Goal: Task Accomplishment & Management: Manage account settings

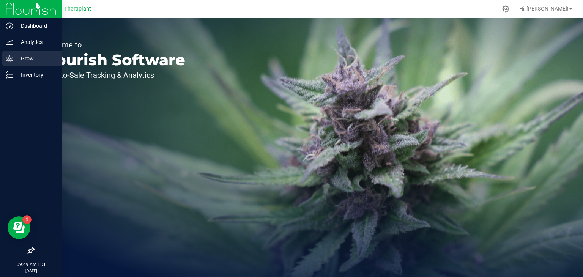
click at [26, 59] on p "Grow" at bounding box center [36, 58] width 46 height 9
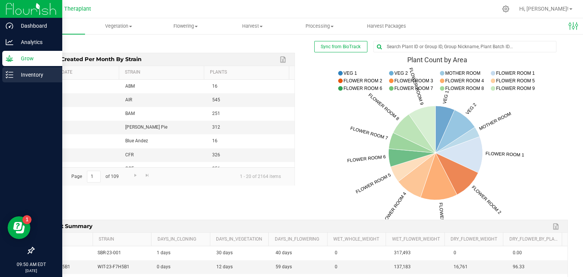
click at [26, 79] on p "Inventory" at bounding box center [36, 74] width 46 height 9
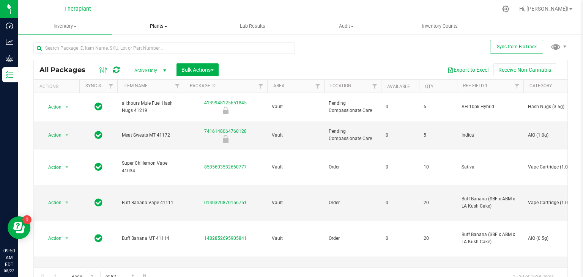
click at [160, 26] on span "Plants" at bounding box center [158, 26] width 93 height 7
click at [160, 26] on span "Plants" at bounding box center [159, 26] width 94 height 7
click at [163, 27] on span "Plants" at bounding box center [159, 26] width 94 height 7
click at [371, 91] on link "Filter" at bounding box center [374, 86] width 13 height 13
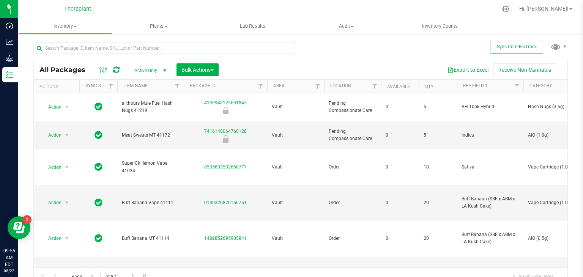
click at [310, 83] on th "Area" at bounding box center [295, 86] width 57 height 13
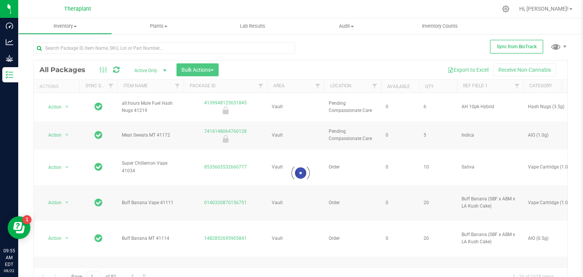
click at [313, 83] on div at bounding box center [300, 172] width 533 height 225
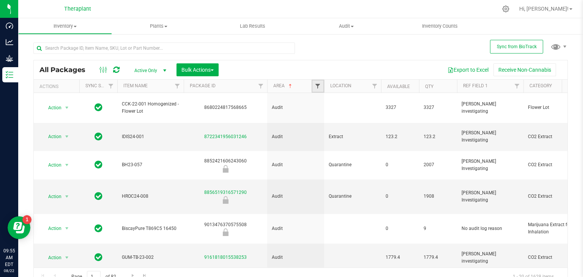
click at [317, 89] on span "Filter" at bounding box center [317, 86] width 6 height 6
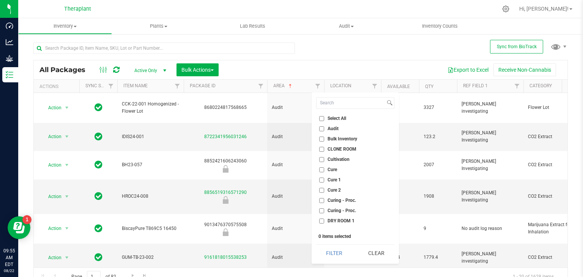
click at [323, 148] on input "CLONE ROOM" at bounding box center [321, 149] width 5 height 5
checkbox input "true"
click at [333, 258] on button "Filter" at bounding box center [334, 253] width 36 height 17
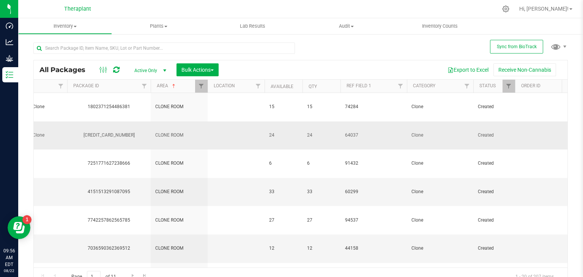
scroll to position [0, 237]
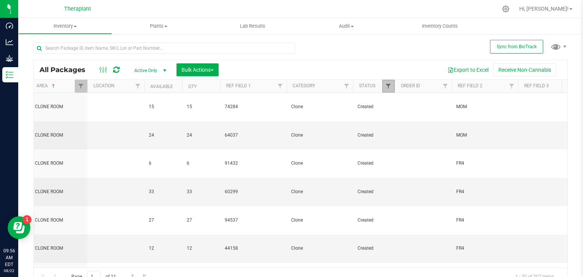
click at [389, 88] on span "Filter" at bounding box center [388, 86] width 6 height 6
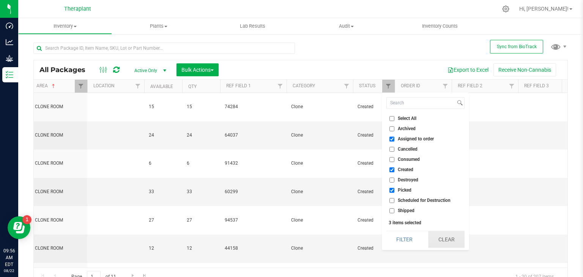
click at [440, 238] on button "Clear" at bounding box center [446, 239] width 36 height 17
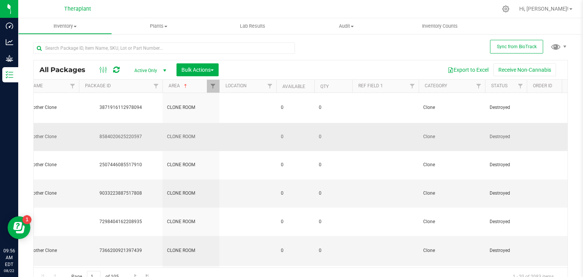
scroll to position [0, 107]
click at [516, 85] on span "Filter" at bounding box center [517, 86] width 6 height 6
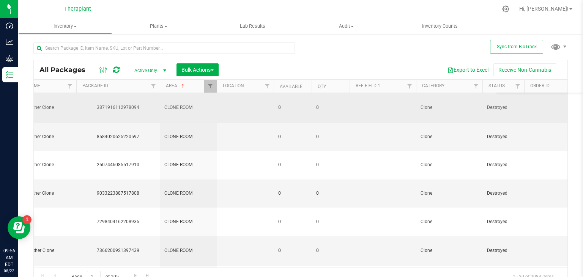
click at [376, 107] on td at bounding box center [382, 108] width 66 height 30
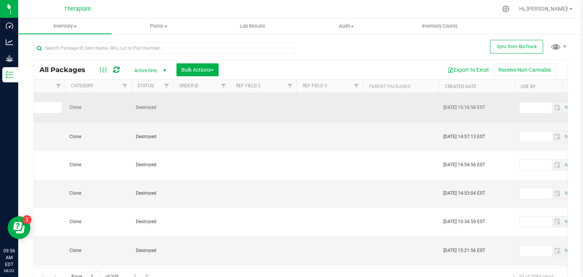
scroll to position [0, 0]
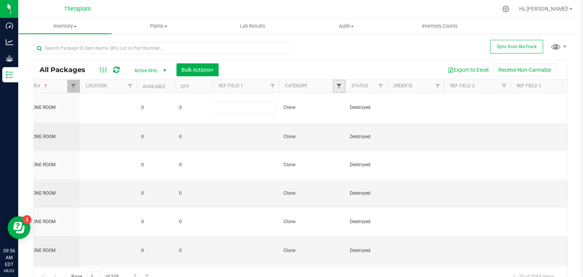
click at [340, 88] on span "Filter" at bounding box center [339, 86] width 6 height 6
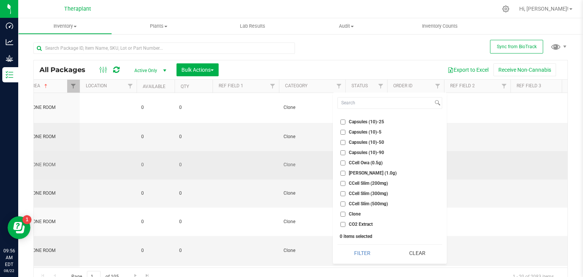
click at [158, 161] on span "0" at bounding box center [155, 164] width 29 height 7
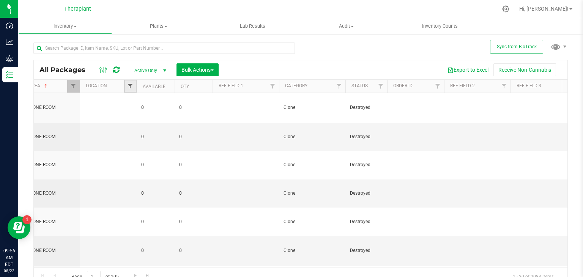
click at [129, 89] on span "Filter" at bounding box center [130, 86] width 6 height 6
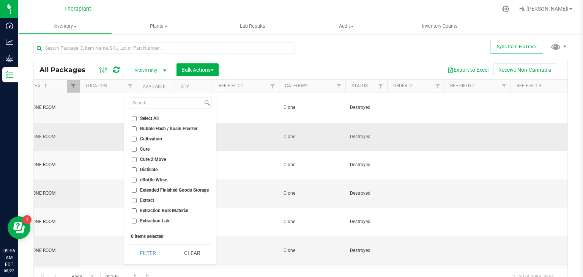
click at [425, 123] on td at bounding box center [415, 137] width 57 height 28
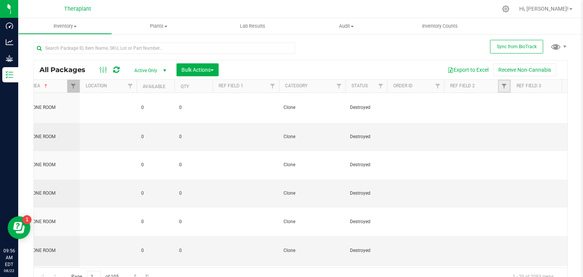
click at [498, 87] on link "Filter" at bounding box center [504, 86] width 13 height 13
click at [490, 88] on th "Ref Field 2" at bounding box center [477, 86] width 66 height 13
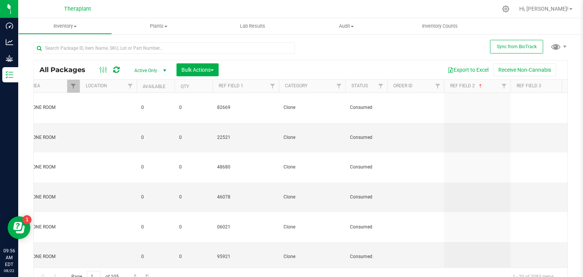
click at [486, 91] on th "Ref Field 2" at bounding box center [477, 86] width 66 height 13
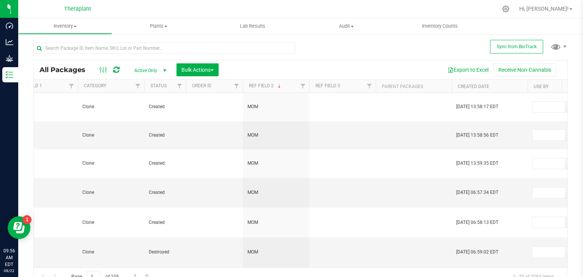
click at [282, 85] on th "Ref Field 2" at bounding box center [276, 86] width 66 height 13
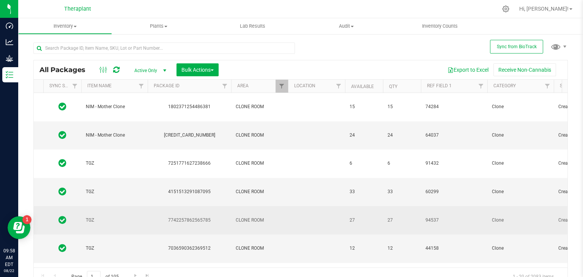
scroll to position [0, 12]
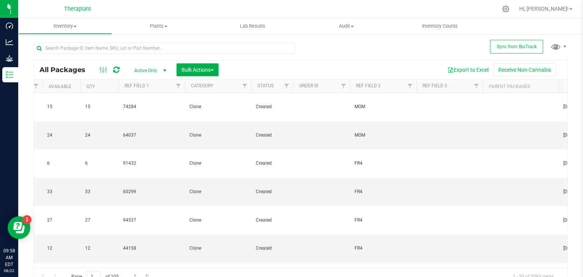
click at [388, 84] on th "Ref Field 2" at bounding box center [383, 86] width 66 height 13
click at [409, 86] on div at bounding box center [300, 172] width 533 height 225
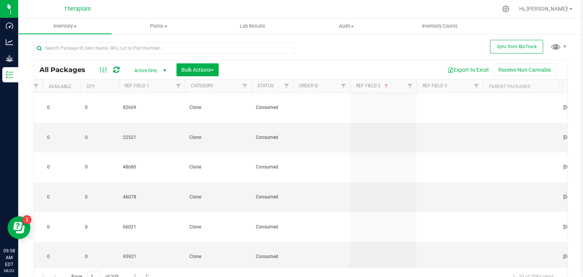
click at [396, 86] on th "Ref Field 2" at bounding box center [383, 86] width 66 height 13
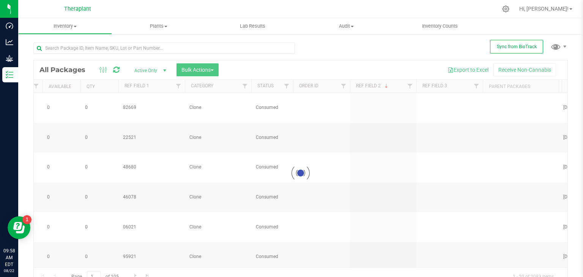
click at [365, 86] on div at bounding box center [300, 172] width 533 height 225
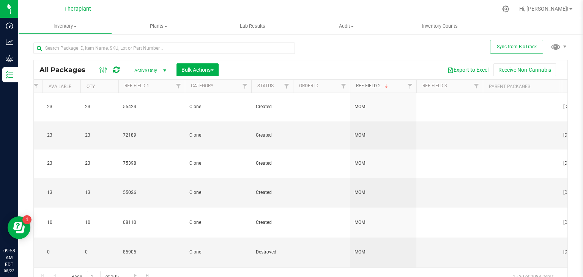
click at [365, 86] on link "Ref Field 2" at bounding box center [372, 85] width 33 height 5
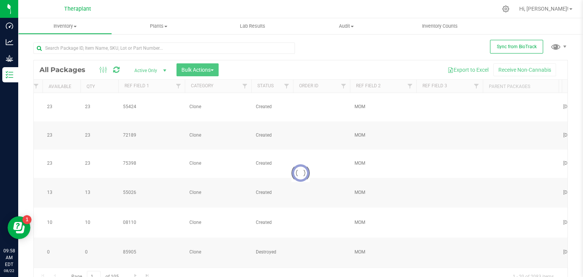
click at [392, 87] on th "Ref Field 2" at bounding box center [383, 86] width 66 height 13
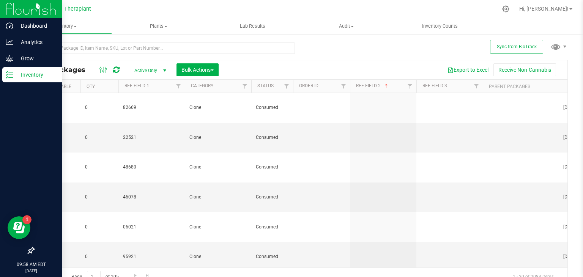
click at [27, 76] on p "Inventory" at bounding box center [36, 74] width 46 height 9
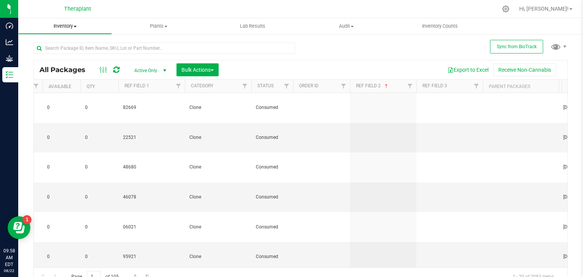
click at [70, 26] on span "Inventory" at bounding box center [65, 26] width 93 height 7
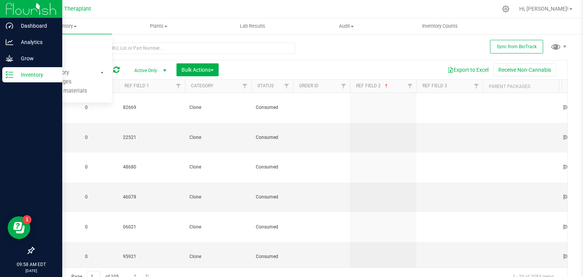
click at [7, 75] on icon at bounding box center [10, 75] width 8 height 8
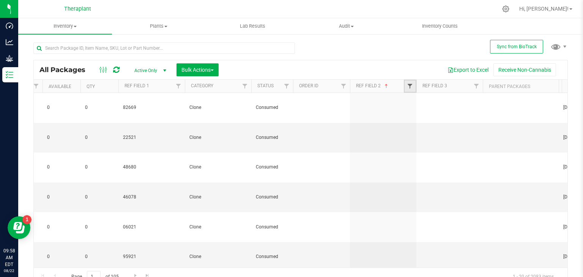
click at [412, 86] on span "Filter" at bounding box center [410, 86] width 6 height 6
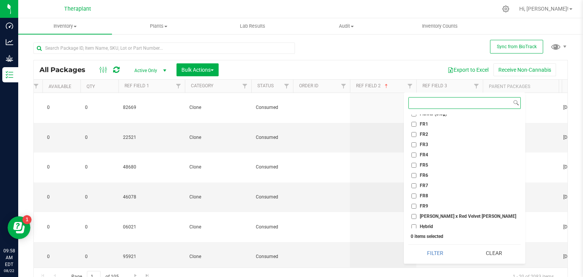
scroll to position [87, 0]
click at [413, 205] on input "FR9" at bounding box center [413, 205] width 5 height 5
checkbox input "true"
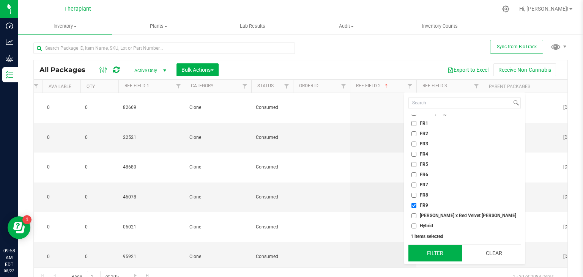
click at [430, 259] on button "Filter" at bounding box center [434, 253] width 53 height 17
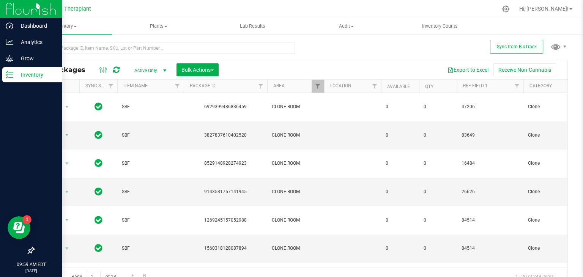
click at [35, 73] on p "Inventory" at bounding box center [36, 74] width 46 height 9
click at [8, 75] on icon at bounding box center [10, 75] width 8 height 8
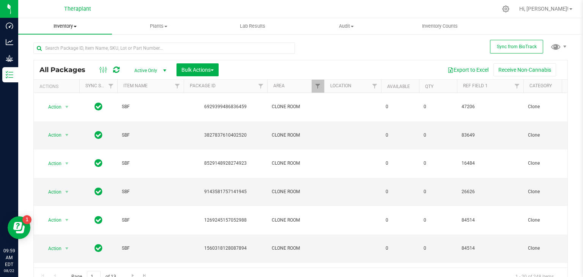
click at [64, 28] on span "Inventory" at bounding box center [65, 26] width 94 height 7
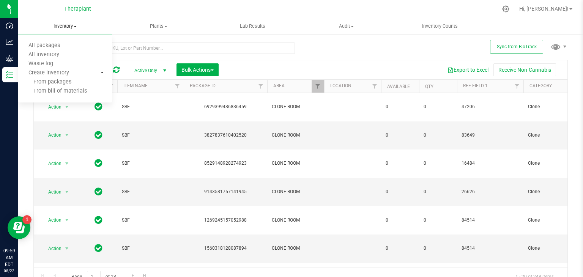
click at [69, 25] on span "Inventory" at bounding box center [65, 26] width 94 height 7
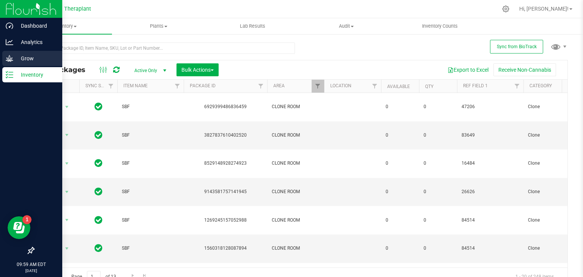
click at [24, 57] on p "Grow" at bounding box center [36, 58] width 46 height 9
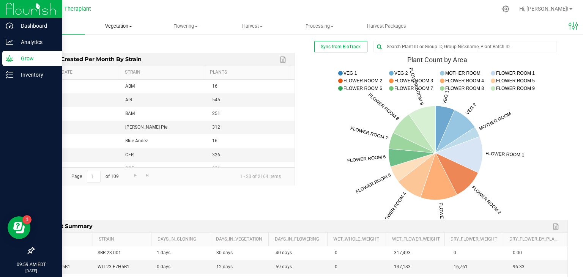
click at [113, 26] on span "Vegetation" at bounding box center [118, 26] width 66 height 7
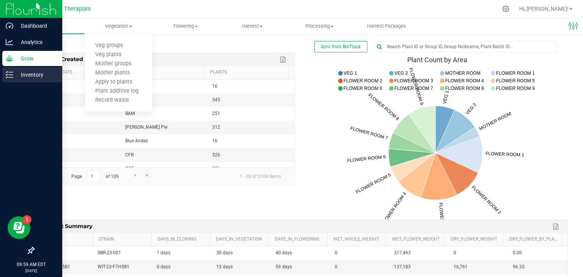
click at [26, 73] on p "Inventory" at bounding box center [36, 74] width 46 height 9
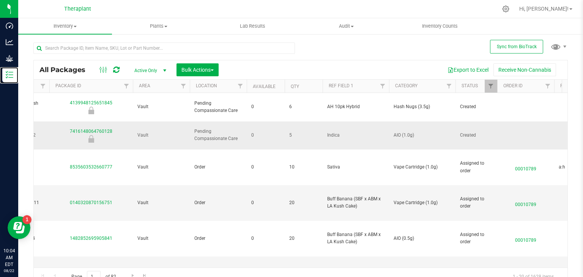
scroll to position [0, 294]
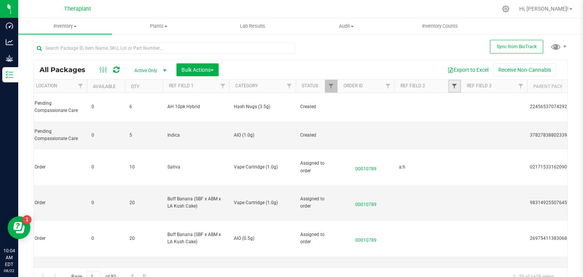
click at [454, 84] on span "Filter" at bounding box center [454, 86] width 6 height 6
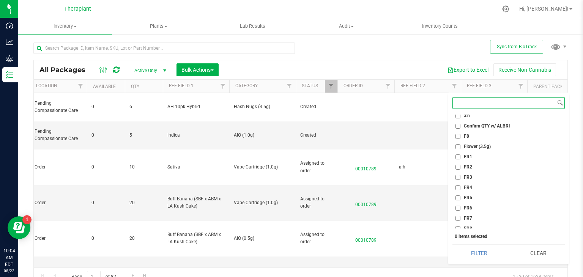
scroll to position [59, 0]
drag, startPoint x: 469, startPoint y: 219, endPoint x: 476, endPoint y: 195, distance: 25.4
click at [476, 195] on ul "Select All (Budder Infused) 1 retain unit unaccounted for, potentially could be…" at bounding box center [508, 172] width 112 height 114
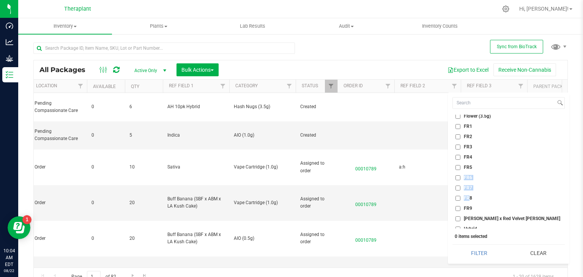
scroll to position [85, 0]
click at [458, 208] on input "FR9" at bounding box center [457, 208] width 5 height 5
checkbox input "true"
click at [476, 256] on button "Filter" at bounding box center [478, 253] width 53 height 17
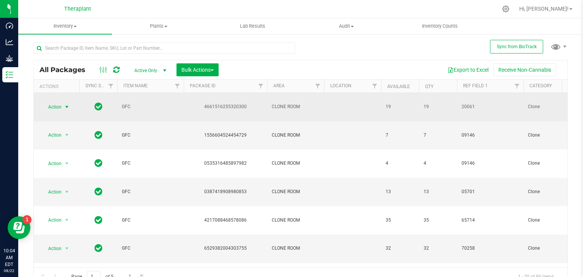
click at [67, 104] on span "select" at bounding box center [67, 107] width 6 height 6
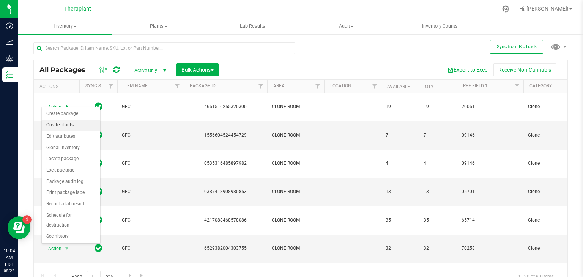
click at [63, 127] on li "Create plants" at bounding box center [71, 124] width 58 height 11
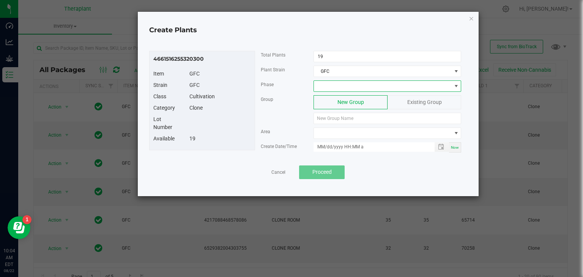
click at [333, 85] on span at bounding box center [382, 86] width 137 height 11
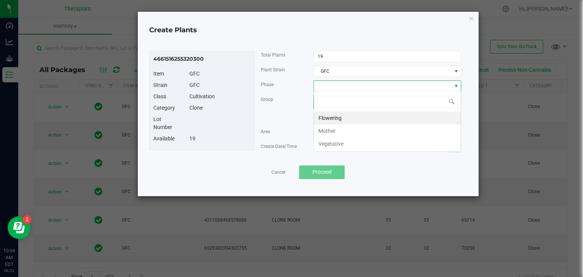
scroll to position [11, 148]
click at [340, 145] on li "Vegetative" at bounding box center [387, 143] width 147 height 13
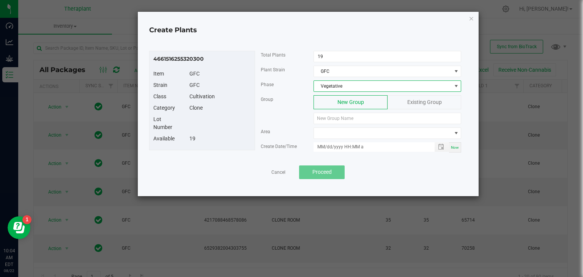
click at [407, 101] on span "Existing Group" at bounding box center [424, 102] width 35 height 6
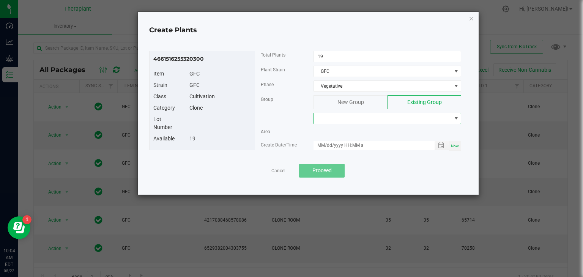
click at [387, 116] on span at bounding box center [382, 118] width 137 height 11
click at [349, 102] on span "New Group" at bounding box center [350, 102] width 27 height 6
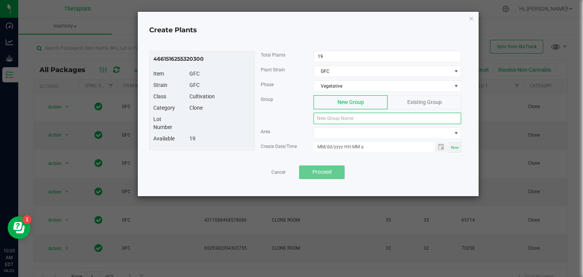
click at [333, 119] on input at bounding box center [387, 118] width 148 height 11
type input "m"
type input "M"
type input "F"
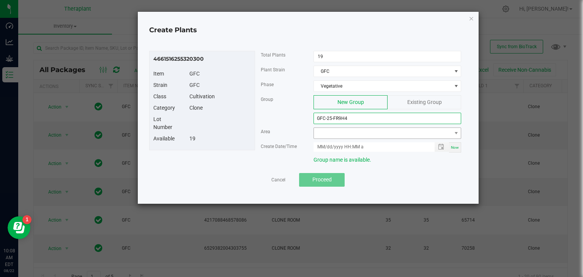
type input "GFC-25-FR9H4"
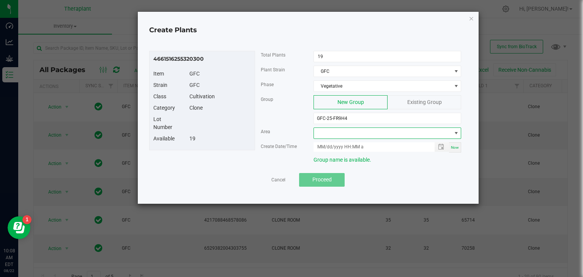
click at [367, 129] on span at bounding box center [382, 133] width 137 height 11
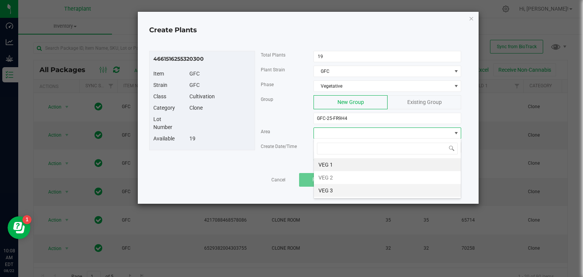
click at [331, 189] on li "VEG 3" at bounding box center [387, 190] width 147 height 13
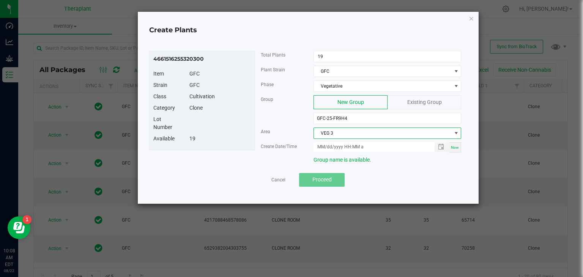
click at [454, 148] on span "Now" at bounding box center [455, 147] width 8 height 4
type input "08/22/2025 10:08 AM"
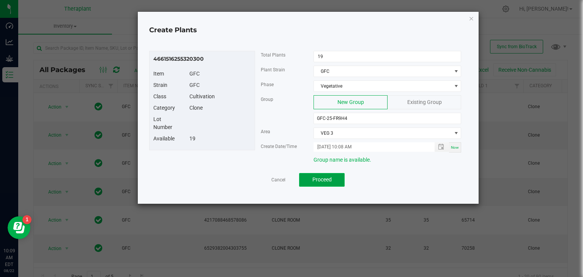
click at [329, 178] on span "Proceed" at bounding box center [321, 179] width 19 height 6
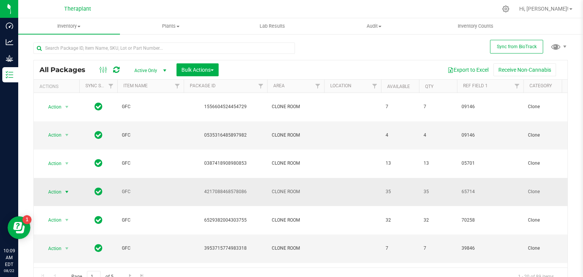
click at [69, 189] on span "select" at bounding box center [67, 192] width 6 height 6
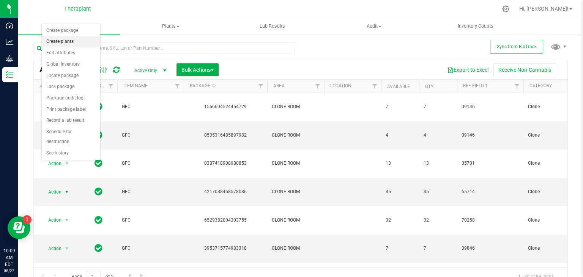
click at [74, 44] on li "Create plants" at bounding box center [71, 41] width 58 height 11
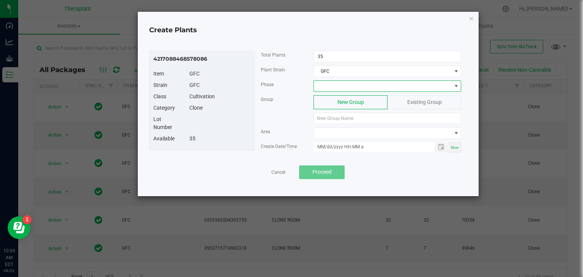
click at [325, 86] on span at bounding box center [382, 86] width 137 height 11
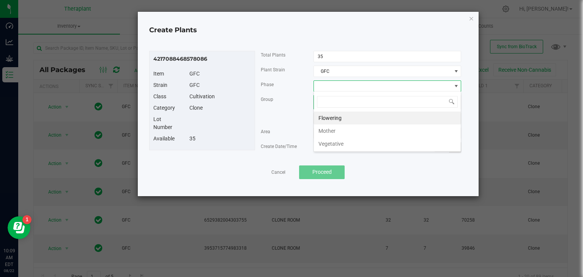
scroll to position [11, 148]
click at [329, 143] on li "Vegetative" at bounding box center [387, 143] width 147 height 13
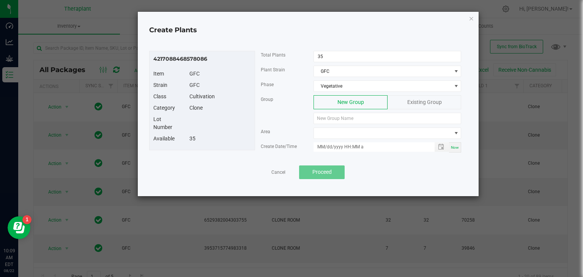
click at [405, 99] on div "Existing Group" at bounding box center [424, 102] width 74 height 14
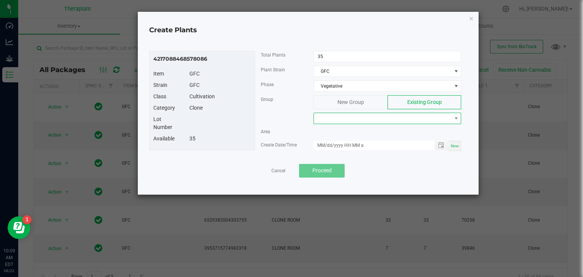
click at [357, 119] on span at bounding box center [382, 118] width 137 height 11
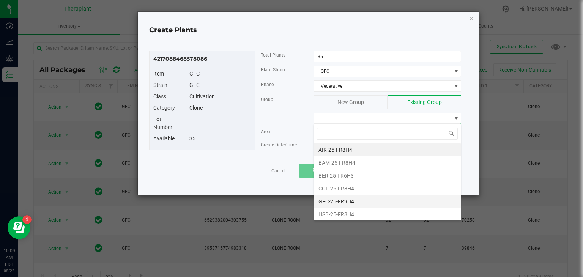
click at [341, 202] on li "GFC-25-FR9H4" at bounding box center [387, 201] width 147 height 13
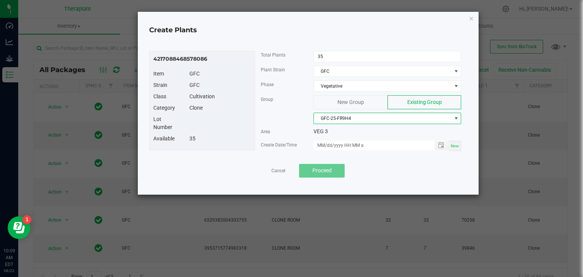
click at [452, 144] on span "Now" at bounding box center [455, 146] width 8 height 4
type input "08/22/2025 10:09 AM"
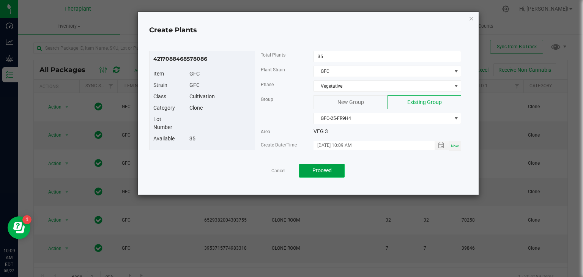
click at [323, 171] on span "Proceed" at bounding box center [321, 170] width 19 height 6
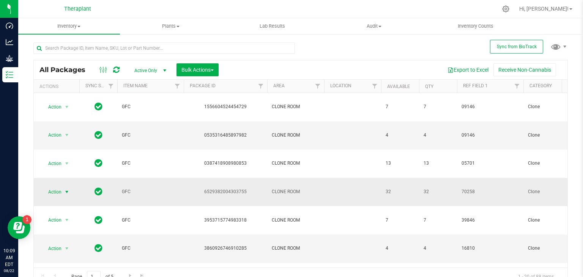
click at [66, 189] on span "select" at bounding box center [67, 192] width 6 height 6
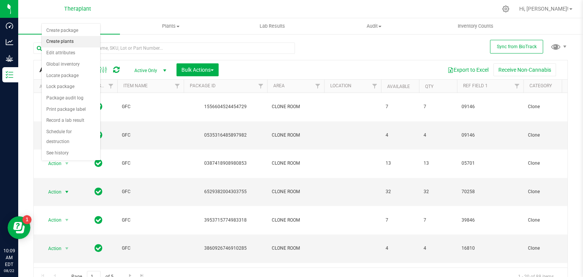
click at [63, 41] on li "Create plants" at bounding box center [71, 41] width 58 height 11
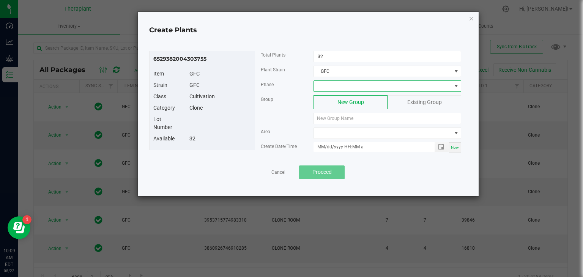
click at [369, 85] on span at bounding box center [382, 86] width 137 height 11
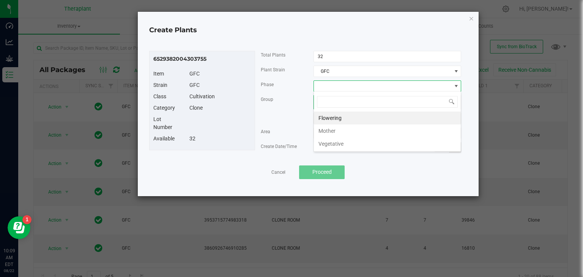
scroll to position [11, 148]
click at [342, 140] on li "Vegetative" at bounding box center [387, 143] width 147 height 13
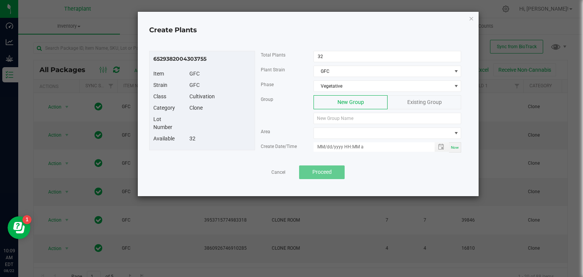
click at [399, 101] on div "Existing Group" at bounding box center [424, 102] width 74 height 14
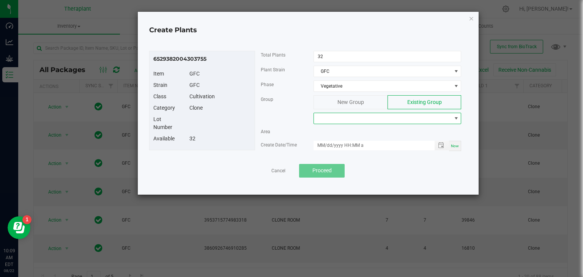
click at [368, 118] on span at bounding box center [382, 118] width 137 height 11
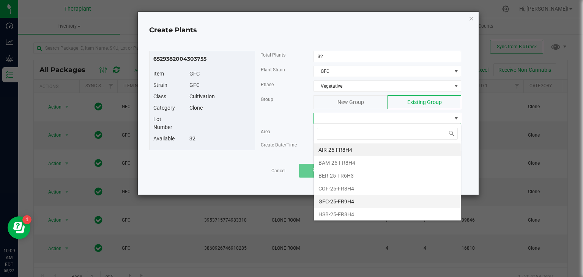
click at [326, 202] on li "GFC-25-FR9H4" at bounding box center [387, 201] width 147 height 13
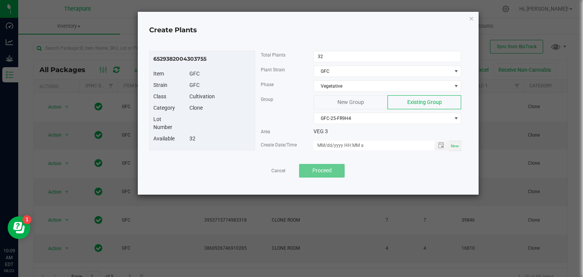
click at [454, 144] on span "Now" at bounding box center [455, 146] width 8 height 4
type input "08/22/2025 10:09 AM"
click at [335, 168] on button "Proceed" at bounding box center [322, 171] width 46 height 14
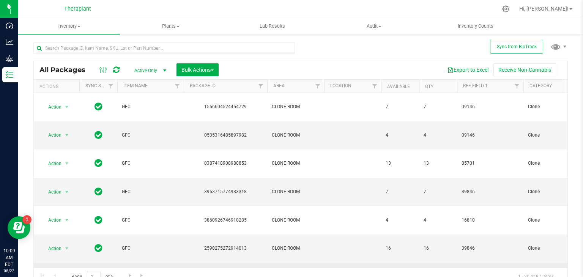
scroll to position [6, 0]
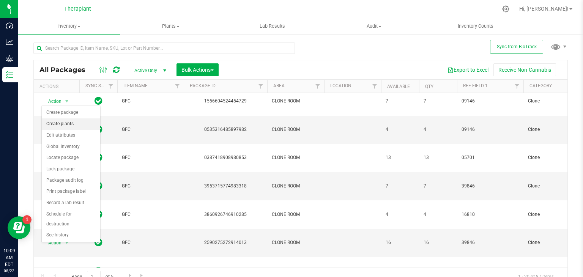
click at [67, 124] on li "Create plants" at bounding box center [71, 123] width 58 height 11
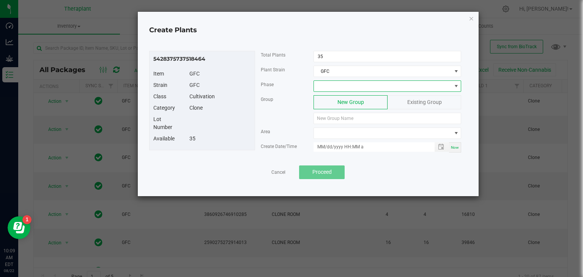
click at [364, 85] on span at bounding box center [382, 86] width 137 height 11
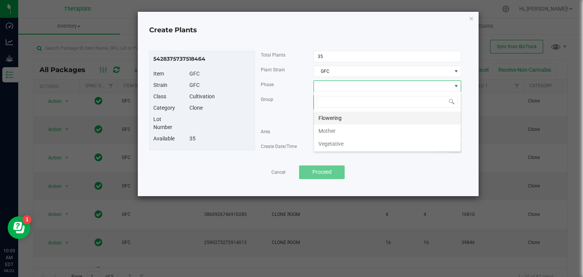
scroll to position [11, 148]
click at [348, 148] on li "Vegetative" at bounding box center [387, 143] width 147 height 13
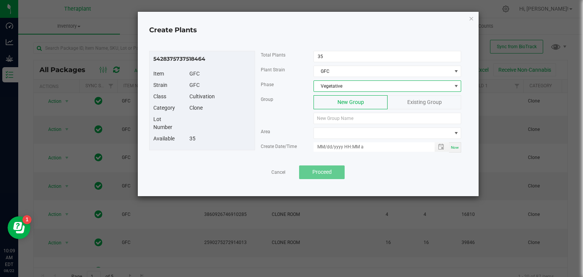
click at [419, 104] on span "Existing Group" at bounding box center [424, 102] width 35 height 6
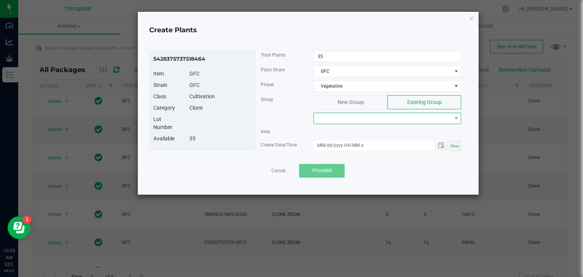
click at [376, 115] on span at bounding box center [382, 118] width 137 height 11
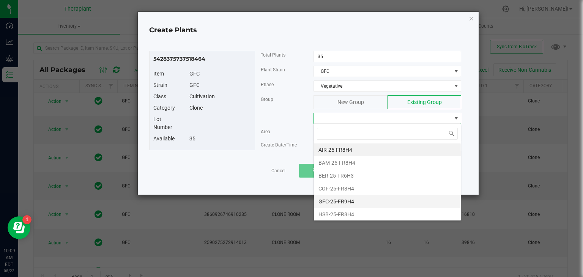
click at [344, 201] on li "GFC-25-FR9H4" at bounding box center [387, 201] width 147 height 13
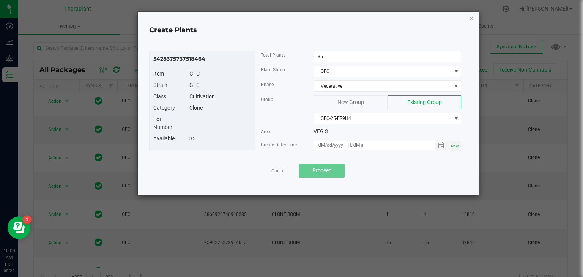
click at [455, 144] on span "Now" at bounding box center [455, 146] width 8 height 4
type input "08/22/2025 10:09 AM"
click at [324, 171] on span "Proceed" at bounding box center [321, 170] width 19 height 6
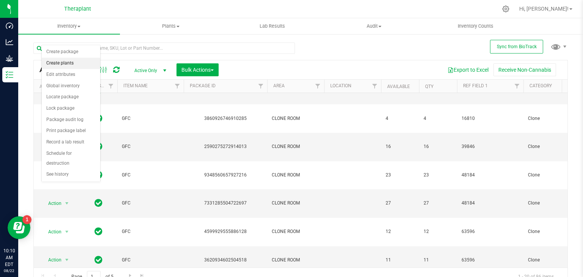
click at [62, 64] on li "Create plants" at bounding box center [71, 63] width 58 height 11
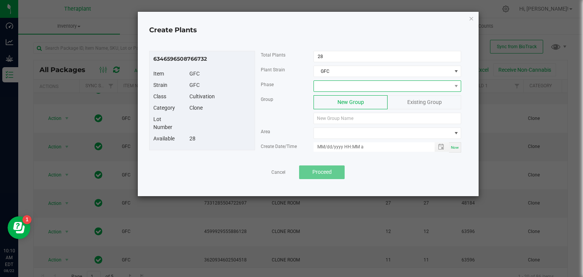
click at [373, 85] on span at bounding box center [382, 86] width 137 height 11
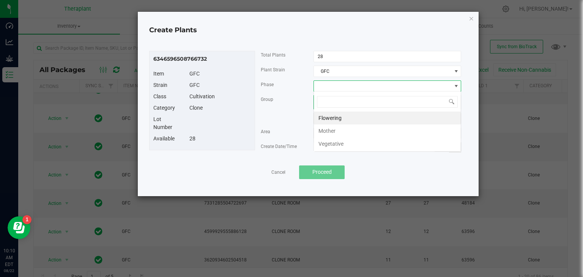
scroll to position [11, 148]
click at [338, 146] on li "Vegetative" at bounding box center [387, 143] width 147 height 13
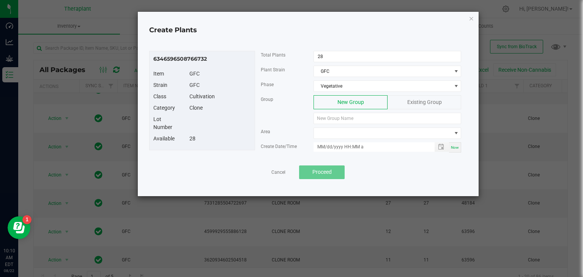
click at [404, 107] on div "Existing Group" at bounding box center [424, 102] width 74 height 14
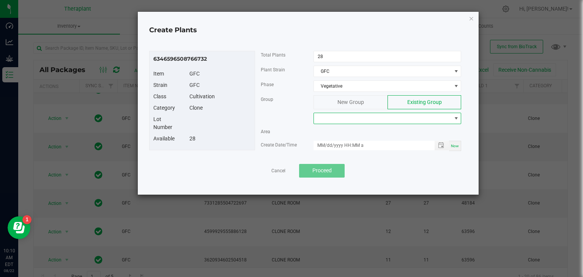
click at [384, 120] on span at bounding box center [382, 118] width 137 height 11
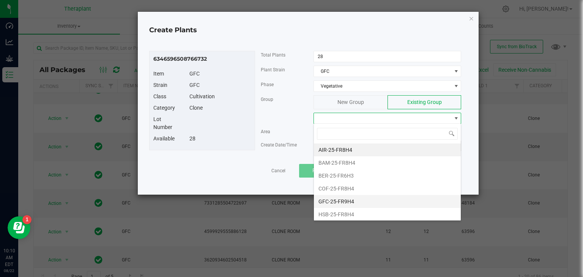
click at [337, 199] on li "GFC-25-FR9H4" at bounding box center [387, 201] width 147 height 13
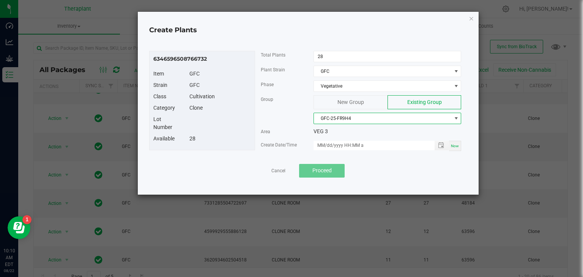
click at [451, 142] on div "Now" at bounding box center [455, 146] width 12 height 10
type input "08/22/2025 10:10 AM"
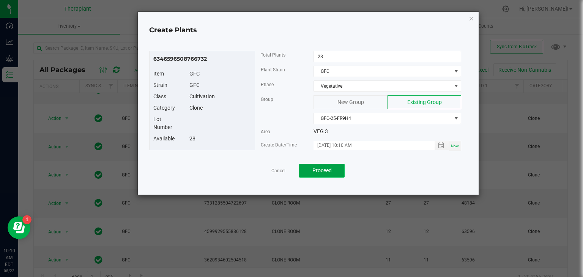
click at [310, 172] on button "Proceed" at bounding box center [322, 171] width 46 height 14
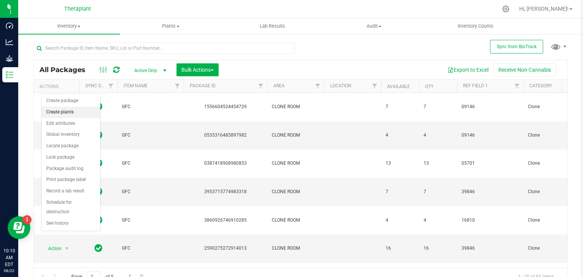
click at [71, 110] on li "Create plants" at bounding box center [71, 112] width 58 height 11
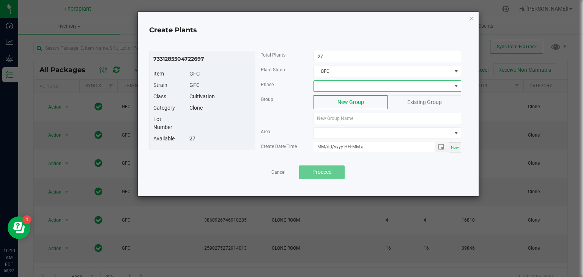
click at [335, 84] on span at bounding box center [382, 86] width 137 height 11
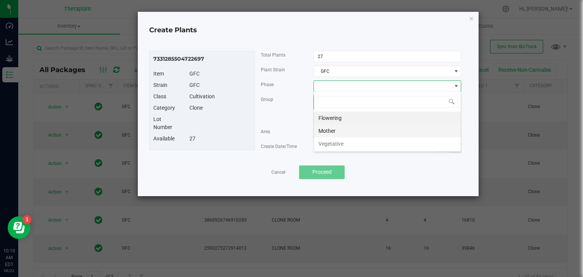
scroll to position [11, 148]
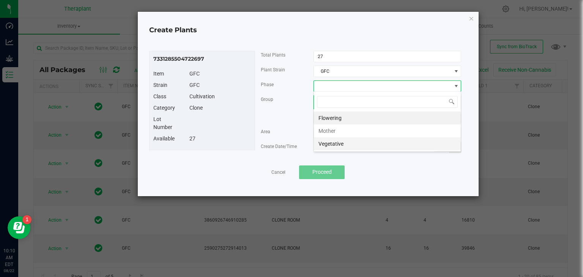
click at [346, 141] on li "Vegetative" at bounding box center [387, 143] width 147 height 13
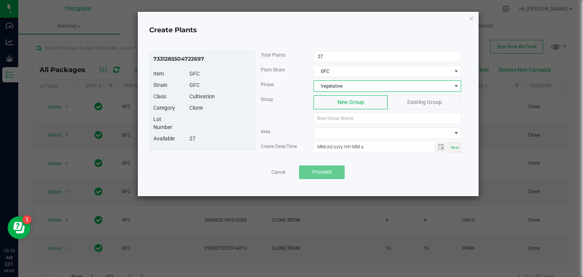
click at [404, 101] on div "Existing Group" at bounding box center [424, 102] width 74 height 14
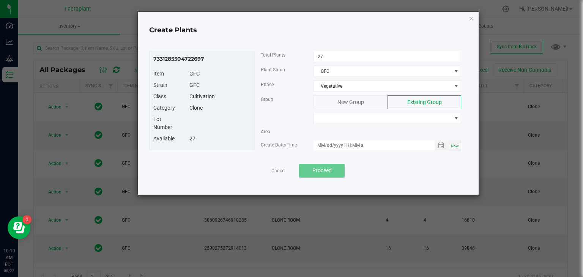
click at [352, 124] on div "Group New Group Existing Group" at bounding box center [361, 111] width 212 height 32
click at [351, 116] on span at bounding box center [382, 118] width 137 height 11
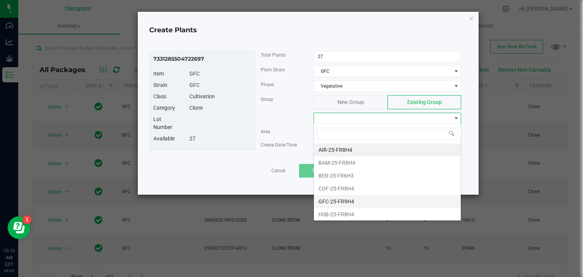
click at [338, 203] on li "GFC-25-FR9H4" at bounding box center [387, 201] width 147 height 13
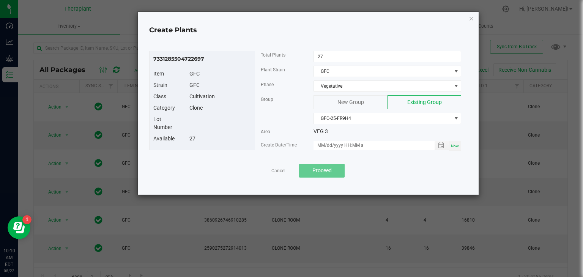
click at [459, 146] on div "Now" at bounding box center [455, 146] width 12 height 10
type input "08/22/2025 10:10 AM"
click at [333, 171] on button "Proceed" at bounding box center [322, 171] width 46 height 14
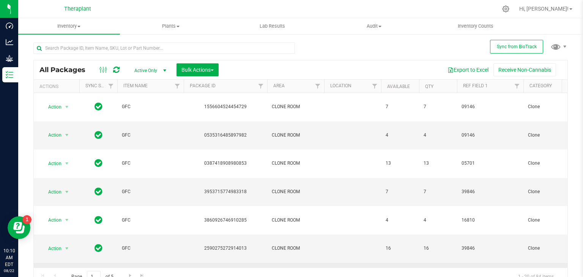
click at [67, 274] on span "select" at bounding box center [67, 277] width 6 height 6
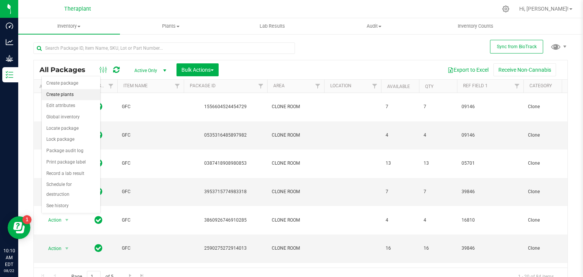
click at [59, 95] on li "Create plants" at bounding box center [71, 94] width 58 height 11
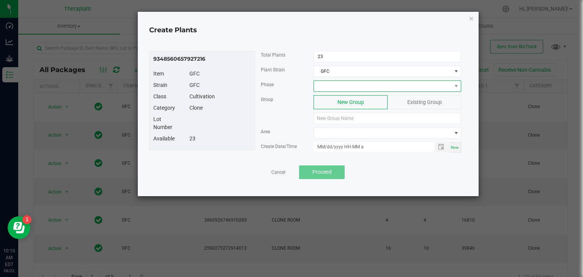
click at [324, 85] on span at bounding box center [382, 86] width 137 height 11
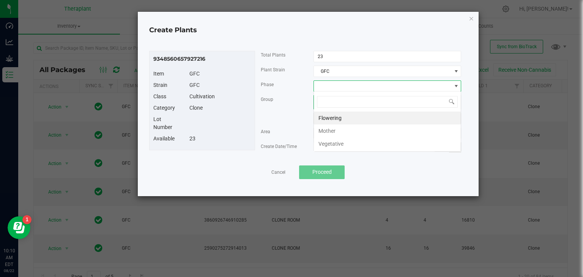
scroll to position [11, 148]
click at [335, 146] on li "Vegetative" at bounding box center [387, 143] width 147 height 13
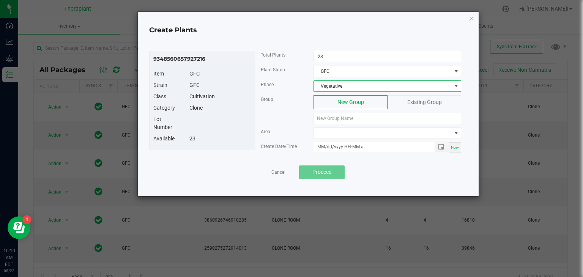
click at [413, 103] on span "Existing Group" at bounding box center [424, 102] width 35 height 6
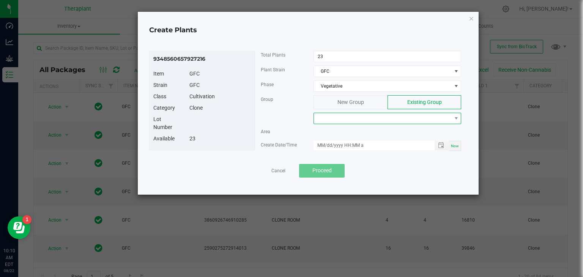
click at [376, 116] on span at bounding box center [382, 118] width 137 height 11
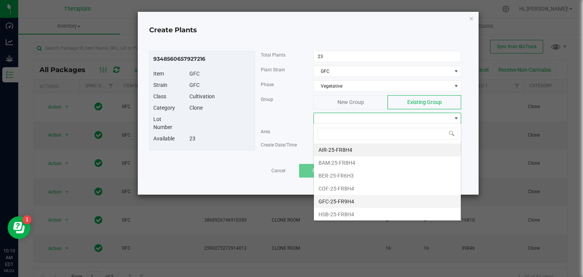
click at [328, 202] on li "GFC-25-FR9H4" at bounding box center [387, 201] width 147 height 13
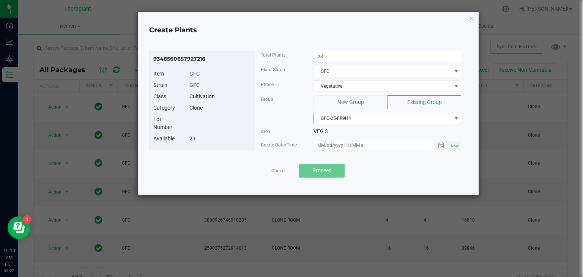
click at [458, 146] on span "Now" at bounding box center [455, 146] width 8 height 4
type input "08/22/2025 10:10 AM"
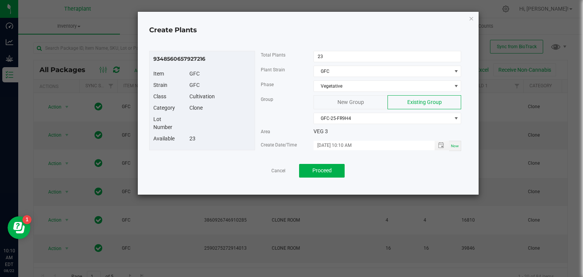
click at [309, 176] on div "9348560657927216 Item GFC Strain GFC Class Cultivation Category Clone Lot Numbe…" at bounding box center [307, 114] width 325 height 146
click at [309, 168] on button "Proceed" at bounding box center [322, 171] width 46 height 14
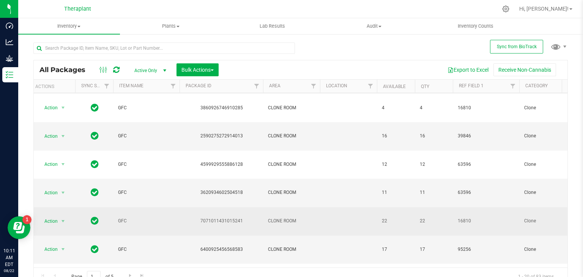
scroll to position [111, 4]
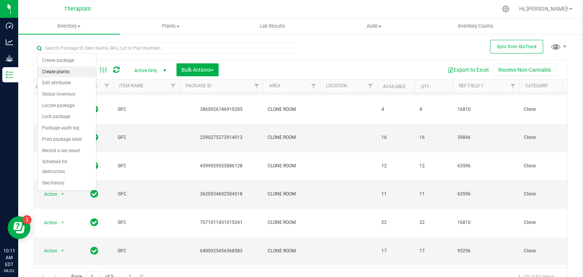
click at [64, 72] on li "Create plants" at bounding box center [67, 71] width 58 height 11
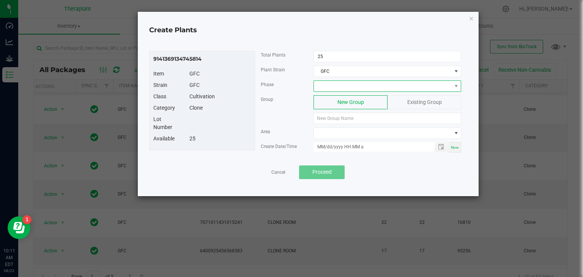
click at [352, 84] on span at bounding box center [382, 86] width 137 height 11
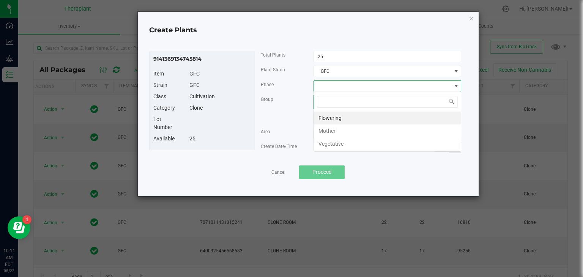
scroll to position [11, 148]
click at [347, 141] on li "Vegetative" at bounding box center [387, 143] width 147 height 13
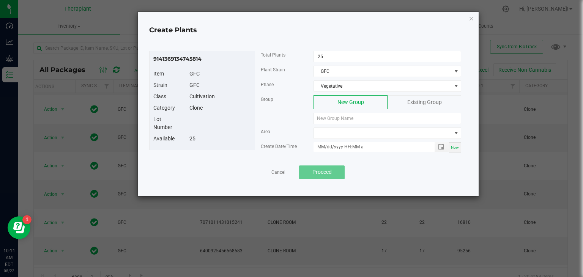
click at [439, 93] on div "Phase Vegetative" at bounding box center [361, 87] width 212 height 15
click at [437, 97] on div "Existing Group" at bounding box center [424, 102] width 74 height 14
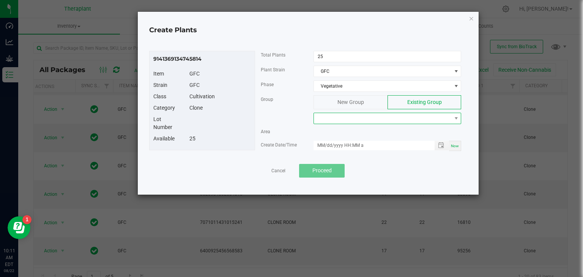
click at [405, 119] on span at bounding box center [382, 118] width 137 height 11
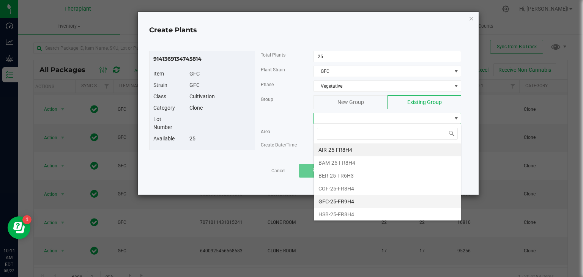
click at [334, 202] on li "GFC-25-FR9H4" at bounding box center [387, 201] width 147 height 13
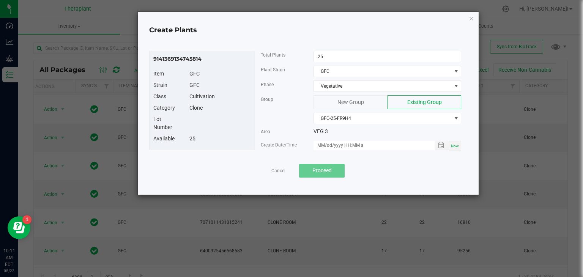
click at [457, 146] on span "Now" at bounding box center [455, 146] width 8 height 4
type input "08/22/2025 10:11 AM"
click at [289, 182] on div "9141369134745814 Item GFC Strain GFC Class Cultivation Category Clone Lot Numbe…" at bounding box center [307, 114] width 325 height 146
click at [321, 173] on button "Proceed" at bounding box center [322, 171] width 46 height 14
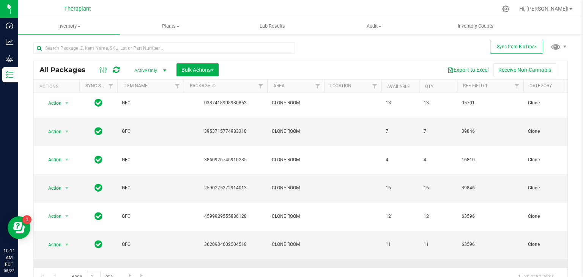
scroll to position [61, 0]
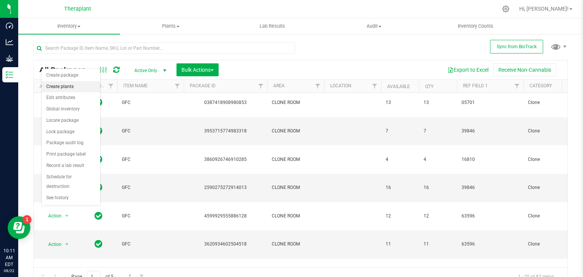
click at [62, 83] on li "Create plants" at bounding box center [71, 86] width 58 height 11
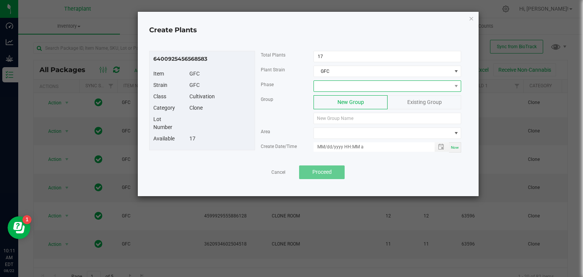
click at [347, 82] on span at bounding box center [382, 86] width 137 height 11
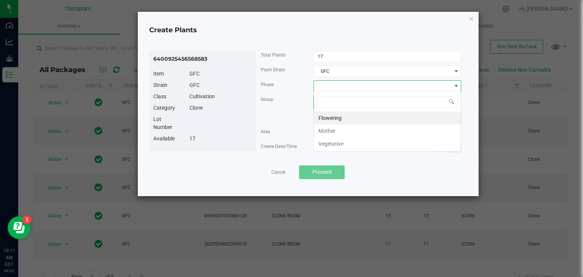
scroll to position [11, 148]
click at [334, 141] on li "Vegetative" at bounding box center [387, 143] width 147 height 13
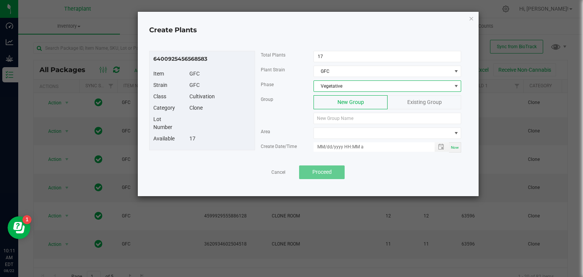
click at [395, 110] on div "New Group Existing Group" at bounding box center [387, 109] width 159 height 29
click at [395, 107] on div "Existing Group" at bounding box center [424, 102] width 74 height 14
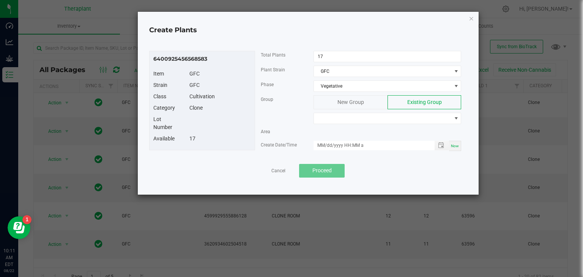
click at [378, 123] on div "Group New Group Existing Group" at bounding box center [361, 111] width 212 height 32
click at [370, 113] on span at bounding box center [382, 118] width 137 height 11
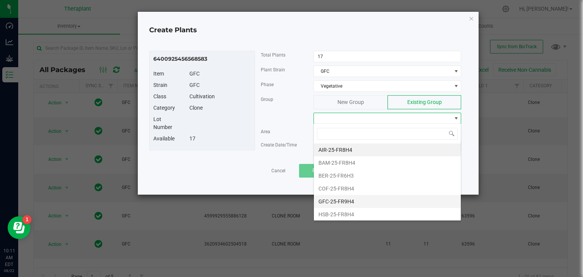
click at [339, 206] on li "GFC-25-FR9H4" at bounding box center [387, 201] width 147 height 13
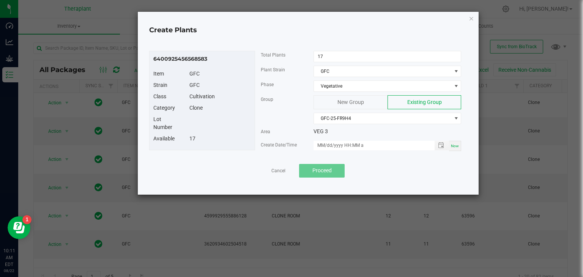
click at [461, 145] on div "Now" at bounding box center [455, 146] width 12 height 10
type input "08/22/2025 10:11 AM"
click at [326, 175] on button "Proceed" at bounding box center [322, 171] width 46 height 14
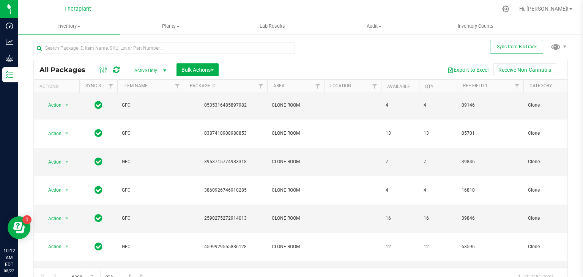
scroll to position [32, 0]
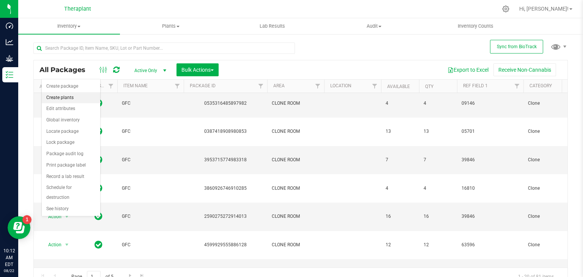
click at [62, 99] on li "Create plants" at bounding box center [71, 97] width 58 height 11
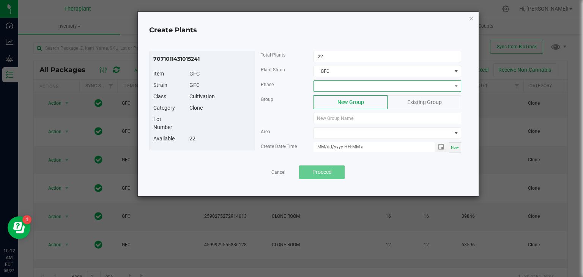
click at [361, 86] on span at bounding box center [382, 86] width 137 height 11
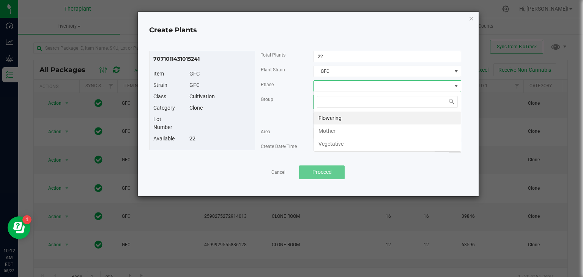
scroll to position [11, 148]
click at [326, 145] on li "Vegetative" at bounding box center [387, 143] width 147 height 13
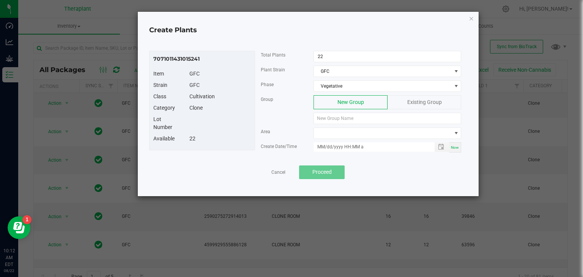
click at [407, 105] on div "Existing Group" at bounding box center [424, 102] width 74 height 14
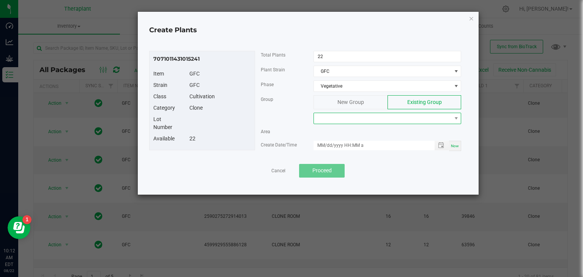
click at [371, 118] on span at bounding box center [382, 118] width 137 height 11
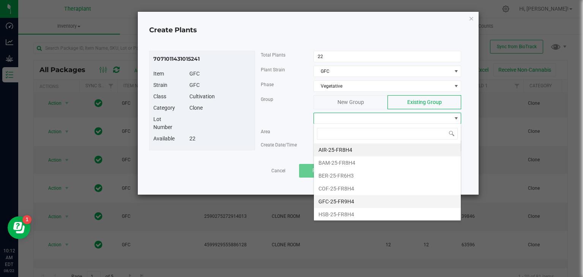
click at [334, 201] on li "GFC-25-FR9H4" at bounding box center [387, 201] width 147 height 13
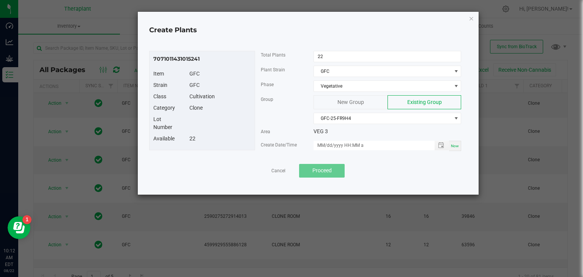
click at [455, 146] on span "Now" at bounding box center [455, 146] width 8 height 4
type input "08/22/2025 10:12 AM"
click at [333, 167] on button "Proceed" at bounding box center [322, 171] width 46 height 14
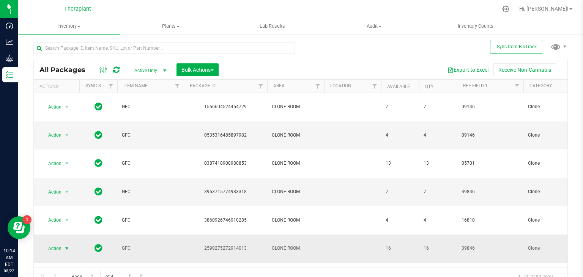
click at [68, 245] on span "select" at bounding box center [67, 248] width 6 height 6
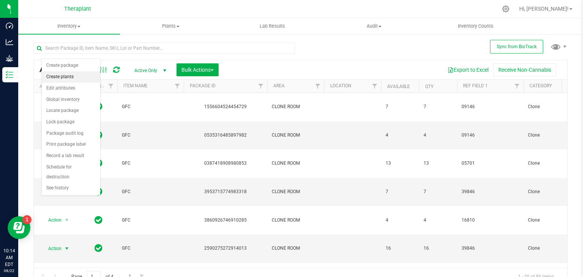
click at [70, 76] on li "Create plants" at bounding box center [71, 76] width 58 height 11
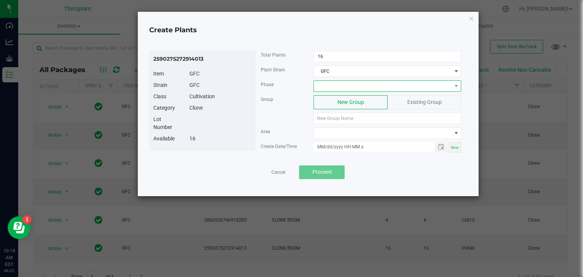
click at [388, 82] on span at bounding box center [382, 86] width 137 height 11
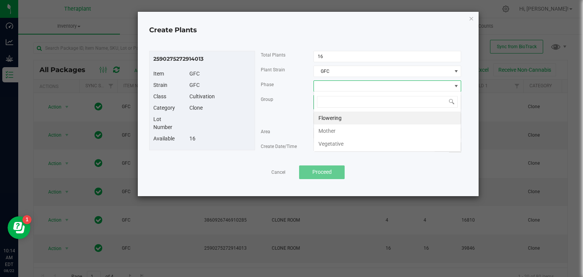
scroll to position [11, 148]
click at [341, 143] on li "Vegetative" at bounding box center [387, 143] width 147 height 13
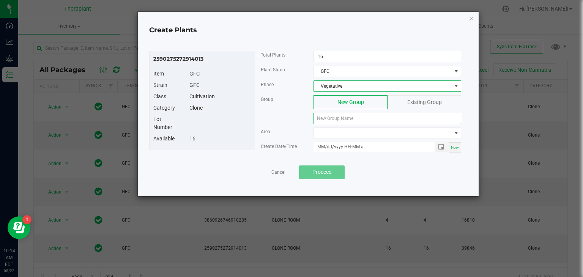
click at [358, 118] on input at bounding box center [387, 118] width 148 height 11
click at [401, 113] on input at bounding box center [387, 118] width 148 height 11
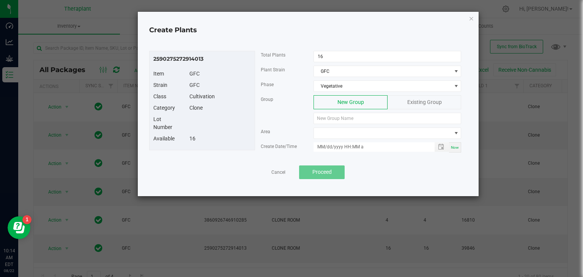
click at [396, 108] on div "Existing Group" at bounding box center [424, 102] width 74 height 14
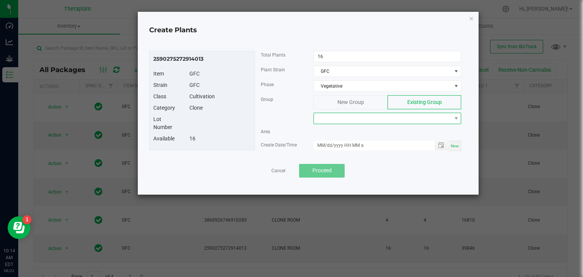
click at [355, 119] on span at bounding box center [382, 118] width 137 height 11
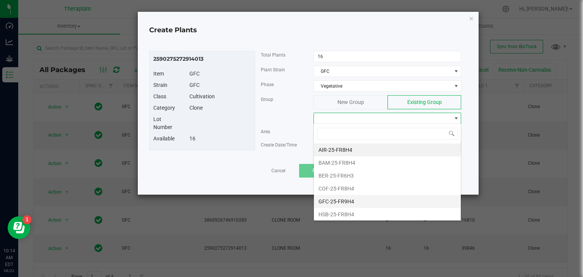
click at [337, 200] on li "GFC-25-FR9H4" at bounding box center [387, 201] width 147 height 13
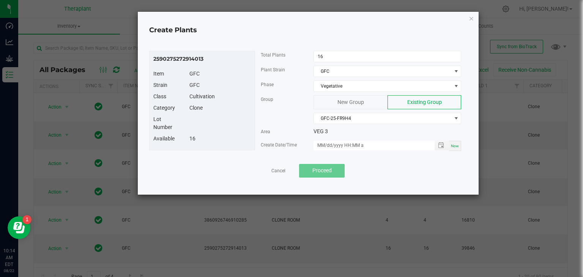
click at [455, 144] on span "Now" at bounding box center [455, 146] width 8 height 4
type input "08/22/2025 10:15 AM"
click at [331, 169] on span "Proceed" at bounding box center [321, 170] width 19 height 6
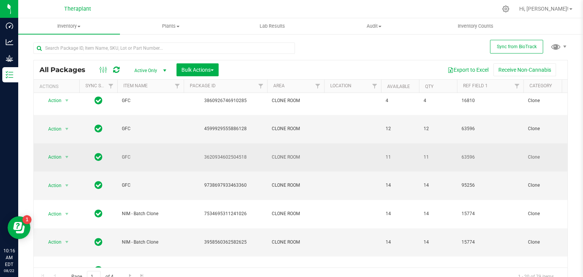
scroll to position [120, 0]
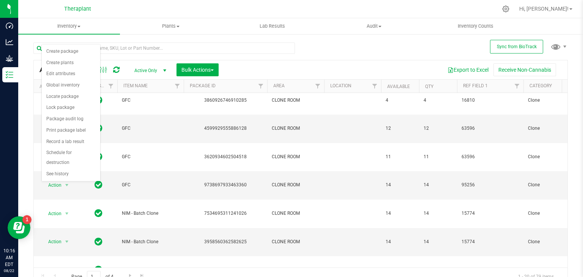
click at [342, 44] on div "All Packages Active Only Active Only Lab Samples Locked All External Internal B…" at bounding box center [300, 160] width 534 height 251
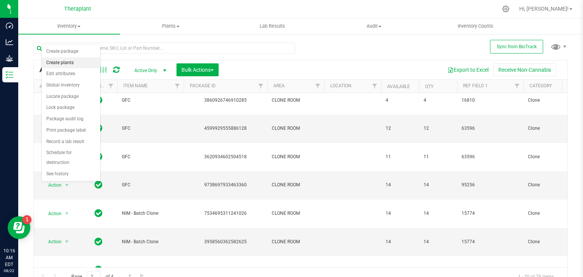
click at [47, 60] on li "Create plants" at bounding box center [71, 62] width 58 height 11
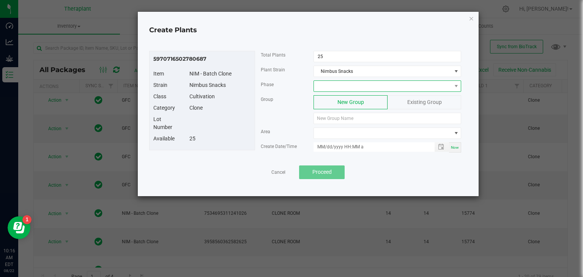
click at [340, 85] on span at bounding box center [382, 86] width 137 height 11
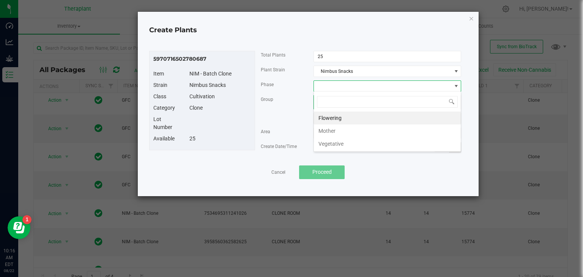
scroll to position [11, 148]
click at [327, 142] on li "Vegetative" at bounding box center [387, 143] width 147 height 13
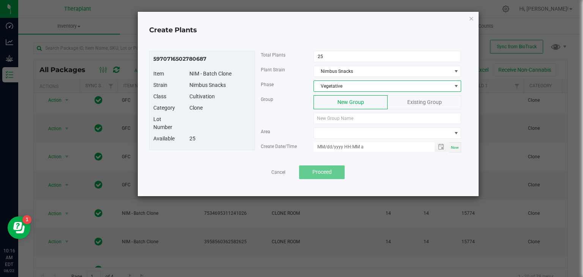
click at [398, 101] on div "Existing Group" at bounding box center [424, 102] width 74 height 14
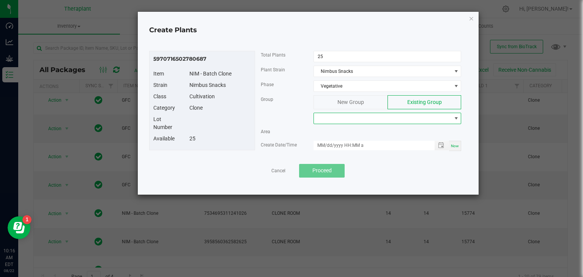
click at [366, 114] on span at bounding box center [382, 118] width 137 height 11
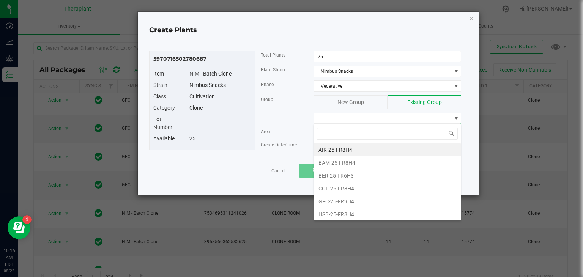
click at [334, 101] on div "New Group" at bounding box center [350, 102] width 74 height 14
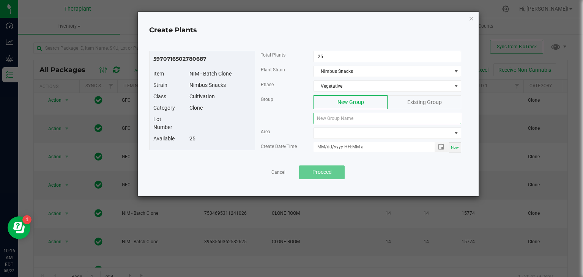
click at [328, 121] on input at bounding box center [387, 118] width 148 height 11
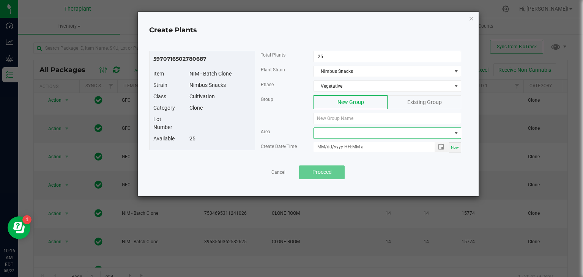
click at [349, 133] on span at bounding box center [382, 133] width 137 height 11
click at [293, 114] on div "Group New Group Existing Group" at bounding box center [361, 111] width 212 height 32
click at [355, 134] on span at bounding box center [382, 133] width 137 height 11
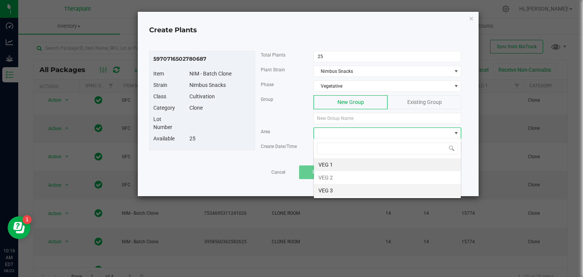
click at [340, 189] on li "VEG 3" at bounding box center [387, 190] width 147 height 13
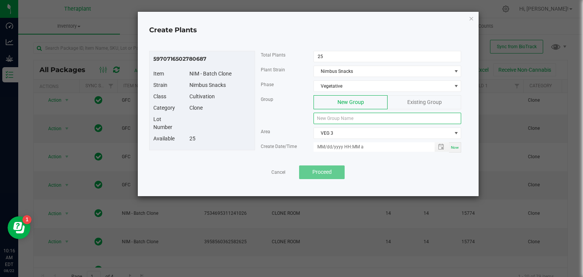
click at [361, 116] on input at bounding box center [387, 118] width 148 height 11
click at [458, 149] on div "Now" at bounding box center [455, 147] width 12 height 10
type input "08/22/2025 10:17 AM"
click at [340, 114] on input at bounding box center [387, 118] width 148 height 11
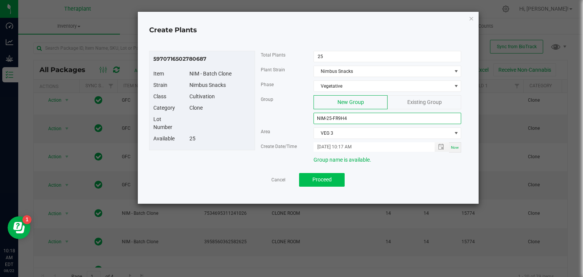
type input "NIM-25-FR9H4"
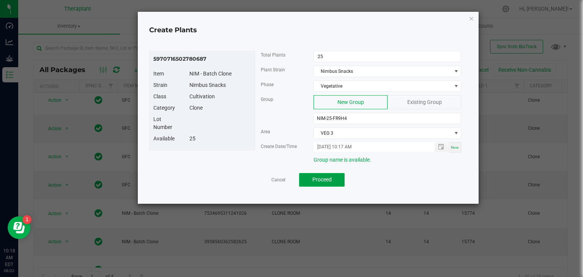
click at [332, 177] on button "Proceed" at bounding box center [322, 180] width 46 height 14
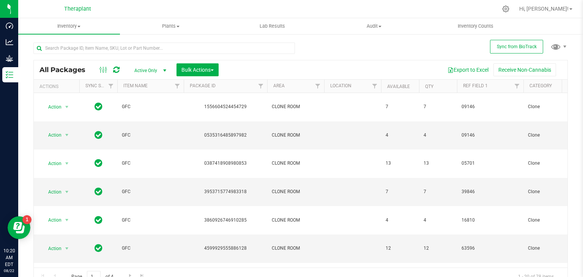
scroll to position [126, 0]
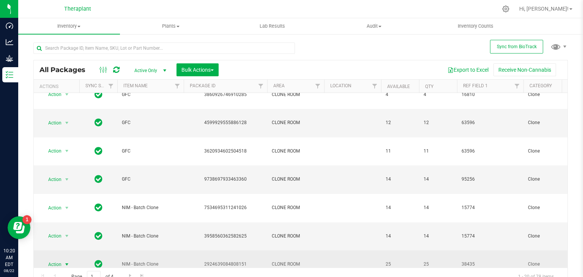
click at [66, 261] on span "select" at bounding box center [67, 264] width 6 height 6
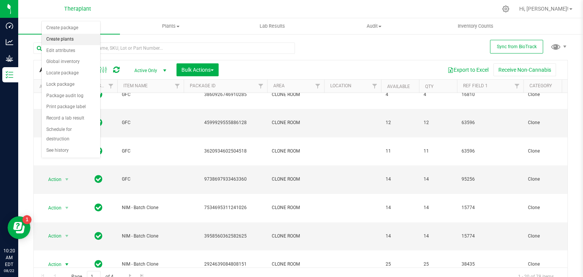
click at [65, 40] on li "Create plants" at bounding box center [71, 39] width 58 height 11
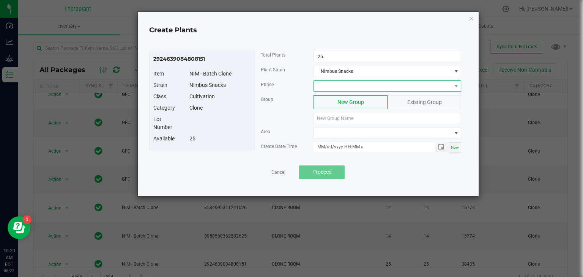
click at [365, 86] on span at bounding box center [382, 86] width 137 height 11
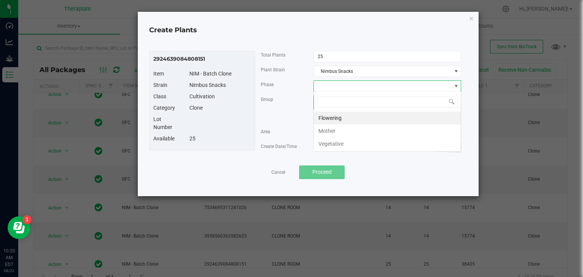
scroll to position [11, 148]
click at [344, 143] on li "Vegetative" at bounding box center [387, 143] width 147 height 13
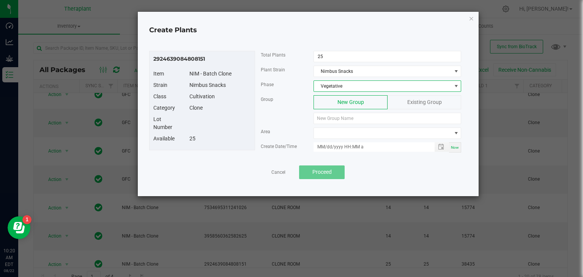
click at [399, 104] on div "Existing Group" at bounding box center [424, 102] width 74 height 14
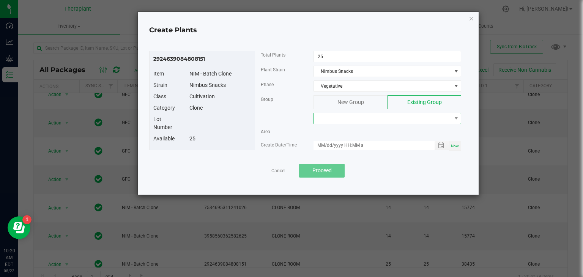
click at [370, 113] on span at bounding box center [382, 118] width 137 height 11
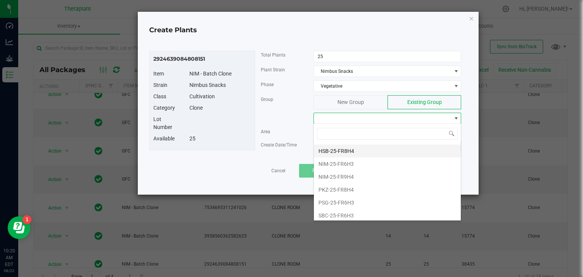
scroll to position [64, 0]
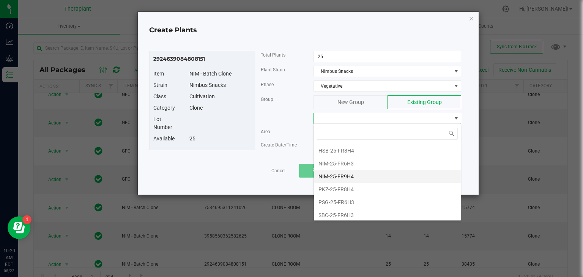
click at [338, 173] on li "NIM-25-FR9H4" at bounding box center [387, 176] width 147 height 13
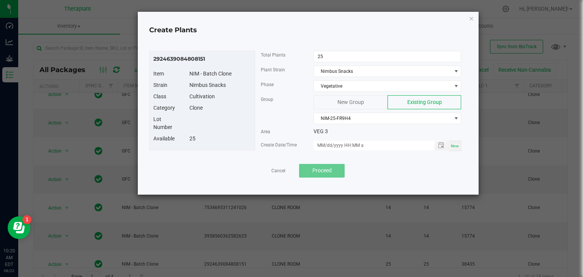
click at [458, 146] on span "Now" at bounding box center [455, 146] width 8 height 4
type input "08/22/2025 10:20 AM"
click at [338, 167] on button "Proceed" at bounding box center [322, 171] width 46 height 14
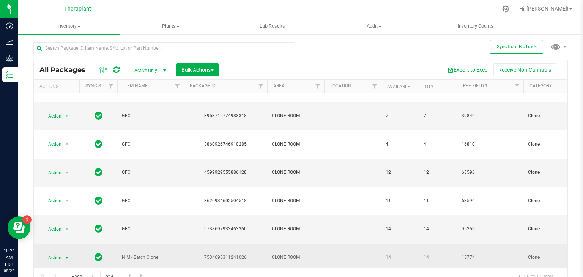
click at [68, 255] on span "select" at bounding box center [67, 258] width 6 height 6
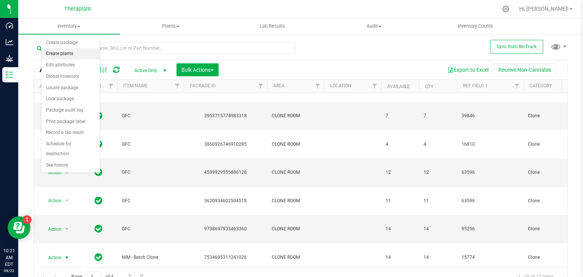
click at [73, 57] on li "Create plants" at bounding box center [70, 53] width 58 height 11
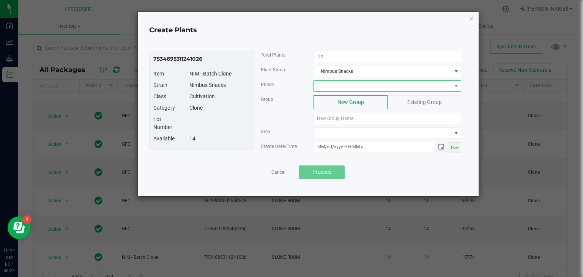
click at [359, 88] on span at bounding box center [382, 86] width 137 height 11
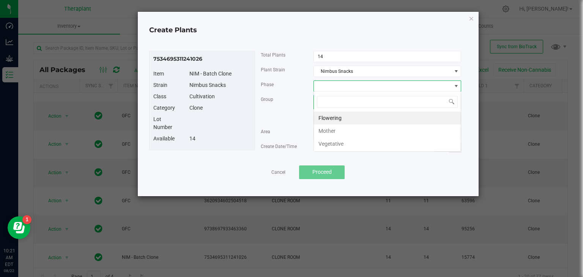
scroll to position [11, 148]
click at [342, 142] on li "Vegetative" at bounding box center [387, 143] width 147 height 13
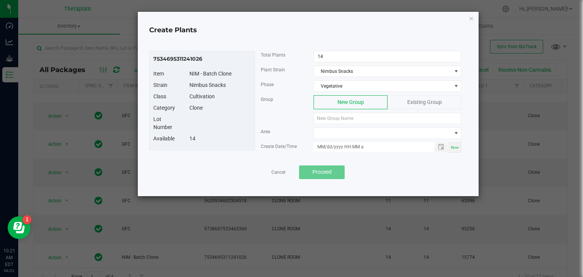
click at [410, 102] on span "Existing Group" at bounding box center [424, 102] width 35 height 6
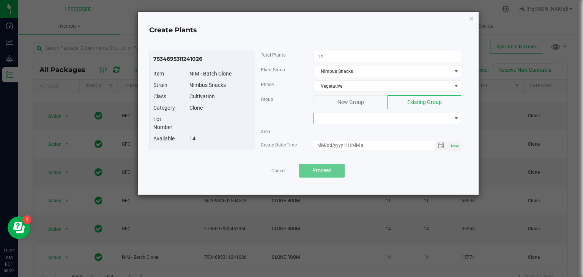
click at [381, 119] on span at bounding box center [382, 118] width 137 height 11
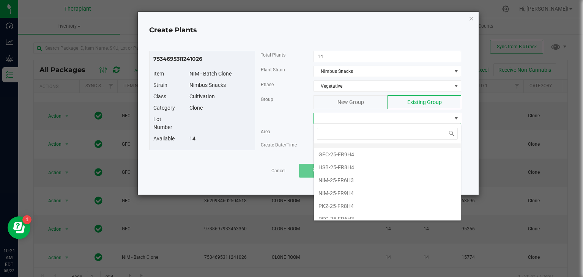
scroll to position [64, 0]
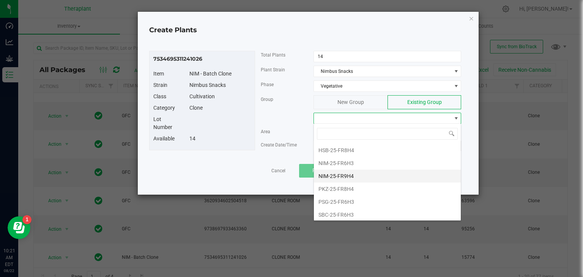
click at [346, 175] on li "NIM-25-FR9H4" at bounding box center [387, 176] width 147 height 13
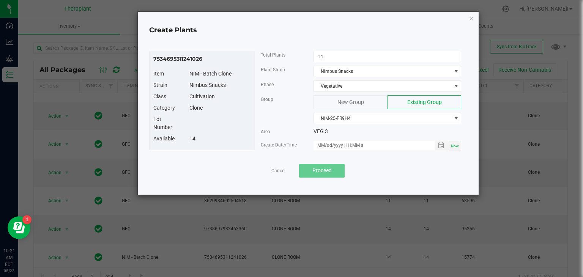
click at [454, 144] on span "Now" at bounding box center [455, 146] width 8 height 4
type input "08/22/2025 10:21 AM"
click at [329, 173] on button "Proceed" at bounding box center [322, 171] width 46 height 14
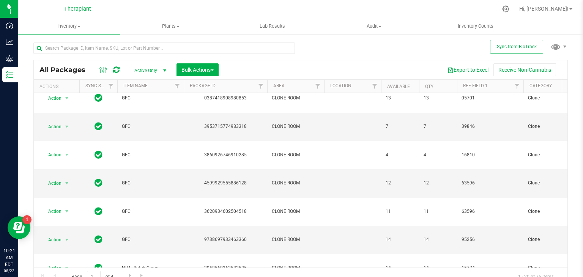
scroll to position [65, 0]
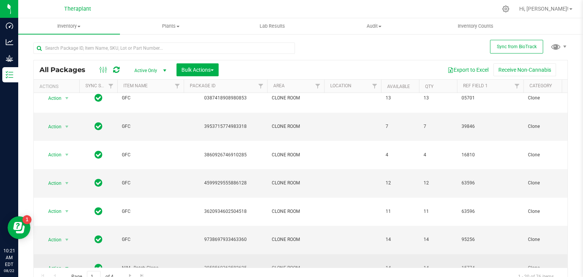
click at [68, 265] on span "select" at bounding box center [67, 268] width 6 height 6
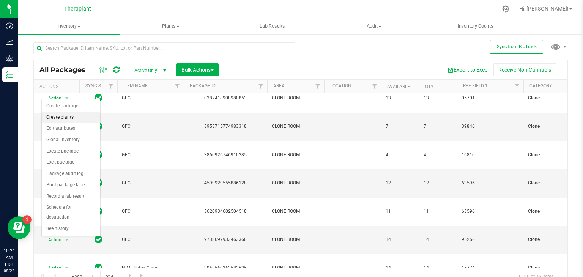
click at [54, 118] on li "Create plants" at bounding box center [71, 117] width 58 height 11
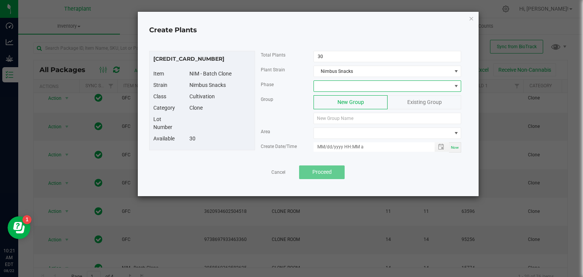
click at [365, 83] on span at bounding box center [382, 86] width 137 height 11
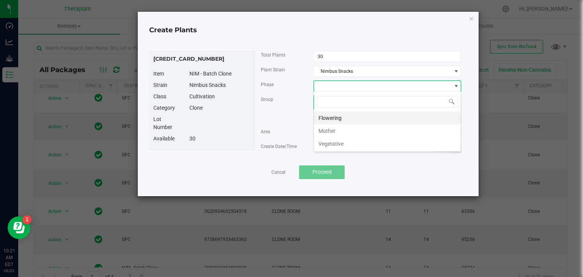
scroll to position [11, 148]
click at [341, 142] on li "Vegetative" at bounding box center [387, 143] width 147 height 13
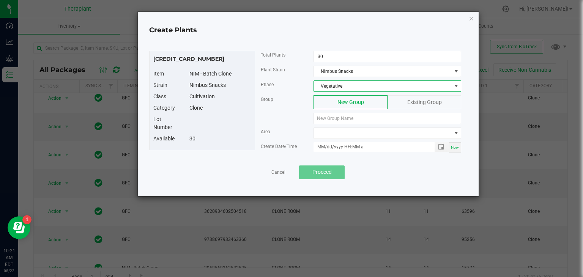
click at [397, 99] on div "Existing Group" at bounding box center [424, 102] width 74 height 14
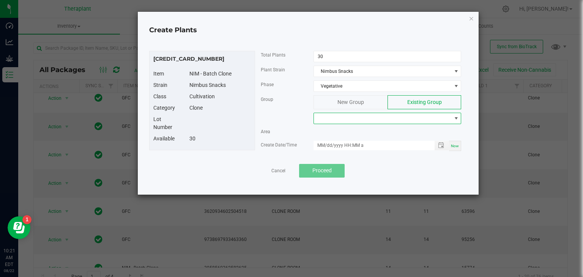
click at [379, 120] on span at bounding box center [382, 118] width 137 height 11
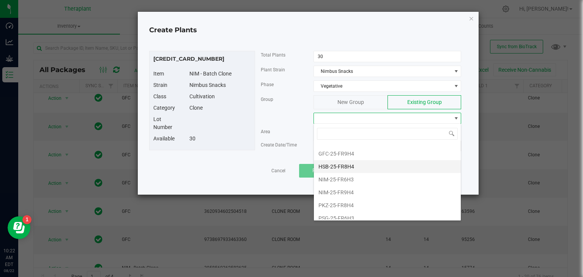
scroll to position [64, 0]
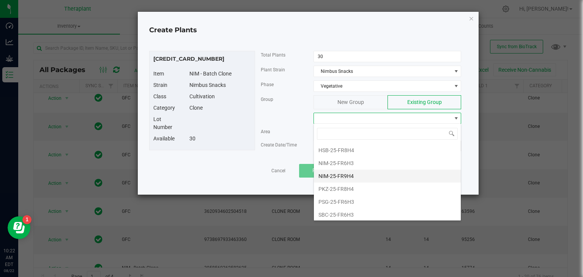
click at [342, 175] on li "NIM-25-FR9H4" at bounding box center [387, 176] width 147 height 13
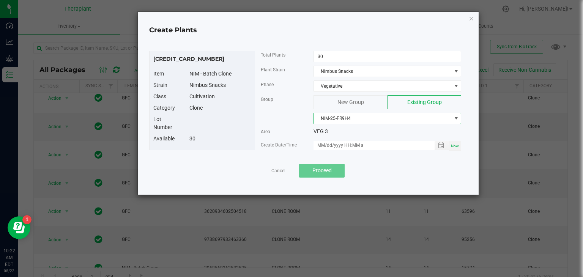
click at [457, 144] on span "Now" at bounding box center [455, 146] width 8 height 4
type input "08/22/2025 10:22 AM"
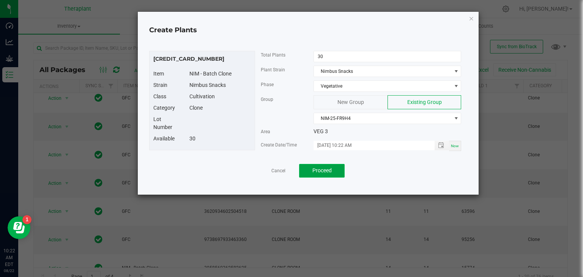
click at [328, 172] on span "Proceed" at bounding box center [321, 170] width 19 height 6
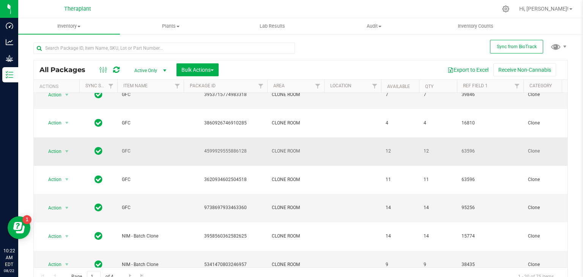
scroll to position [98, 0]
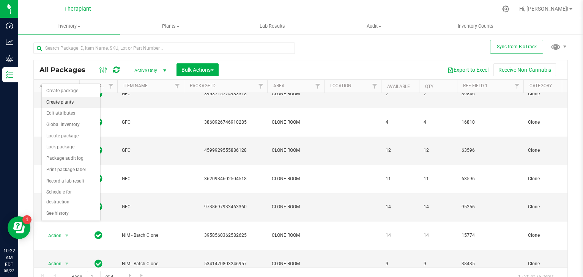
click at [68, 107] on li "Create plants" at bounding box center [71, 102] width 58 height 11
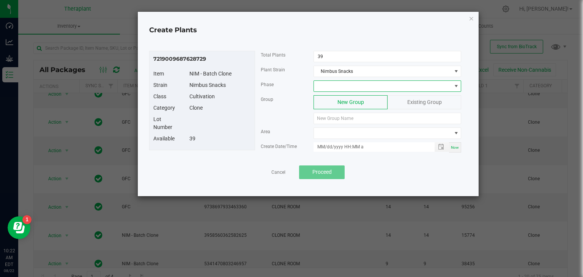
click at [379, 86] on span at bounding box center [382, 86] width 137 height 11
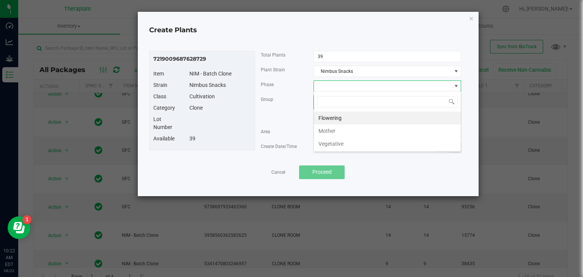
scroll to position [11, 148]
click at [336, 142] on li "Vegetative" at bounding box center [387, 143] width 147 height 13
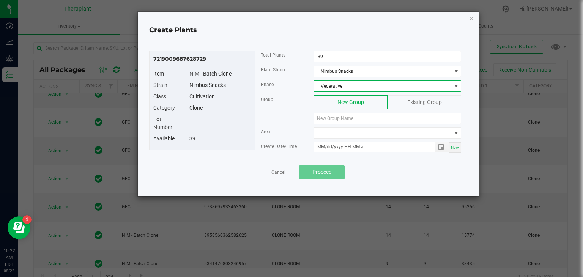
click at [407, 99] on span "Existing Group" at bounding box center [424, 102] width 35 height 6
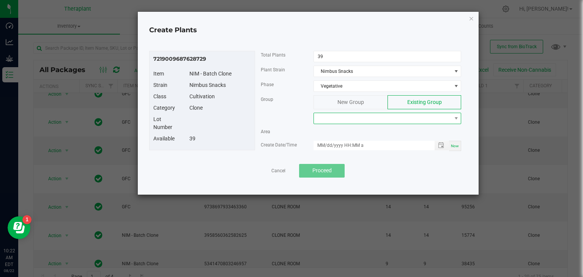
click at [354, 119] on span at bounding box center [382, 118] width 137 height 11
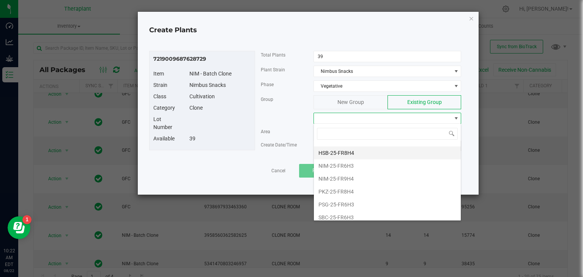
scroll to position [64, 0]
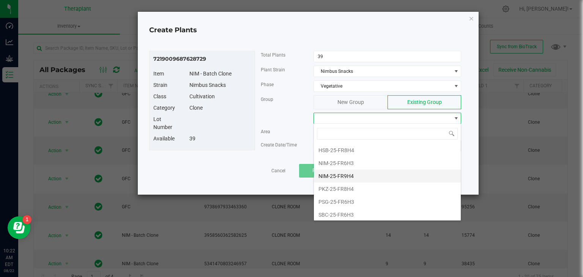
click at [340, 172] on li "NIM-25-FR9H4" at bounding box center [387, 176] width 147 height 13
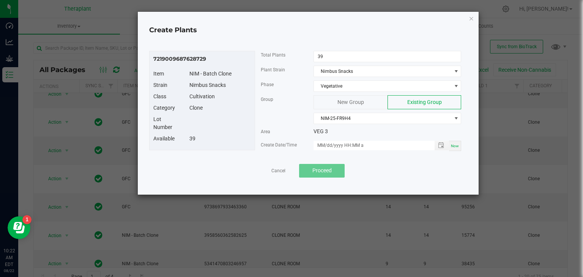
click at [459, 149] on div "Now" at bounding box center [455, 146] width 12 height 10
type input "08/22/2025 10:22 AM"
click at [323, 167] on span "Proceed" at bounding box center [321, 170] width 19 height 6
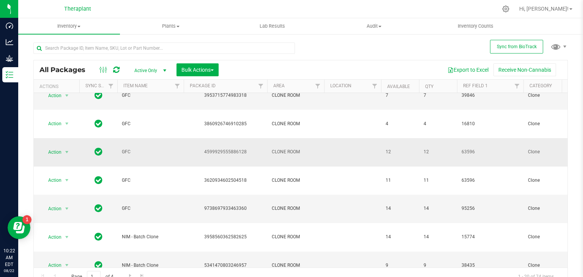
scroll to position [97, 0]
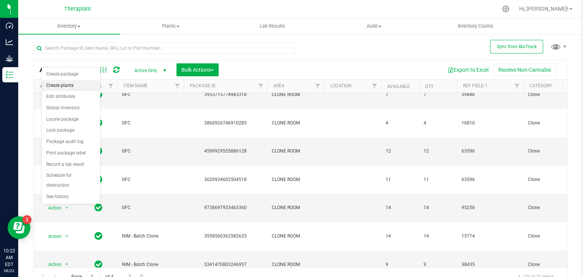
click at [61, 84] on li "Create plants" at bounding box center [71, 85] width 58 height 11
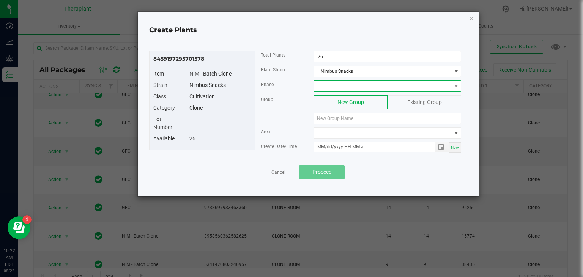
click at [366, 83] on span at bounding box center [382, 86] width 137 height 11
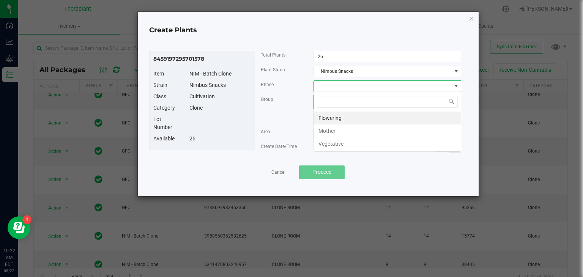
scroll to position [11, 148]
click at [332, 143] on li "Vegetative" at bounding box center [387, 143] width 147 height 13
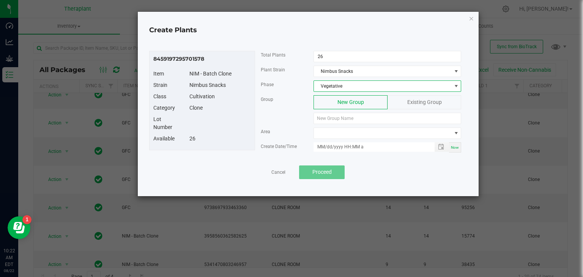
click at [402, 101] on div "Existing Group" at bounding box center [424, 102] width 74 height 14
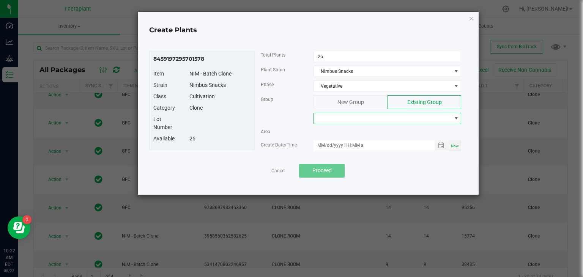
click at [363, 120] on span at bounding box center [382, 118] width 137 height 11
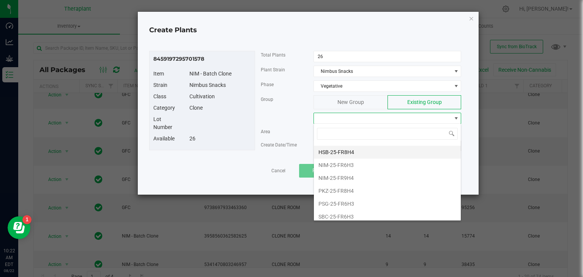
scroll to position [64, 0]
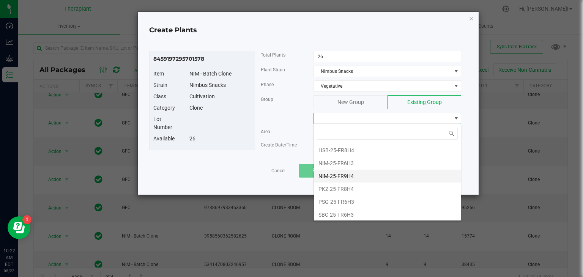
click at [340, 174] on li "NIM-25-FR9H4" at bounding box center [387, 176] width 147 height 13
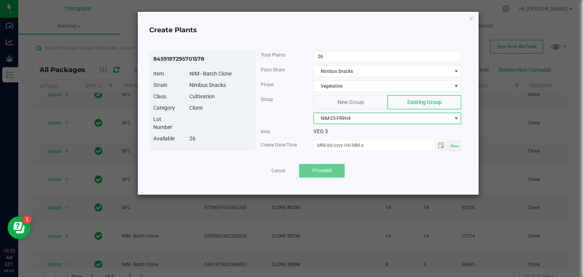
click at [456, 144] on span "Now" at bounding box center [455, 146] width 8 height 4
type input "08/22/2025 10:22 AM"
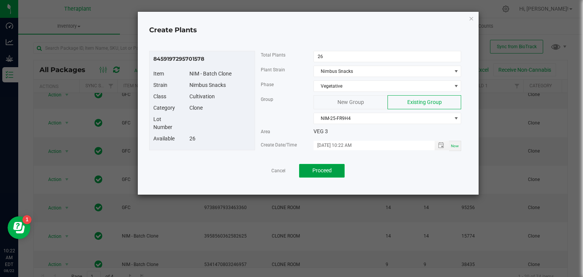
click at [317, 173] on button "Proceed" at bounding box center [322, 171] width 46 height 14
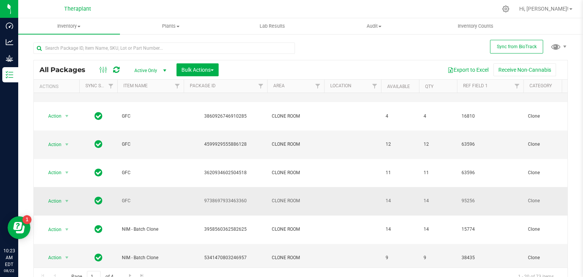
scroll to position [104, 0]
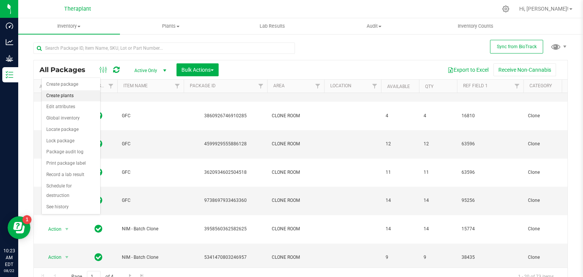
click at [66, 96] on li "Create plants" at bounding box center [71, 95] width 58 height 11
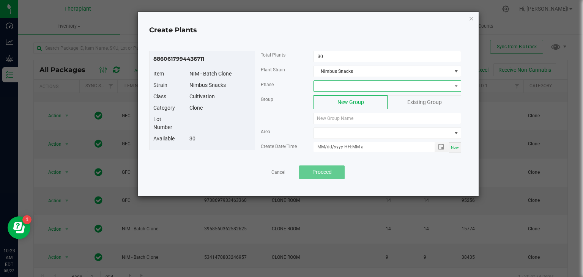
click at [384, 87] on span at bounding box center [382, 86] width 137 height 11
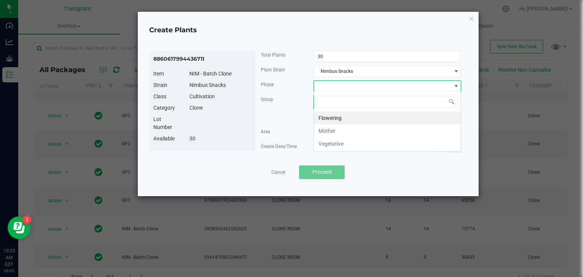
scroll to position [11, 148]
click at [340, 141] on li "Vegetative" at bounding box center [387, 143] width 147 height 13
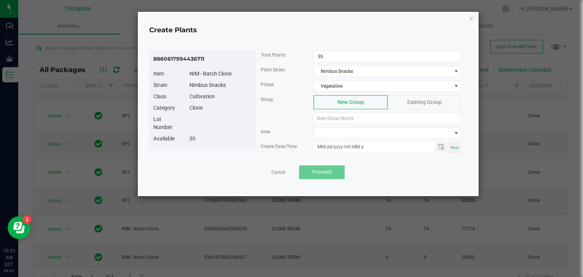
click at [420, 101] on span "Existing Group" at bounding box center [424, 102] width 35 height 6
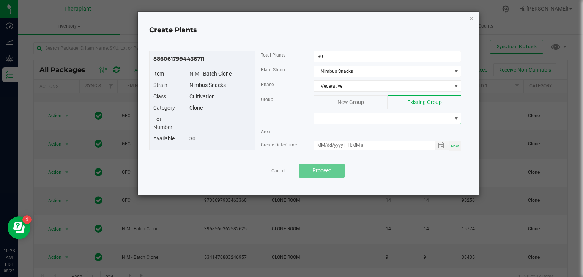
click at [380, 114] on span at bounding box center [382, 118] width 137 height 11
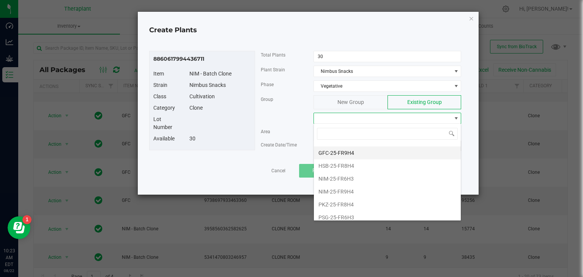
scroll to position [61, 0]
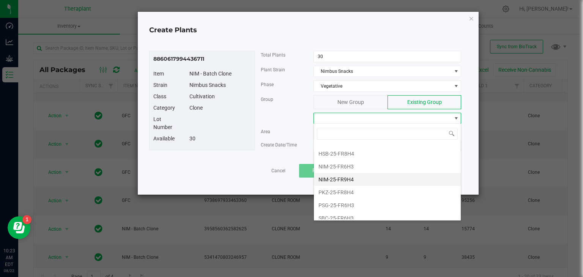
click at [341, 178] on li "NIM-25-FR9H4" at bounding box center [387, 179] width 147 height 13
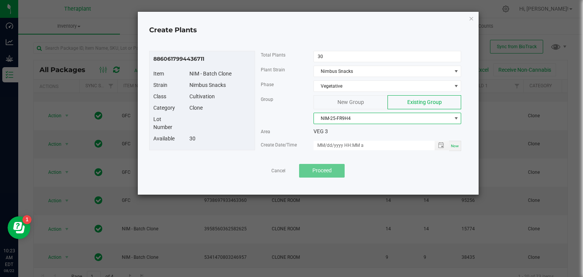
click at [457, 145] on span "Now" at bounding box center [455, 146] width 8 height 4
type input "08/22/2025 10:23 AM"
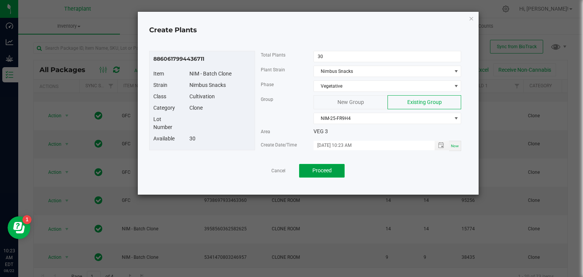
click at [318, 167] on span "Proceed" at bounding box center [321, 170] width 19 height 6
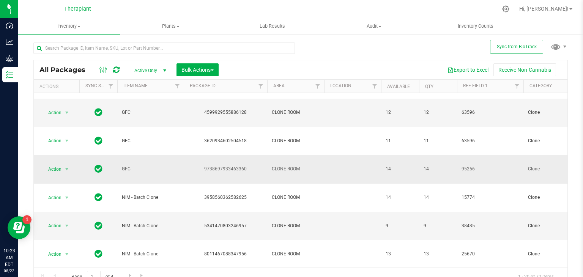
scroll to position [136, 0]
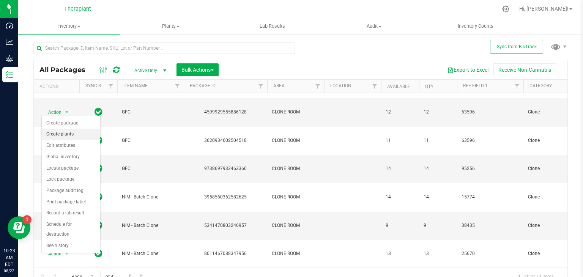
click at [60, 137] on li "Create plants" at bounding box center [71, 134] width 58 height 11
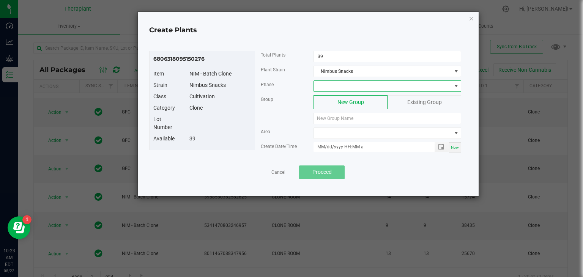
click at [389, 83] on span at bounding box center [382, 86] width 137 height 11
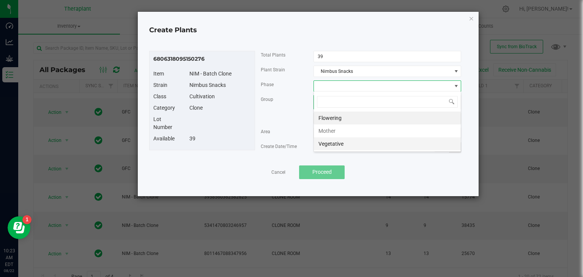
scroll to position [11, 148]
click at [333, 146] on li "Vegetative" at bounding box center [387, 143] width 147 height 13
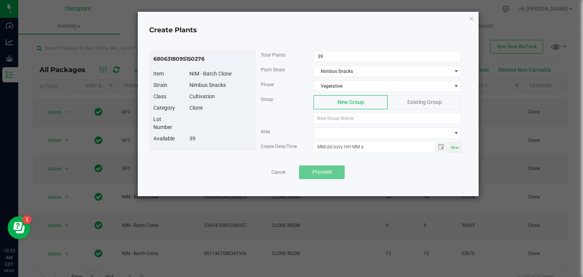
click at [415, 99] on span "Existing Group" at bounding box center [424, 102] width 35 height 6
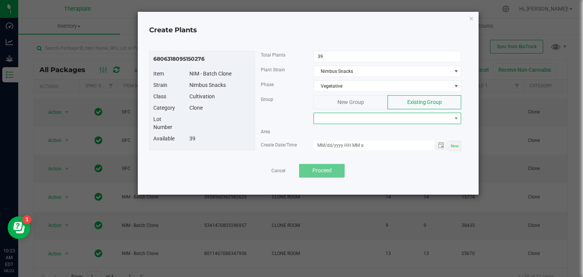
click at [380, 116] on span at bounding box center [382, 118] width 137 height 11
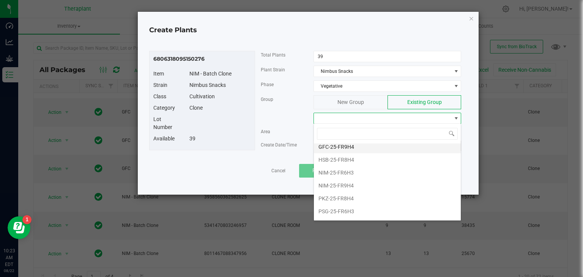
scroll to position [64, 0]
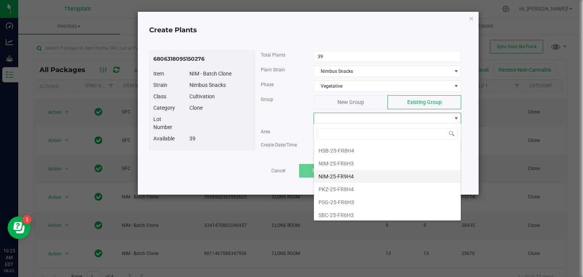
click at [341, 172] on li "NIM-25-FR9H4" at bounding box center [387, 176] width 147 height 13
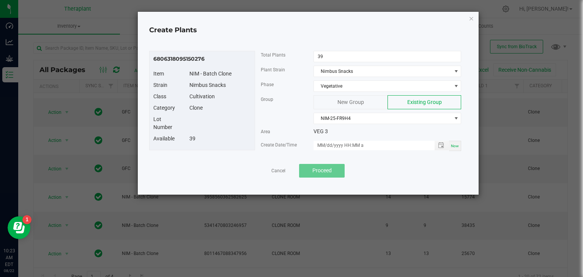
click at [458, 144] on span "Now" at bounding box center [455, 146] width 8 height 4
type input "08/22/2025 10:23 AM"
click at [329, 167] on span "Proceed" at bounding box center [321, 170] width 19 height 6
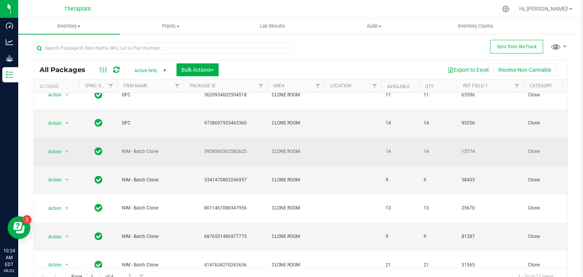
scroll to position [182, 0]
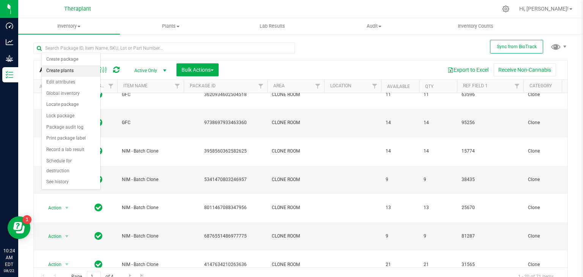
click at [70, 68] on li "Create plants" at bounding box center [71, 70] width 58 height 11
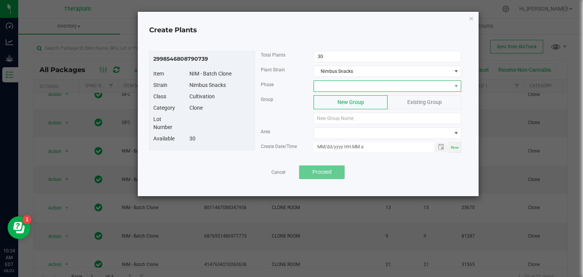
click at [328, 86] on span at bounding box center [382, 86] width 137 height 11
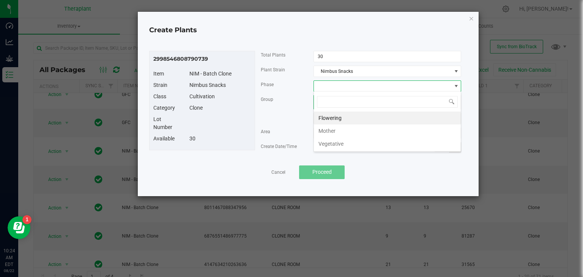
scroll to position [11, 148]
click at [327, 142] on li "Vegetative" at bounding box center [387, 143] width 147 height 13
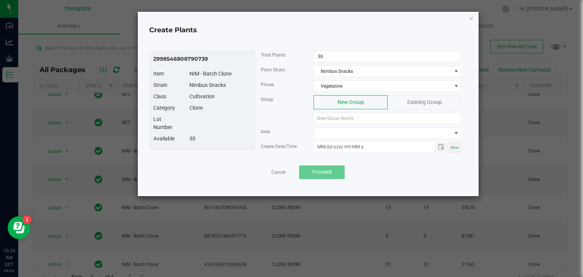
click at [398, 104] on div "Existing Group" at bounding box center [424, 102] width 74 height 14
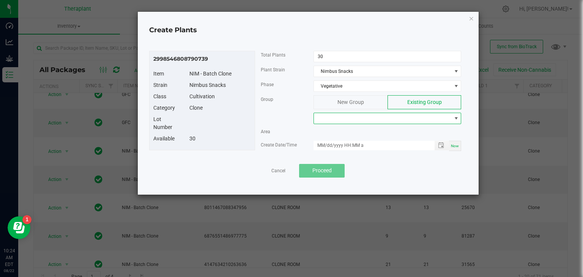
click at [362, 119] on span at bounding box center [382, 118] width 137 height 11
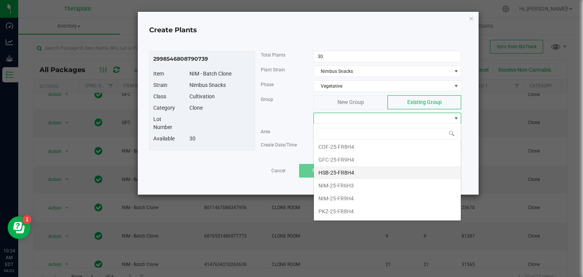
scroll to position [42, 0]
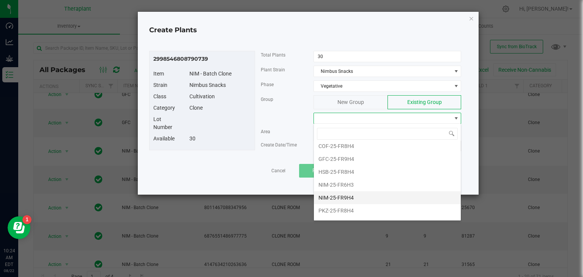
click at [337, 193] on li "NIM-25-FR9H4" at bounding box center [387, 197] width 147 height 13
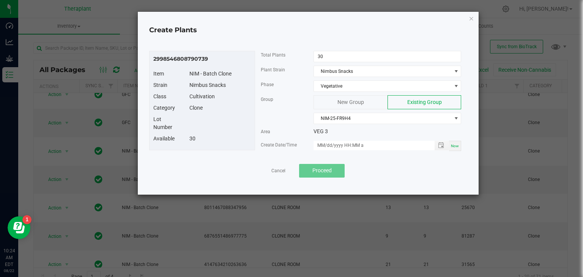
click at [452, 147] on span "Now" at bounding box center [455, 146] width 8 height 4
type input "08/22/2025 10:24 AM"
click at [308, 167] on button "Proceed" at bounding box center [322, 171] width 46 height 14
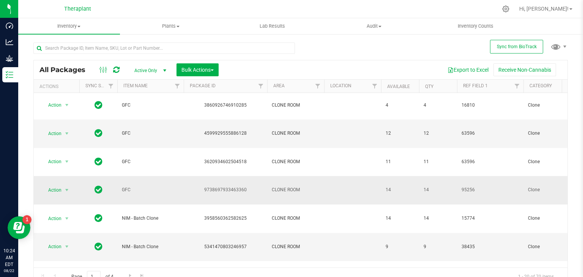
scroll to position [115, 0]
click at [67, 243] on span "select" at bounding box center [67, 246] width 6 height 6
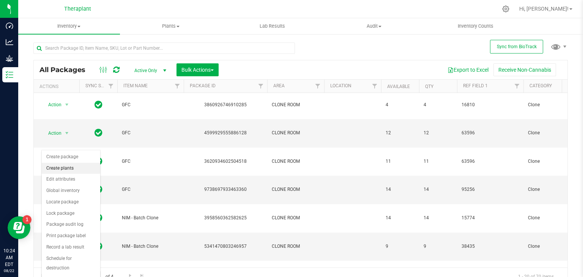
click at [64, 167] on li "Create plants" at bounding box center [71, 168] width 58 height 11
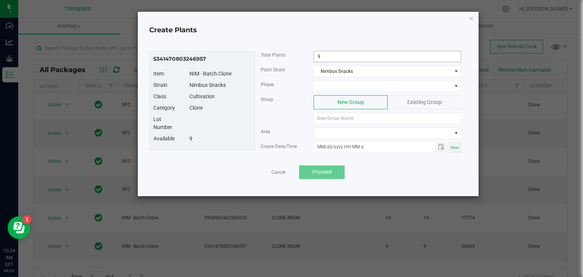
click at [328, 53] on input "9" at bounding box center [387, 56] width 147 height 11
type input "7"
click at [331, 77] on div "Plant Strain Nimbus Snacks" at bounding box center [361, 73] width 212 height 15
click at [331, 86] on span at bounding box center [382, 86] width 137 height 11
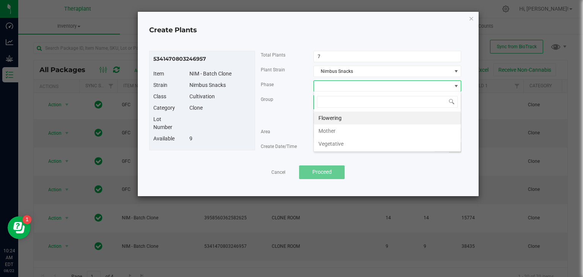
scroll to position [11, 148]
click at [331, 143] on li "Vegetative" at bounding box center [387, 143] width 147 height 13
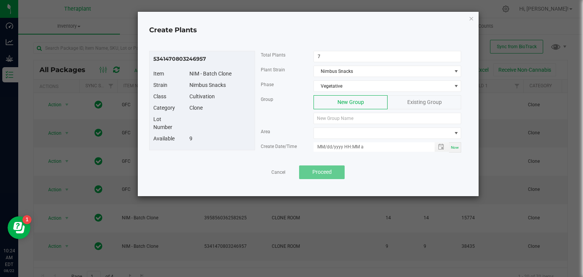
click at [418, 97] on div "Existing Group" at bounding box center [424, 102] width 74 height 14
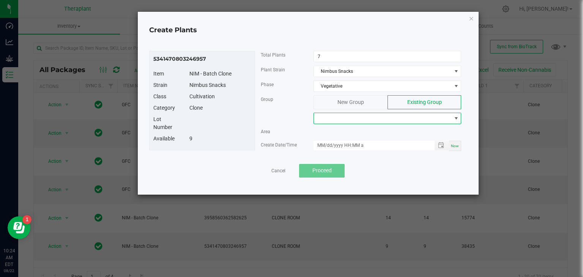
click at [368, 121] on span at bounding box center [382, 118] width 137 height 11
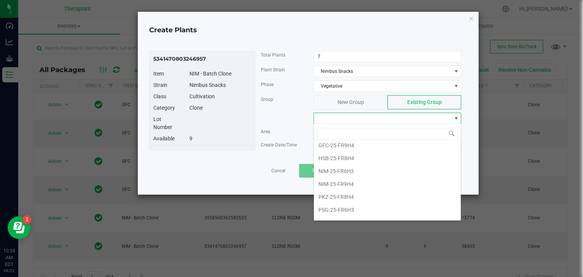
scroll to position [64, 0]
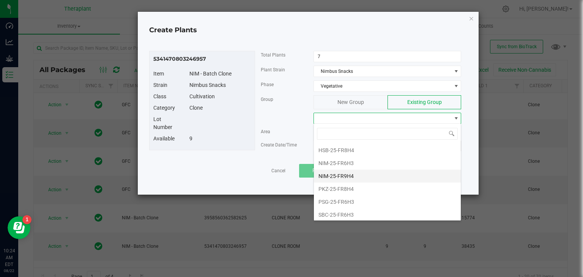
click at [346, 173] on li "NIM-25-FR9H4" at bounding box center [387, 176] width 147 height 13
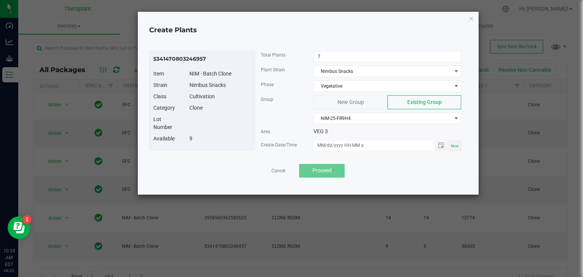
click at [457, 146] on span "Now" at bounding box center [455, 146] width 8 height 4
type input "08/22/2025 10:24 AM"
click at [341, 164] on button "Proceed" at bounding box center [322, 171] width 46 height 14
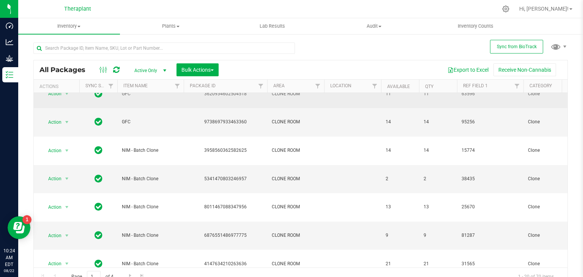
scroll to position [8, 0]
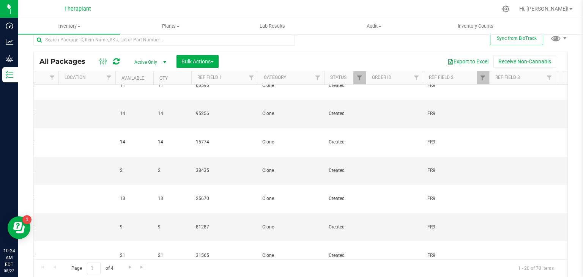
scroll to position [0, 57]
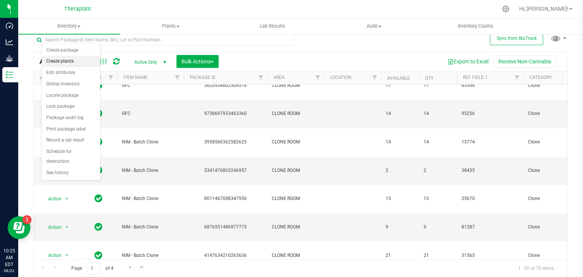
click at [62, 56] on li "Create plants" at bounding box center [71, 61] width 58 height 11
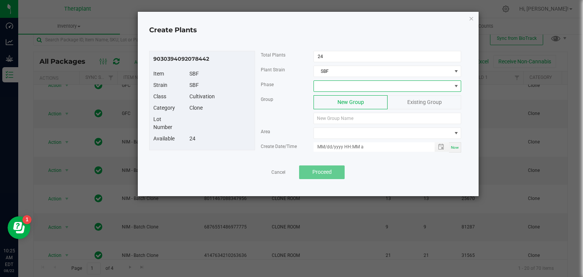
click at [337, 83] on span at bounding box center [382, 86] width 137 height 11
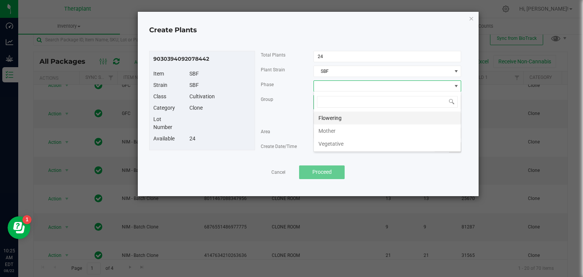
scroll to position [11, 148]
click at [329, 145] on li "Vegetative" at bounding box center [387, 143] width 147 height 13
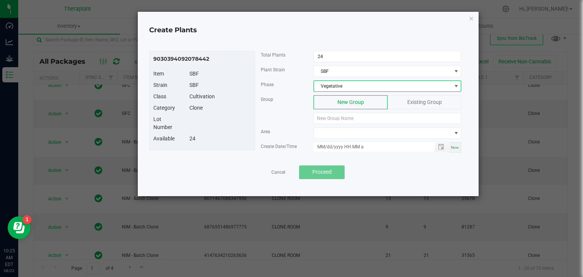
click at [423, 99] on span "Existing Group" at bounding box center [424, 102] width 35 height 6
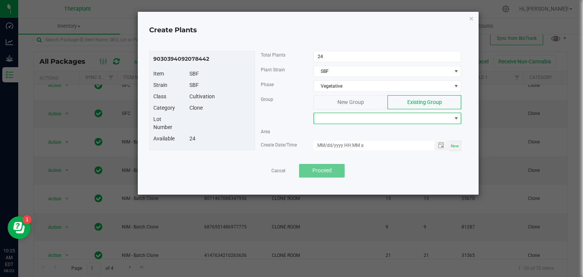
click at [347, 118] on span at bounding box center [382, 118] width 137 height 11
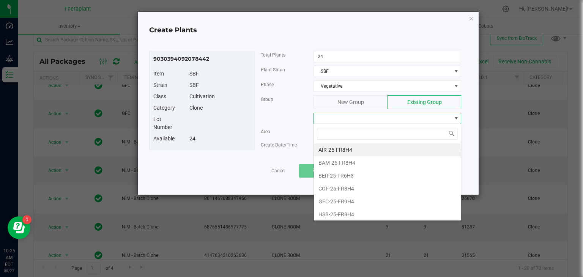
click at [334, 103] on div "New Group" at bounding box center [350, 102] width 74 height 14
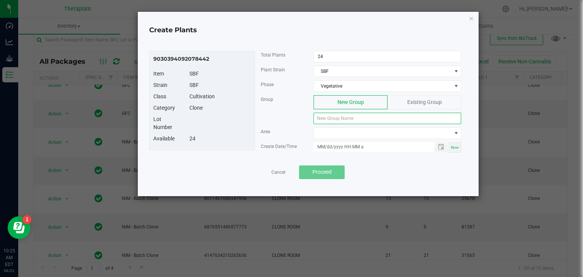
click at [329, 116] on input at bounding box center [387, 118] width 148 height 11
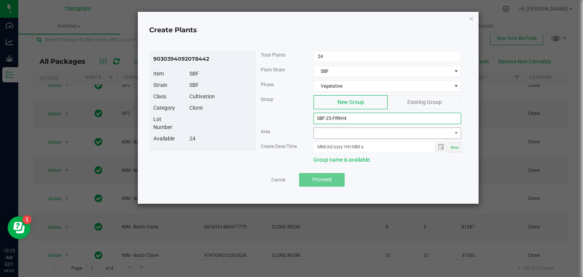
type input "SBF-25-FR9H4"
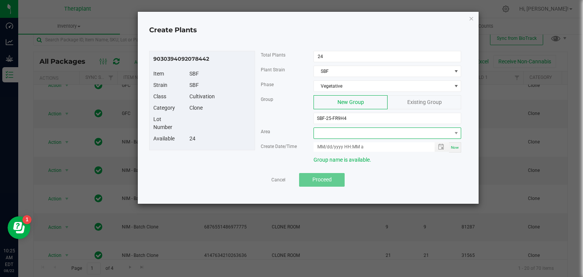
click at [340, 136] on span at bounding box center [382, 133] width 137 height 11
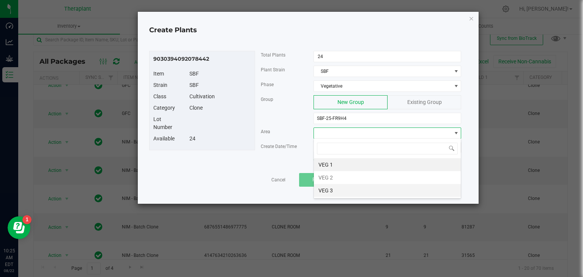
click at [332, 187] on li "VEG 3" at bounding box center [387, 190] width 147 height 13
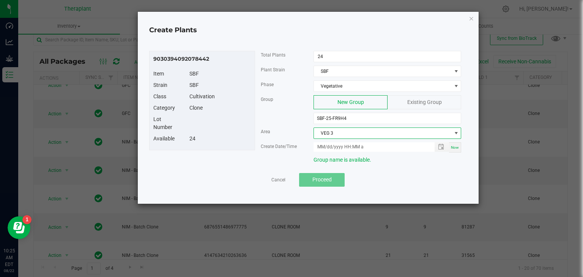
click at [454, 146] on span "Now" at bounding box center [455, 147] width 8 height 4
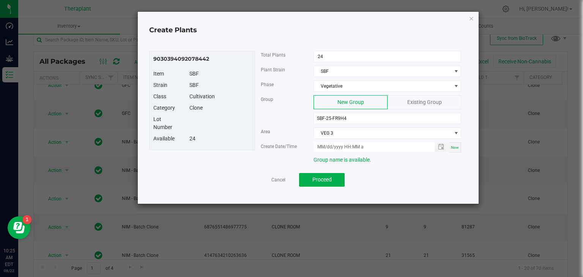
type input "08/22/2025 10:25 AM"
click at [333, 180] on button "Proceed" at bounding box center [322, 180] width 46 height 14
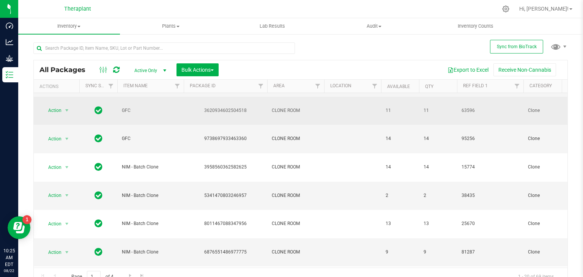
scroll to position [183, 0]
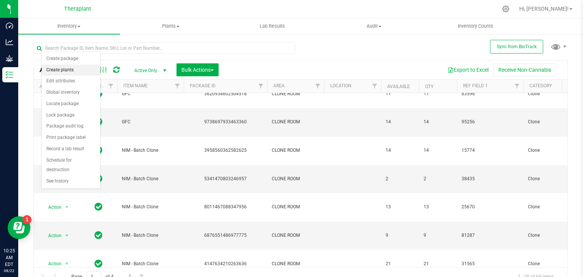
click at [58, 71] on li "Create plants" at bounding box center [71, 69] width 58 height 11
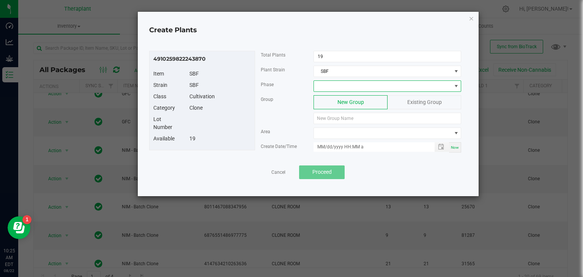
click at [341, 84] on span at bounding box center [382, 86] width 137 height 11
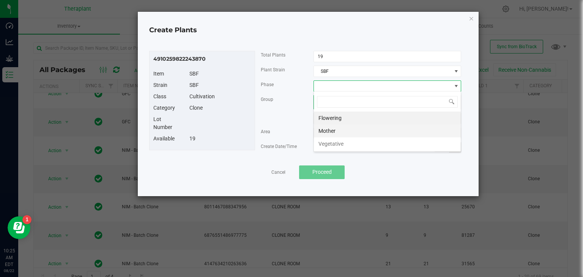
scroll to position [11, 148]
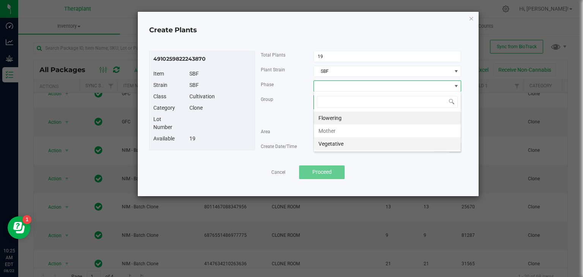
click at [333, 146] on li "Vegetative" at bounding box center [387, 143] width 147 height 13
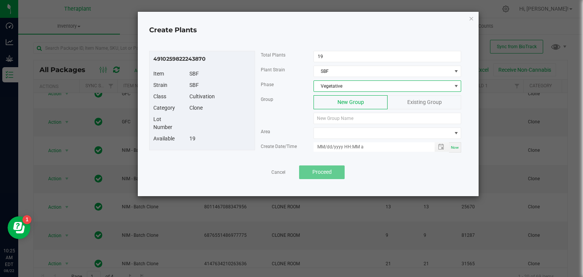
click at [400, 105] on div "Existing Group" at bounding box center [424, 102] width 74 height 14
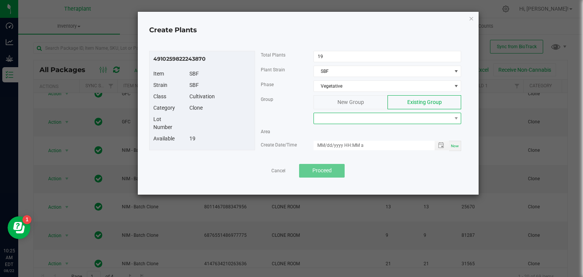
click at [358, 121] on span at bounding box center [382, 118] width 137 height 11
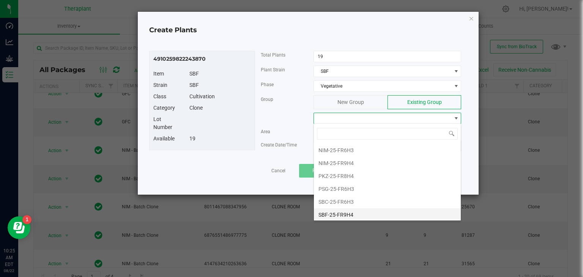
click at [341, 211] on li "SBF-25-FR9H4" at bounding box center [387, 214] width 147 height 13
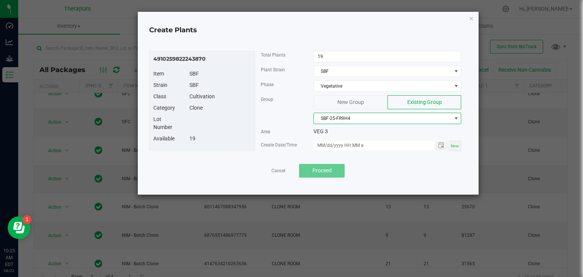
click at [452, 144] on span "Now" at bounding box center [455, 146] width 8 height 4
type input "08/22/2025 10:25 AM"
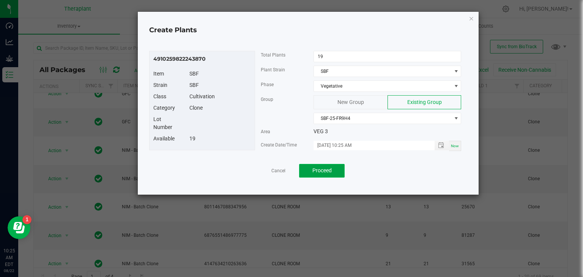
click at [315, 168] on span "Proceed" at bounding box center [321, 170] width 19 height 6
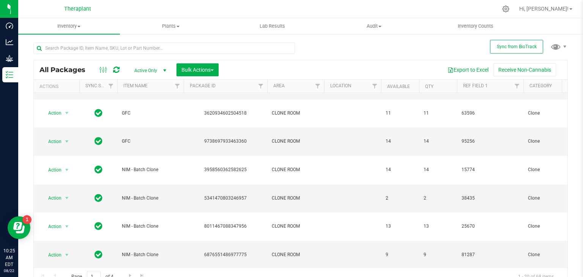
scroll to position [183, 0]
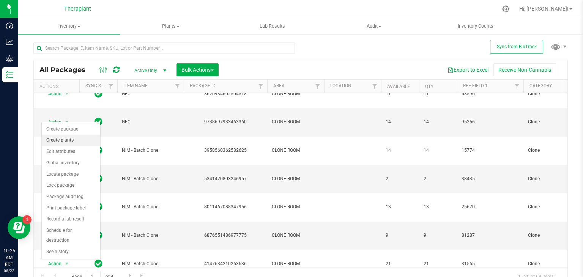
click at [50, 140] on li "Create plants" at bounding box center [71, 140] width 58 height 11
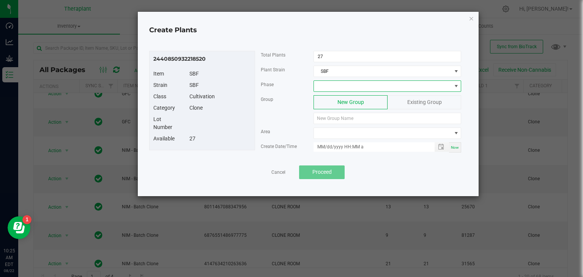
click at [340, 84] on span at bounding box center [382, 86] width 137 height 11
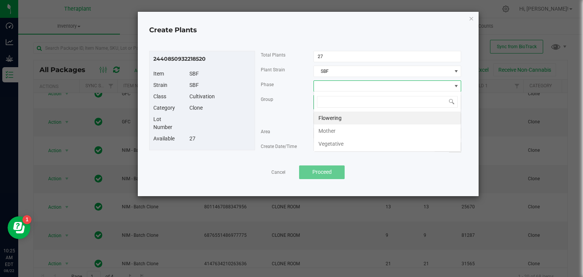
scroll to position [37924, 37787]
click at [343, 143] on li "Vegetative" at bounding box center [387, 143] width 147 height 13
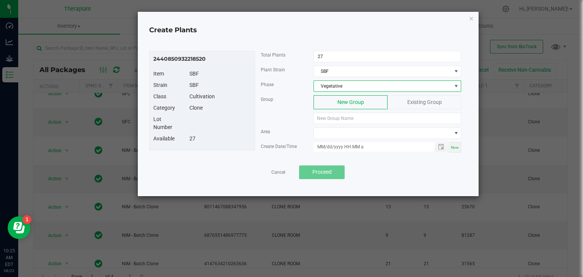
click at [431, 101] on span "Existing Group" at bounding box center [424, 102] width 35 height 6
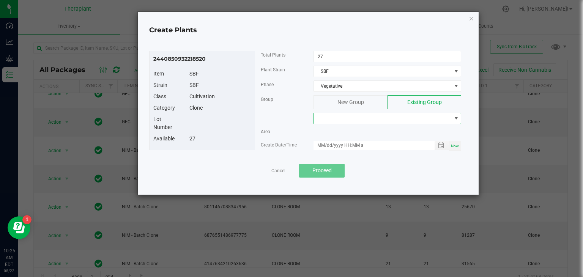
click at [373, 114] on span at bounding box center [382, 118] width 137 height 11
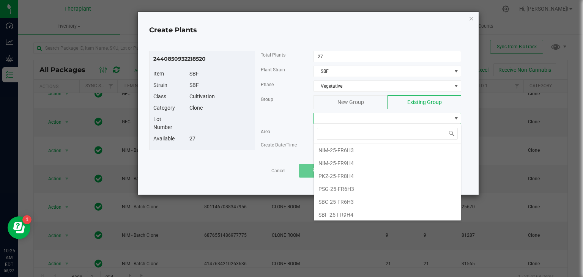
click at [336, 208] on li "SBF-25-FR9H4" at bounding box center [387, 214] width 147 height 13
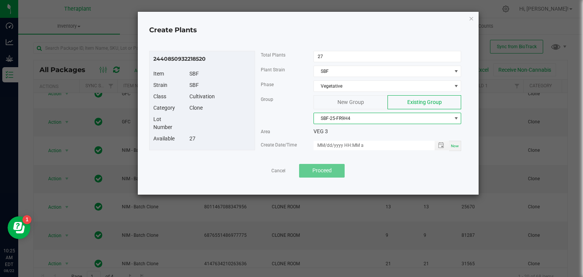
click at [454, 147] on span "Now" at bounding box center [455, 146] width 8 height 4
type input "08/22/2025 10:25 AM"
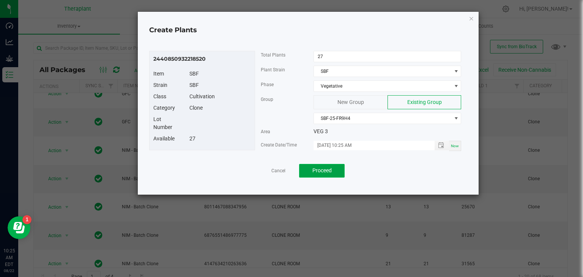
click at [307, 172] on button "Proceed" at bounding box center [322, 171] width 46 height 14
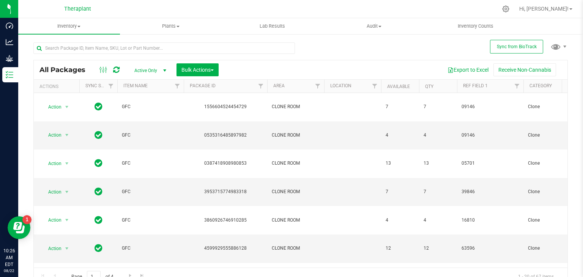
scroll to position [183, 0]
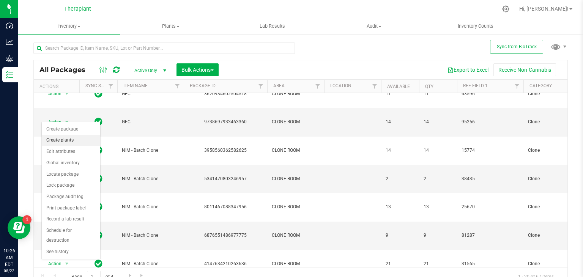
click at [58, 137] on li "Create plants" at bounding box center [71, 140] width 58 height 11
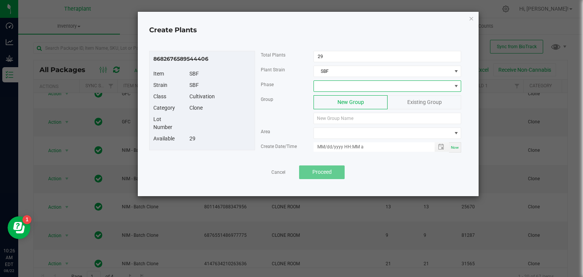
click at [371, 87] on span at bounding box center [382, 86] width 137 height 11
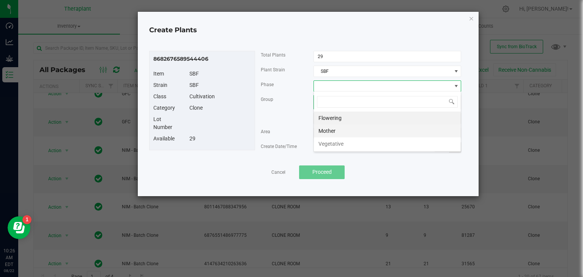
scroll to position [11, 148]
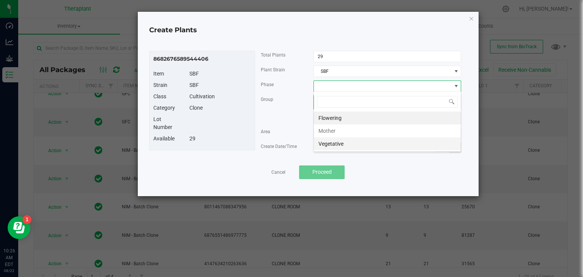
click at [343, 143] on li "Vegetative" at bounding box center [387, 143] width 147 height 13
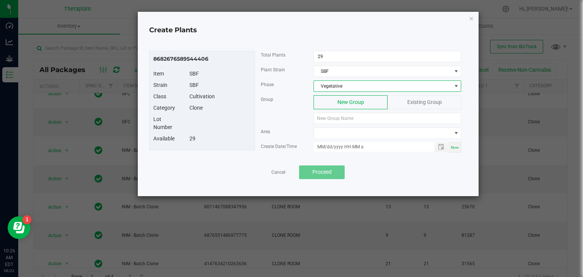
click at [425, 104] on span "Existing Group" at bounding box center [424, 102] width 35 height 6
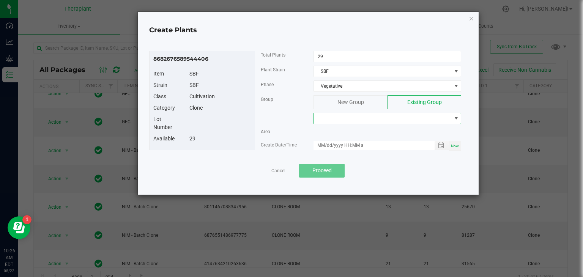
click at [404, 117] on span at bounding box center [382, 118] width 137 height 11
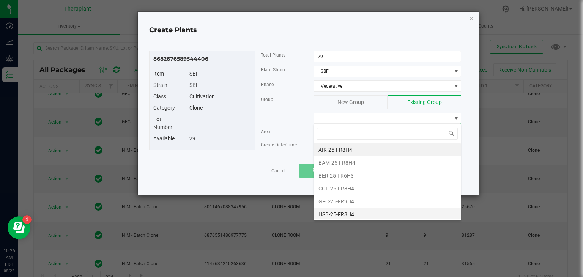
scroll to position [77, 0]
click at [339, 213] on li "SBF-25-FR9H4" at bounding box center [387, 214] width 147 height 13
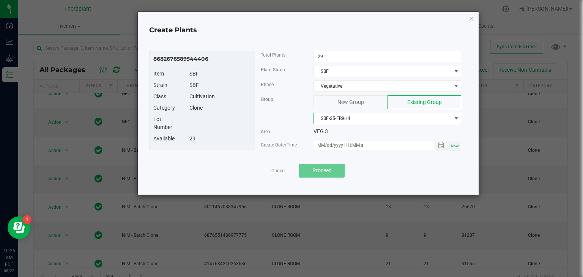
click at [457, 145] on span "Now" at bounding box center [455, 146] width 8 height 4
type input "08/22/2025 10:26 AM"
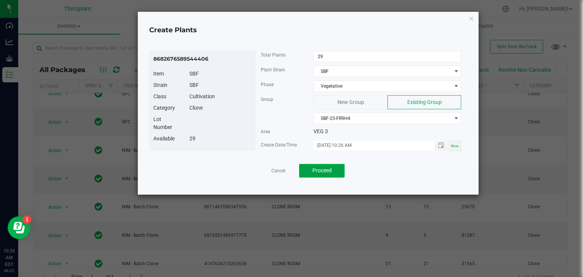
click at [313, 166] on button "Proceed" at bounding box center [322, 171] width 46 height 14
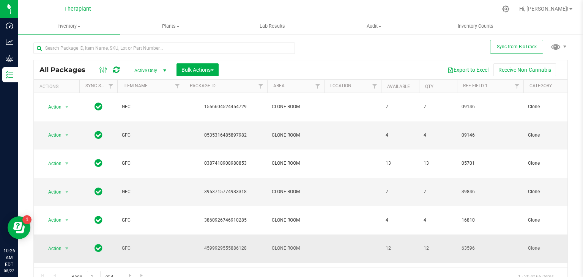
scroll to position [183, 0]
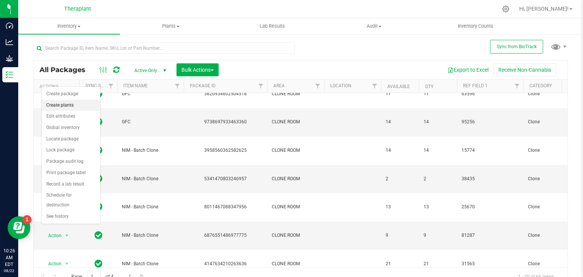
click at [69, 102] on li "Create plants" at bounding box center [71, 105] width 58 height 11
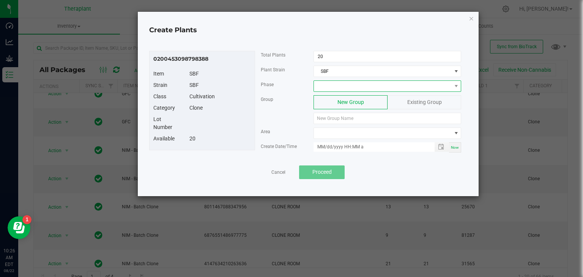
click at [377, 87] on span at bounding box center [382, 86] width 137 height 11
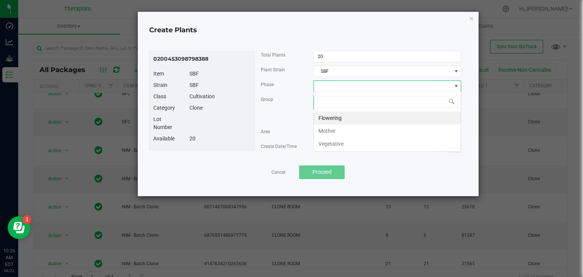
scroll to position [11, 148]
click at [340, 141] on li "Vegetative" at bounding box center [387, 143] width 147 height 13
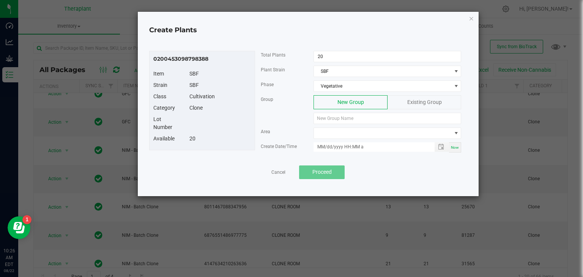
click at [423, 106] on div "Existing Group" at bounding box center [424, 102] width 74 height 14
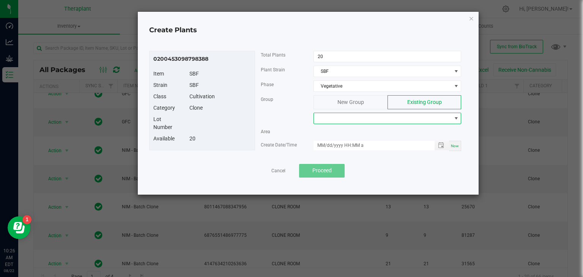
click at [383, 118] on span at bounding box center [382, 118] width 137 height 11
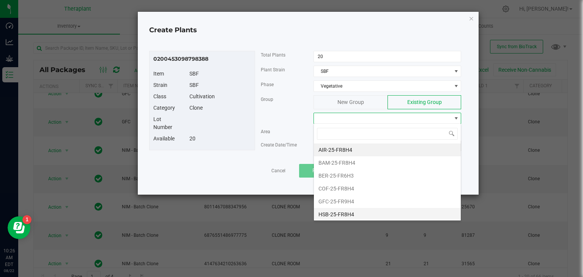
scroll to position [77, 0]
click at [336, 215] on li "SBF-25-FR9H4" at bounding box center [387, 214] width 147 height 13
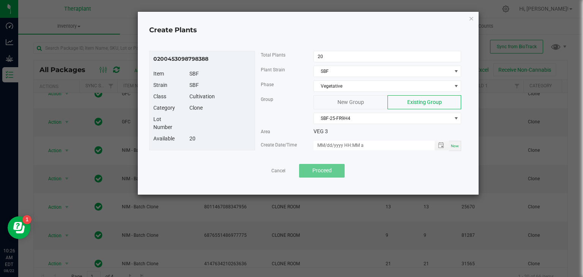
click at [457, 144] on span "Now" at bounding box center [455, 146] width 8 height 4
type input "08/22/2025 10:26 AM"
click at [333, 167] on button "Proceed" at bounding box center [322, 171] width 46 height 14
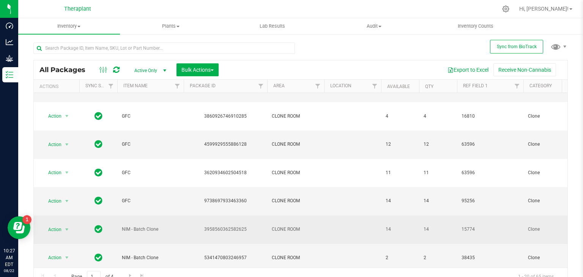
scroll to position [183, 0]
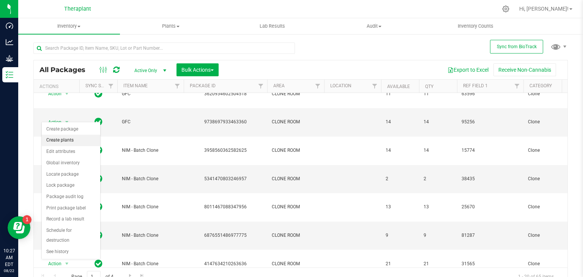
click at [62, 141] on li "Create plants" at bounding box center [71, 140] width 58 height 11
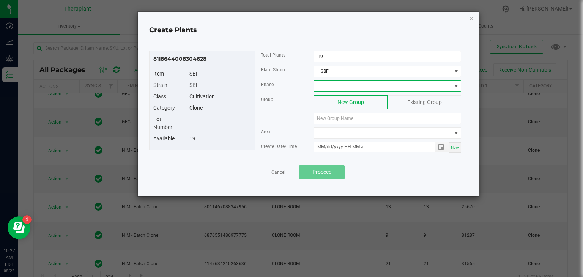
click at [336, 86] on span at bounding box center [382, 86] width 137 height 11
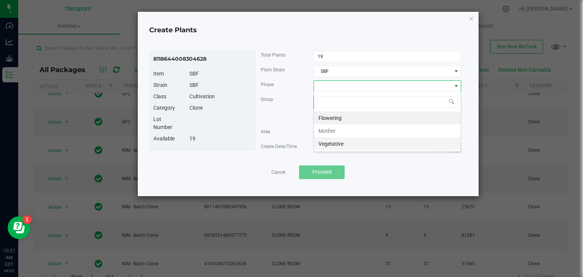
scroll to position [11, 148]
click at [336, 141] on li "Vegetative" at bounding box center [387, 143] width 147 height 13
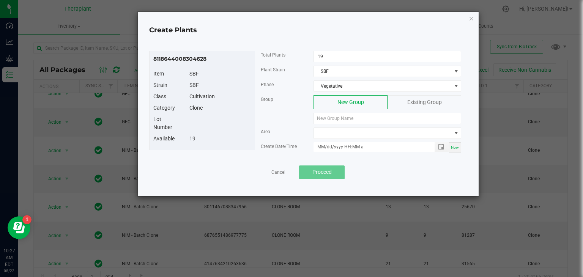
click at [395, 99] on div "Existing Group" at bounding box center [424, 102] width 74 height 14
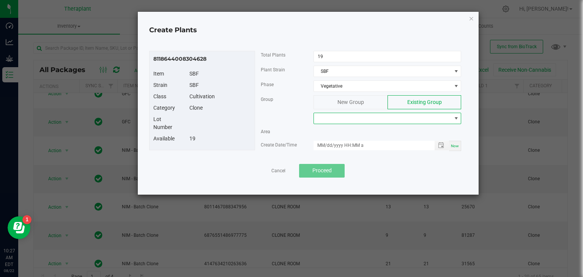
click at [382, 113] on span at bounding box center [382, 118] width 137 height 11
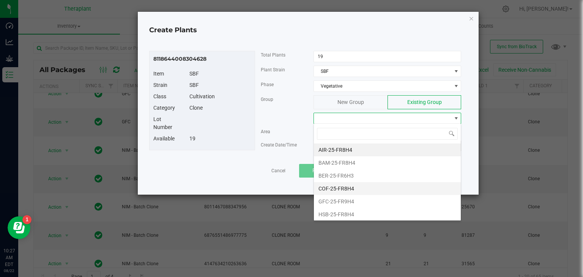
scroll to position [77, 0]
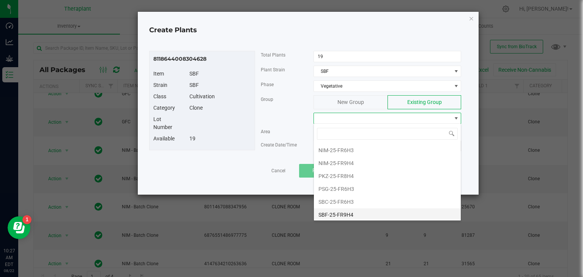
click at [338, 213] on li "SBF-25-FR9H4" at bounding box center [387, 214] width 147 height 13
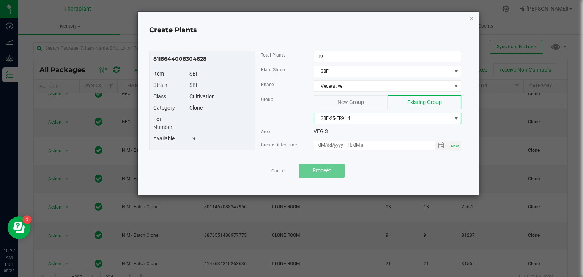
click at [453, 145] on span "Now" at bounding box center [455, 146] width 8 height 4
type input "08/22/2025 10:27 AM"
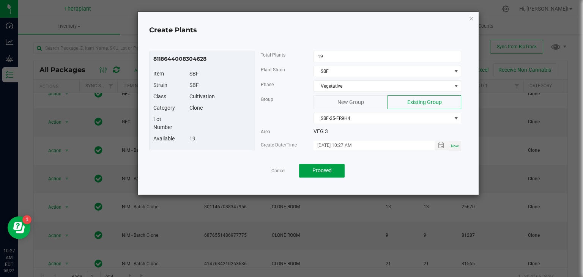
click at [312, 174] on button "Proceed" at bounding box center [322, 171] width 46 height 14
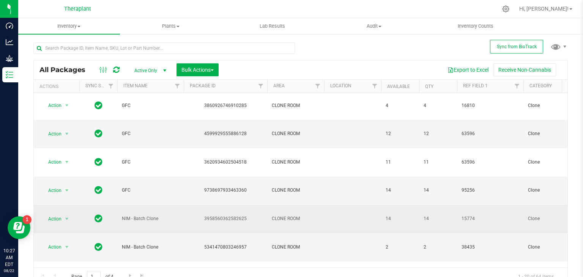
scroll to position [183, 0]
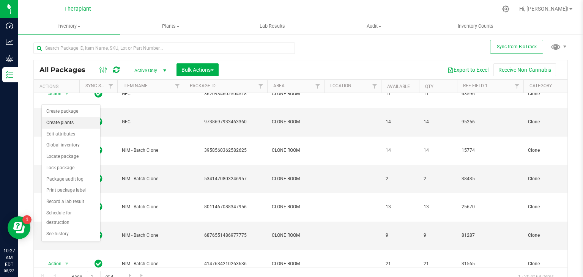
click at [63, 122] on li "Create plants" at bounding box center [71, 122] width 58 height 11
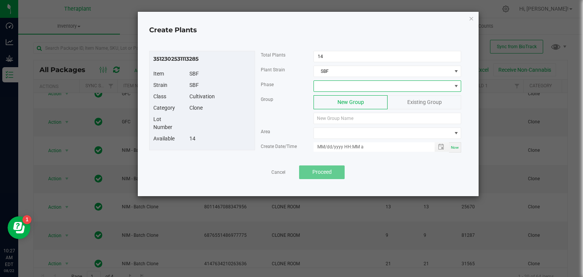
click at [386, 89] on span at bounding box center [382, 86] width 137 height 11
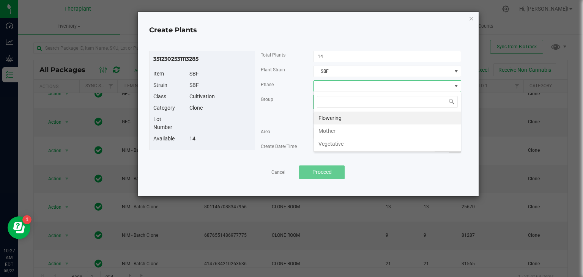
scroll to position [11, 148]
click at [342, 142] on li "Vegetative" at bounding box center [387, 143] width 147 height 13
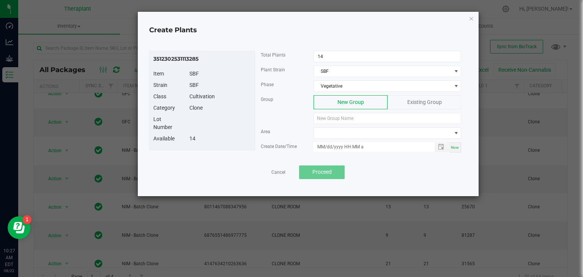
click at [416, 95] on div "Existing Group" at bounding box center [424, 102] width 74 height 14
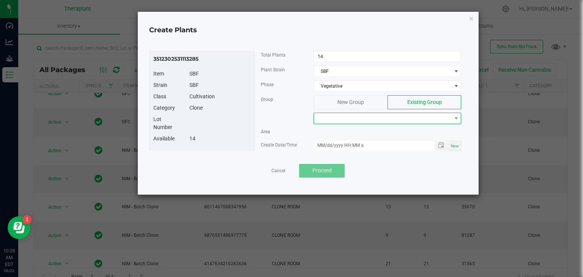
click at [399, 114] on span at bounding box center [382, 118] width 137 height 11
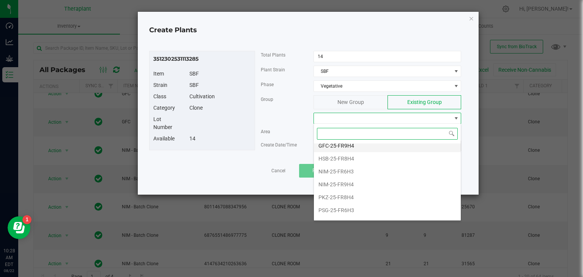
scroll to position [77, 0]
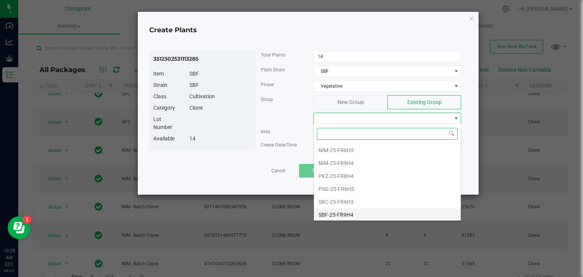
click at [344, 214] on li "SBF-25-FR9H4" at bounding box center [387, 214] width 147 height 13
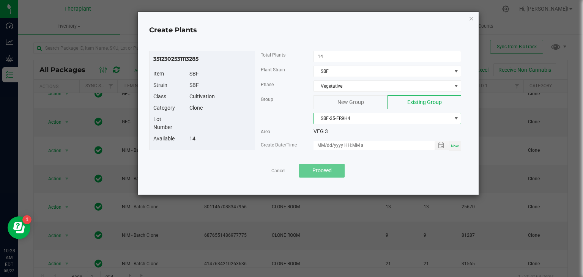
click at [454, 145] on span "Now" at bounding box center [455, 146] width 8 height 4
type input "08/22/2025 10:28 AM"
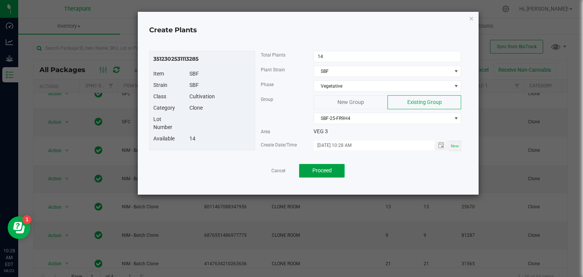
click at [333, 166] on button "Proceed" at bounding box center [322, 171] width 46 height 14
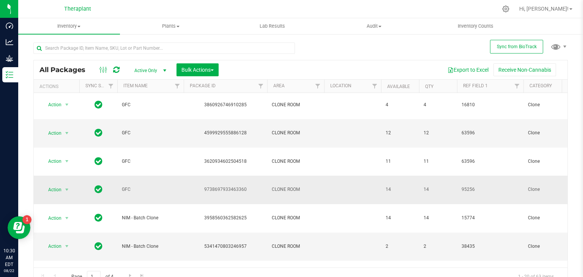
scroll to position [118, 0]
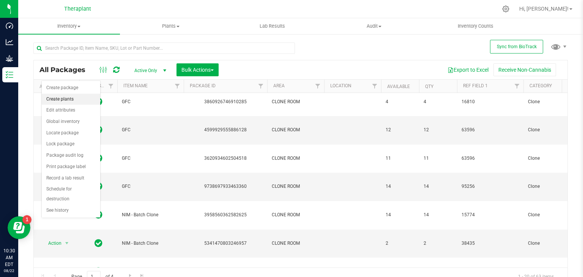
click at [64, 98] on li "Create plants" at bounding box center [71, 99] width 58 height 11
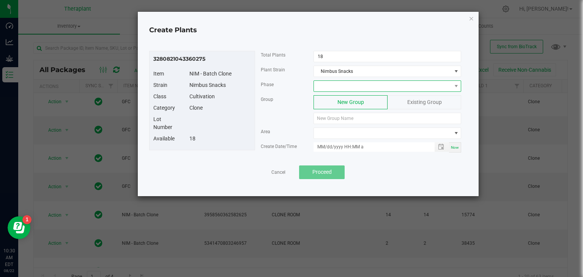
click at [324, 89] on span at bounding box center [382, 86] width 137 height 11
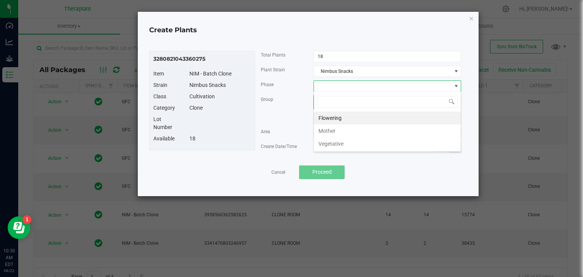
scroll to position [11, 148]
click at [343, 146] on li "Vegetative" at bounding box center [387, 143] width 147 height 13
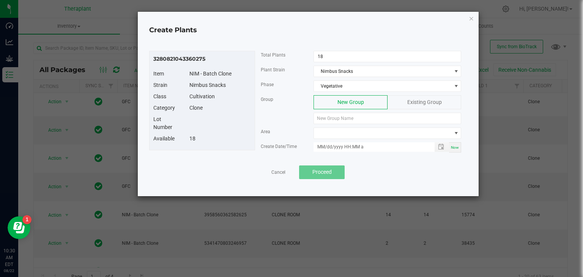
click at [420, 99] on span "Existing Group" at bounding box center [424, 102] width 35 height 6
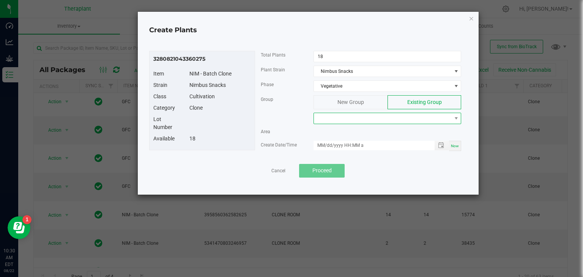
click at [385, 113] on span at bounding box center [382, 118] width 137 height 11
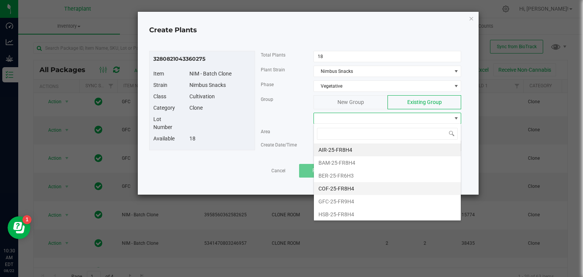
scroll to position [77, 0]
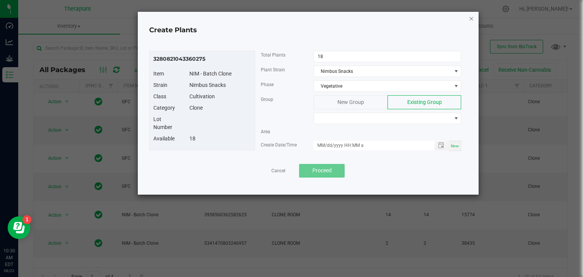
click at [472, 18] on icon "button" at bounding box center [470, 18] width 5 height 9
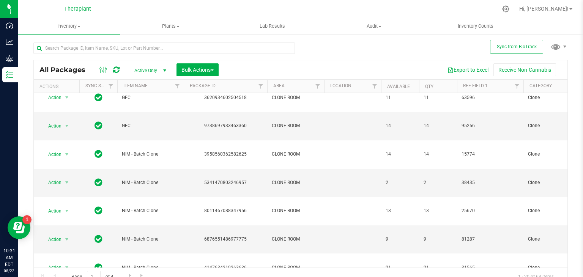
scroll to position [183, 0]
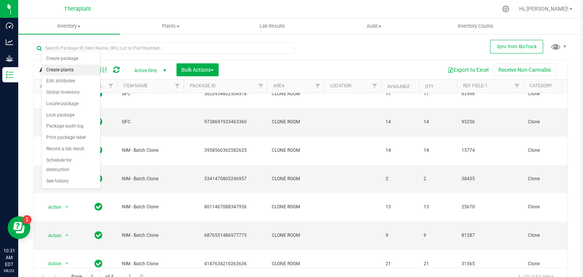
click at [62, 67] on li "Create plants" at bounding box center [71, 69] width 58 height 11
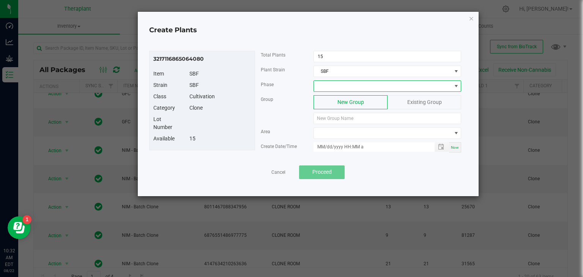
click at [371, 86] on span at bounding box center [382, 86] width 137 height 11
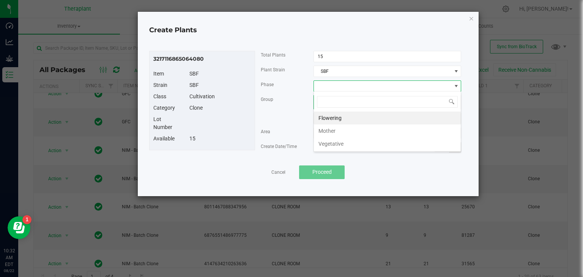
scroll to position [11, 148]
click at [329, 144] on li "Vegetative" at bounding box center [387, 143] width 147 height 13
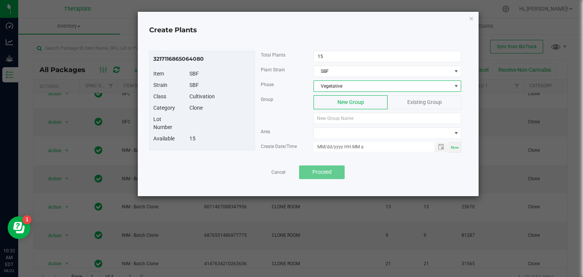
click at [404, 101] on div "Existing Group" at bounding box center [424, 102] width 74 height 14
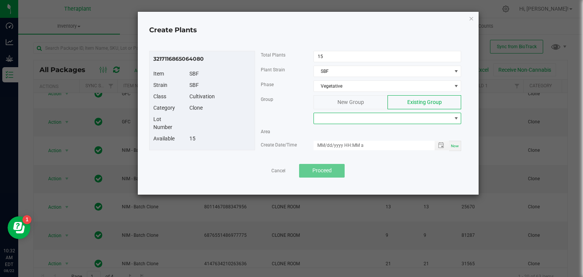
click at [370, 120] on span at bounding box center [382, 118] width 137 height 11
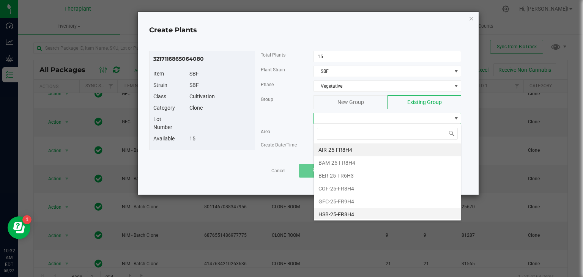
scroll to position [77, 0]
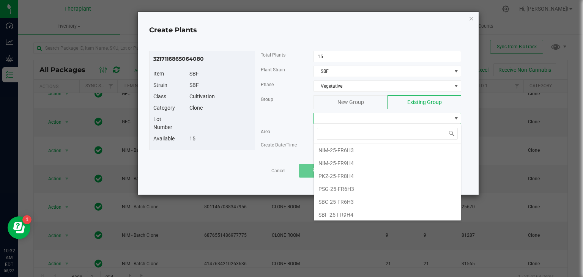
click at [349, 214] on li "SBF-25-FR9H4" at bounding box center [387, 214] width 147 height 13
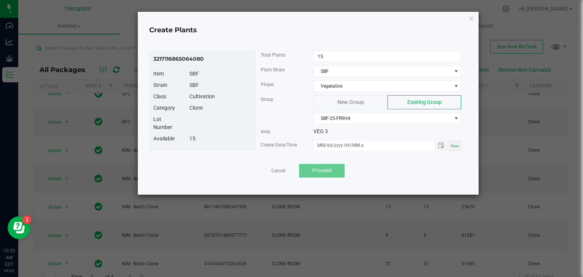
click at [451, 145] on div "Now" at bounding box center [455, 146] width 12 height 10
type input "08/22/2025 10:32 AM"
click at [334, 170] on button "Proceed" at bounding box center [322, 171] width 46 height 14
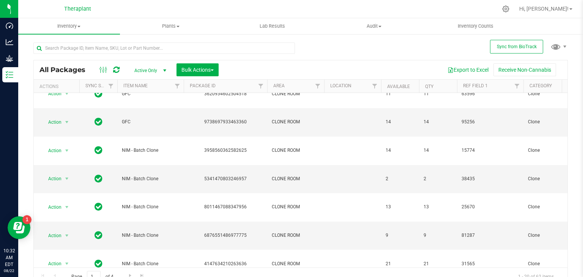
scroll to position [8, 0]
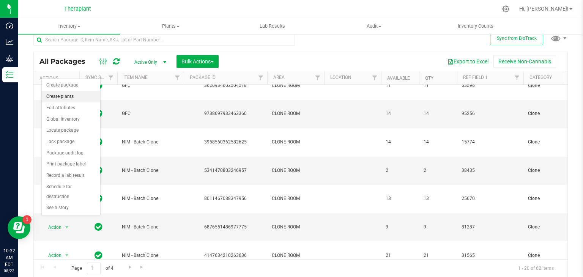
click at [70, 98] on li "Create plants" at bounding box center [71, 96] width 58 height 11
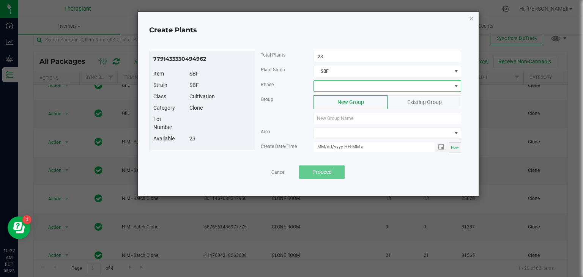
click at [354, 91] on span at bounding box center [387, 85] width 148 height 11
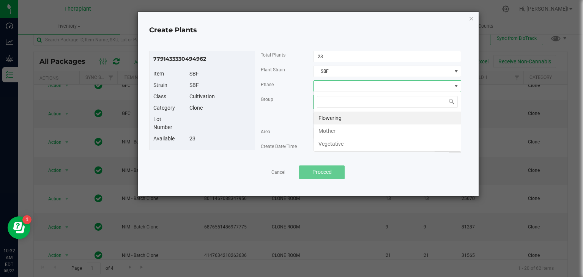
scroll to position [11, 148]
click at [322, 145] on li "Vegetative" at bounding box center [387, 143] width 147 height 13
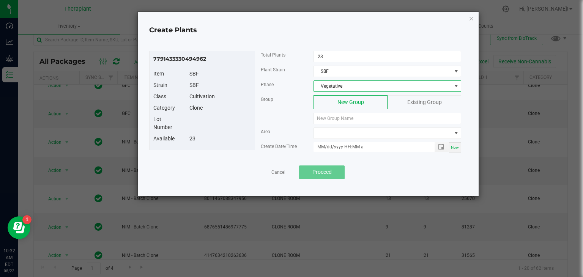
click at [399, 101] on div "Existing Group" at bounding box center [424, 102] width 74 height 14
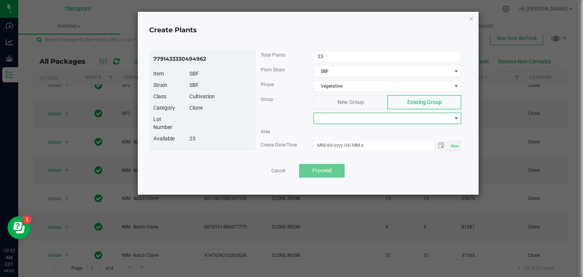
click at [353, 121] on span at bounding box center [382, 118] width 137 height 11
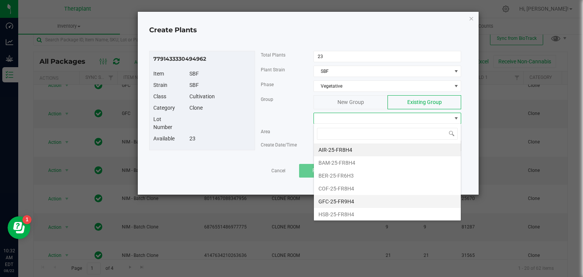
scroll to position [77, 0]
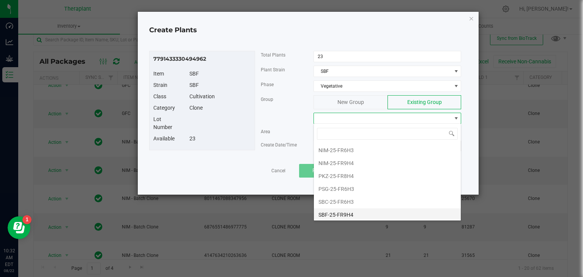
click at [338, 210] on li "SBF-25-FR9H4" at bounding box center [387, 214] width 147 height 13
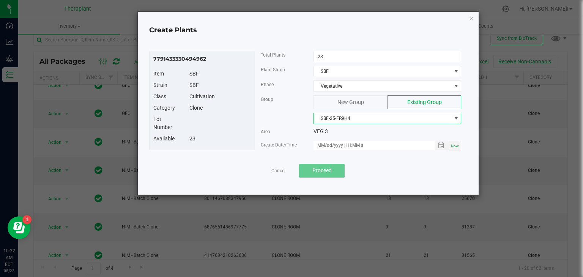
click at [454, 148] on div "Now" at bounding box center [455, 146] width 12 height 10
type input "08/22/2025 10:32 AM"
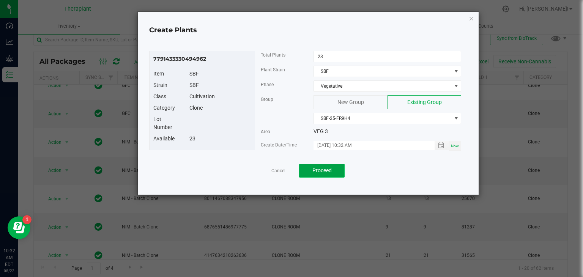
click at [334, 172] on button "Proceed" at bounding box center [322, 171] width 46 height 14
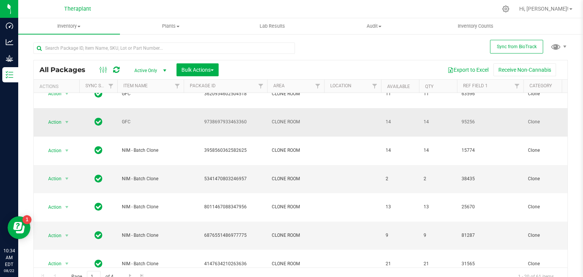
scroll to position [8, 0]
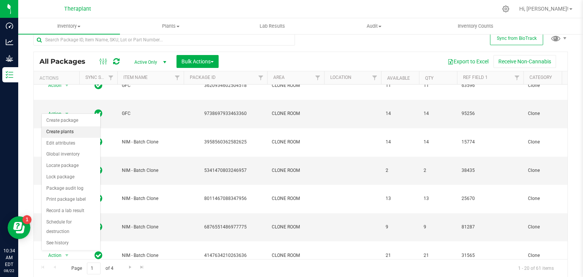
click at [68, 132] on li "Create plants" at bounding box center [71, 131] width 58 height 11
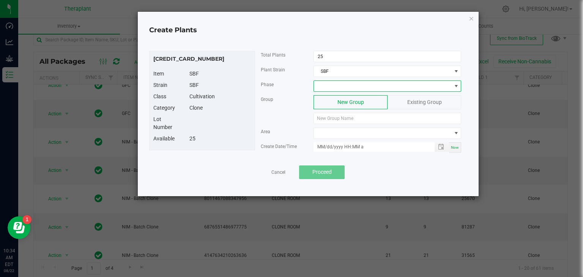
click at [352, 85] on span at bounding box center [382, 86] width 137 height 11
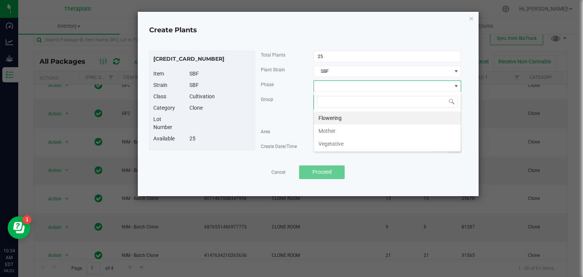
scroll to position [11, 148]
click at [338, 146] on li "Vegetative" at bounding box center [387, 143] width 147 height 13
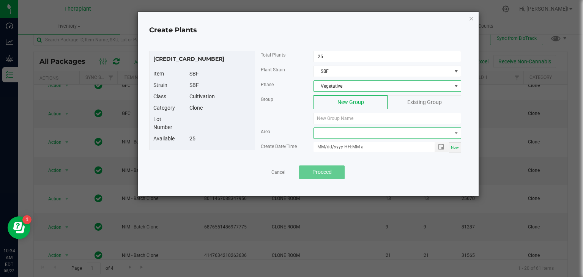
click at [390, 135] on span at bounding box center [382, 133] width 137 height 11
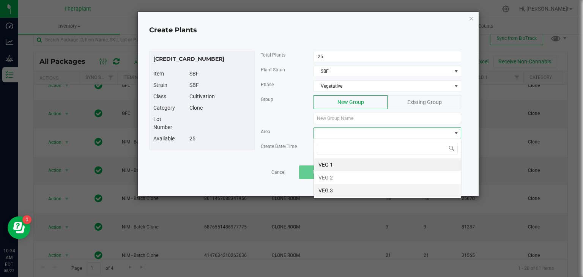
click at [331, 186] on li "VEG 3" at bounding box center [387, 190] width 147 height 13
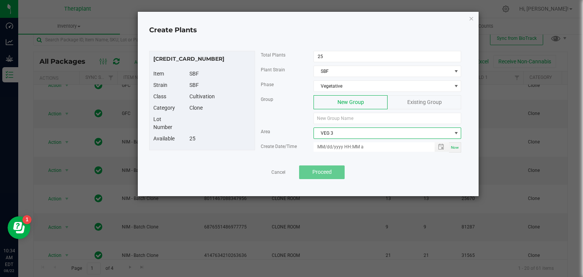
click at [461, 145] on div "Now" at bounding box center [387, 147] width 159 height 10
click at [455, 145] on span "Now" at bounding box center [455, 147] width 8 height 4
click at [414, 105] on div "Existing Group" at bounding box center [424, 102] width 74 height 14
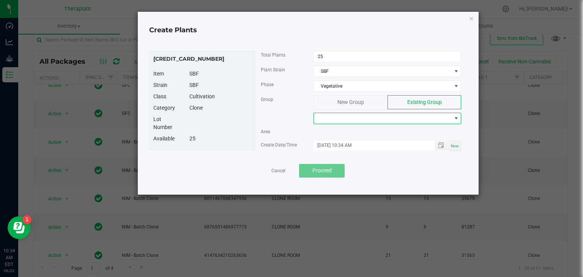
click at [399, 113] on span at bounding box center [382, 118] width 137 height 11
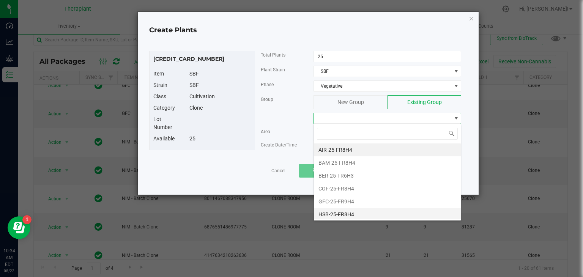
scroll to position [77, 0]
click at [346, 213] on li "SBF-25-FR9H4" at bounding box center [387, 214] width 147 height 13
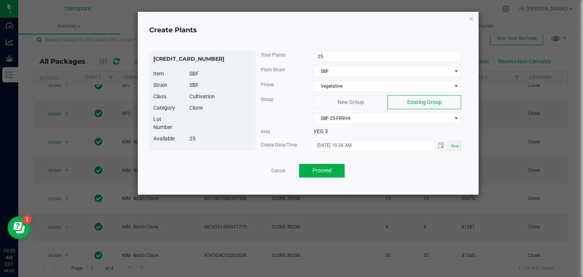
click at [456, 151] on div "Create Date/Time 08/22/2025 10:34 AM Now" at bounding box center [361, 148] width 212 height 14
click at [456, 149] on div "Now" at bounding box center [455, 146] width 12 height 10
type input "08/22/2025 10:35 AM"
click at [332, 165] on button "Proceed" at bounding box center [322, 171] width 46 height 14
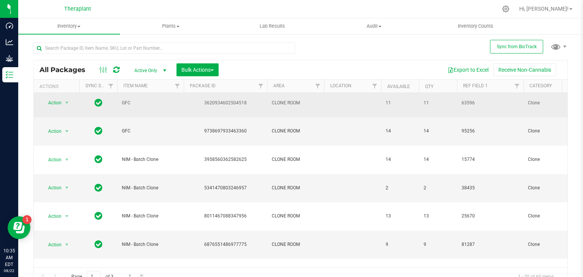
scroll to position [183, 0]
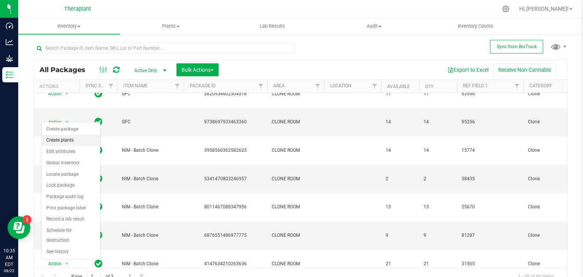
click at [64, 140] on li "Create plants" at bounding box center [71, 140] width 58 height 11
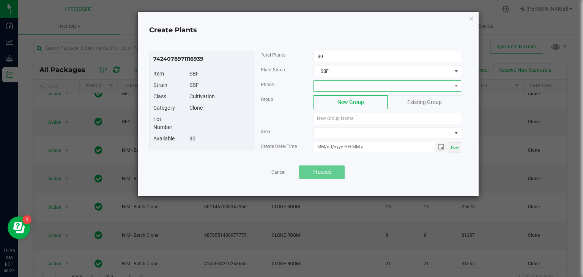
click at [357, 85] on span at bounding box center [382, 86] width 137 height 11
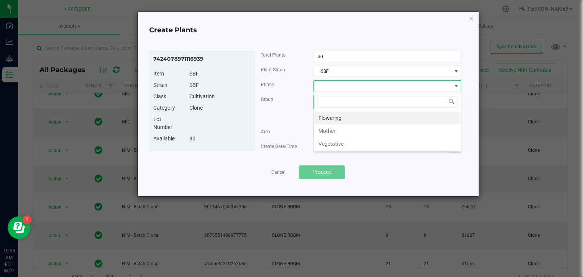
scroll to position [11, 148]
click at [330, 144] on li "Vegetative" at bounding box center [387, 143] width 147 height 13
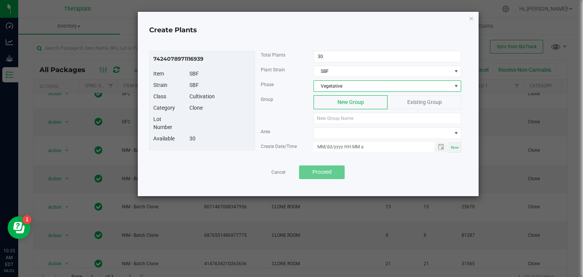
click at [412, 103] on span "Existing Group" at bounding box center [424, 102] width 35 height 6
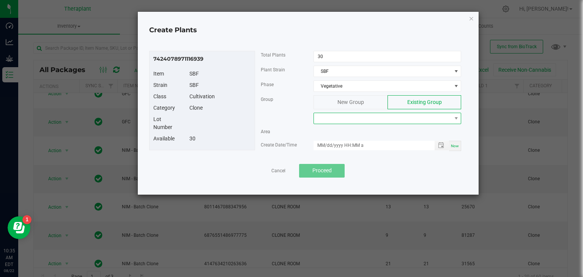
click at [387, 117] on span at bounding box center [382, 118] width 137 height 11
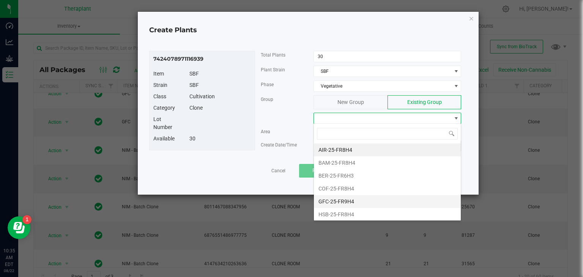
scroll to position [77, 0]
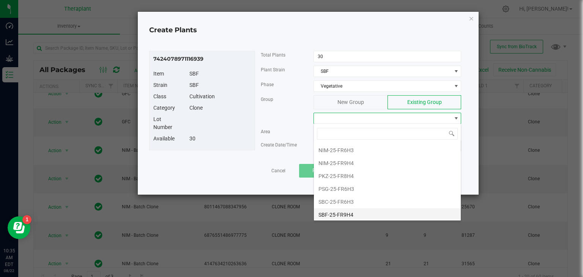
click at [342, 215] on li "SBF-25-FR9H4" at bounding box center [387, 214] width 147 height 13
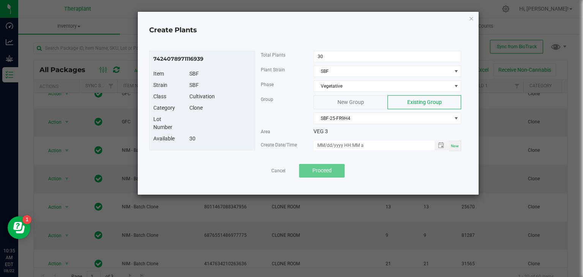
click at [453, 148] on div "Now" at bounding box center [455, 146] width 12 height 10
type input "08/22/2025 10:35 AM"
click at [332, 171] on button "Proceed" at bounding box center [322, 171] width 46 height 14
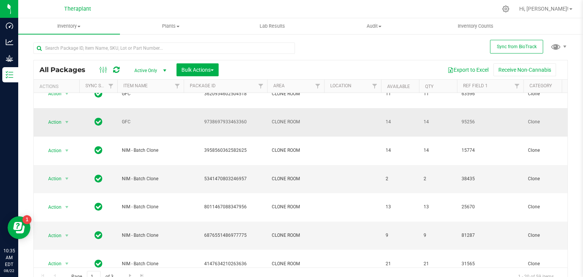
scroll to position [8, 0]
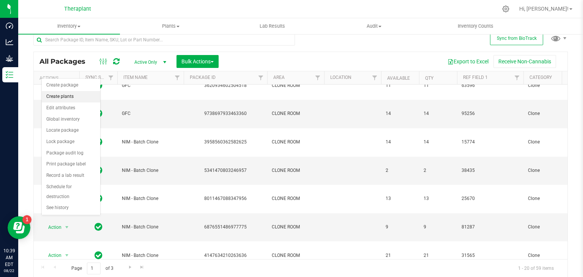
click at [64, 97] on li "Create plants" at bounding box center [71, 96] width 58 height 11
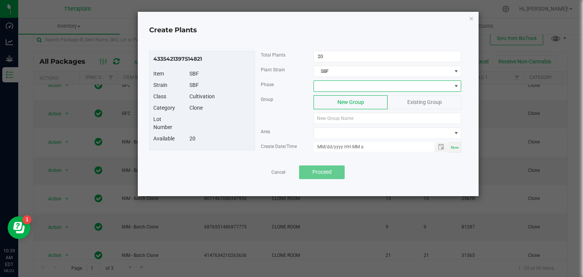
click at [349, 85] on span at bounding box center [382, 86] width 137 height 11
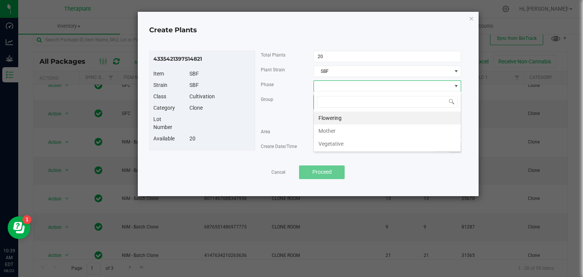
scroll to position [11, 148]
click at [329, 145] on li "Vegetative" at bounding box center [387, 143] width 147 height 13
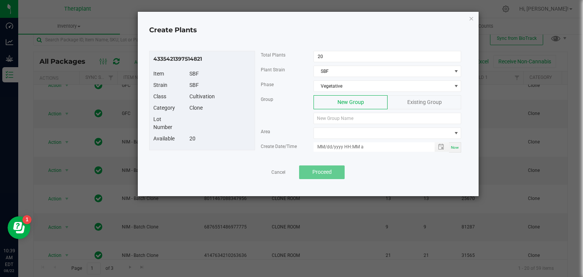
click at [408, 95] on div "Existing Group" at bounding box center [424, 102] width 74 height 14
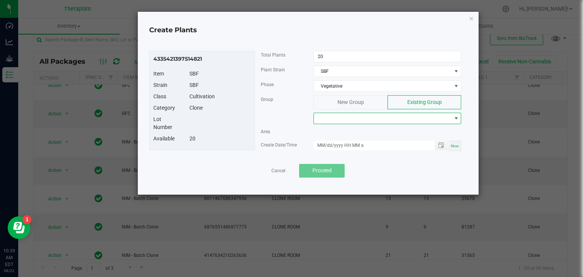
click at [375, 121] on span at bounding box center [382, 118] width 137 height 11
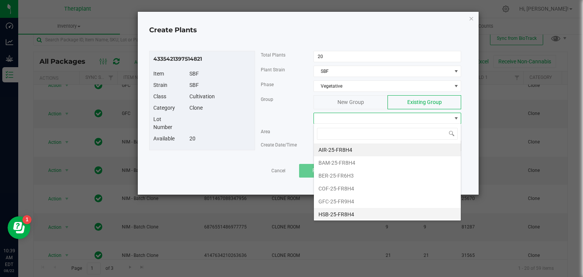
scroll to position [77, 0]
click at [348, 215] on li "SBF-25-FR9H4" at bounding box center [387, 214] width 147 height 13
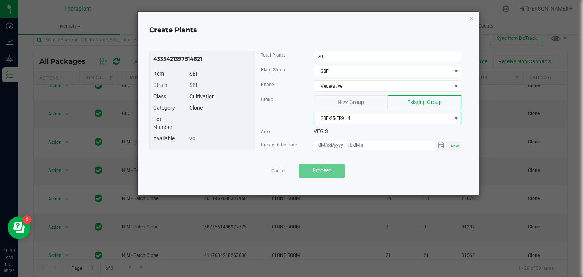
click at [453, 148] on div "Now" at bounding box center [455, 146] width 12 height 10
type input "08/22/2025 10:39 AM"
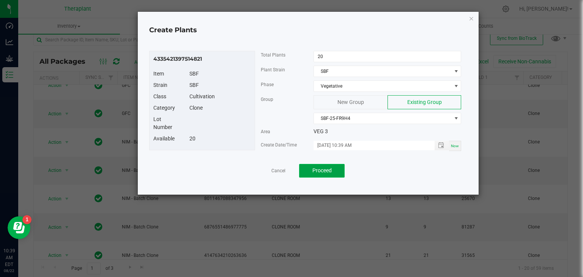
click at [332, 168] on button "Proceed" at bounding box center [322, 171] width 46 height 14
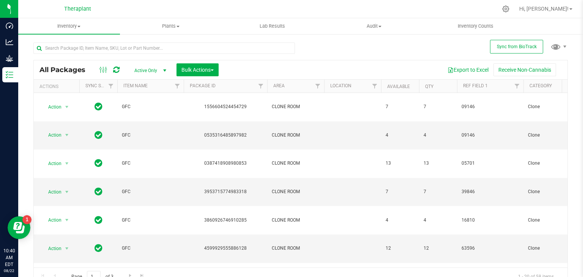
scroll to position [183, 0]
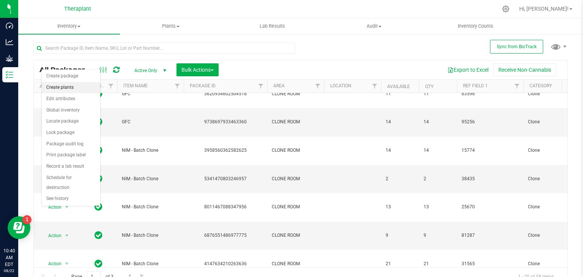
click at [70, 86] on li "Create plants" at bounding box center [71, 87] width 58 height 11
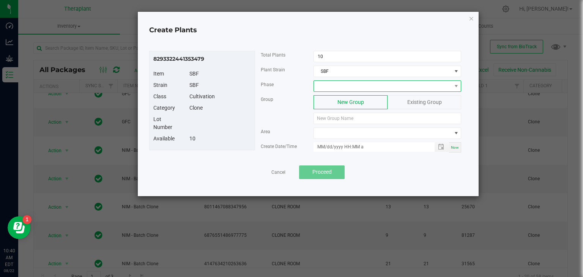
click at [353, 85] on span at bounding box center [382, 86] width 137 height 11
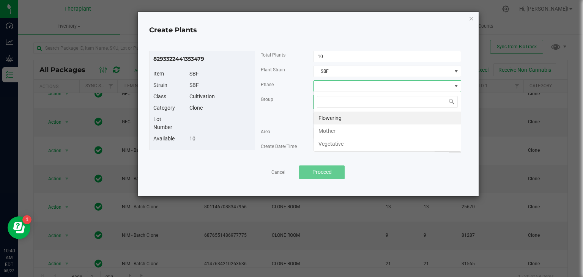
scroll to position [11, 148]
click at [338, 141] on li "Vegetative" at bounding box center [387, 143] width 147 height 13
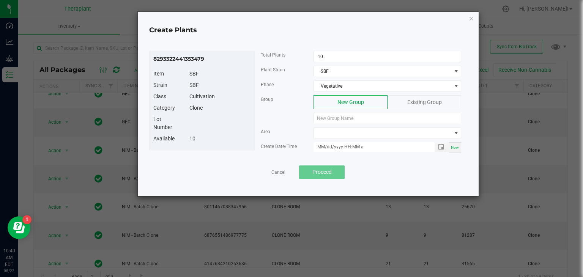
click at [421, 102] on span "Existing Group" at bounding box center [424, 102] width 35 height 6
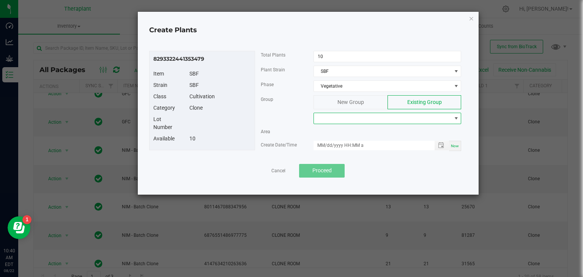
click at [364, 119] on span at bounding box center [382, 118] width 137 height 11
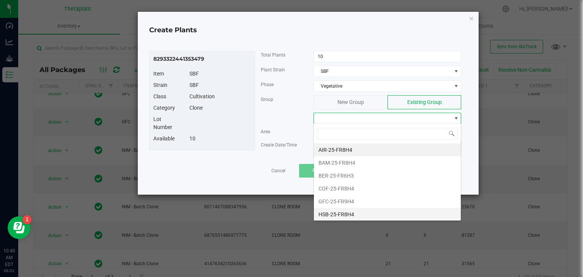
scroll to position [77, 0]
click at [349, 209] on li "SBF-25-FR9H4" at bounding box center [387, 214] width 147 height 13
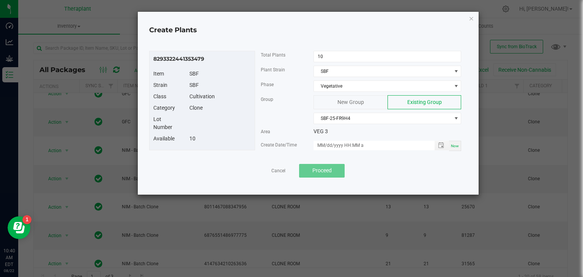
click at [454, 148] on div "Now" at bounding box center [455, 146] width 12 height 10
type input "08/22/2025 10:40 AM"
click at [325, 167] on span "Proceed" at bounding box center [321, 170] width 19 height 6
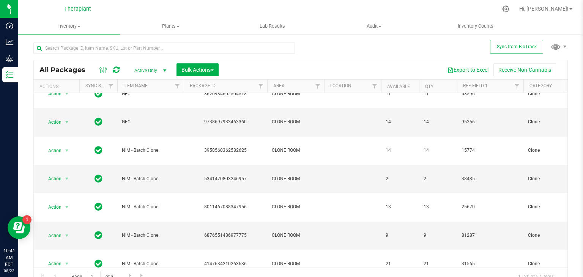
scroll to position [8, 0]
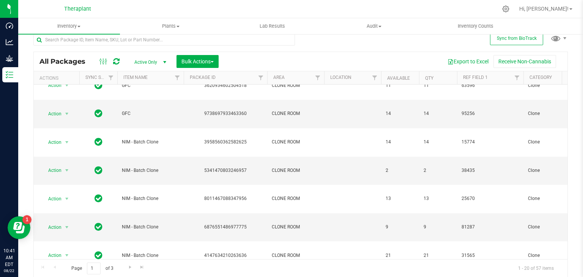
click at [128, 267] on span "Go to the next page" at bounding box center [130, 267] width 6 height 6
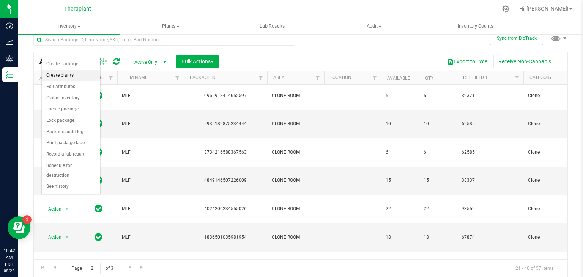
click at [70, 76] on li "Create plants" at bounding box center [71, 75] width 58 height 11
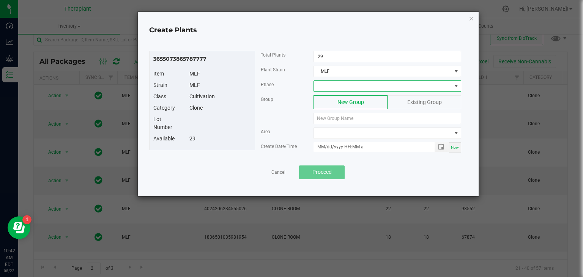
click at [333, 88] on span at bounding box center [382, 86] width 137 height 11
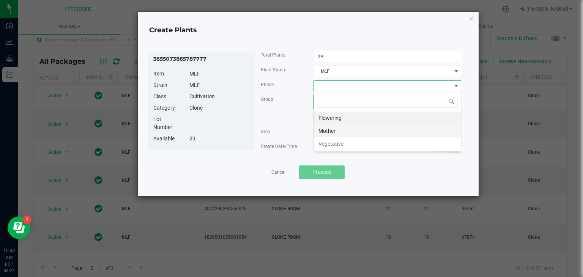
scroll to position [11, 148]
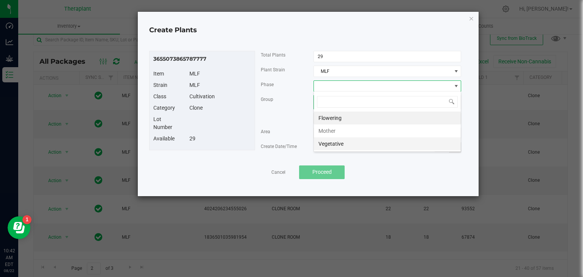
click at [336, 144] on li "Vegetative" at bounding box center [387, 143] width 147 height 13
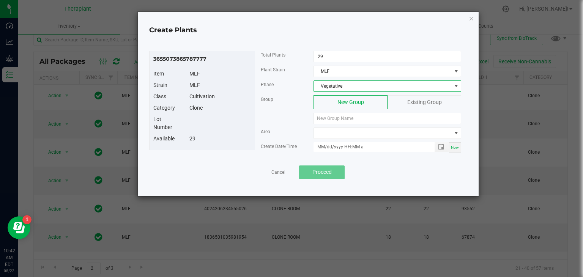
click at [401, 100] on div "Existing Group" at bounding box center [424, 102] width 74 height 14
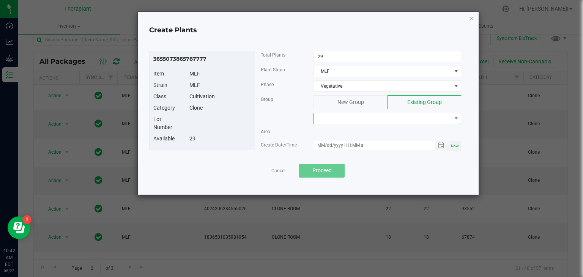
click at [382, 119] on span at bounding box center [382, 118] width 137 height 11
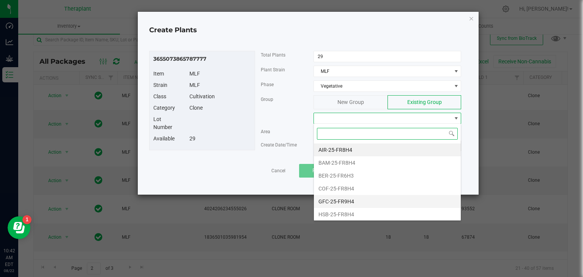
scroll to position [77, 0]
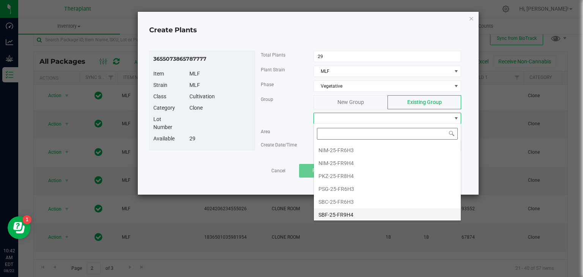
click at [347, 213] on li "SBF-25-FR9H4" at bounding box center [387, 214] width 147 height 13
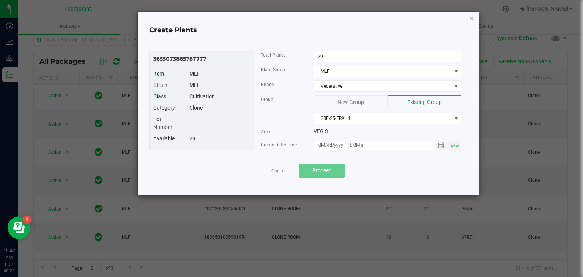
click at [455, 145] on span "Now" at bounding box center [455, 146] width 8 height 4
type input "08/22/2025 10:42 AM"
click at [316, 172] on span "Proceed" at bounding box center [321, 170] width 19 height 6
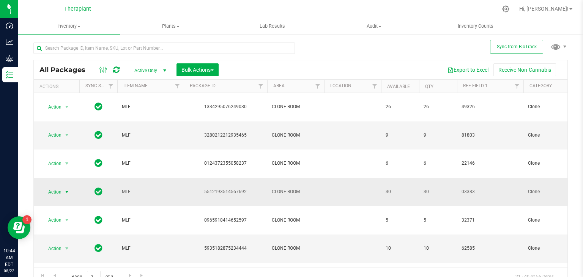
click at [68, 189] on span "select" at bounding box center [67, 192] width 6 height 6
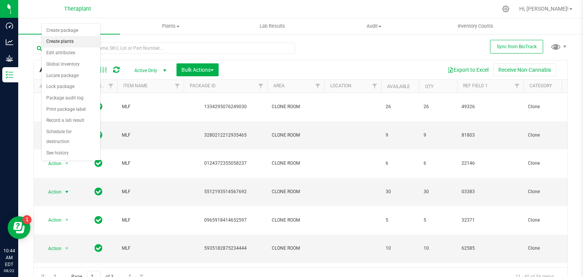
click at [59, 40] on li "Create plants" at bounding box center [71, 41] width 58 height 11
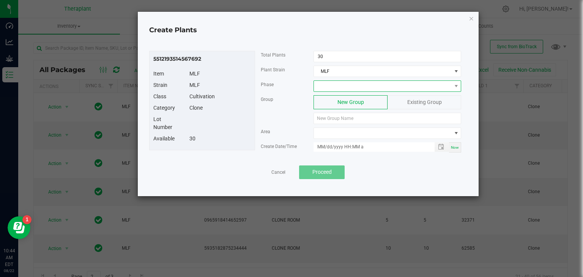
click at [364, 83] on span at bounding box center [382, 86] width 137 height 11
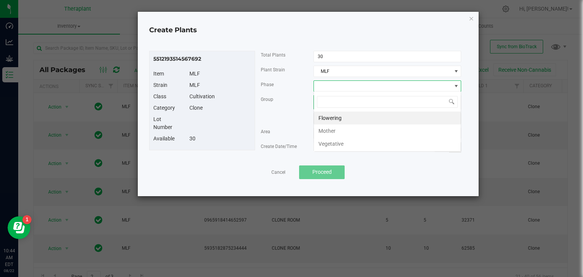
scroll to position [11, 148]
click at [349, 141] on li "Vegetative" at bounding box center [387, 143] width 147 height 13
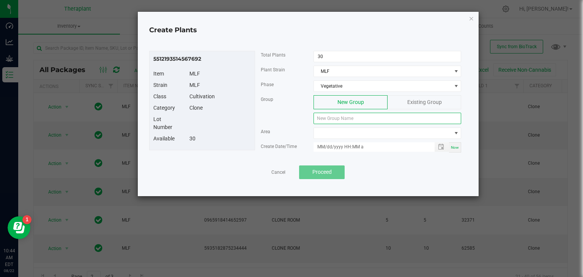
click at [355, 119] on input at bounding box center [387, 118] width 148 height 11
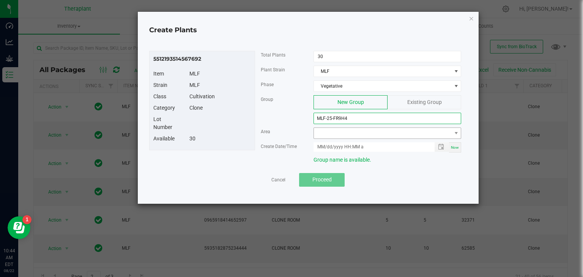
type input "MLF-25-FR9H4"
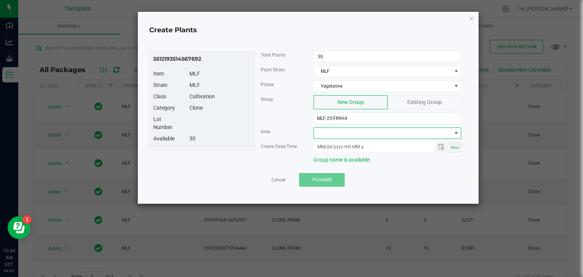
click at [353, 128] on span at bounding box center [382, 133] width 137 height 11
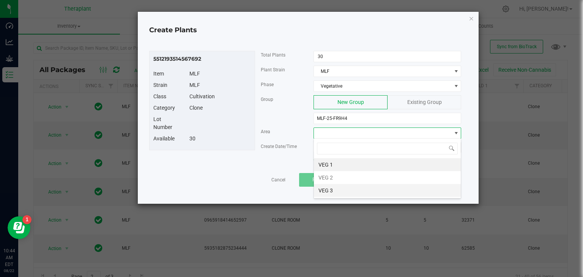
click at [332, 190] on li "VEG 3" at bounding box center [387, 190] width 147 height 13
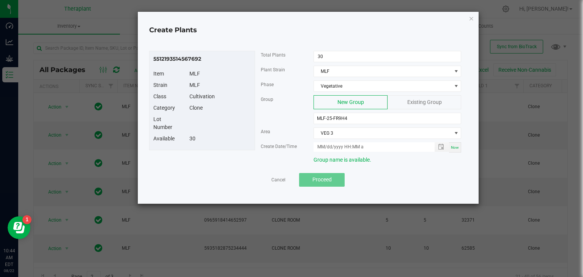
click at [455, 146] on span "Now" at bounding box center [455, 147] width 8 height 4
type input "08/22/2025 10:44 AM"
click at [321, 179] on span "Proceed" at bounding box center [321, 179] width 19 height 6
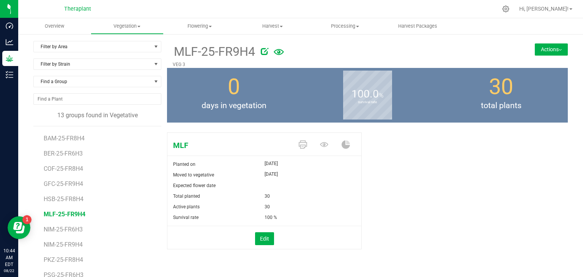
scroll to position [46, 0]
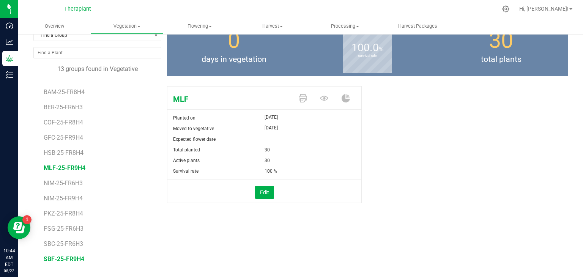
click at [60, 261] on span "SBF-25-FR9H4" at bounding box center [64, 258] width 41 height 7
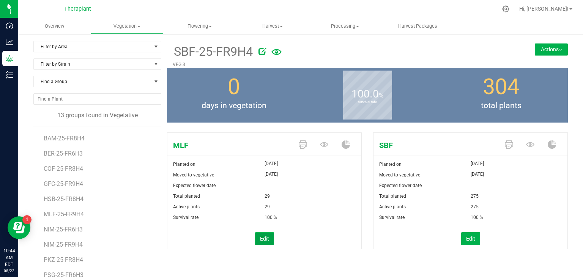
click at [263, 241] on button "Edit" at bounding box center [264, 238] width 19 height 13
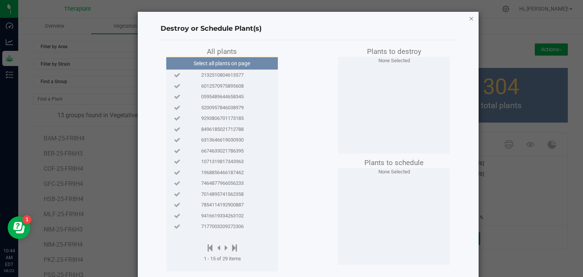
click at [469, 19] on icon "button" at bounding box center [470, 18] width 5 height 9
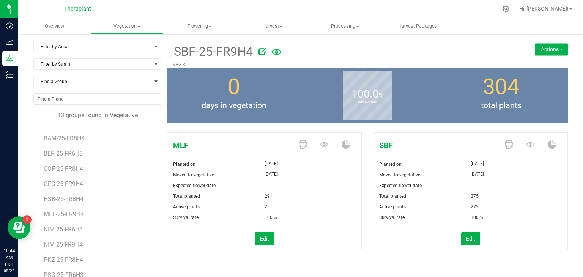
click at [552, 47] on button "Actions" at bounding box center [551, 49] width 33 height 12
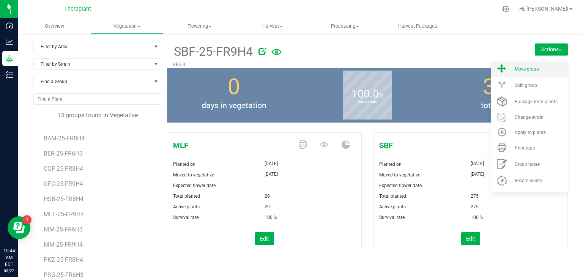
click at [514, 71] on span "Move group" at bounding box center [526, 68] width 24 height 5
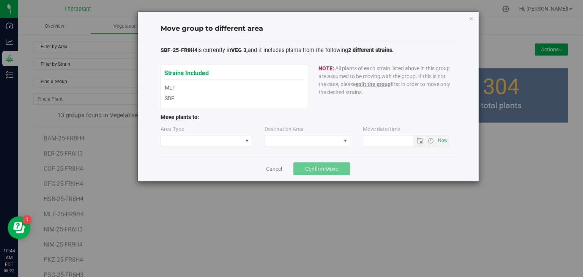
type input "8/22/2025 10:44 AM"
click at [170, 88] on div "Strains Included MLF SBF MLF SBF" at bounding box center [234, 86] width 140 height 36
click at [168, 102] on div "Strains Included MLF SBF MLF SBF" at bounding box center [234, 86] width 140 height 36
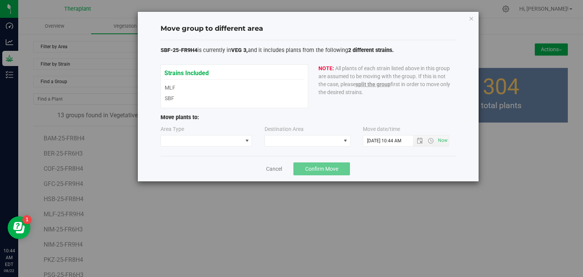
click at [168, 101] on div "Strains Included MLF SBF MLF SBF" at bounding box center [234, 86] width 140 height 36
click at [272, 170] on link "Cancel" at bounding box center [274, 169] width 16 height 8
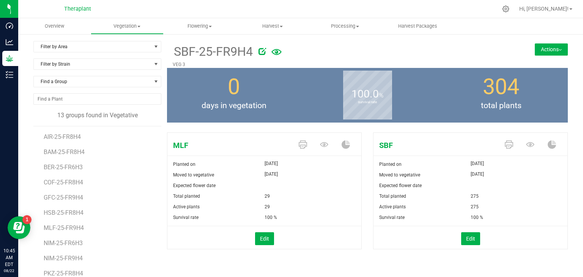
click at [538, 55] on div "SBF-25-FR9H4 VEG 3 Actions Move group Split group" at bounding box center [367, 54] width 401 height 27
click at [536, 51] on button "Actions" at bounding box center [551, 49] width 33 height 12
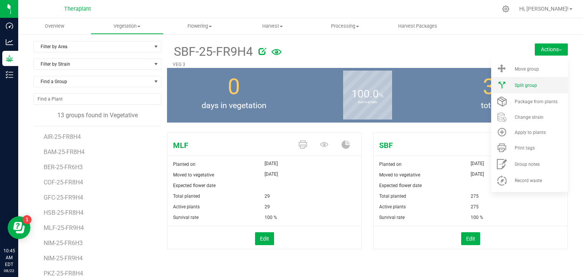
click at [507, 85] on li "Split group" at bounding box center [529, 85] width 77 height 16
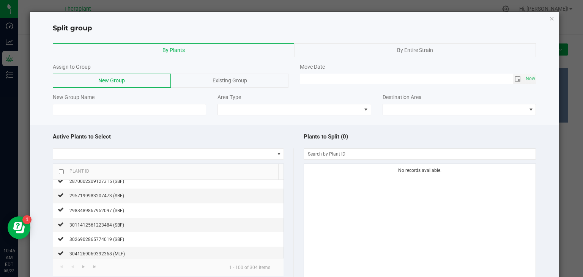
scroll to position [1363, 0]
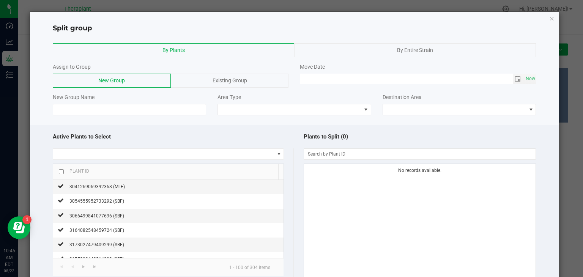
click at [365, 44] on div "By Entire Strain" at bounding box center [415, 50] width 242 height 14
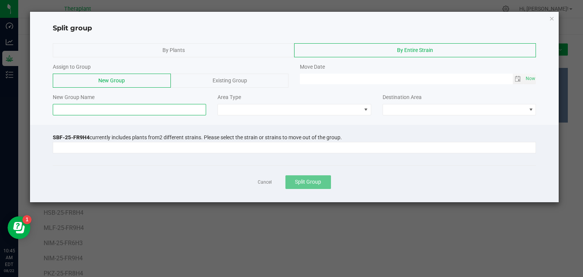
click at [171, 108] on input at bounding box center [130, 109] width 154 height 11
click at [551, 20] on icon "button" at bounding box center [551, 18] width 5 height 9
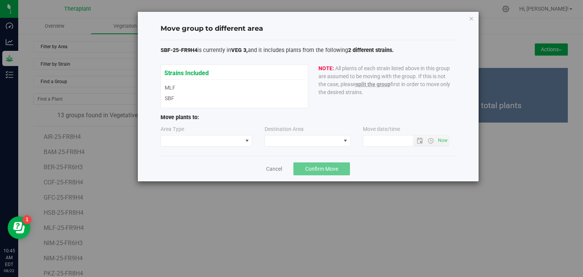
type input "8/22/2025 10:45 AM"
click at [471, 18] on icon "button" at bounding box center [470, 18] width 5 height 9
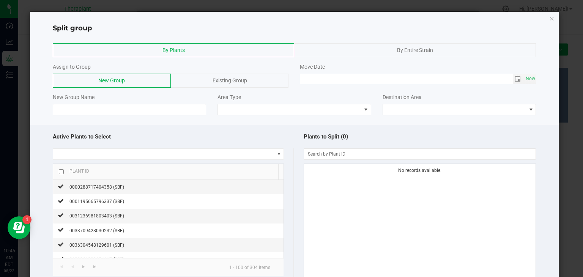
type input "8/22/2025 10:45 AM"
click at [549, 20] on icon "button" at bounding box center [551, 18] width 5 height 9
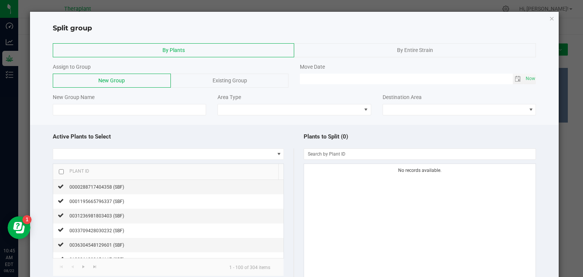
scroll to position [57, 0]
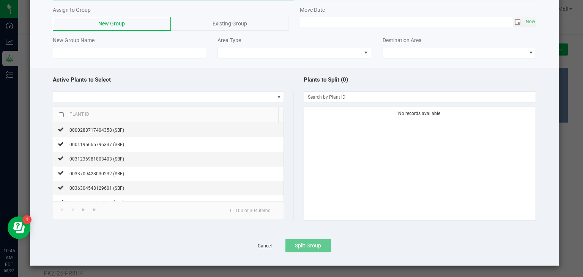
click at [262, 247] on link "Cancel" at bounding box center [265, 246] width 14 height 6
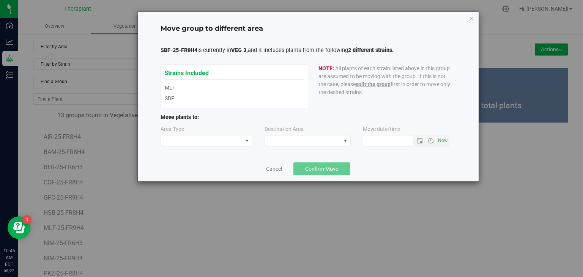
type input "8/22/2025 10:45 AM"
click at [277, 166] on link "Cancel" at bounding box center [274, 169] width 16 height 8
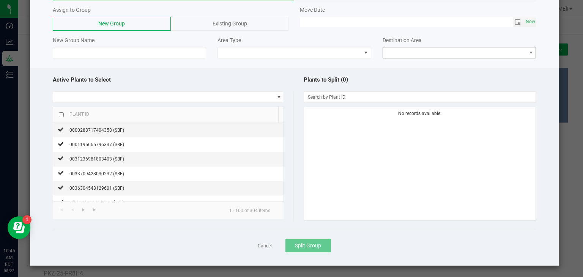
scroll to position [57, 0]
click at [13, 80] on ngb-modal-window "Split group By Plants By Entire Strain Assign to Group New Group Existing Group…" at bounding box center [294, 138] width 588 height 277
click at [11, 73] on ngb-modal-window "Split group By Plants By Entire Strain Assign to Group New Group Existing Group…" at bounding box center [294, 138] width 588 height 277
click at [262, 247] on link "Cancel" at bounding box center [265, 246] width 14 height 6
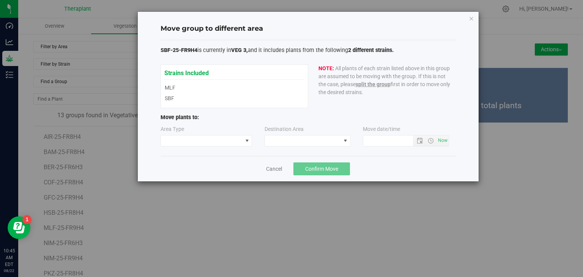
type input "8/22/2025 10:45 AM"
click at [470, 16] on icon "button" at bounding box center [470, 18] width 5 height 9
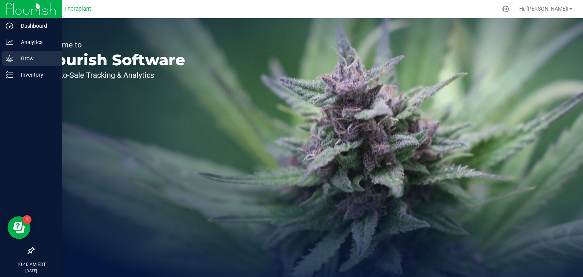
click at [27, 63] on div "Grow" at bounding box center [32, 58] width 60 height 15
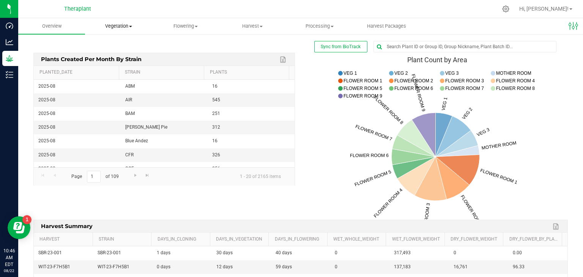
click at [112, 26] on span "Vegetation" at bounding box center [118, 26] width 66 height 7
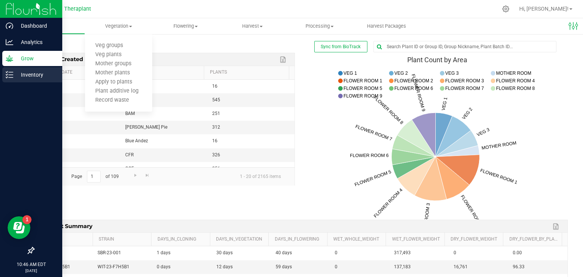
click at [25, 77] on p "Inventory" at bounding box center [36, 74] width 46 height 9
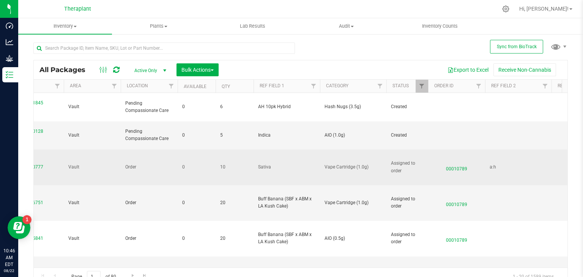
scroll to position [0, 317]
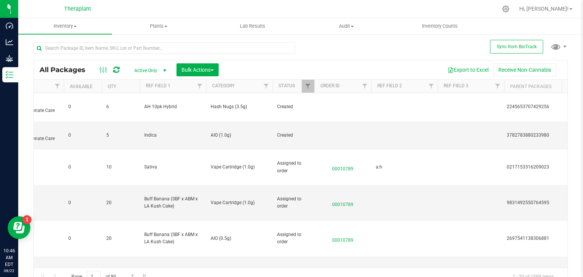
click at [408, 86] on th "Ref Field 2" at bounding box center [404, 86] width 66 height 13
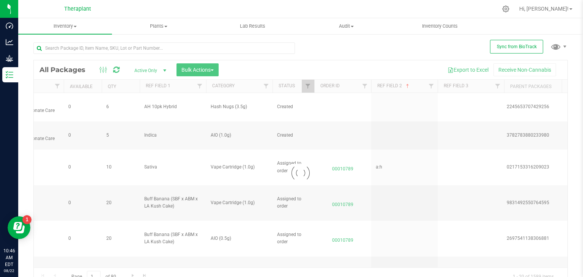
click at [408, 86] on div at bounding box center [300, 172] width 533 height 225
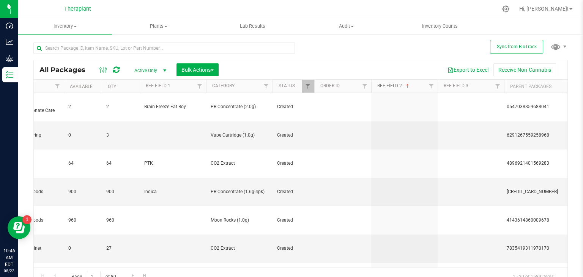
click at [408, 86] on span at bounding box center [407, 86] width 6 height 6
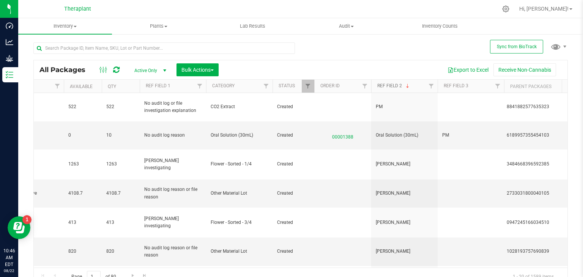
type input "2024-12-15"
click at [408, 84] on span at bounding box center [407, 86] width 6 height 6
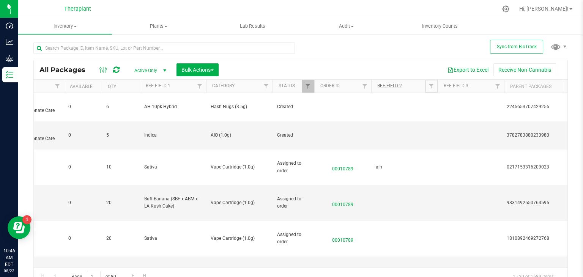
click at [432, 87] on span "Filter" at bounding box center [431, 86] width 6 height 6
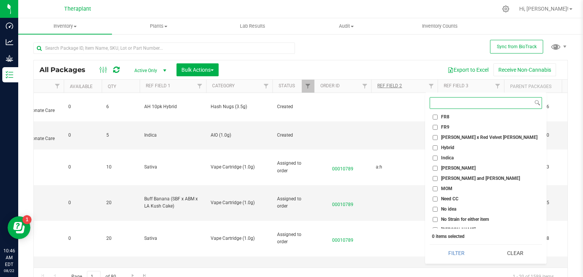
scroll to position [165, 0]
click at [436, 125] on input "FR9" at bounding box center [434, 127] width 5 height 5
checkbox input "true"
click at [457, 249] on button "Filter" at bounding box center [455, 253] width 53 height 17
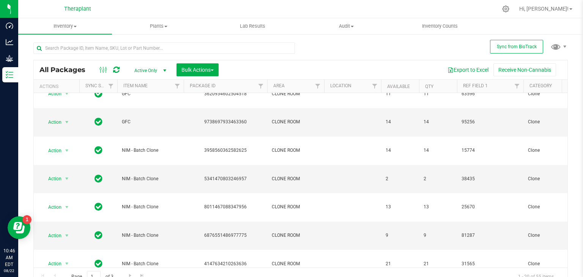
scroll to position [8, 0]
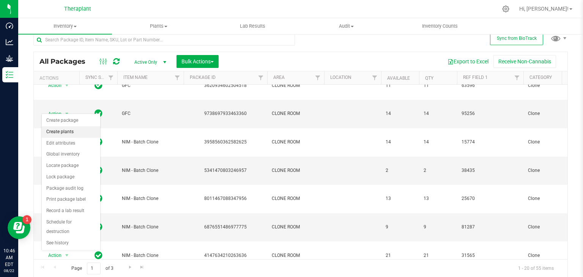
click at [60, 131] on li "Create plants" at bounding box center [71, 131] width 58 height 11
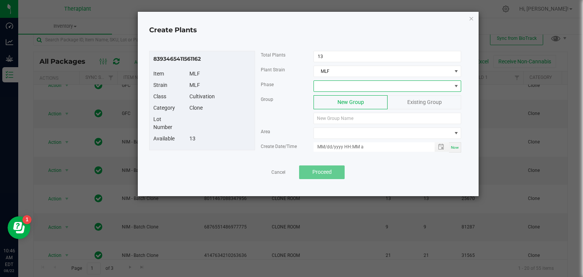
click at [355, 85] on span at bounding box center [382, 86] width 137 height 11
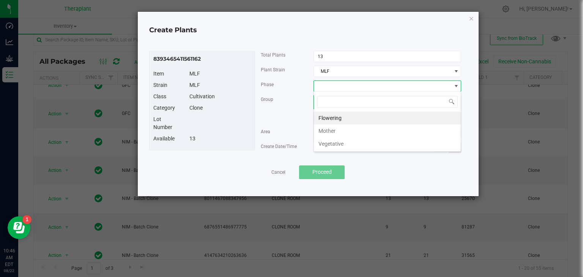
scroll to position [11, 148]
click at [339, 142] on li "Vegetative" at bounding box center [387, 143] width 147 height 13
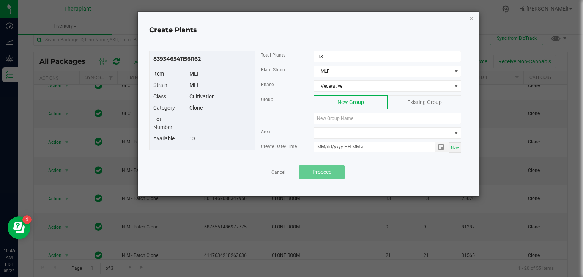
click at [402, 95] on div "Existing Group" at bounding box center [424, 102] width 74 height 14
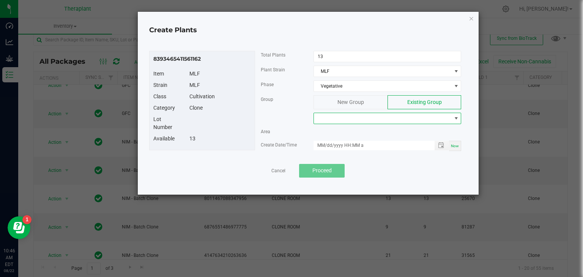
click at [366, 121] on span at bounding box center [382, 118] width 137 height 11
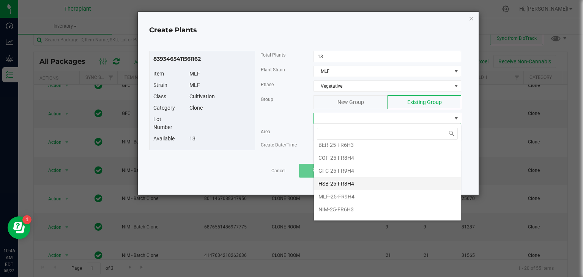
scroll to position [30, 0]
click at [339, 192] on li "MLF-25-FR9H4" at bounding box center [387, 196] width 147 height 13
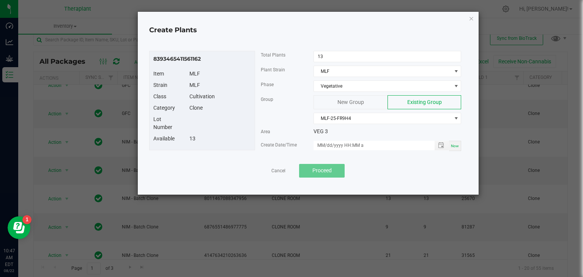
click at [453, 147] on span "Now" at bounding box center [455, 146] width 8 height 4
type input "08/22/2025 10:47 AM"
click at [337, 168] on button "Proceed" at bounding box center [322, 171] width 46 height 14
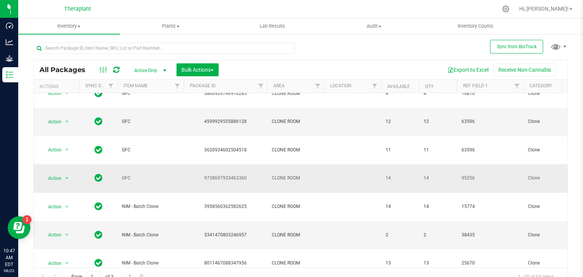
scroll to position [183, 0]
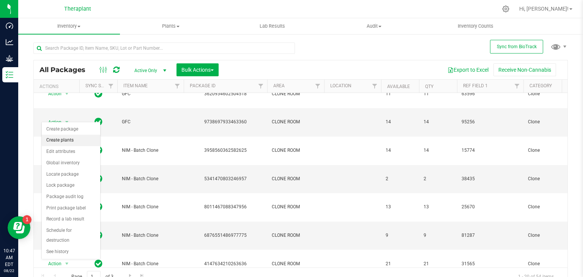
click at [61, 141] on li "Create plants" at bounding box center [71, 140] width 58 height 11
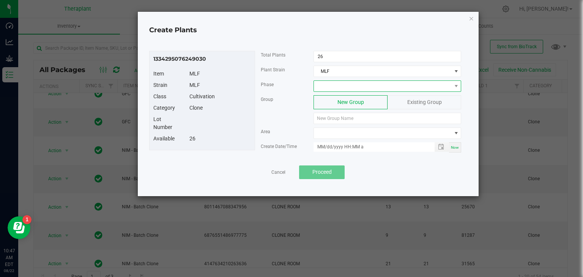
click at [346, 84] on span at bounding box center [382, 86] width 137 height 11
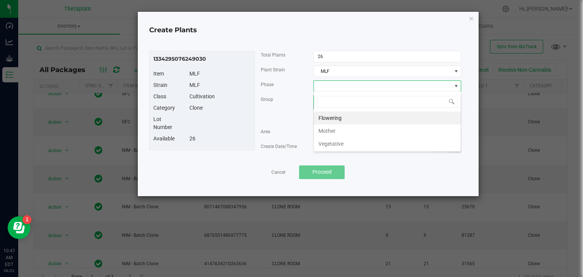
scroll to position [11, 148]
click at [339, 144] on li "Vegetative" at bounding box center [387, 143] width 147 height 13
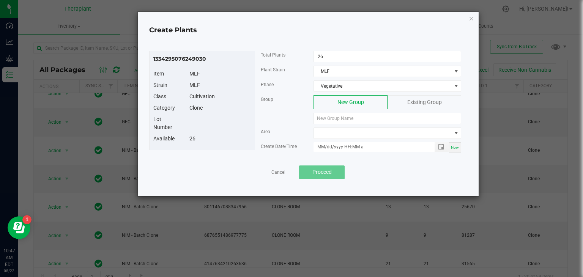
click at [417, 102] on span "Existing Group" at bounding box center [424, 102] width 35 height 6
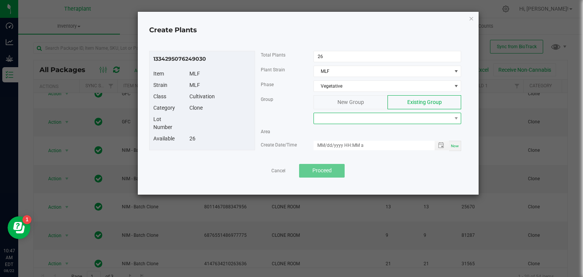
click at [396, 119] on span at bounding box center [382, 118] width 137 height 11
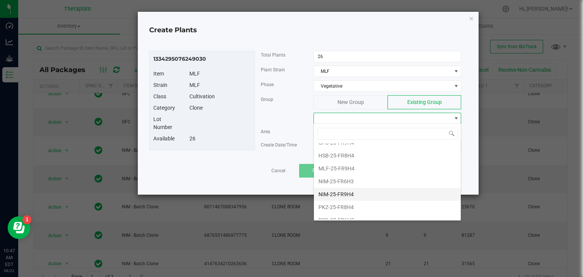
scroll to position [58, 0]
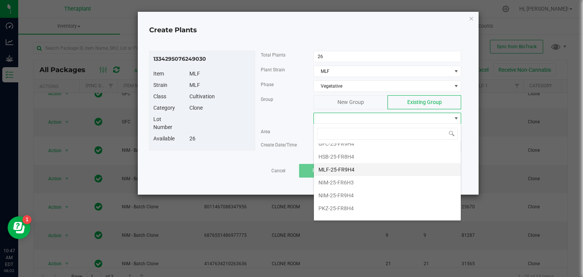
click at [342, 167] on li "MLF-25-FR9H4" at bounding box center [387, 169] width 147 height 13
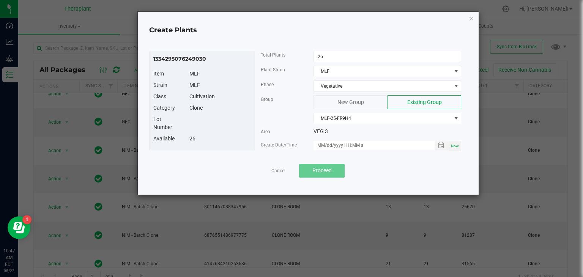
click at [456, 148] on div "Now" at bounding box center [455, 146] width 12 height 10
type input "08/22/2025 10:47 AM"
click at [334, 170] on button "Proceed" at bounding box center [322, 171] width 46 height 14
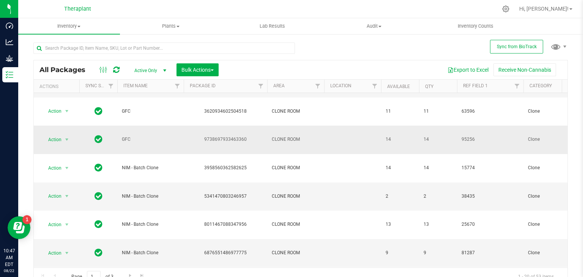
scroll to position [183, 0]
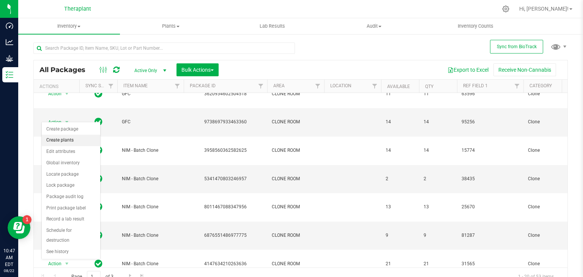
click at [67, 138] on li "Create plants" at bounding box center [71, 140] width 58 height 11
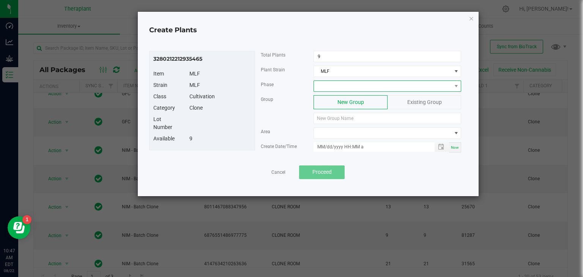
click at [366, 83] on span at bounding box center [382, 86] width 137 height 11
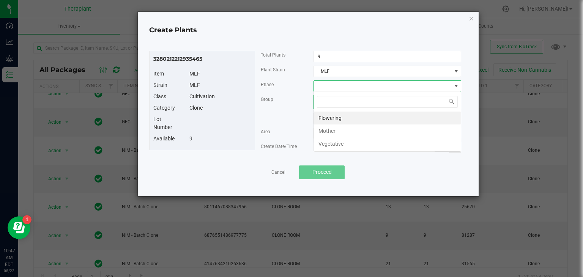
scroll to position [11, 148]
click at [338, 140] on li "Vegetative" at bounding box center [387, 143] width 147 height 13
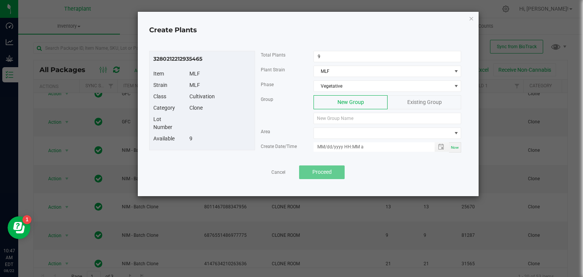
click at [414, 102] on span "Existing Group" at bounding box center [424, 102] width 35 height 6
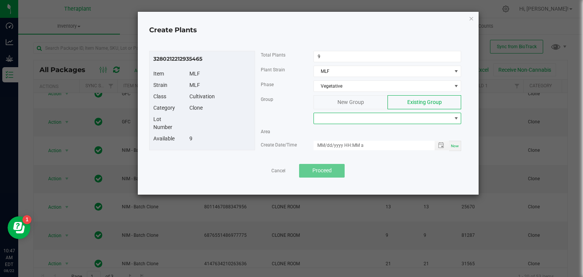
click at [375, 119] on span at bounding box center [382, 118] width 137 height 11
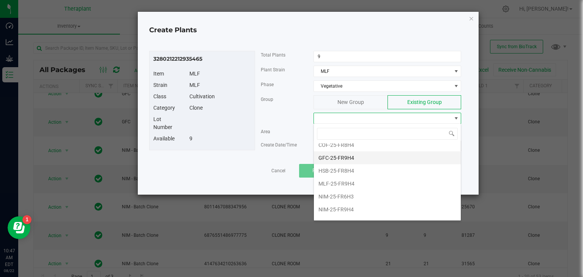
scroll to position [45, 0]
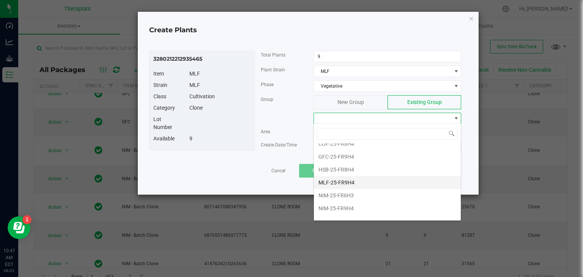
click at [340, 177] on li "MLF-25-FR9H4" at bounding box center [387, 182] width 147 height 13
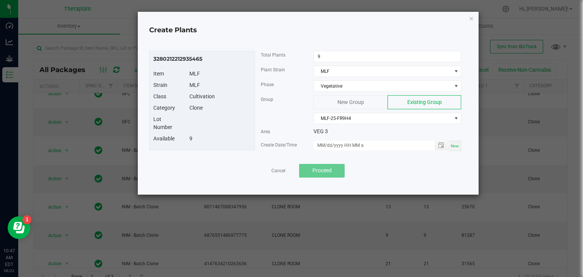
click at [454, 145] on span "Now" at bounding box center [455, 146] width 8 height 4
type input "08/22/2025 10:47 AM"
click at [331, 170] on span "Proceed" at bounding box center [321, 170] width 19 height 6
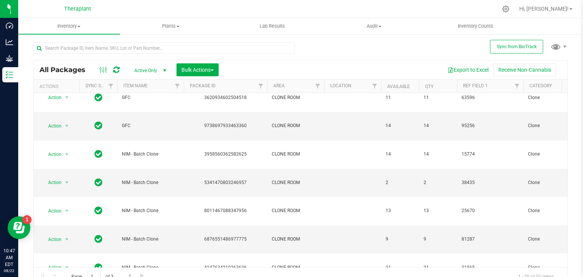
scroll to position [183, 0]
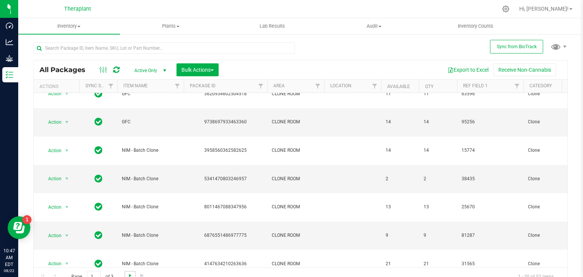
click at [130, 273] on span "Go to the next page" at bounding box center [130, 275] width 6 height 6
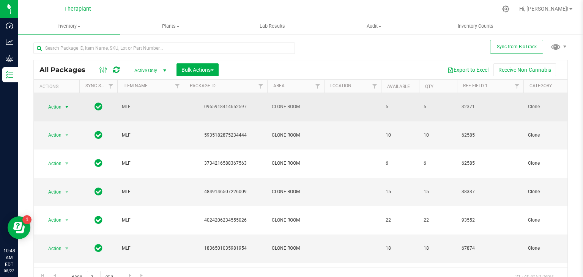
click at [66, 104] on span "select" at bounding box center [67, 107] width 6 height 6
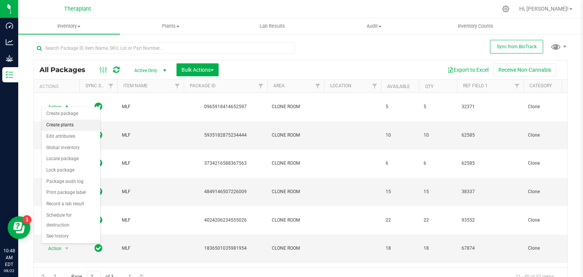
click at [62, 127] on li "Create plants" at bounding box center [71, 124] width 58 height 11
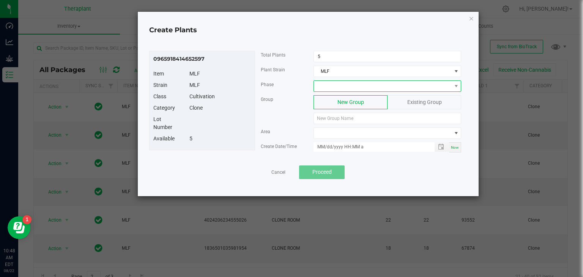
click at [344, 86] on span at bounding box center [382, 86] width 137 height 11
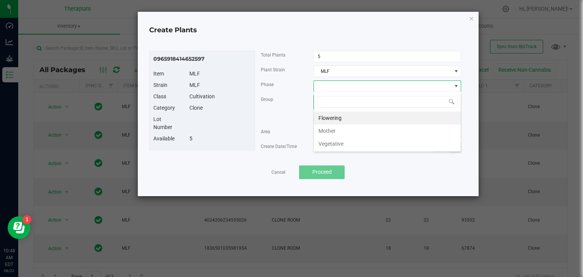
scroll to position [11, 148]
click at [331, 140] on li "Vegetative" at bounding box center [387, 143] width 147 height 13
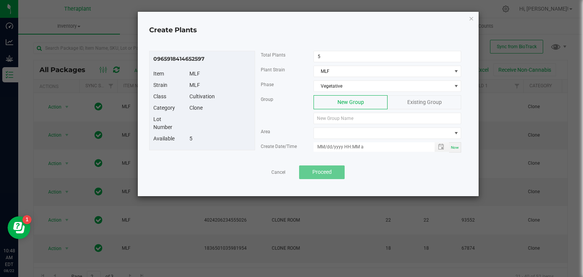
click at [396, 99] on div "Existing Group" at bounding box center [424, 102] width 74 height 14
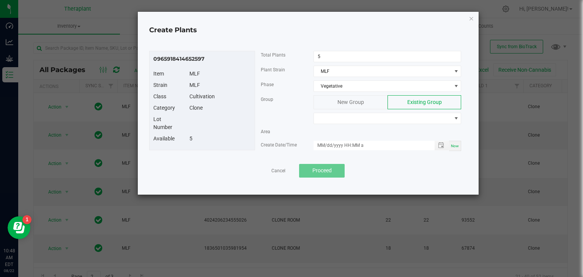
click at [357, 123] on div "Group New Group Existing Group" at bounding box center [361, 111] width 212 height 32
click at [357, 120] on span at bounding box center [382, 118] width 137 height 11
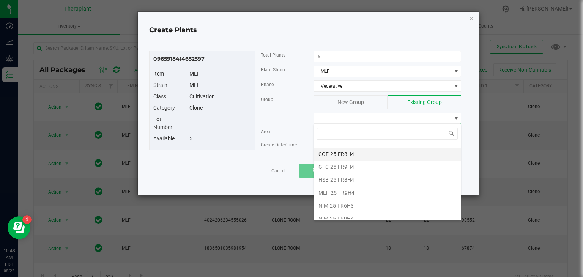
scroll to position [35, 0]
click at [346, 193] on li "MLF-25-FR9H4" at bounding box center [387, 192] width 147 height 13
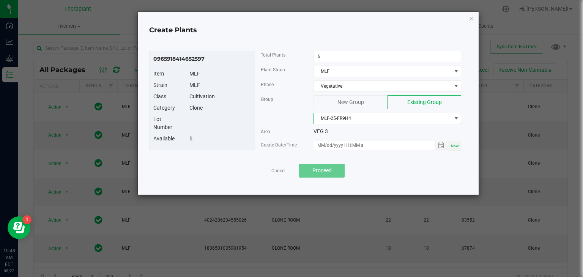
click at [453, 147] on span "Now" at bounding box center [455, 146] width 8 height 4
type input "08/22/2025 10:48 AM"
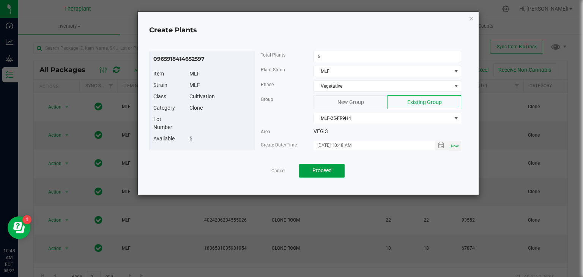
click at [317, 170] on span "Proceed" at bounding box center [321, 170] width 19 height 6
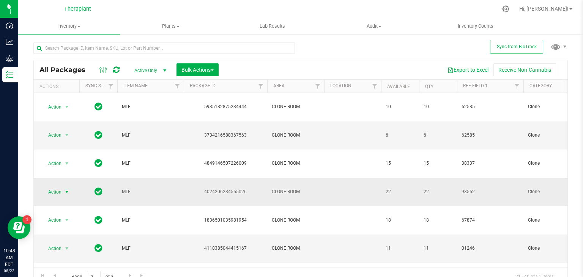
click at [67, 189] on span "select" at bounding box center [67, 192] width 6 height 6
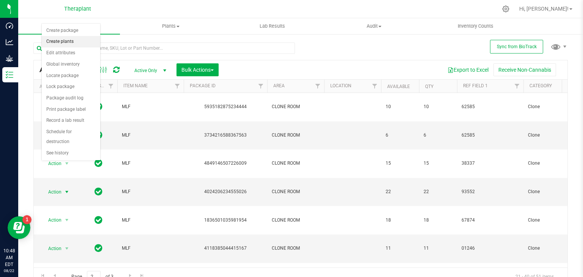
click at [67, 42] on li "Create plants" at bounding box center [71, 41] width 58 height 11
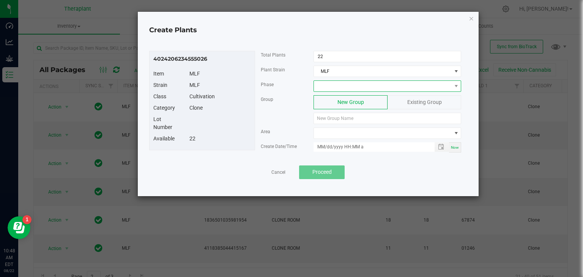
click at [354, 85] on span at bounding box center [382, 86] width 137 height 11
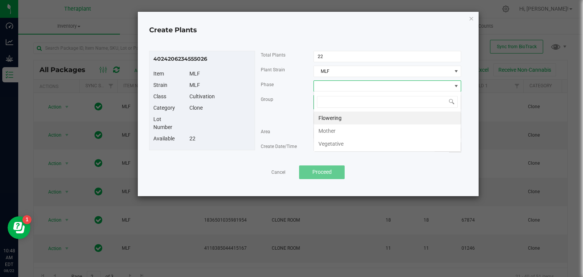
scroll to position [11, 148]
click at [340, 142] on li "Vegetative" at bounding box center [387, 143] width 147 height 13
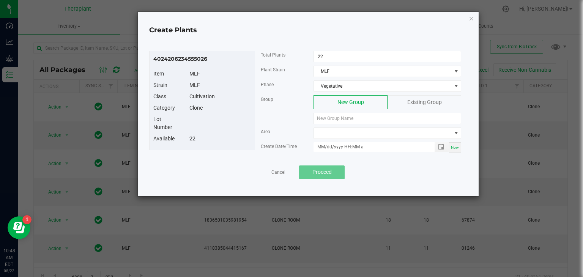
click at [402, 99] on div "Existing Group" at bounding box center [424, 102] width 74 height 14
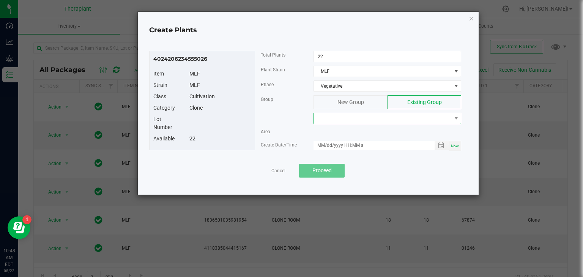
click at [356, 117] on span at bounding box center [382, 118] width 137 height 11
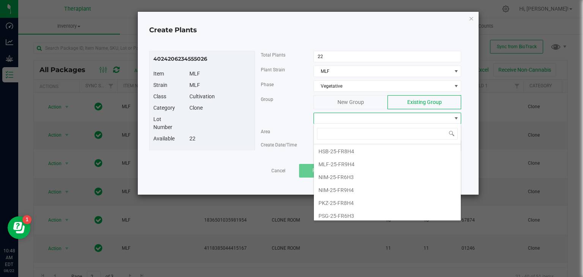
scroll to position [61, 0]
click at [340, 166] on li "MLF-25-FR9H4" at bounding box center [387, 166] width 147 height 13
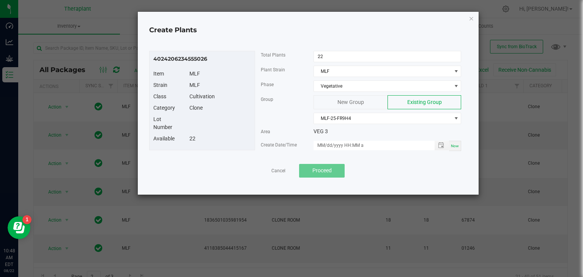
click at [458, 146] on span "Now" at bounding box center [455, 146] width 8 height 4
type input "08/22/2025 10:48 AM"
click at [308, 170] on button "Proceed" at bounding box center [322, 171] width 46 height 14
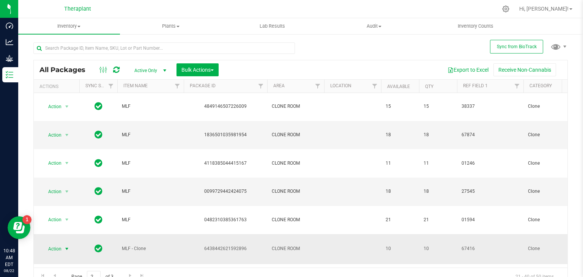
click at [68, 246] on span "select" at bounding box center [67, 249] width 6 height 6
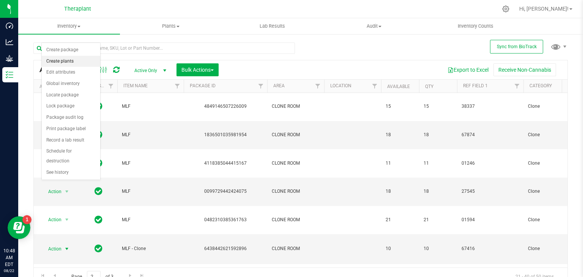
click at [62, 62] on li "Create plants" at bounding box center [71, 61] width 58 height 11
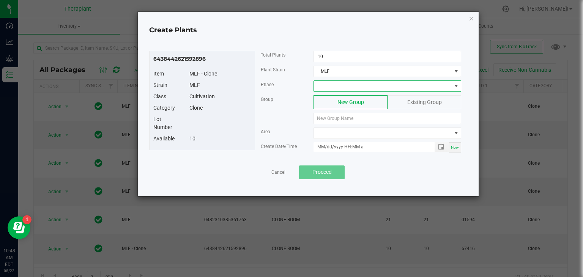
click at [343, 85] on span at bounding box center [382, 86] width 137 height 11
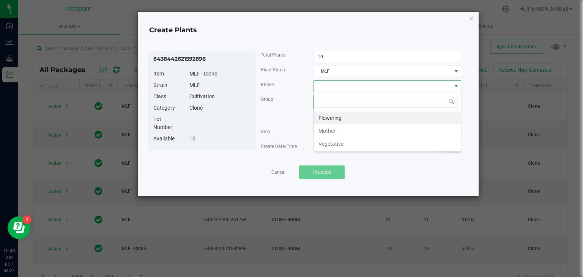
scroll to position [11, 148]
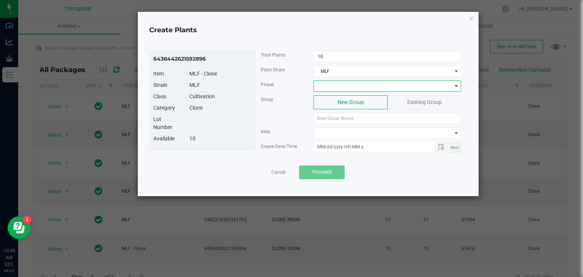
click at [340, 83] on span at bounding box center [382, 86] width 137 height 11
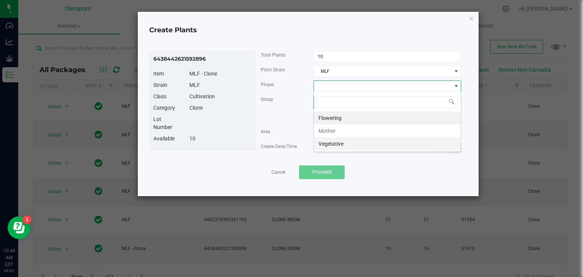
click at [329, 145] on li "Vegetative" at bounding box center [387, 143] width 147 height 13
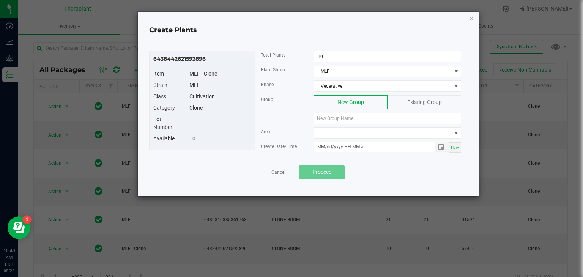
click at [417, 107] on div "Existing Group" at bounding box center [424, 102] width 74 height 14
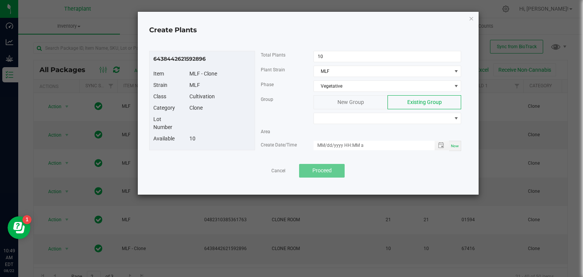
click at [382, 109] on div "New Group Existing Group" at bounding box center [387, 109] width 159 height 29
click at [379, 114] on span at bounding box center [382, 118] width 137 height 11
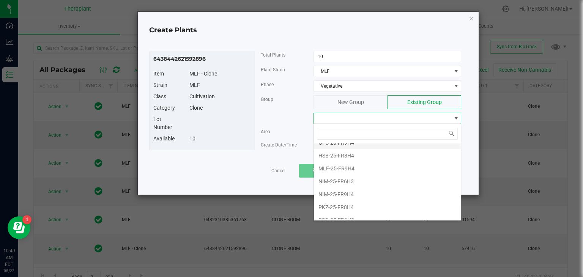
scroll to position [0, 0]
click at [335, 170] on li "MLF-25-FR9H4" at bounding box center [387, 169] width 147 height 13
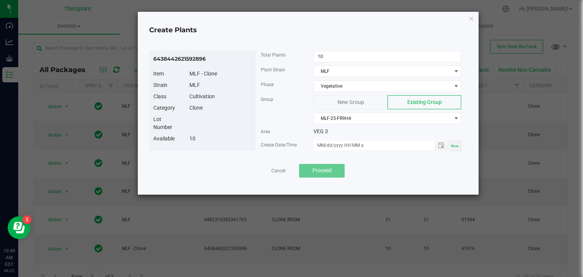
click at [457, 144] on span "Now" at bounding box center [455, 146] width 8 height 4
type input "08/22/2025 10:49 AM"
click at [310, 175] on button "Proceed" at bounding box center [322, 171] width 46 height 14
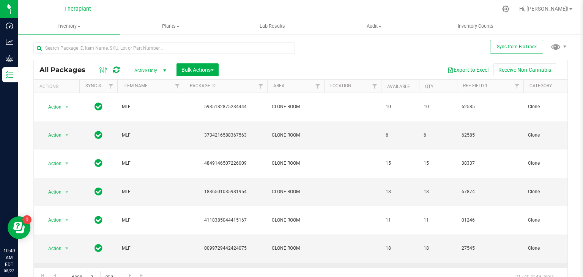
click at [66, 274] on span "select" at bounding box center [67, 277] width 6 height 6
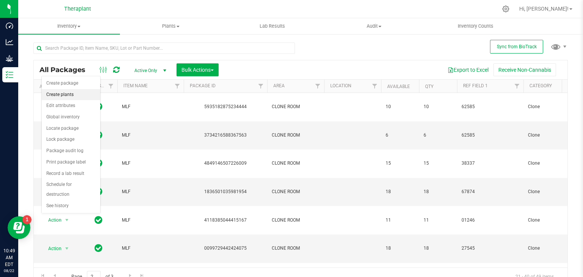
click at [68, 96] on li "Create plants" at bounding box center [71, 94] width 58 height 11
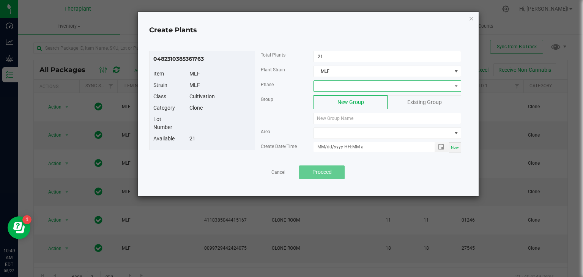
click at [331, 84] on span at bounding box center [382, 86] width 137 height 11
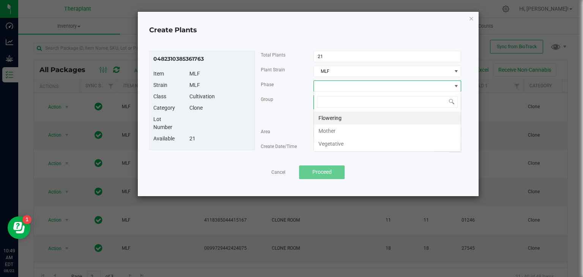
scroll to position [11, 148]
click at [329, 144] on li "Vegetative" at bounding box center [387, 143] width 147 height 13
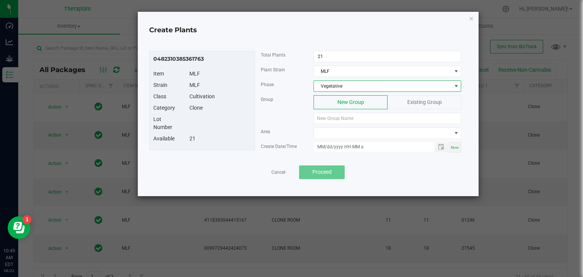
click at [411, 99] on span "Existing Group" at bounding box center [424, 102] width 35 height 6
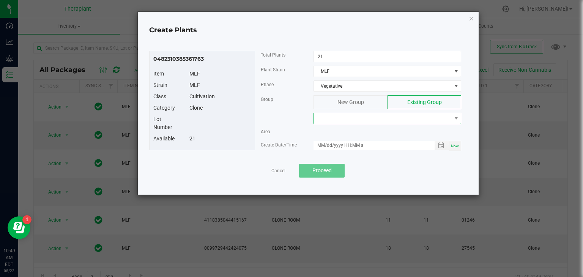
click at [368, 114] on span at bounding box center [382, 118] width 137 height 11
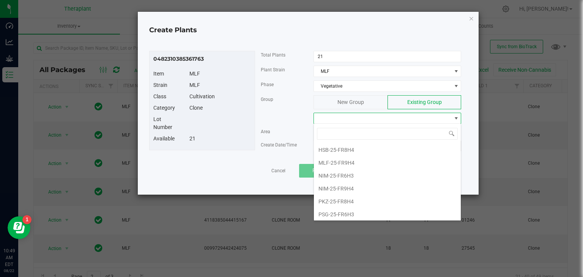
scroll to position [65, 0]
click at [343, 160] on li "MLF-25-FR9H4" at bounding box center [387, 162] width 147 height 13
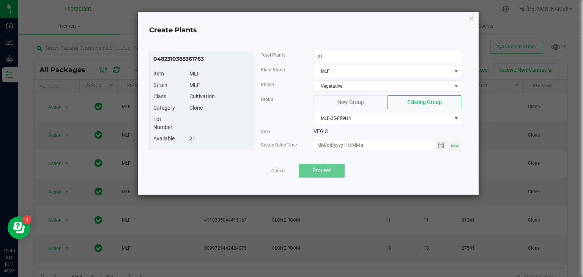
click at [455, 144] on span "Now" at bounding box center [455, 146] width 8 height 4
type input "08/22/2025 10:49 AM"
click at [323, 175] on button "Proceed" at bounding box center [322, 171] width 46 height 14
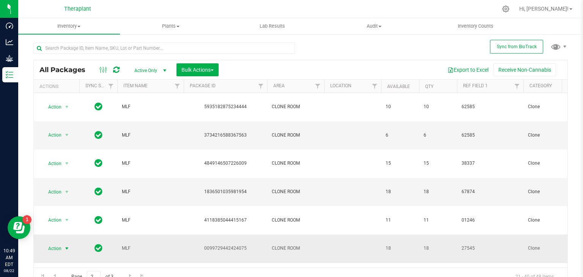
click at [67, 245] on span "select" at bounding box center [67, 248] width 6 height 6
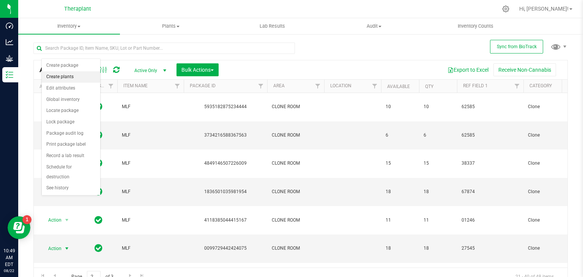
click at [63, 77] on li "Create plants" at bounding box center [71, 76] width 58 height 11
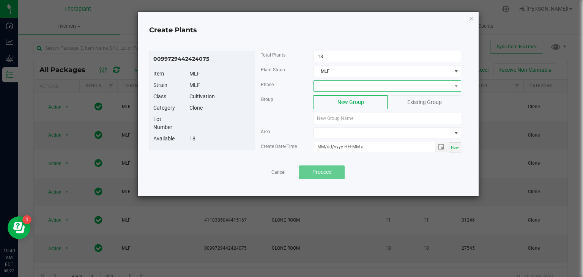
click at [390, 85] on span at bounding box center [382, 86] width 137 height 11
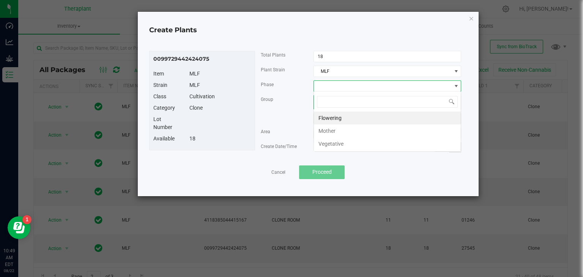
scroll to position [11, 148]
click at [335, 143] on li "Vegetative" at bounding box center [387, 143] width 147 height 13
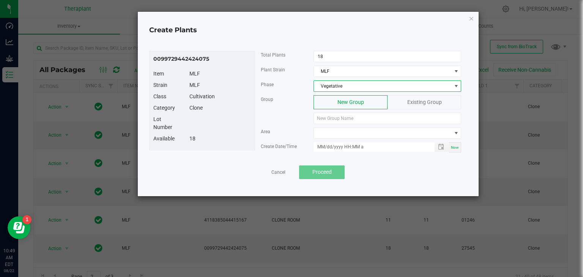
click at [411, 102] on span "Existing Group" at bounding box center [424, 102] width 35 height 6
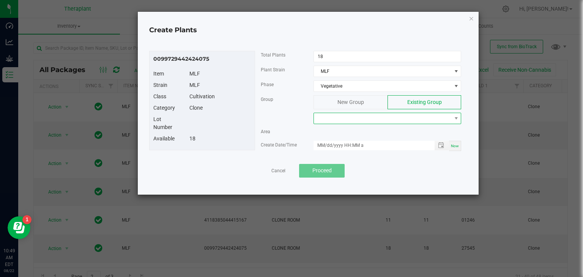
click at [355, 122] on span at bounding box center [382, 118] width 137 height 11
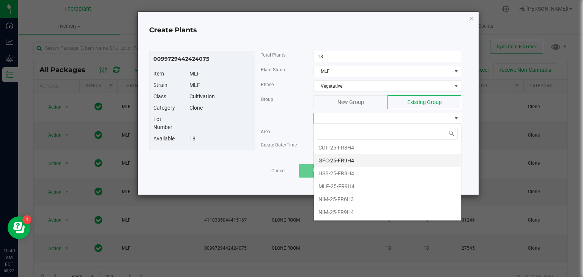
scroll to position [42, 0]
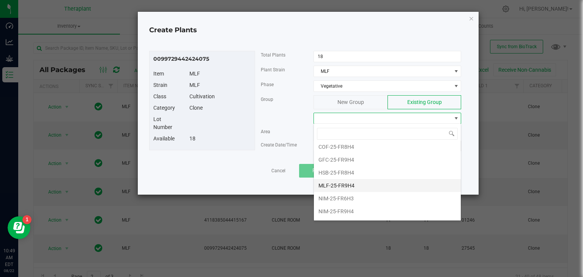
click at [343, 183] on li "MLF-25-FR9H4" at bounding box center [387, 185] width 147 height 13
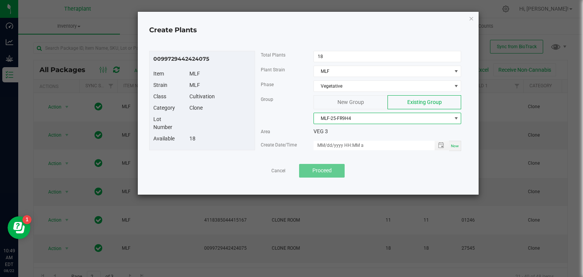
click at [455, 146] on span "Now" at bounding box center [455, 146] width 8 height 4
type input "08/22/2025 10:49 AM"
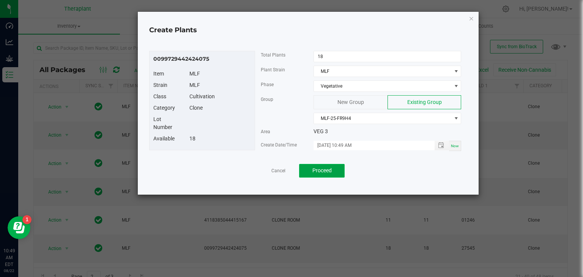
click at [324, 170] on span "Proceed" at bounding box center [321, 170] width 19 height 6
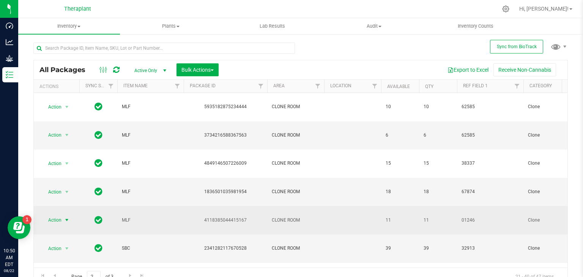
click at [68, 217] on span "select" at bounding box center [67, 220] width 6 height 6
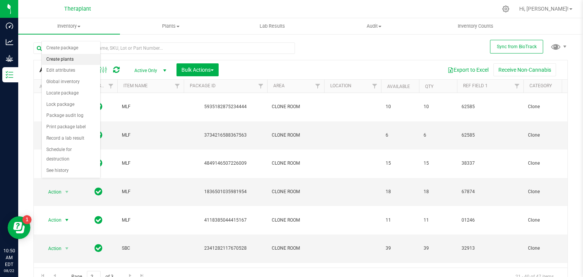
click at [60, 60] on li "Create plants" at bounding box center [71, 59] width 58 height 11
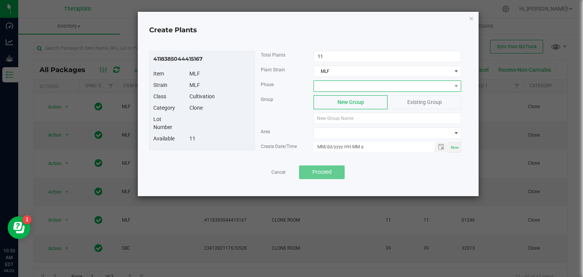
click at [373, 84] on span at bounding box center [382, 86] width 137 height 11
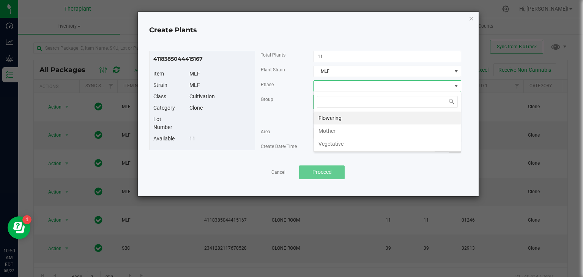
scroll to position [11, 148]
click at [349, 143] on li "Vegetative" at bounding box center [387, 143] width 147 height 13
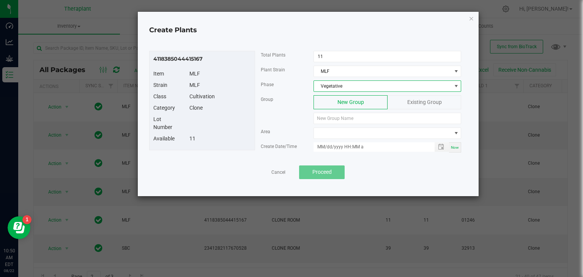
click at [422, 99] on span "Existing Group" at bounding box center [424, 102] width 35 height 6
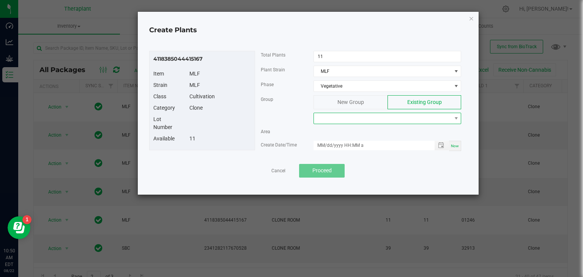
click at [363, 113] on span at bounding box center [382, 118] width 137 height 11
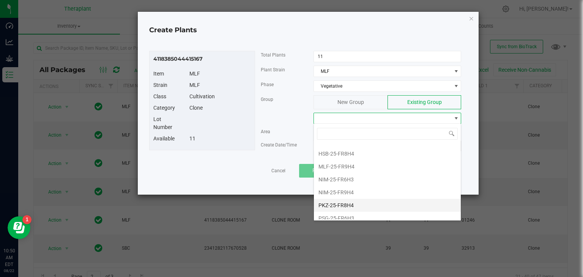
scroll to position [61, 0]
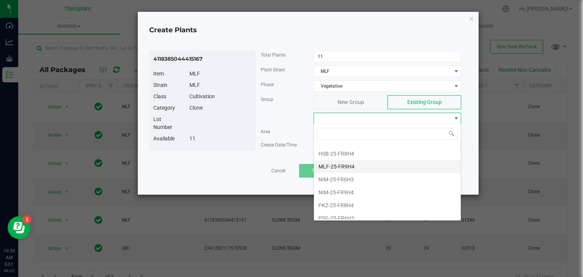
click at [340, 163] on li "MLF-25-FR9H4" at bounding box center [387, 166] width 147 height 13
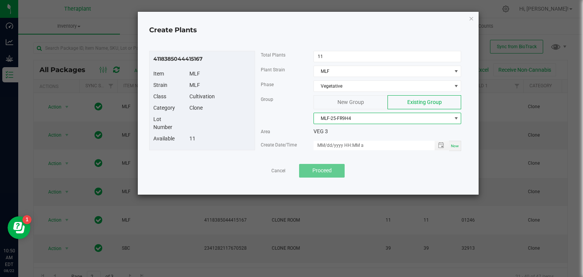
click at [455, 147] on div "Now" at bounding box center [455, 146] width 12 height 10
type input "08/22/2025 10:50 AM"
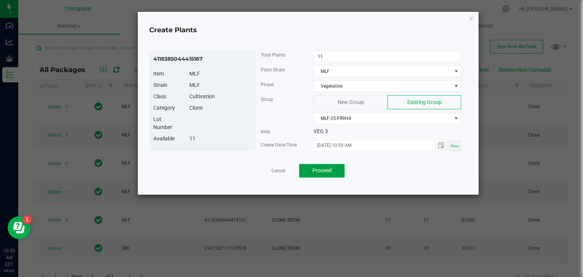
click at [313, 171] on span "Proceed" at bounding box center [321, 170] width 19 height 6
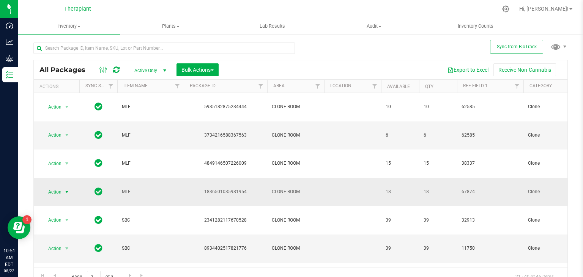
click at [66, 189] on span "select" at bounding box center [67, 192] width 6 height 6
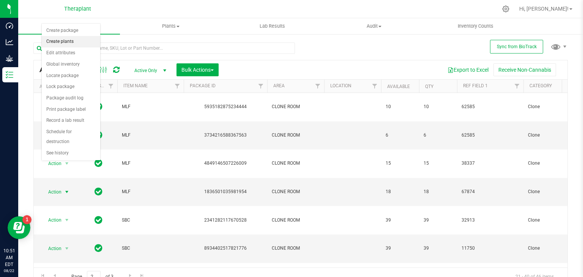
click at [64, 41] on li "Create plants" at bounding box center [71, 41] width 58 height 11
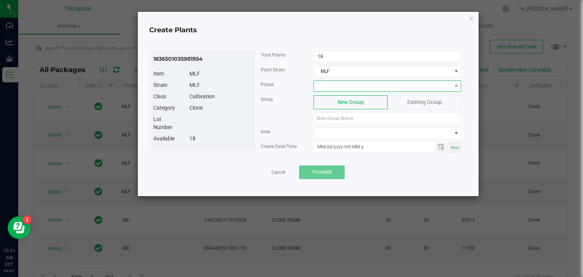
click at [371, 85] on span at bounding box center [382, 86] width 137 height 11
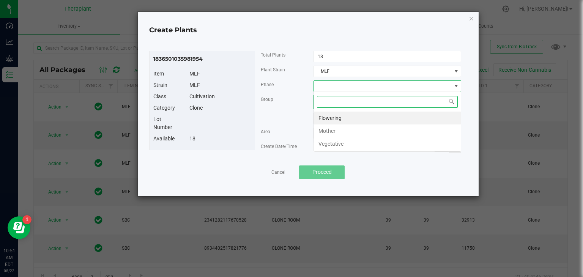
scroll to position [11, 148]
click at [341, 145] on li "Vegetative" at bounding box center [387, 143] width 147 height 13
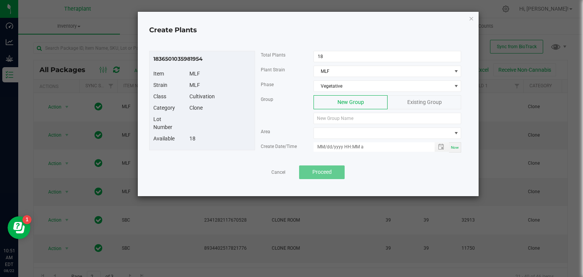
click at [415, 101] on span "Existing Group" at bounding box center [424, 102] width 35 height 6
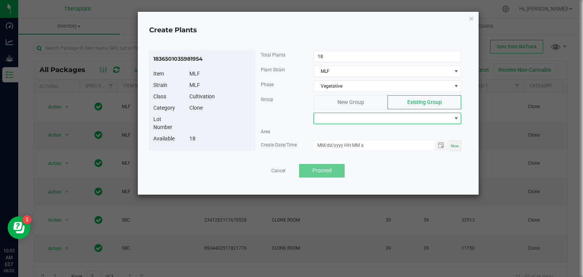
click at [364, 116] on span at bounding box center [382, 118] width 137 height 11
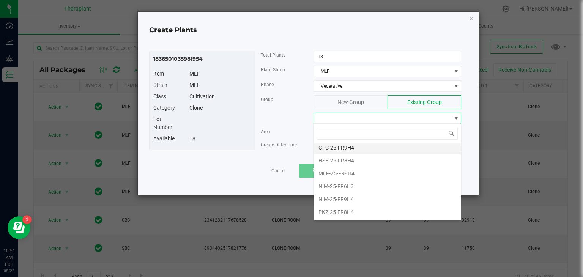
scroll to position [52, 0]
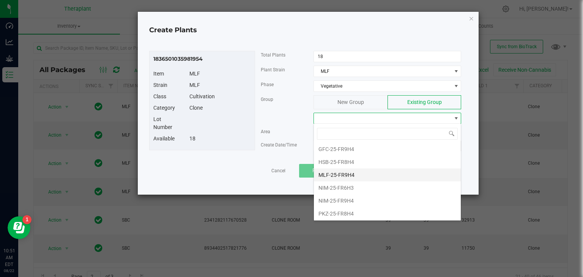
click at [344, 173] on li "MLF-25-FR9H4" at bounding box center [387, 174] width 147 height 13
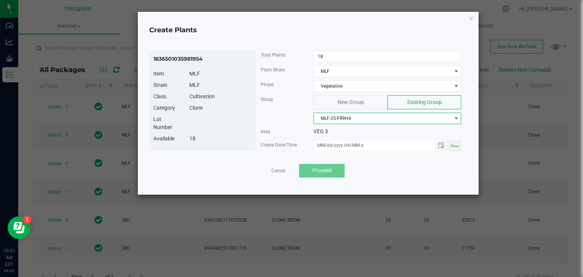
click at [456, 146] on span "Now" at bounding box center [455, 146] width 8 height 4
type input "08/22/2025 10:51 AM"
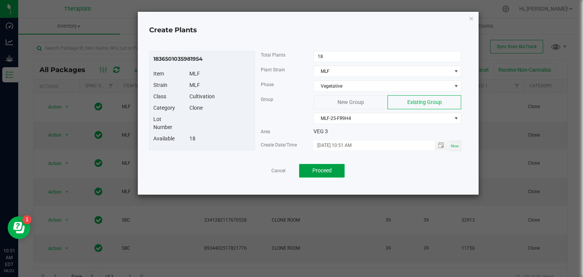
click at [336, 167] on button "Proceed" at bounding box center [322, 171] width 46 height 14
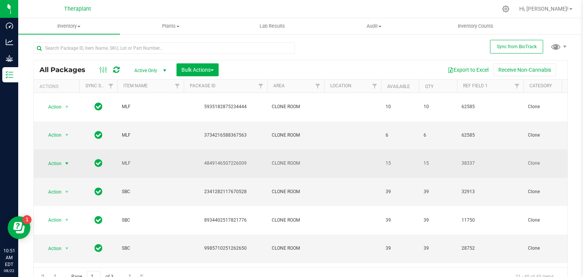
click at [70, 158] on span "select" at bounding box center [66, 163] width 9 height 11
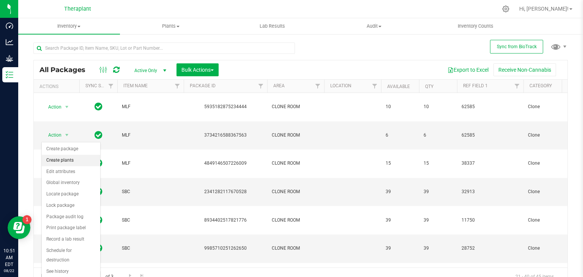
click at [68, 161] on li "Create plants" at bounding box center [71, 160] width 58 height 11
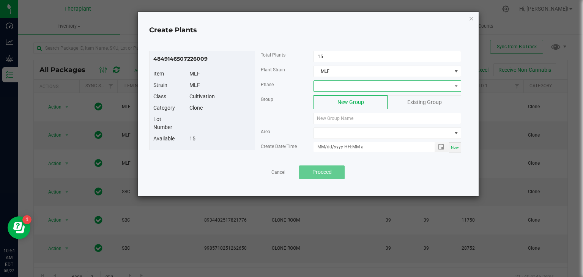
click at [342, 88] on span at bounding box center [382, 86] width 137 height 11
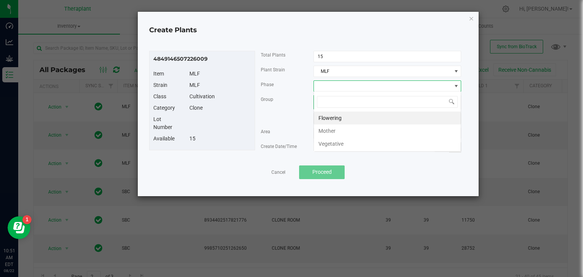
scroll to position [11, 148]
click at [338, 143] on li "Vegetative" at bounding box center [387, 143] width 147 height 13
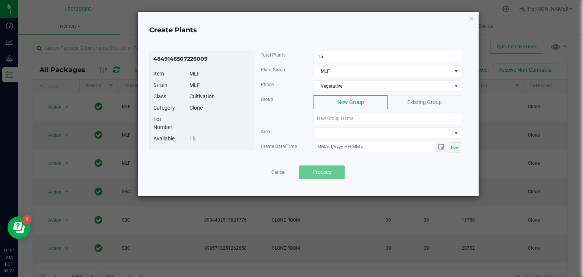
click at [405, 106] on div "Existing Group" at bounding box center [424, 102] width 74 height 14
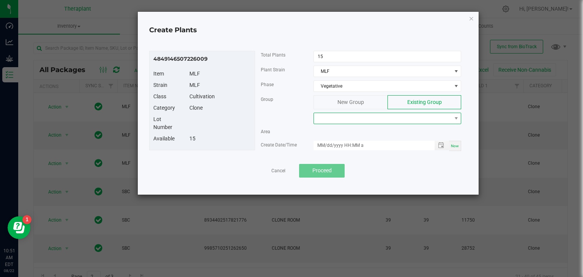
click at [381, 118] on span at bounding box center [382, 118] width 137 height 11
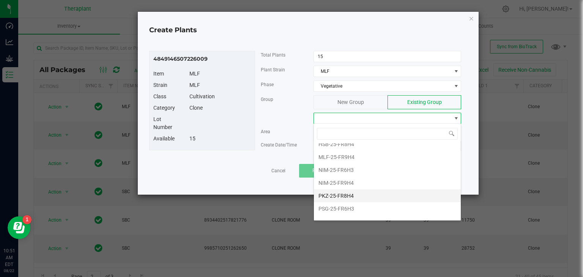
scroll to position [65, 0]
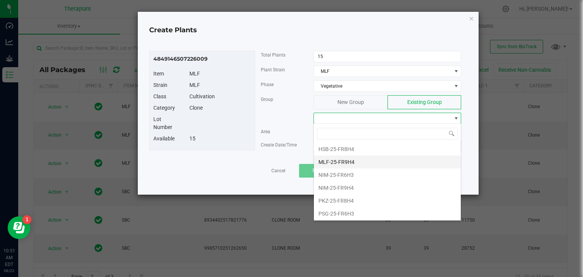
click at [342, 162] on li "MLF-25-FR9H4" at bounding box center [387, 162] width 147 height 13
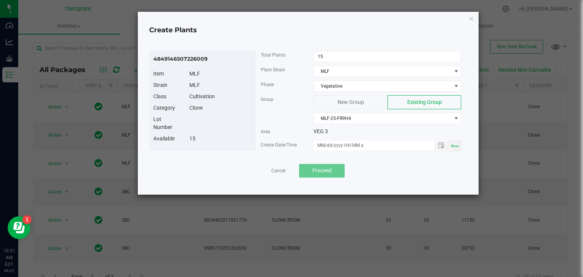
click at [457, 145] on span "Now" at bounding box center [455, 146] width 8 height 4
type input "08/22/2025 10:51 AM"
click at [320, 167] on span "Proceed" at bounding box center [321, 170] width 19 height 6
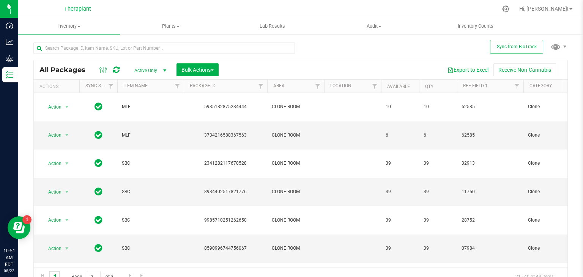
click at [55, 274] on span "Go to the previous page" at bounding box center [55, 275] width 6 height 6
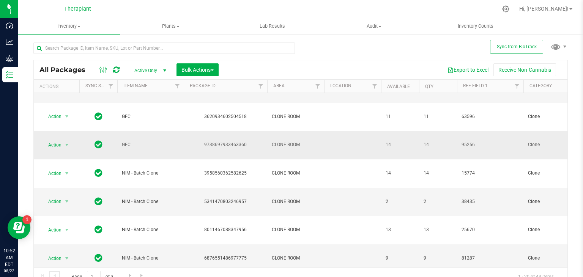
scroll to position [183, 0]
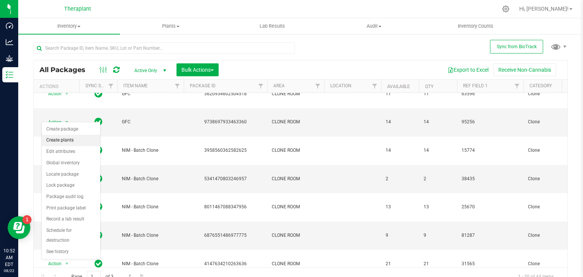
click at [56, 140] on li "Create plants" at bounding box center [71, 140] width 58 height 11
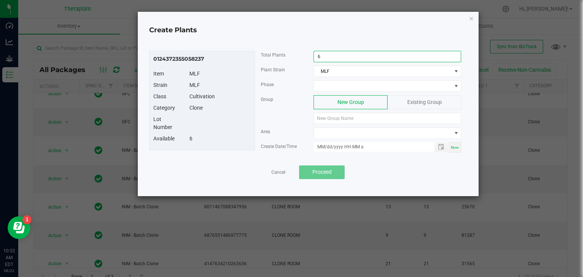
click at [322, 55] on input "6" at bounding box center [387, 56] width 147 height 11
type input "2"
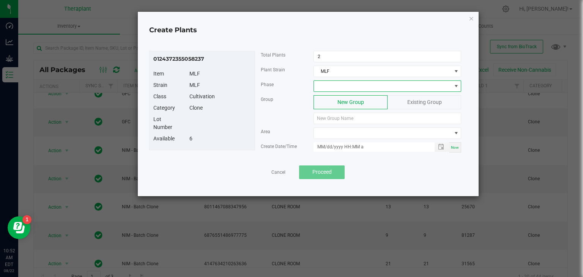
click at [367, 85] on span at bounding box center [382, 86] width 137 height 11
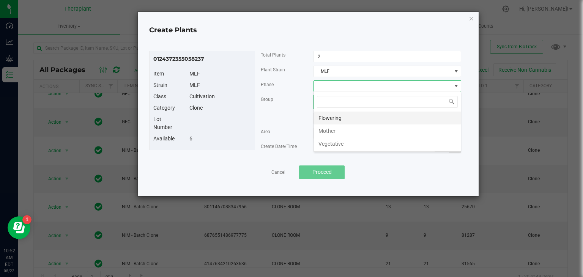
scroll to position [11, 148]
click at [335, 143] on li "Vegetative" at bounding box center [387, 143] width 147 height 13
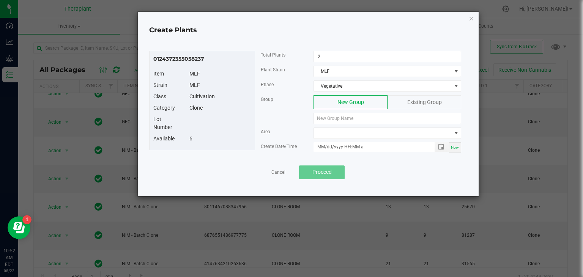
click at [398, 103] on div "Existing Group" at bounding box center [424, 102] width 74 height 14
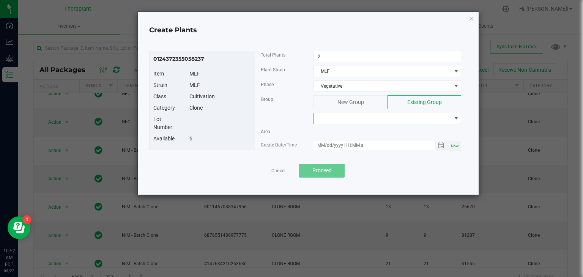
click at [381, 117] on span at bounding box center [382, 118] width 137 height 11
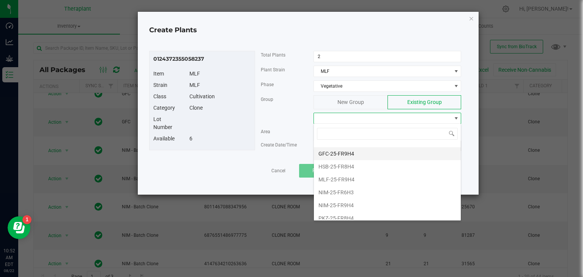
scroll to position [47, 0]
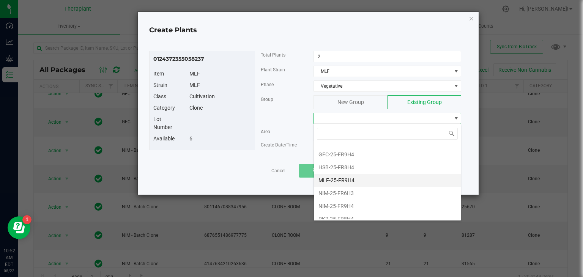
click at [342, 180] on li "MLF-25-FR9H4" at bounding box center [387, 180] width 147 height 13
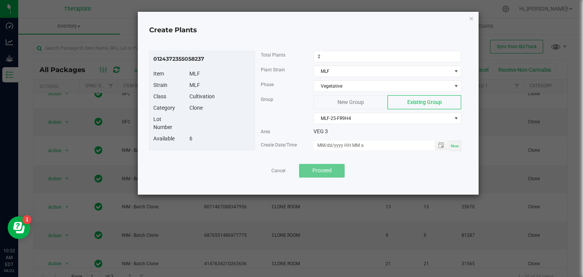
click at [454, 146] on span "Now" at bounding box center [455, 146] width 8 height 4
type input "08/22/2025 10:52 AM"
click at [318, 170] on span "Proceed" at bounding box center [321, 170] width 19 height 6
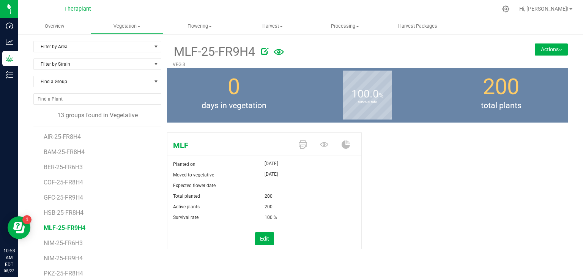
drag, startPoint x: 93, startPoint y: 186, endPoint x: 70, endPoint y: 228, distance: 48.0
click at [70, 228] on ul "AIR-25-FR8H4 BAM-25-FR8H4 BER-25-FR6H3 COF-25-FR8H4 GFC-25-FR9H4 HSB-25-FR8H4 M…" at bounding box center [103, 221] width 118 height 190
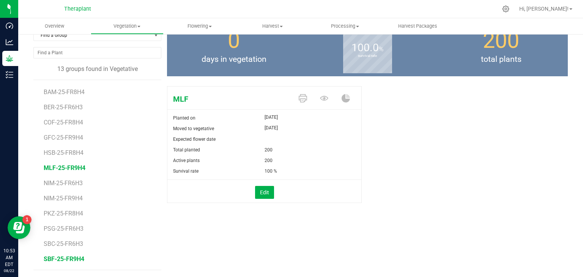
click at [48, 257] on span "SBF-25-FR9H4" at bounding box center [64, 258] width 41 height 7
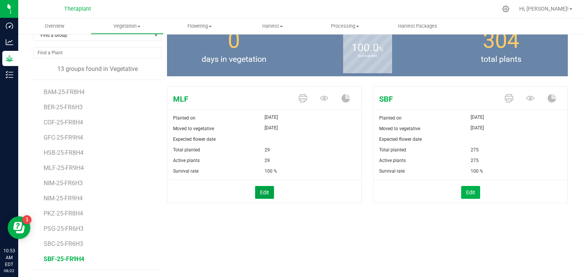
click at [257, 192] on button "Edit" at bounding box center [264, 192] width 19 height 13
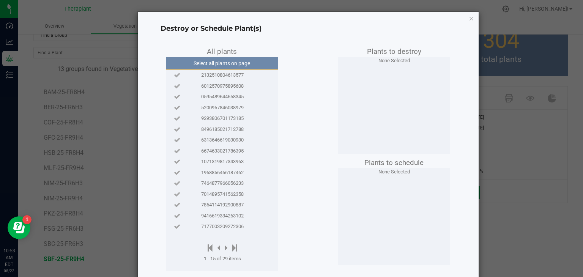
scroll to position [38, 0]
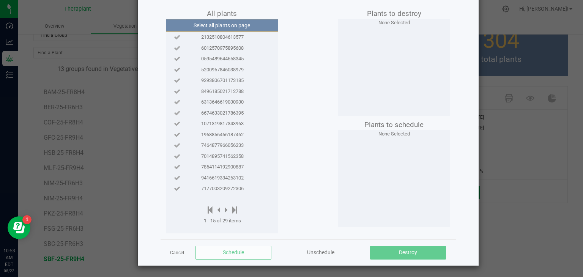
click at [534, 177] on ngb-modal-window "Destroy or Schedule Plant(s) All plants Select all plants on page 2132510804613…" at bounding box center [294, 138] width 588 height 277
click at [171, 255] on link "Cancel" at bounding box center [177, 253] width 14 height 6
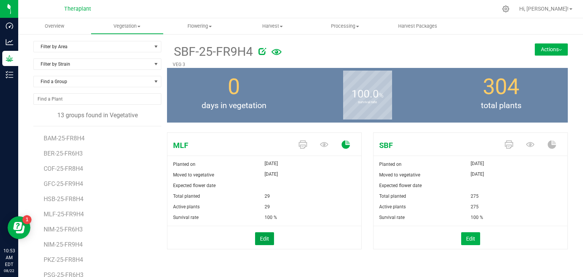
scroll to position [0, 0]
click at [540, 47] on button "Actions" at bounding box center [551, 49] width 33 height 12
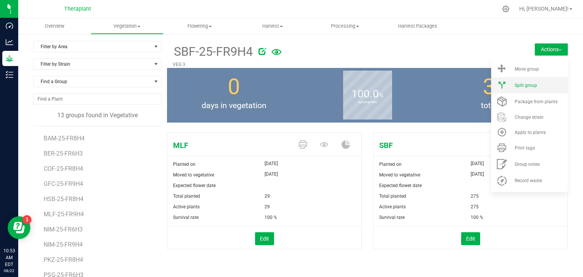
click at [508, 86] on li "Split group" at bounding box center [529, 85] width 77 height 16
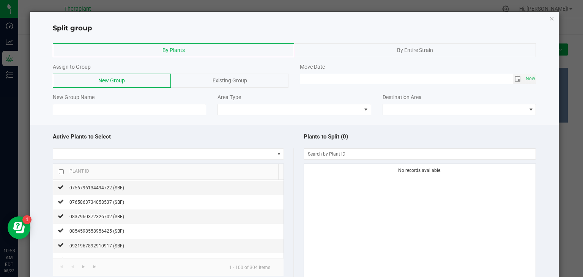
scroll to position [407, 0]
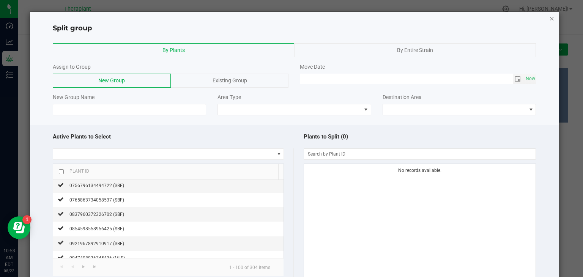
click at [549, 17] on icon "button" at bounding box center [551, 18] width 5 height 9
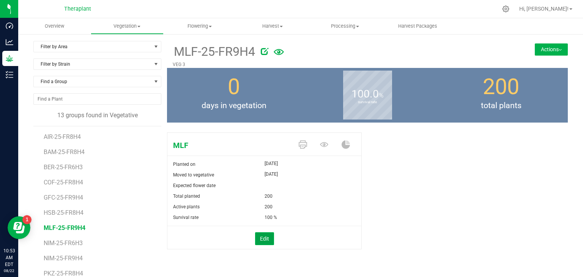
click at [259, 238] on button "Edit" at bounding box center [264, 238] width 19 height 13
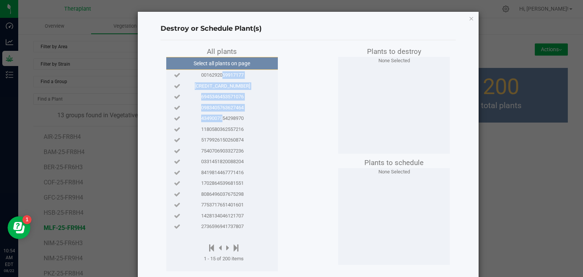
drag, startPoint x: 215, startPoint y: 72, endPoint x: 216, endPoint y: 114, distance: 41.7
click at [216, 114] on div "Select all plants on page 0016292059917177 5865206518762055 6945346453571076 09…" at bounding box center [222, 164] width 112 height 214
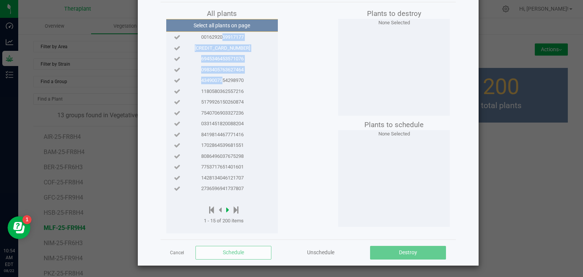
click at [226, 210] on icon at bounding box center [227, 210] width 3 height 8
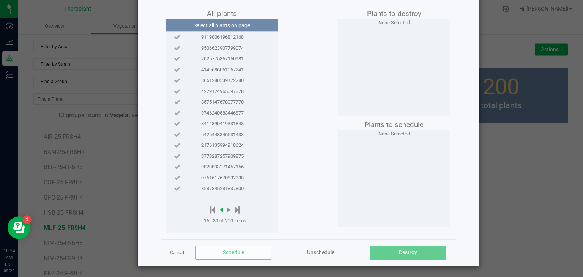
click at [220, 209] on icon at bounding box center [221, 210] width 3 height 8
click at [511, 159] on ngb-modal-window "Destroy or Schedule Plant(s) All plants Select all plants on page 0016292059917…" at bounding box center [294, 138] width 588 height 277
click at [171, 254] on link "Cancel" at bounding box center [177, 253] width 14 height 6
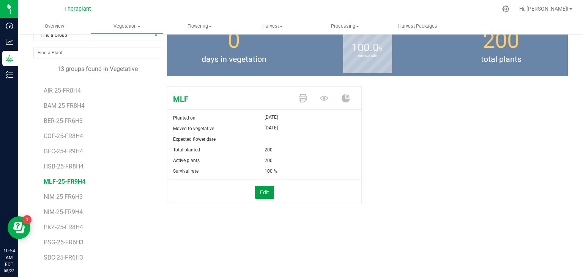
scroll to position [14, 0]
click at [66, 258] on span "SBF-25-FR9H4" at bounding box center [64, 258] width 41 height 7
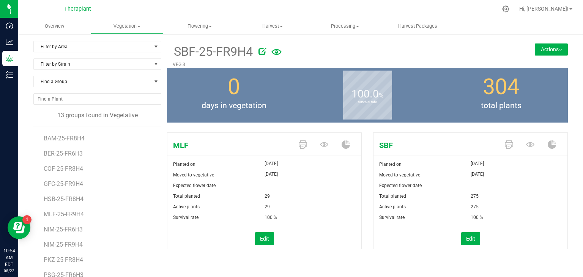
click at [539, 52] on button "Actions" at bounding box center [551, 49] width 33 height 12
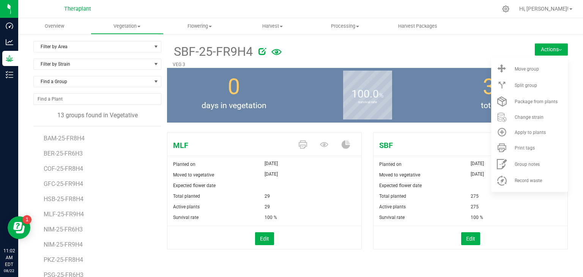
click at [434, 46] on div at bounding box center [379, 49] width 242 height 15
click at [443, 55] on div at bounding box center [379, 49] width 242 height 15
click at [312, 231] on div "Edit" at bounding box center [264, 237] width 205 height 23
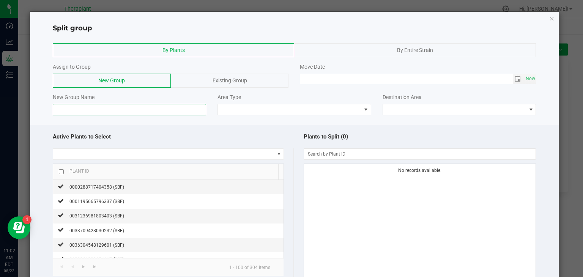
click at [196, 110] on input at bounding box center [130, 109] width 154 height 11
click at [212, 82] on span "Existing Group" at bounding box center [229, 80] width 35 height 6
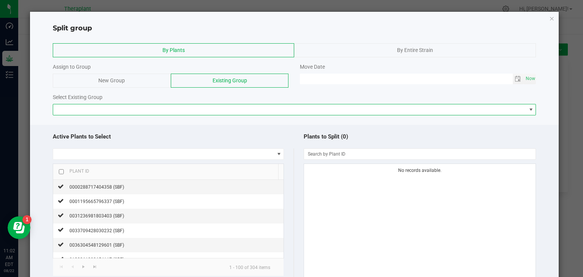
click at [184, 109] on span at bounding box center [289, 109] width 473 height 11
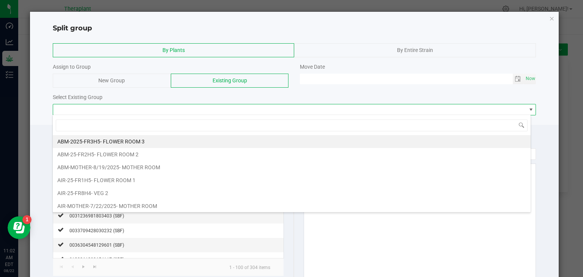
scroll to position [11, 478]
click at [184, 109] on span at bounding box center [289, 109] width 473 height 11
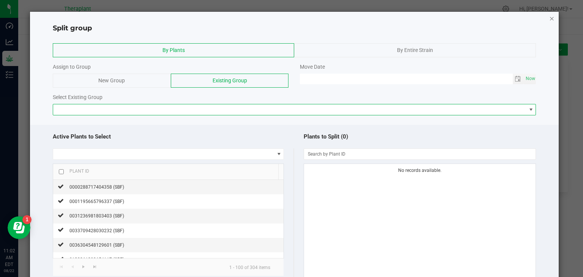
click at [549, 18] on icon "button" at bounding box center [551, 18] width 5 height 9
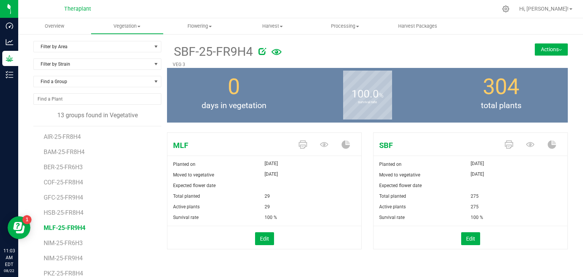
click at [79, 226] on span "MLF-25-FR9H4" at bounding box center [65, 227] width 42 height 7
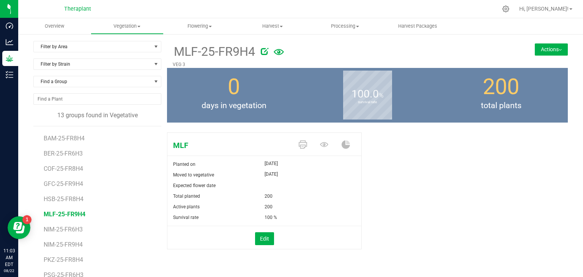
scroll to position [46, 0]
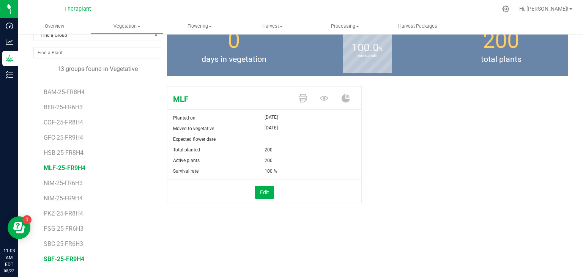
click at [65, 260] on span "SBF-25-FR9H4" at bounding box center [64, 258] width 41 height 7
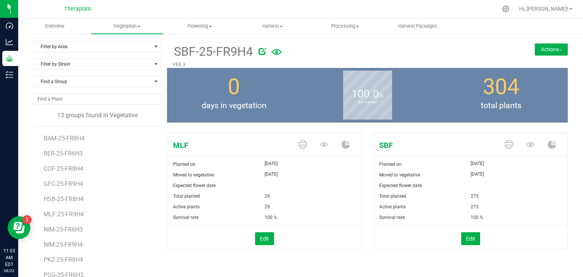
click at [540, 52] on button "Actions" at bounding box center [551, 49] width 33 height 12
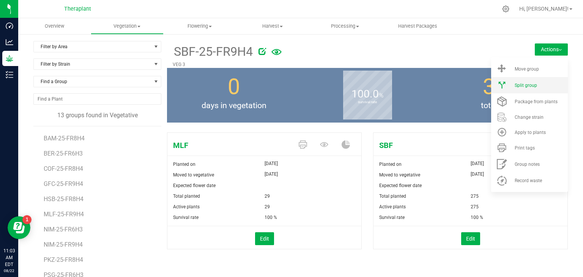
click at [517, 84] on span "Split group" at bounding box center [525, 85] width 22 height 5
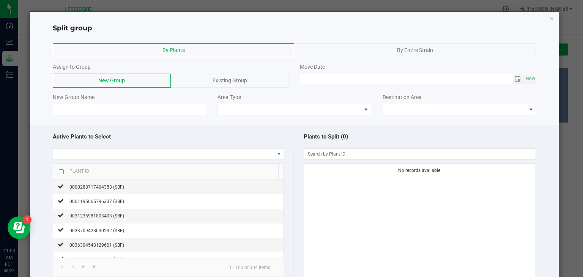
click at [443, 50] on div "By Entire Strain" at bounding box center [415, 50] width 242 height 14
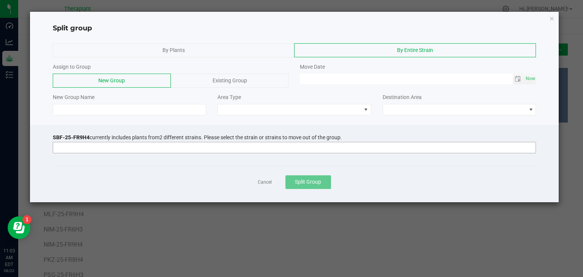
click at [156, 147] on input at bounding box center [289, 147] width 473 height 11
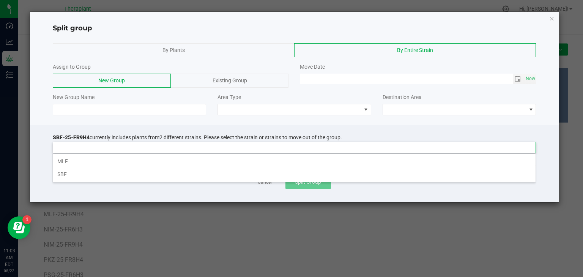
scroll to position [11, 483]
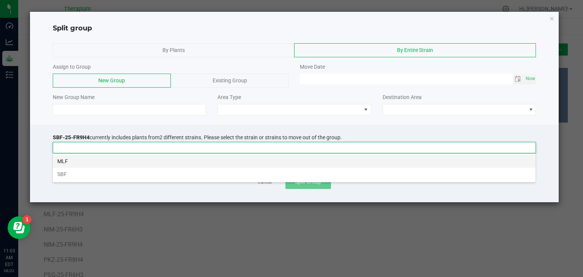
click at [82, 163] on li "MLF" at bounding box center [294, 161] width 483 height 13
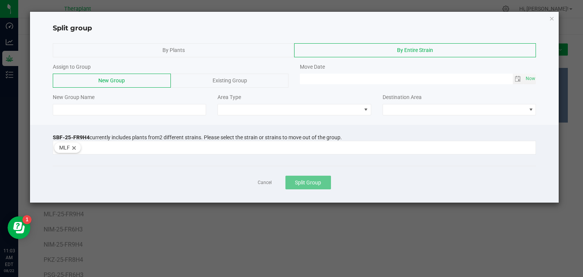
click at [209, 81] on div "Existing Group" at bounding box center [230, 81] width 118 height 14
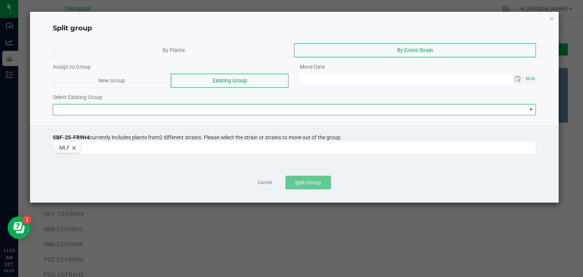
click at [193, 111] on span at bounding box center [289, 109] width 473 height 11
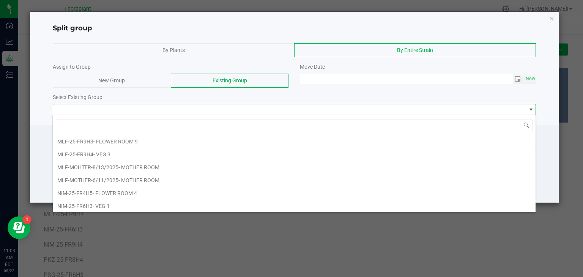
scroll to position [619, 0]
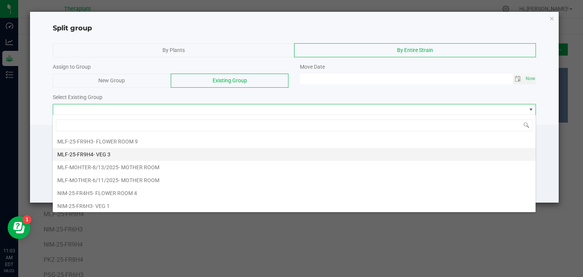
drag, startPoint x: 94, startPoint y: 145, endPoint x: 86, endPoint y: 145, distance: 8.0
click at [86, 151] on span "MLF-25-FR9H4" at bounding box center [75, 154] width 36 height 6
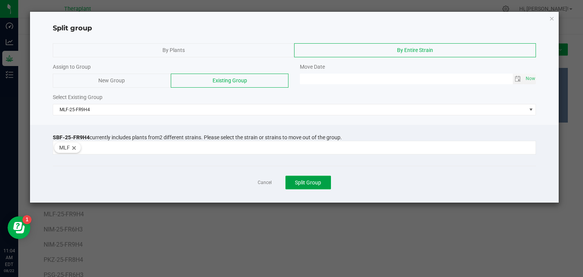
click at [305, 185] on span "Split Group" at bounding box center [308, 182] width 26 height 6
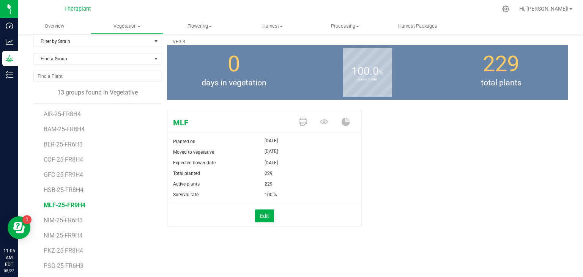
scroll to position [22, 0]
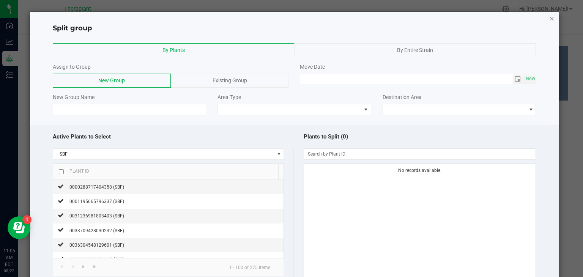
click at [549, 19] on icon "button" at bounding box center [551, 18] width 5 height 9
click at [549, 14] on icon "button" at bounding box center [551, 18] width 5 height 9
click at [17, 131] on ngb-modal-window "Split group By Plants By Entire Strain Assign to Group New Group Existing Group…" at bounding box center [294, 138] width 588 height 277
click at [7, 79] on ngb-modal-window "Split group By Plants By Entire Strain Assign to Group New Group Existing Group…" at bounding box center [294, 138] width 588 height 277
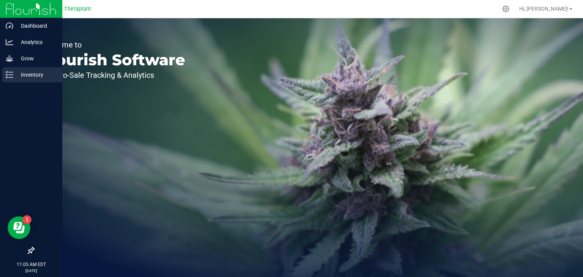
click at [14, 74] on p "Inventory" at bounding box center [36, 74] width 46 height 9
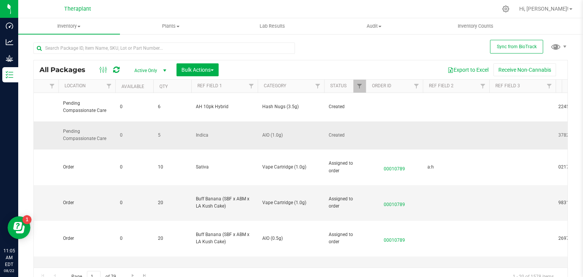
scroll to position [0, 266]
click at [484, 89] on span "Filter" at bounding box center [482, 86] width 6 height 6
click at [483, 87] on span "Filter" at bounding box center [482, 86] width 6 height 6
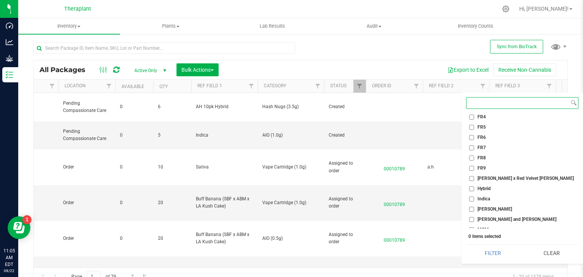
scroll to position [124, 0]
click at [471, 167] on input "FR9" at bounding box center [471, 169] width 5 height 5
checkbox input "true"
click at [501, 250] on button "Filter" at bounding box center [492, 253] width 53 height 17
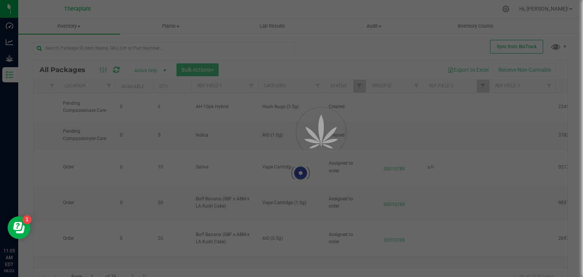
type input "[DATE]"
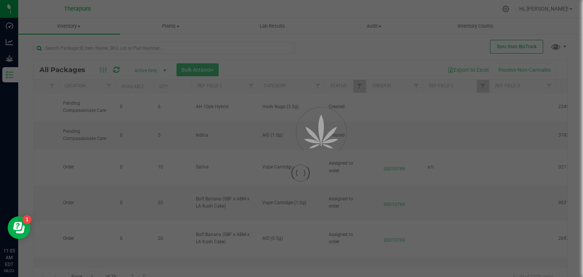
type input "[DATE]"
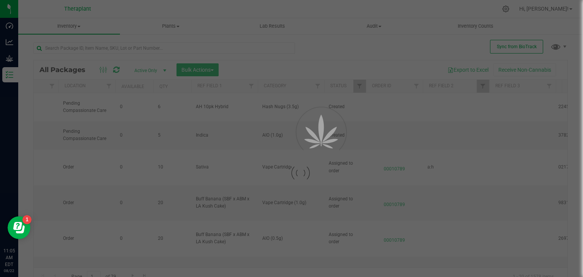
type input "[DATE]"
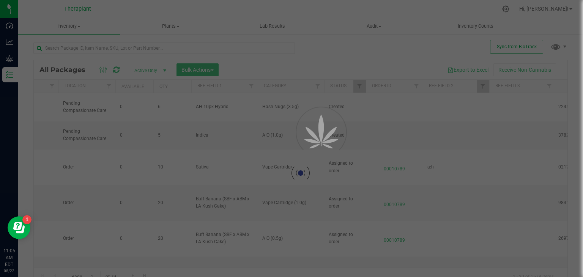
type input "[DATE]"
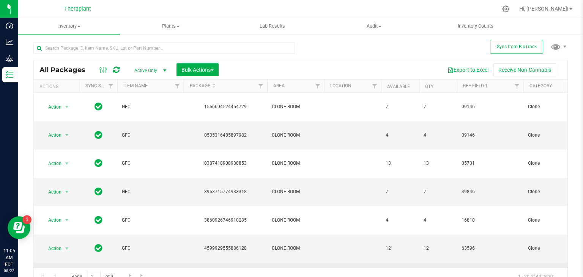
scroll to position [183, 0]
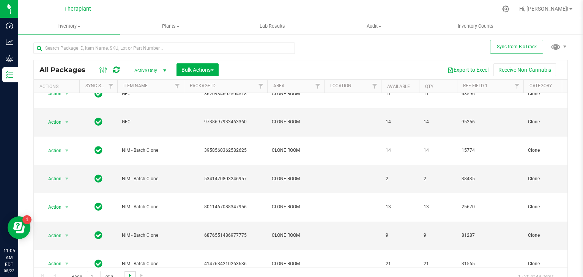
click at [129, 274] on span "Go to the next page" at bounding box center [130, 275] width 6 height 6
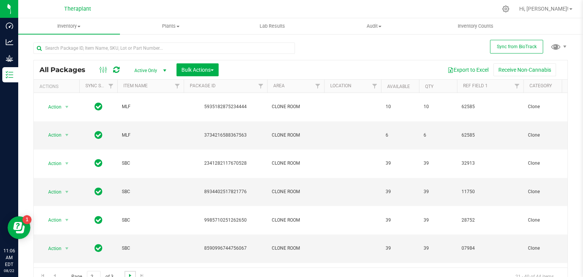
click at [129, 274] on span "Go to the next page" at bounding box center [130, 275] width 6 height 6
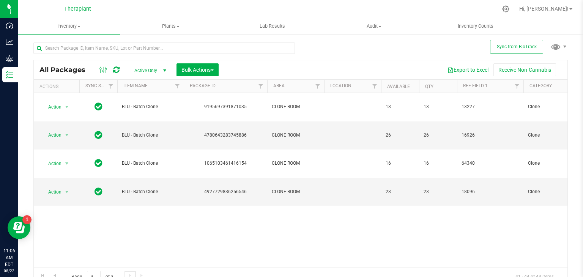
scroll to position [8, 0]
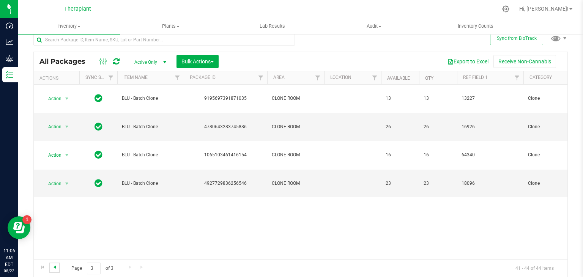
click at [56, 267] on span "Go to the previous page" at bounding box center [55, 267] width 6 height 6
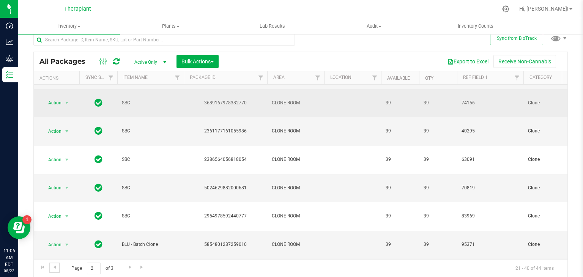
scroll to position [165, 0]
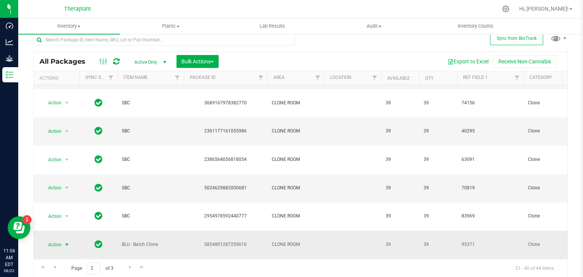
click at [69, 242] on span "select" at bounding box center [67, 245] width 6 height 6
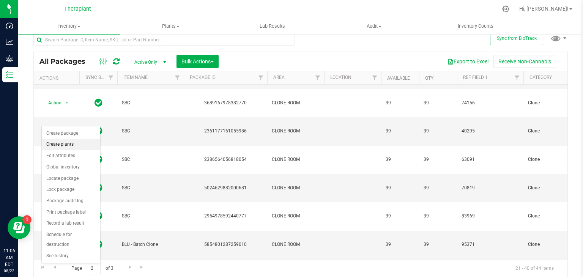
click at [67, 145] on li "Create plants" at bounding box center [71, 144] width 58 height 11
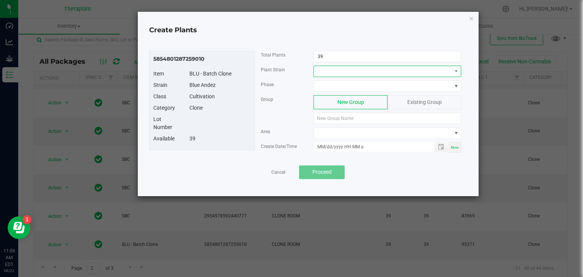
click at [348, 70] on span at bounding box center [382, 71] width 137 height 11
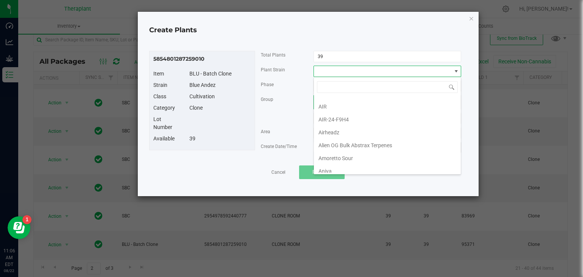
scroll to position [255, 0]
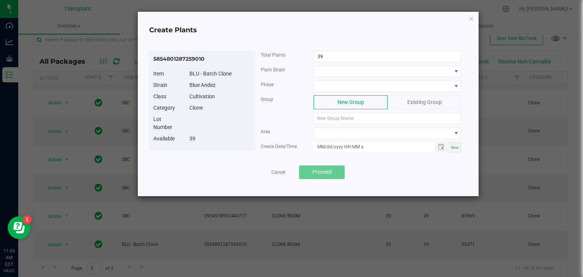
click at [291, 68] on div "Plant Strain" at bounding box center [281, 70] width 53 height 8
click at [366, 85] on span at bounding box center [382, 86] width 137 height 11
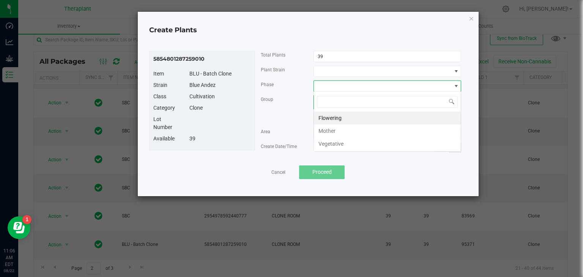
scroll to position [0, 0]
click at [349, 140] on li "Vegetative" at bounding box center [387, 143] width 147 height 13
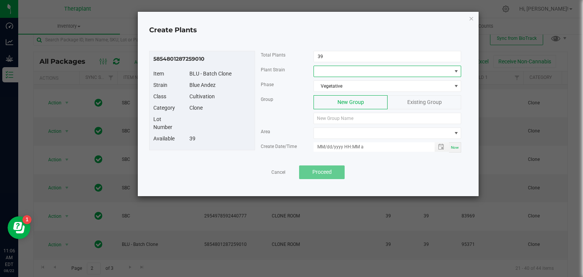
click at [387, 73] on span at bounding box center [382, 71] width 137 height 11
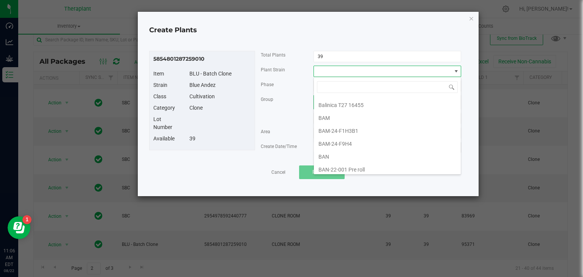
scroll to position [1159, 0]
click at [350, 75] on span at bounding box center [382, 71] width 137 height 11
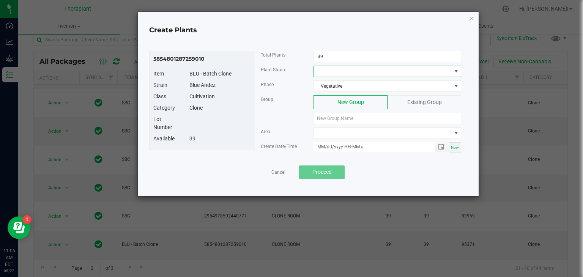
click at [348, 73] on span at bounding box center [382, 71] width 137 height 11
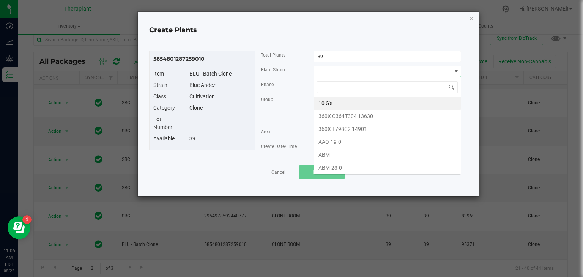
scroll to position [11, 148]
type input "BLUE"
click at [346, 104] on li "Blue Andeze" at bounding box center [387, 103] width 147 height 13
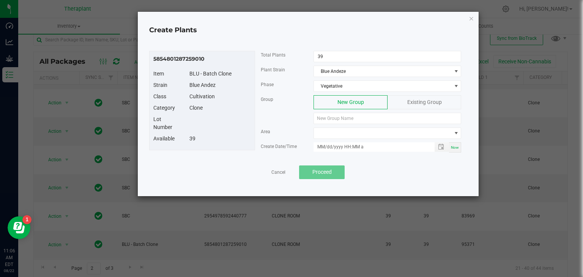
click at [414, 104] on span "Existing Group" at bounding box center [424, 102] width 35 height 6
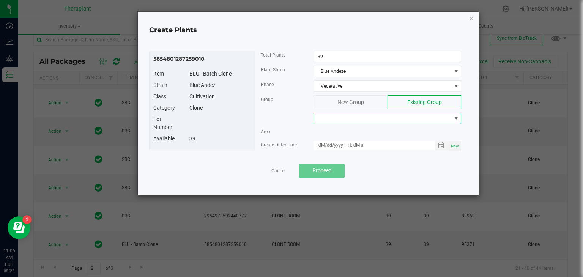
click at [374, 118] on span at bounding box center [382, 118] width 137 height 11
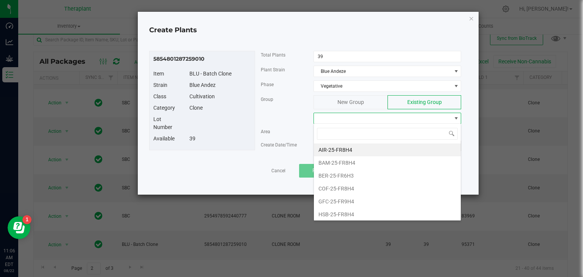
click at [364, 101] on div "New Group" at bounding box center [350, 102] width 74 height 14
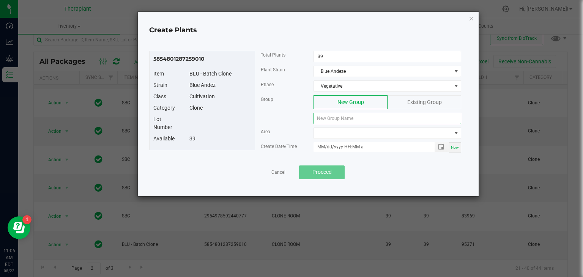
click at [343, 118] on input at bounding box center [387, 118] width 148 height 11
type input "BLU-25-FR9H4"
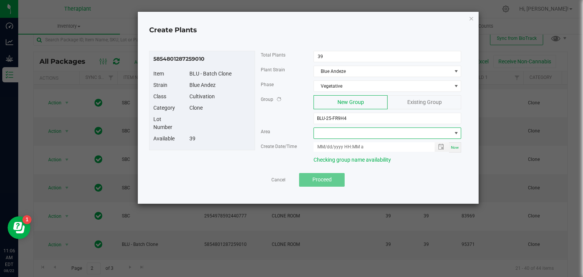
click at [338, 134] on span at bounding box center [382, 133] width 137 height 11
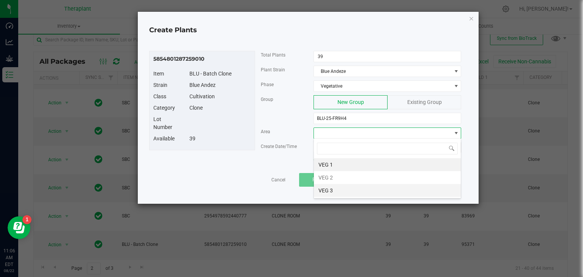
click at [325, 190] on li "VEG 3" at bounding box center [387, 190] width 147 height 13
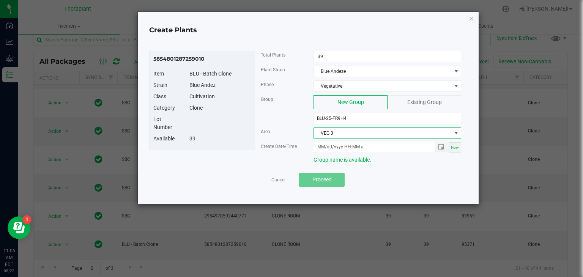
click at [452, 149] on div "Now" at bounding box center [455, 147] width 12 height 10
type input "08/22/2025 11:07 AM"
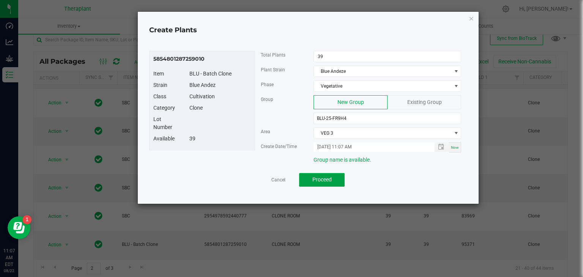
click at [320, 179] on span "Proceed" at bounding box center [321, 179] width 19 height 6
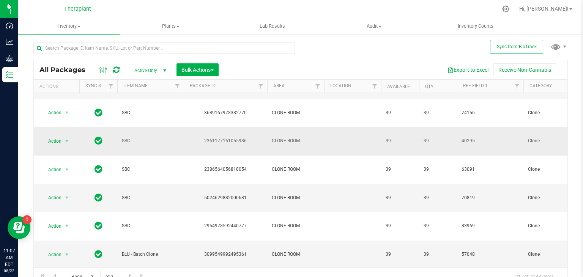
scroll to position [183, 0]
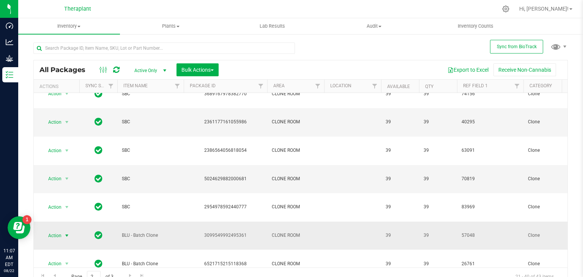
click at [67, 233] on span "select" at bounding box center [67, 236] width 6 height 6
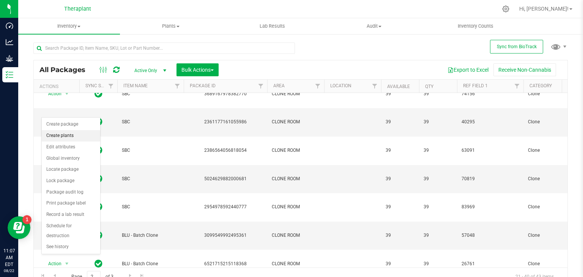
click at [64, 135] on li "Create plants" at bounding box center [71, 135] width 58 height 11
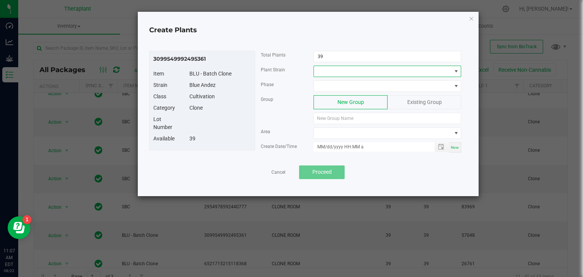
click at [346, 69] on span at bounding box center [382, 71] width 137 height 11
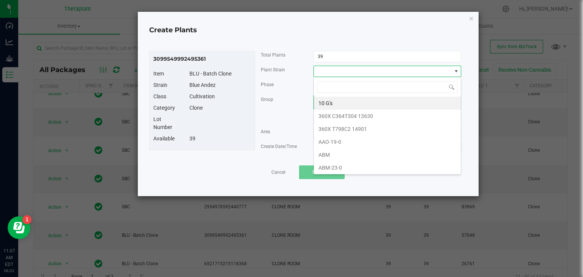
scroll to position [11, 148]
click at [332, 90] on input at bounding box center [387, 87] width 141 height 12
click at [295, 90] on div "Phase" at bounding box center [361, 87] width 212 height 15
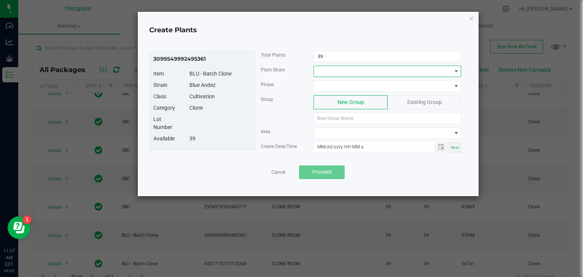
click at [341, 74] on span at bounding box center [382, 71] width 137 height 11
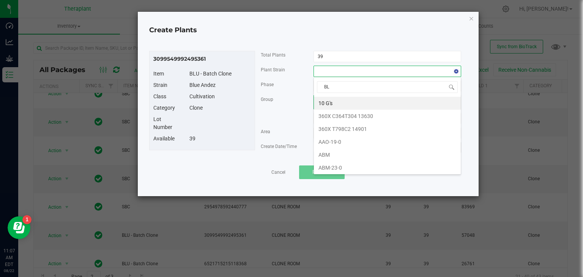
type input "BLU"
click at [329, 104] on li "Blue Andeze" at bounding box center [387, 103] width 147 height 13
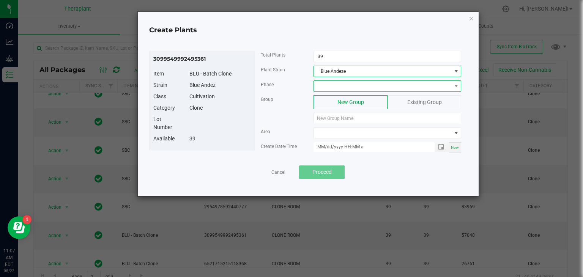
click at [387, 89] on span at bounding box center [382, 86] width 137 height 11
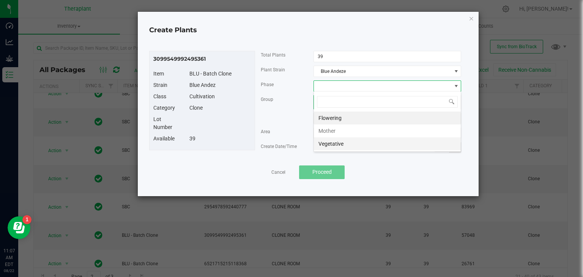
click at [343, 139] on li "Vegetative" at bounding box center [387, 143] width 147 height 13
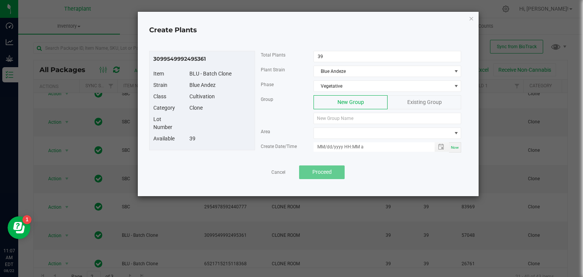
click at [406, 103] on div "Existing Group" at bounding box center [424, 102] width 74 height 14
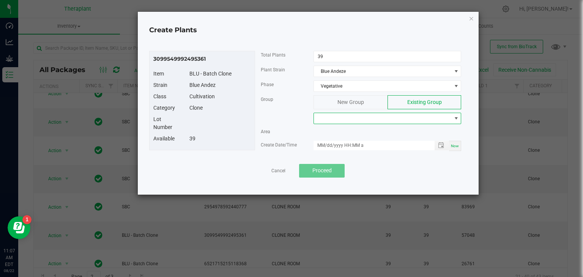
click at [359, 117] on span at bounding box center [382, 118] width 137 height 11
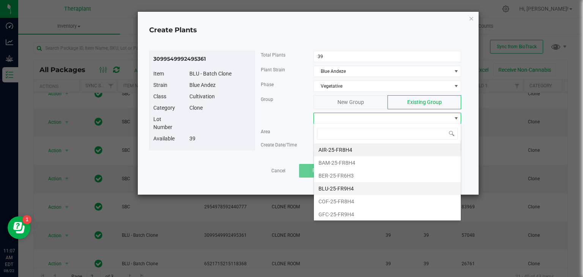
click at [340, 188] on li "BLU-25-FR9H4" at bounding box center [387, 188] width 147 height 13
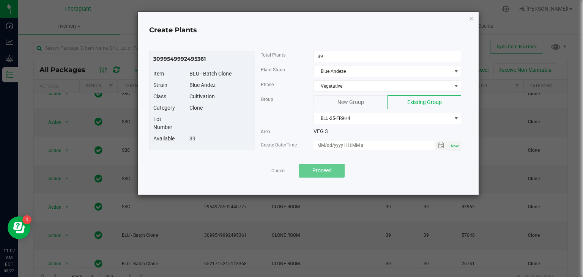
click at [456, 147] on span "Now" at bounding box center [455, 146] width 8 height 4
type input "08/22/2025 11:07 AM"
click at [316, 167] on span "Proceed" at bounding box center [321, 170] width 19 height 6
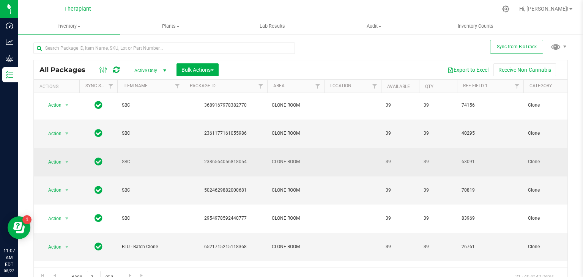
scroll to position [183, 0]
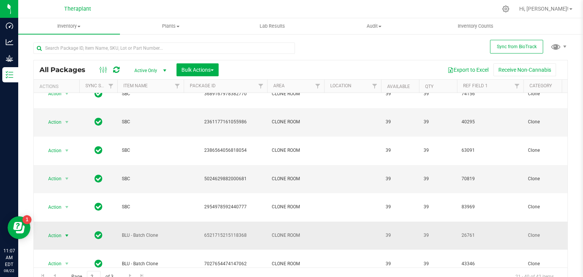
click at [67, 233] on span "select" at bounding box center [67, 236] width 6 height 6
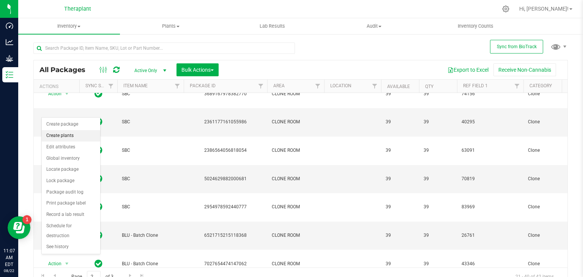
click at [68, 136] on li "Create plants" at bounding box center [71, 135] width 58 height 11
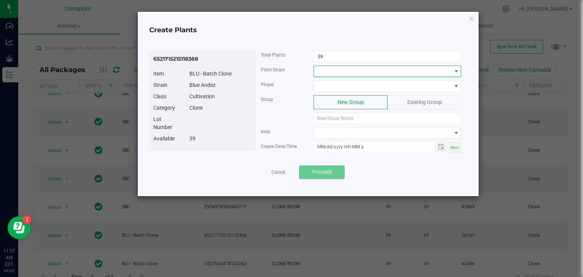
click at [338, 67] on span at bounding box center [382, 71] width 137 height 11
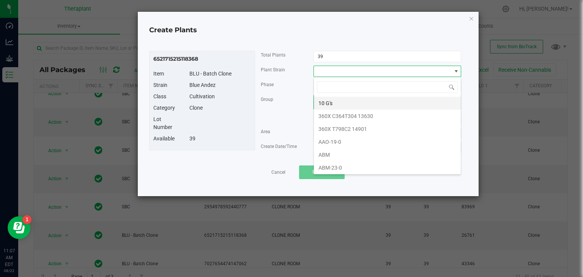
scroll to position [11, 148]
click at [285, 88] on div "Phase" at bounding box center [281, 84] width 53 height 8
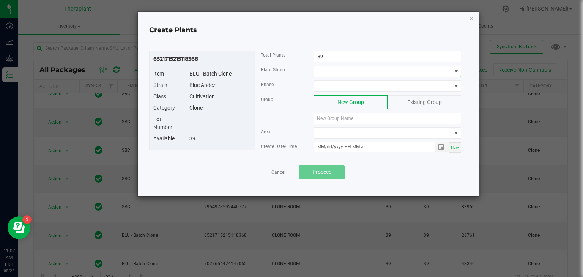
click at [318, 72] on span at bounding box center [382, 71] width 137 height 11
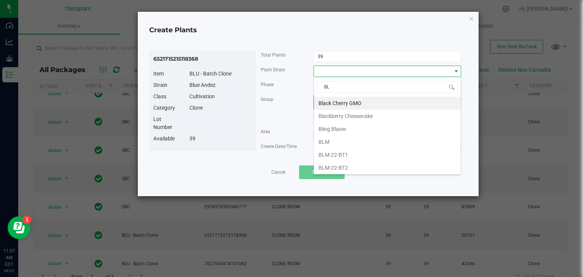
type input "BLu"
click at [327, 102] on li "Blue Andeze" at bounding box center [387, 103] width 147 height 13
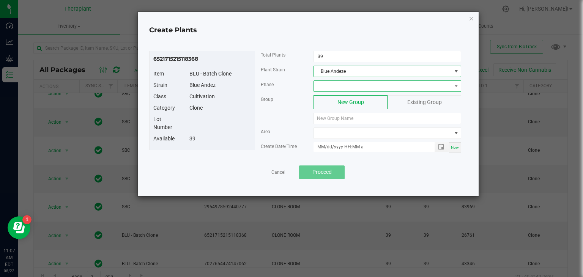
click at [373, 86] on span at bounding box center [382, 86] width 137 height 11
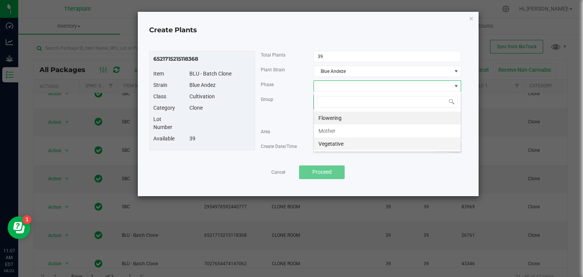
click at [335, 145] on li "Vegetative" at bounding box center [387, 143] width 147 height 13
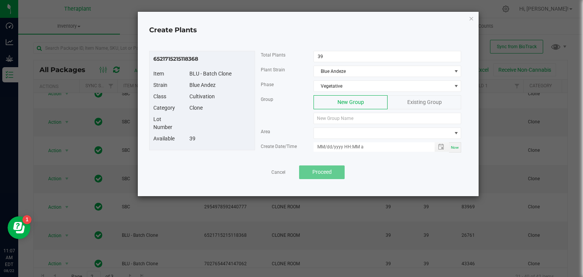
click at [419, 99] on span "Existing Group" at bounding box center [424, 102] width 35 height 6
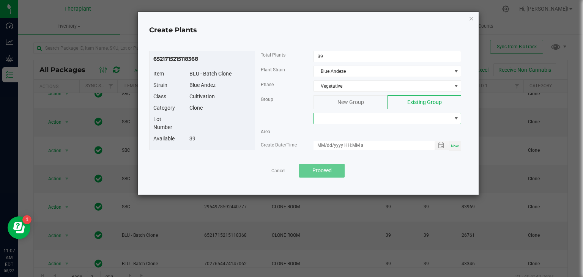
click at [385, 118] on span at bounding box center [382, 118] width 137 height 11
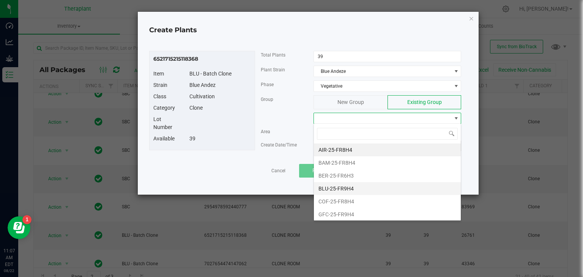
click at [336, 185] on li "BLU-25-FR9H4" at bounding box center [387, 188] width 147 height 13
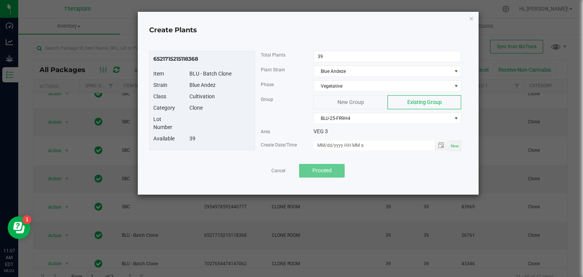
click at [453, 144] on span "Now" at bounding box center [455, 146] width 8 height 4
type input "08/22/2025 11:07 AM"
click at [322, 169] on span "Proceed" at bounding box center [321, 170] width 19 height 6
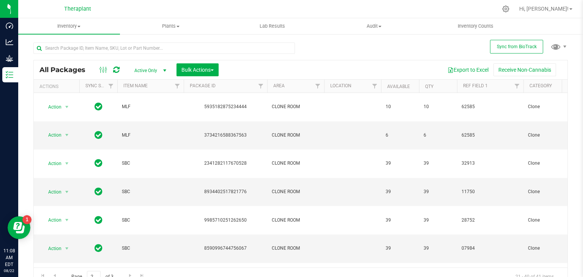
scroll to position [183, 0]
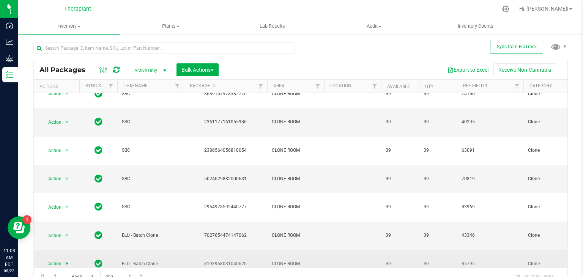
click at [65, 261] on span "select" at bounding box center [67, 264] width 6 height 6
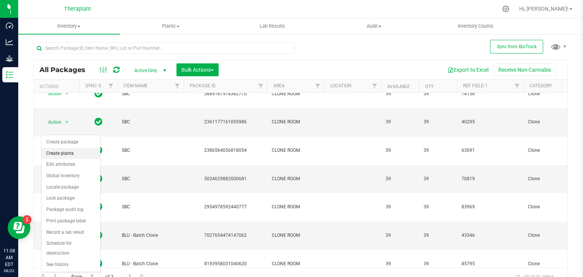
click at [63, 154] on li "Create plants" at bounding box center [71, 153] width 58 height 11
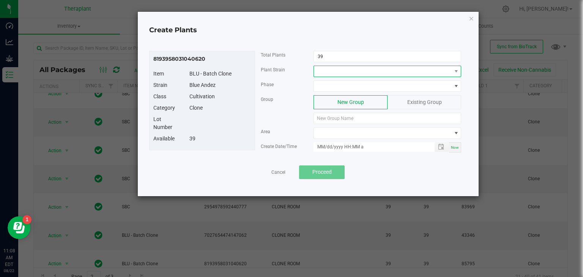
click at [370, 70] on span at bounding box center [382, 71] width 137 height 11
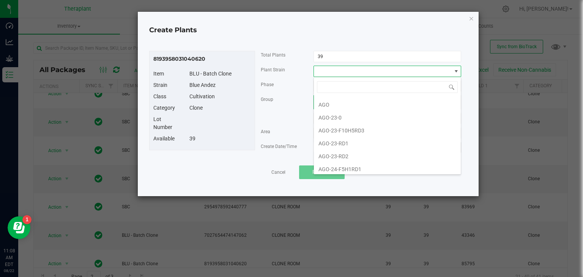
scroll to position [197, 0]
click at [292, 87] on div "Phase" at bounding box center [281, 84] width 53 height 8
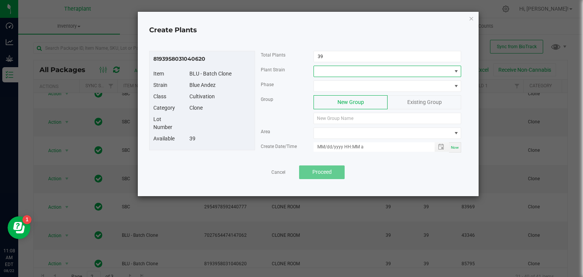
click at [326, 71] on span at bounding box center [382, 71] width 137 height 11
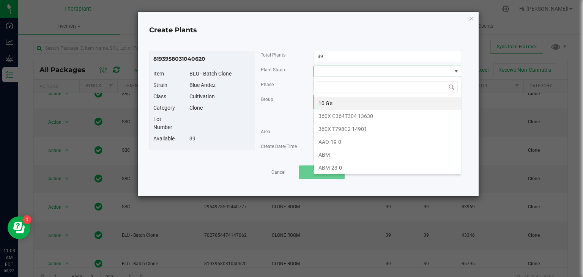
scroll to position [11, 148]
type input "Blu"
click at [335, 105] on li "Blue Andeze" at bounding box center [387, 103] width 147 height 13
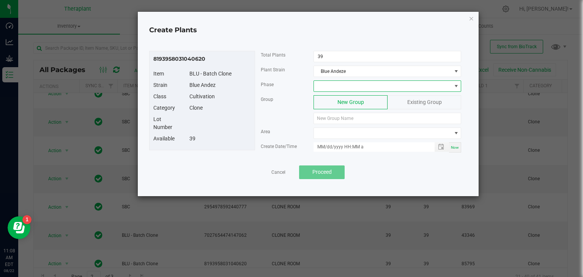
click at [388, 82] on span at bounding box center [382, 86] width 137 height 11
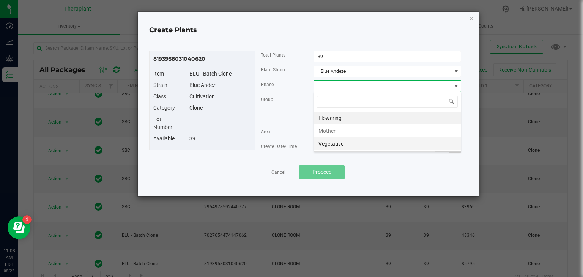
click at [332, 143] on li "Vegetative" at bounding box center [387, 143] width 147 height 13
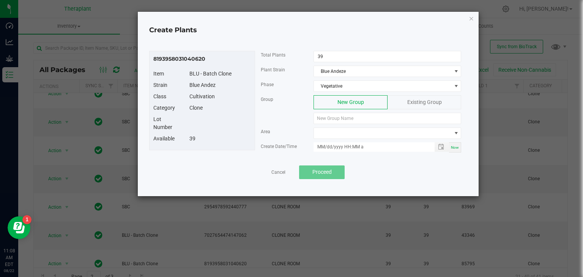
click at [402, 98] on div "Existing Group" at bounding box center [424, 102] width 74 height 14
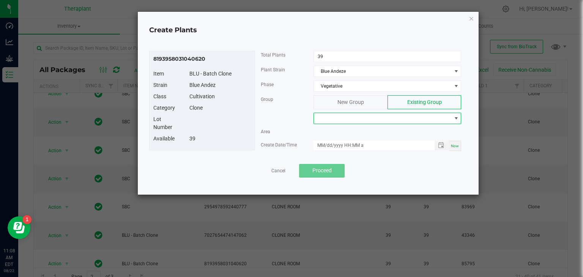
click at [376, 119] on span at bounding box center [382, 118] width 137 height 11
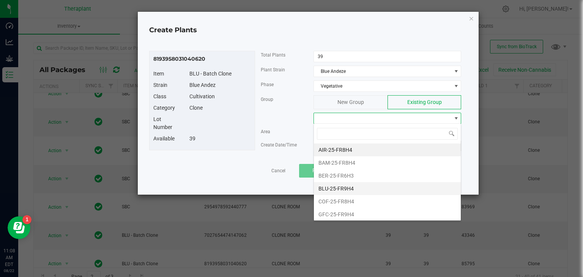
scroll to position [0, 0]
click at [343, 187] on li "BLU-25-FR9H4" at bounding box center [387, 188] width 147 height 13
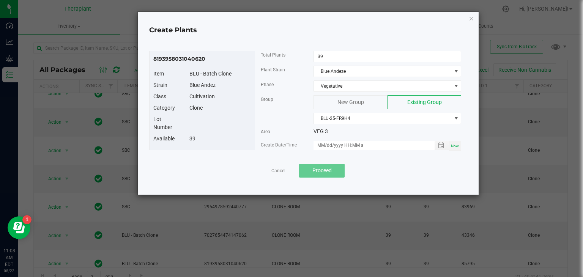
click at [456, 147] on div "Now" at bounding box center [455, 146] width 12 height 10
type input "08/22/2025 11:08 AM"
click at [323, 172] on span "Proceed" at bounding box center [321, 170] width 19 height 6
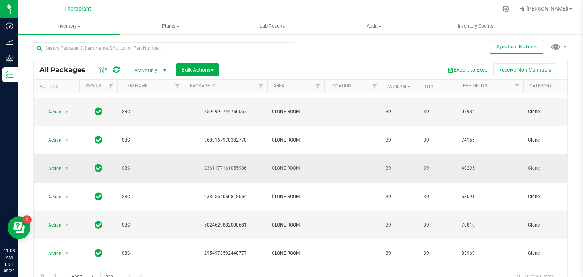
scroll to position [137, 0]
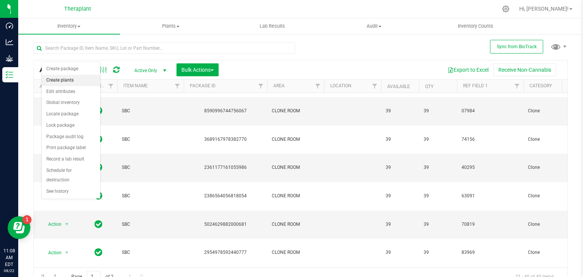
click at [55, 79] on li "Create plants" at bounding box center [71, 80] width 58 height 11
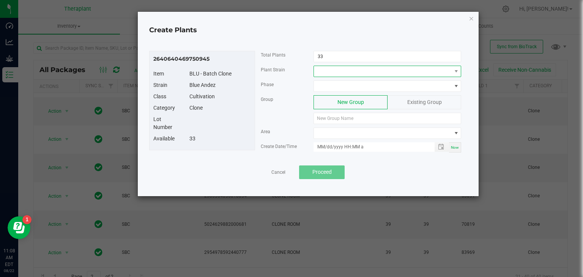
click at [344, 66] on span at bounding box center [382, 71] width 137 height 11
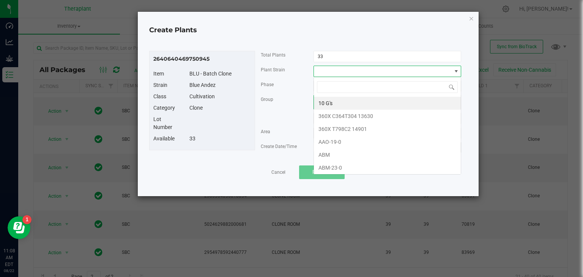
scroll to position [11, 148]
type input "blu"
click at [339, 104] on li "Blue Andeze" at bounding box center [387, 103] width 147 height 13
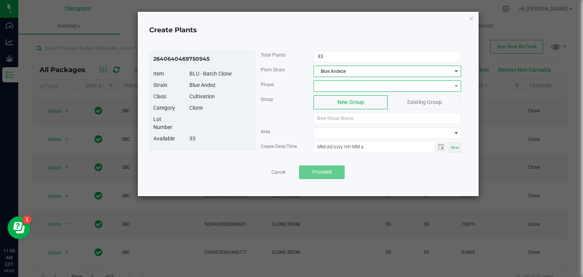
click at [400, 85] on span at bounding box center [382, 86] width 137 height 11
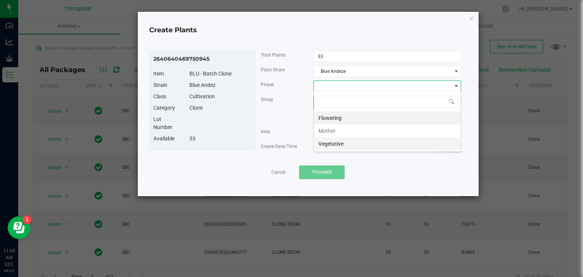
click at [331, 141] on li "Vegetative" at bounding box center [387, 143] width 147 height 13
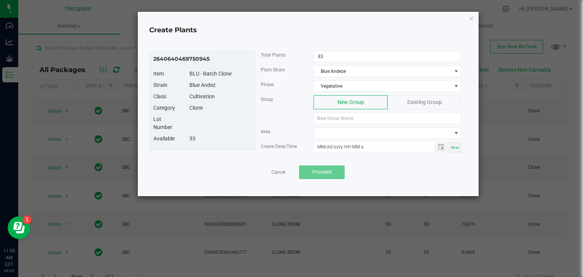
click at [407, 107] on div "Existing Group" at bounding box center [424, 102] width 74 height 14
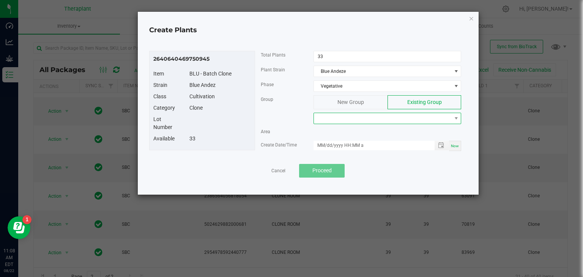
click at [384, 119] on span at bounding box center [382, 118] width 137 height 11
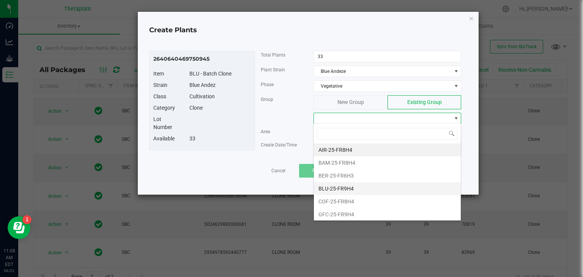
click at [341, 189] on li "BLU-25-FR9H4" at bounding box center [387, 188] width 147 height 13
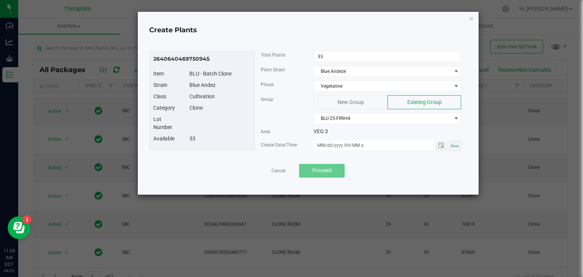
click at [457, 148] on div "Now" at bounding box center [455, 146] width 12 height 10
type input "08/22/2025 11:08 AM"
click at [328, 172] on span "Proceed" at bounding box center [321, 170] width 19 height 6
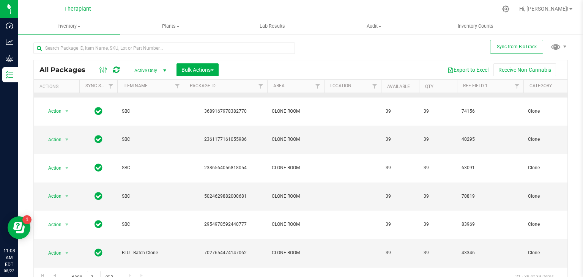
scroll to position [165, 0]
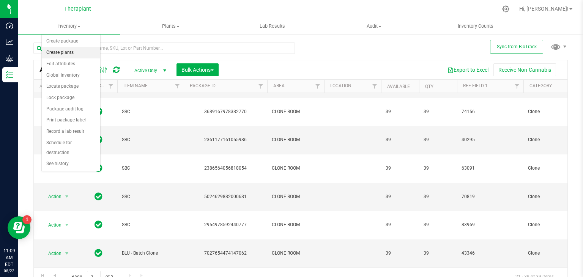
click at [69, 52] on li "Create plants" at bounding box center [71, 52] width 58 height 11
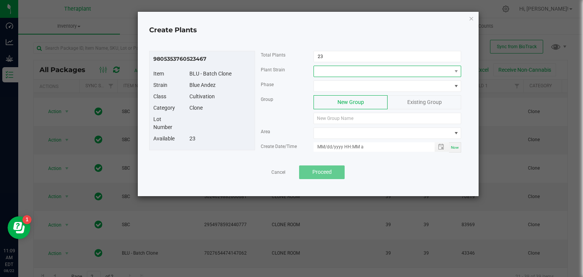
click at [344, 66] on span at bounding box center [382, 71] width 137 height 11
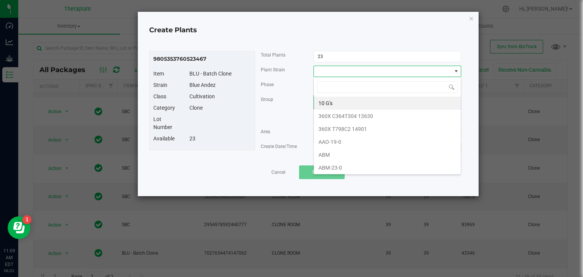
scroll to position [11, 148]
click at [344, 70] on span at bounding box center [382, 71] width 137 height 11
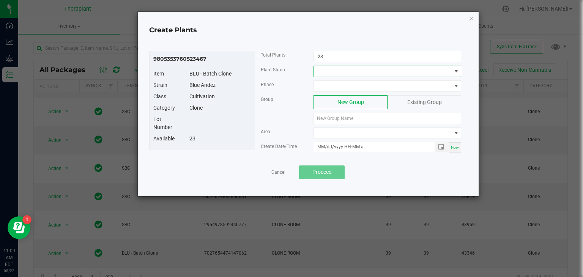
click at [344, 70] on span at bounding box center [382, 71] width 137 height 11
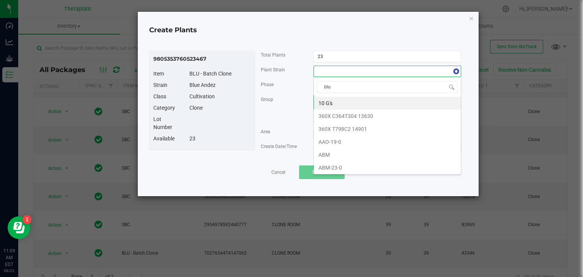
type input "blue"
click at [332, 107] on li "Blue Andeze" at bounding box center [387, 103] width 147 height 13
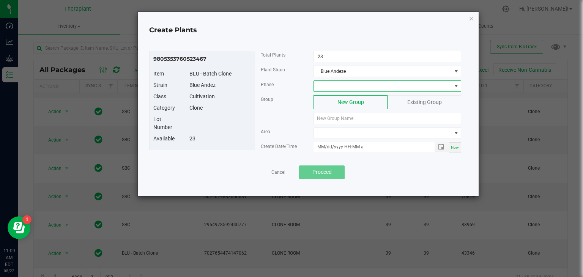
click at [387, 82] on span at bounding box center [382, 86] width 137 height 11
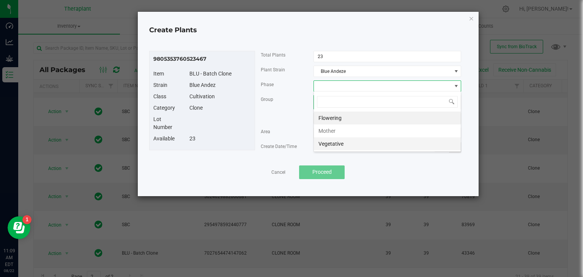
click at [339, 142] on li "Vegetative" at bounding box center [387, 143] width 147 height 13
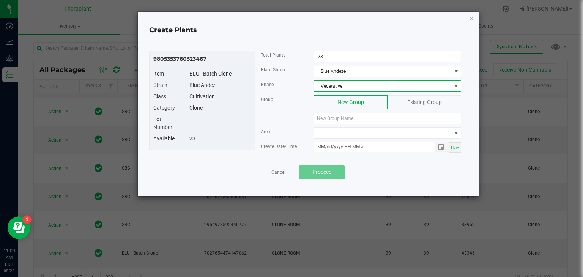
click at [420, 96] on div "Existing Group" at bounding box center [424, 102] width 74 height 14
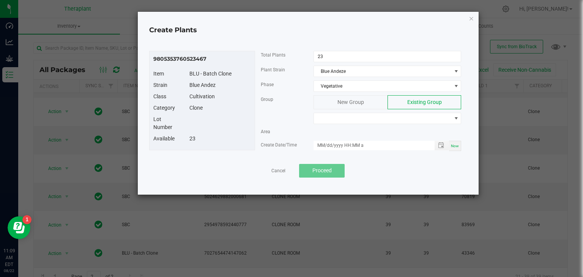
click at [371, 128] on div "Area" at bounding box center [361, 133] width 212 height 13
click at [368, 125] on div "Group New Group Existing Group" at bounding box center [361, 111] width 212 height 32
click at [361, 124] on div "Group New Group Existing Group" at bounding box center [361, 111] width 212 height 32
click at [360, 118] on span at bounding box center [382, 118] width 137 height 11
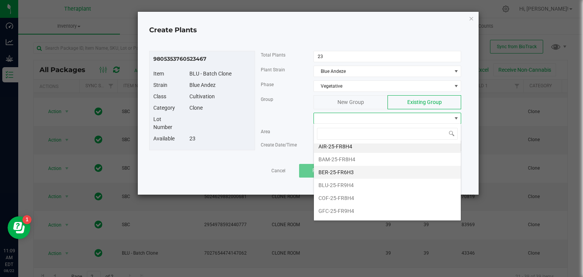
scroll to position [0, 0]
click at [343, 192] on li "BLU-25-FR9H4" at bounding box center [387, 188] width 147 height 13
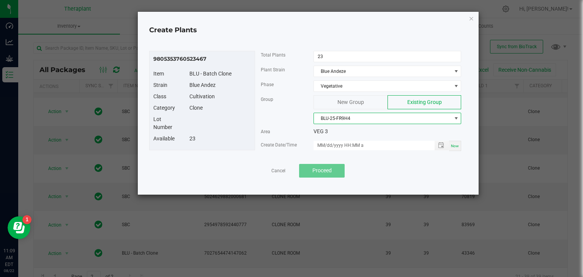
click at [457, 146] on span "Now" at bounding box center [455, 146] width 8 height 4
type input "08/22/2025 11:09 AM"
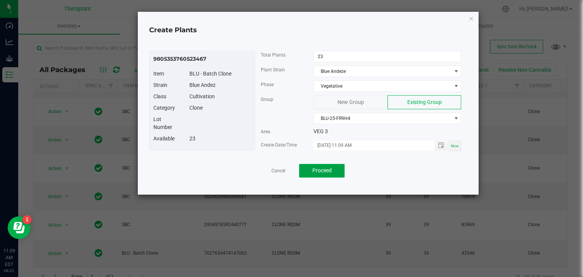
click at [337, 172] on button "Proceed" at bounding box center [322, 171] width 46 height 14
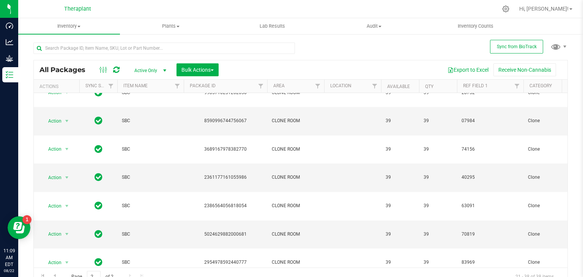
scroll to position [148, 0]
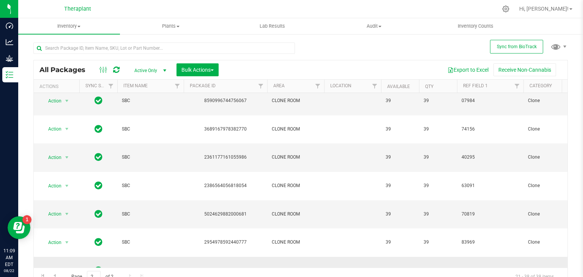
click at [68, 268] on span "select" at bounding box center [67, 271] width 6 height 6
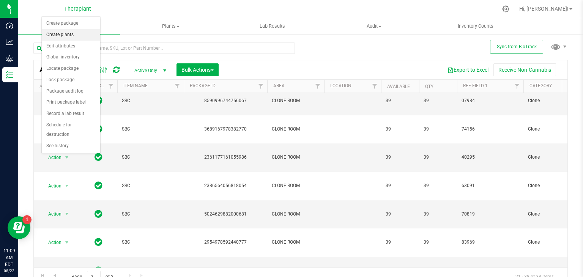
click at [61, 35] on li "Create plants" at bounding box center [71, 34] width 58 height 11
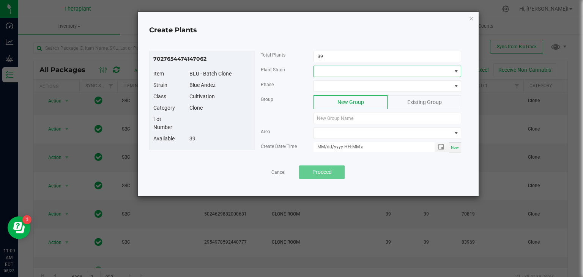
click at [324, 71] on span at bounding box center [382, 71] width 137 height 11
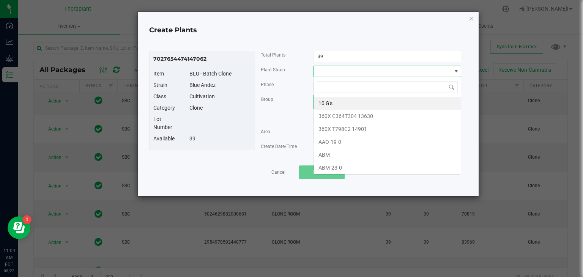
scroll to position [11, 148]
click at [273, 87] on span "Phase" at bounding box center [267, 84] width 13 height 5
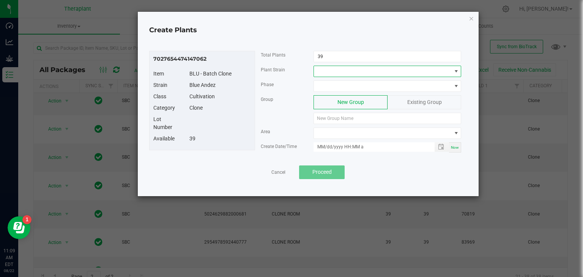
click at [325, 68] on span at bounding box center [382, 71] width 137 height 11
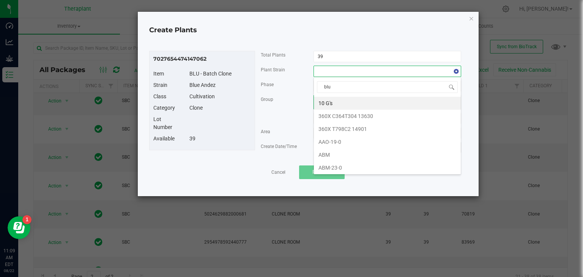
type input "blue"
click at [330, 103] on li "Blue Andeze" at bounding box center [387, 103] width 147 height 13
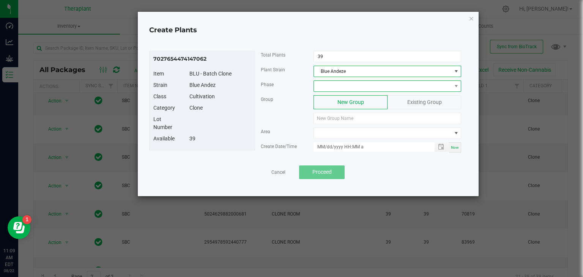
click at [380, 88] on span at bounding box center [382, 86] width 137 height 11
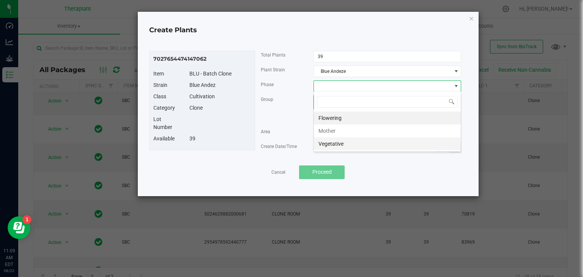
click at [336, 144] on li "Vegetative" at bounding box center [387, 143] width 147 height 13
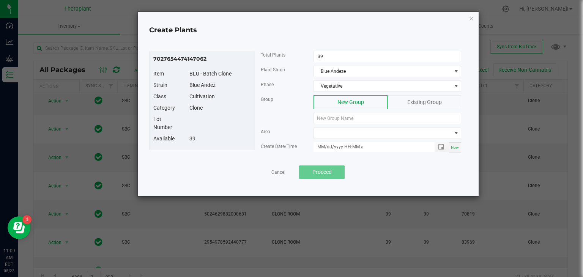
click at [407, 110] on div "New Group Existing Group" at bounding box center [387, 109] width 159 height 29
click at [402, 104] on div "Existing Group" at bounding box center [424, 102] width 74 height 14
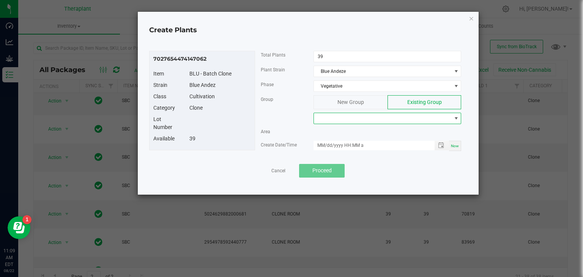
click at [385, 113] on span at bounding box center [382, 118] width 137 height 11
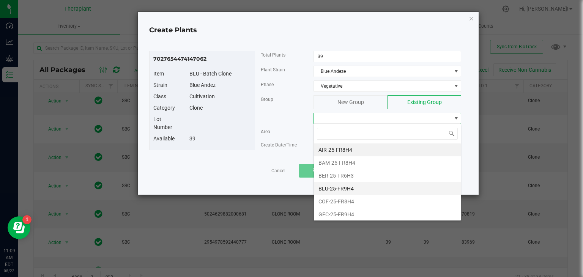
click at [341, 187] on li "BLU-25-FR9H4" at bounding box center [387, 188] width 147 height 13
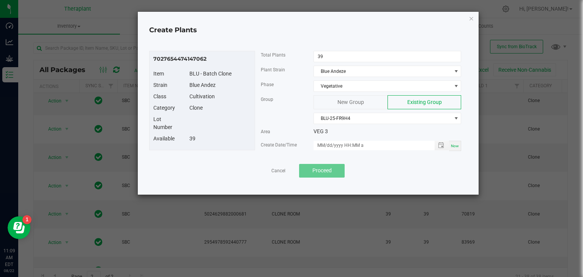
click at [455, 147] on div "Now" at bounding box center [455, 146] width 12 height 10
type input "08/22/2025 11:09 AM"
click at [332, 168] on button "Proceed" at bounding box center [322, 171] width 46 height 14
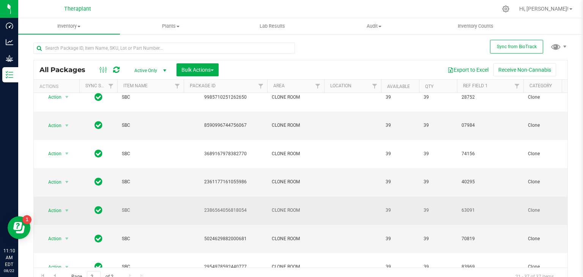
scroll to position [130, 0]
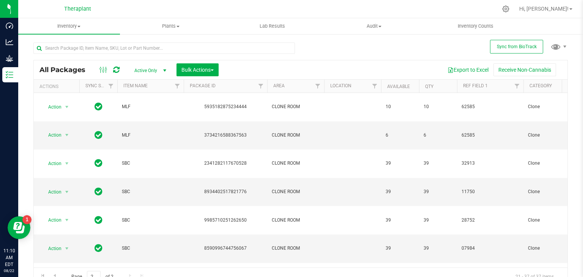
scroll to position [130, 0]
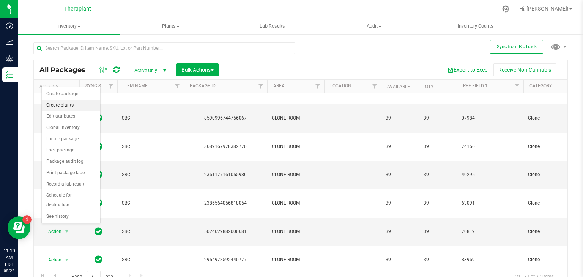
click at [67, 102] on li "Create plants" at bounding box center [71, 105] width 58 height 11
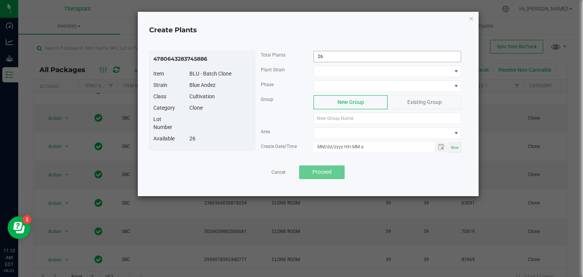
click at [349, 52] on input "26" at bounding box center [387, 56] width 147 height 11
click at [348, 52] on input "26" at bounding box center [387, 56] width 147 height 11
type input "25"
click at [342, 71] on span at bounding box center [382, 71] width 137 height 11
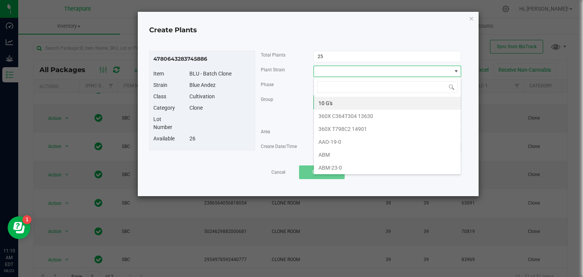
scroll to position [11, 148]
click at [322, 82] on input at bounding box center [387, 87] width 141 height 12
click at [322, 70] on span at bounding box center [382, 71] width 137 height 11
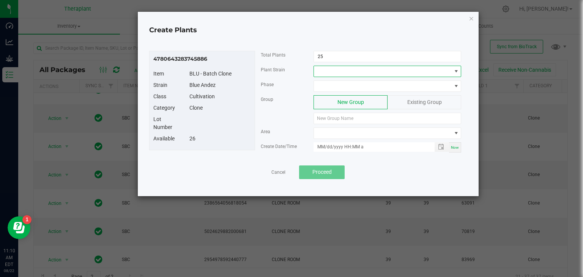
click at [323, 74] on span at bounding box center [382, 71] width 137 height 11
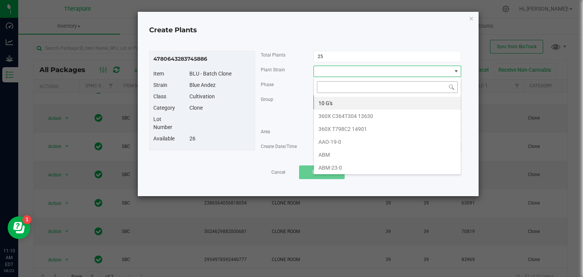
click at [331, 85] on input at bounding box center [387, 87] width 141 height 12
type input "blue"
click at [332, 103] on li "Blue Andeze" at bounding box center [387, 103] width 147 height 13
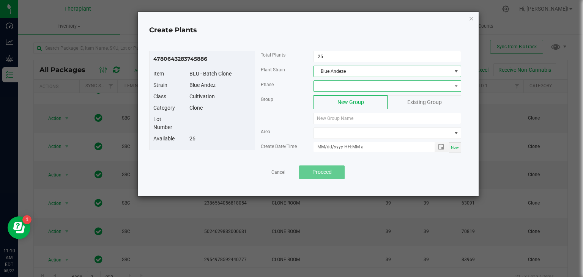
click at [387, 84] on span at bounding box center [382, 86] width 137 height 11
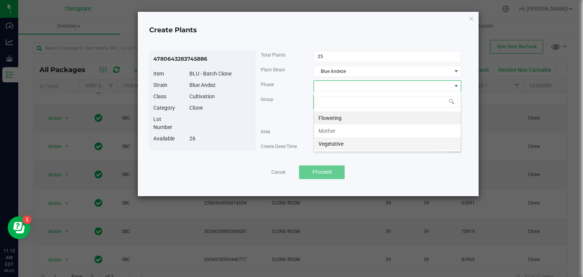
click at [335, 144] on li "Vegetative" at bounding box center [387, 143] width 147 height 13
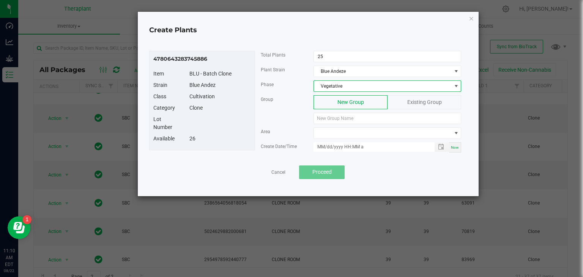
click at [424, 99] on span "Existing Group" at bounding box center [424, 102] width 35 height 6
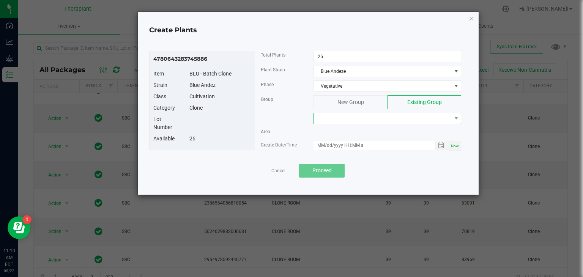
click at [367, 119] on span at bounding box center [382, 118] width 137 height 11
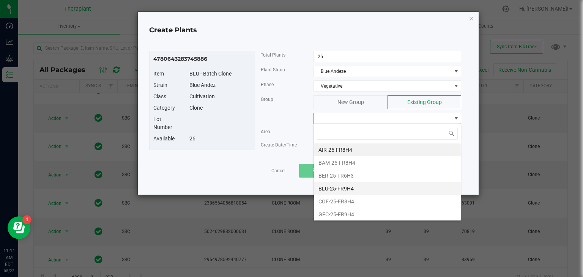
click at [349, 191] on li "BLU-25-FR9H4" at bounding box center [387, 188] width 147 height 13
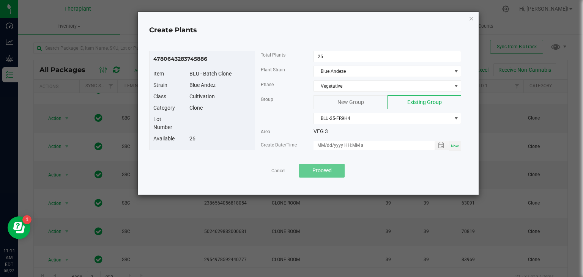
click at [454, 146] on span "Now" at bounding box center [455, 146] width 8 height 4
type input "08/22/2025 11:11 AM"
click at [339, 167] on button "Proceed" at bounding box center [322, 171] width 46 height 14
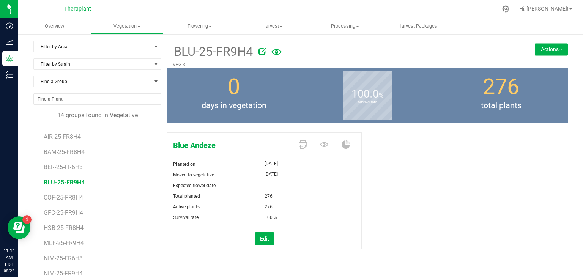
click at [558, 50] on img at bounding box center [559, 50] width 3 height 2
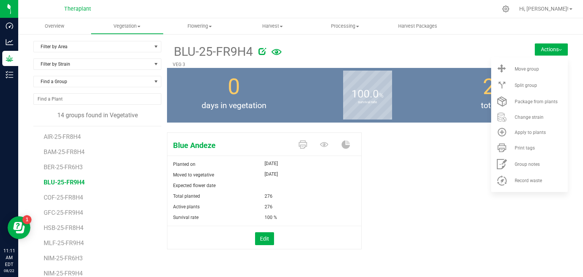
click at [418, 190] on div "Blue Andeze Planted on Aug 22, 2025 Moved to vegetative Aug 22, 2025 Expected f…" at bounding box center [367, 198] width 401 height 139
click at [255, 238] on button "Edit" at bounding box center [264, 238] width 19 height 13
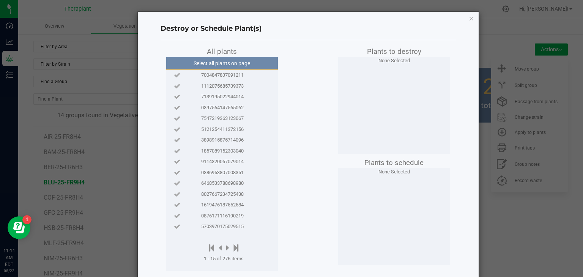
click at [221, 71] on span "7004847837091211" at bounding box center [222, 75] width 42 height 8
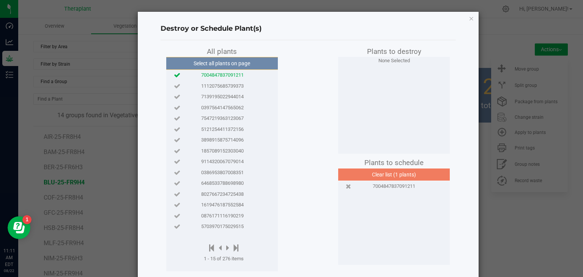
scroll to position [38, 0]
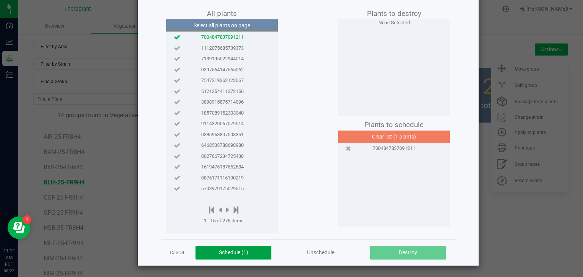
click at [253, 253] on button "Schedule (1)" at bounding box center [233, 253] width 76 height 14
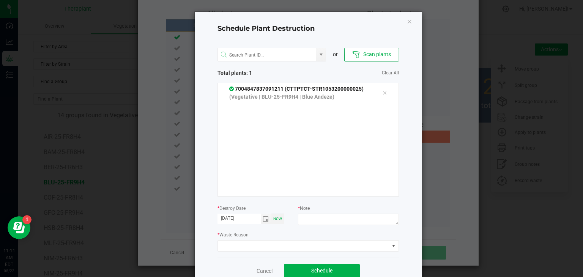
scroll to position [18, 0]
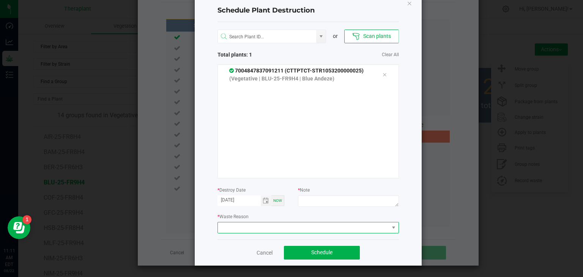
click at [263, 229] on span at bounding box center [303, 227] width 171 height 11
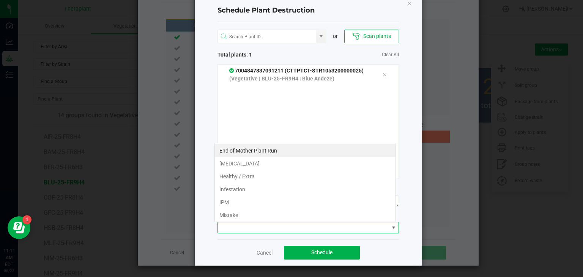
scroll to position [11, 181]
click at [228, 213] on li "Mistake" at bounding box center [305, 215] width 181 height 13
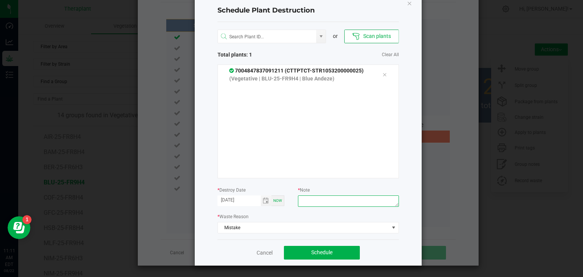
click at [320, 198] on textarea at bounding box center [348, 200] width 101 height 11
type textarea "mistake"
click at [323, 248] on button "Schedule" at bounding box center [322, 253] width 76 height 14
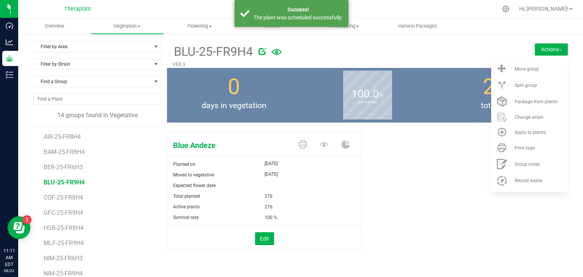
drag, startPoint x: 429, startPoint y: 163, endPoint x: 385, endPoint y: 154, distance: 45.5
click at [385, 154] on div "Blue Andeze Planted on Aug 22, 2025 Moved to vegetative Aug 22, 2025 Expected f…" at bounding box center [367, 198] width 401 height 139
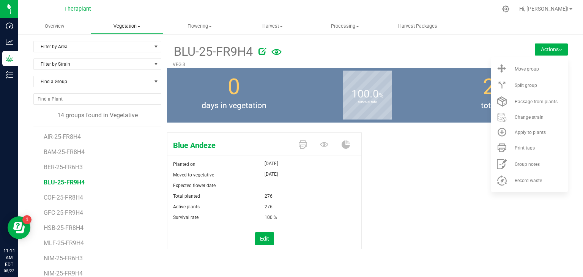
click at [134, 27] on span "Vegetation" at bounding box center [127, 26] width 72 height 7
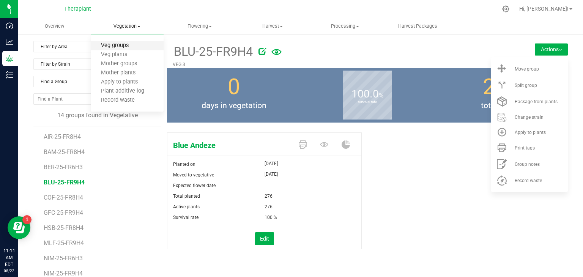
click at [112, 46] on span "Veg groups" at bounding box center [115, 45] width 48 height 6
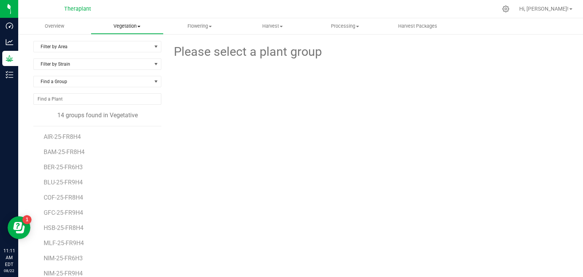
click at [138, 24] on span "Vegetation" at bounding box center [127, 26] width 72 height 7
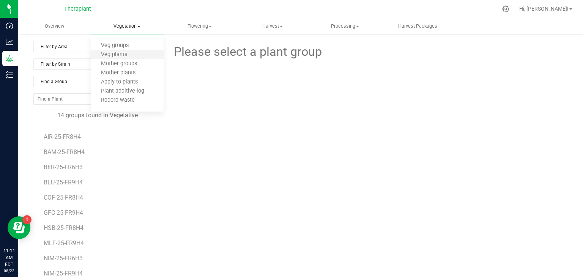
click at [120, 58] on li "Veg plants" at bounding box center [127, 54] width 72 height 9
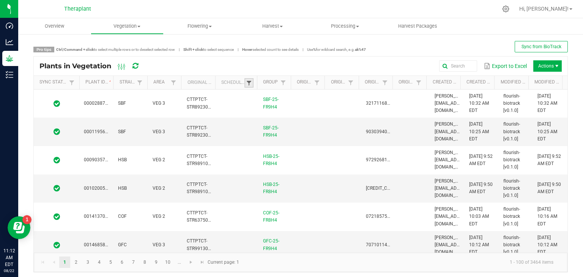
click at [246, 81] on span at bounding box center [249, 83] width 6 height 6
click at [256, 115] on li "Scheduled" at bounding box center [285, 114] width 74 height 10
checkbox input "true"
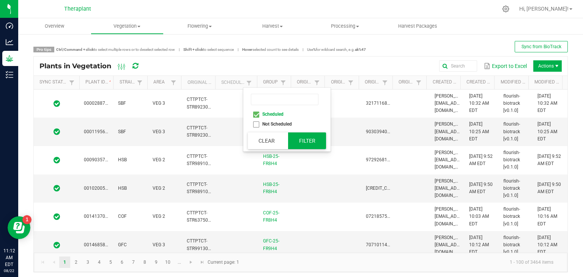
click at [302, 138] on button "Filter" at bounding box center [307, 140] width 38 height 17
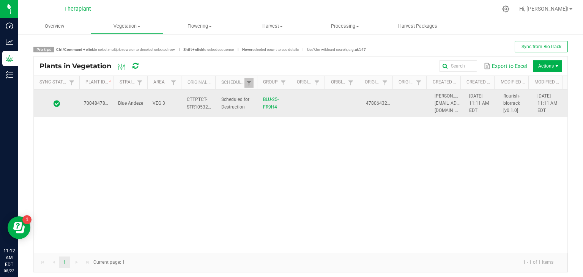
click at [104, 102] on span "7004847837091211" at bounding box center [105, 103] width 42 height 5
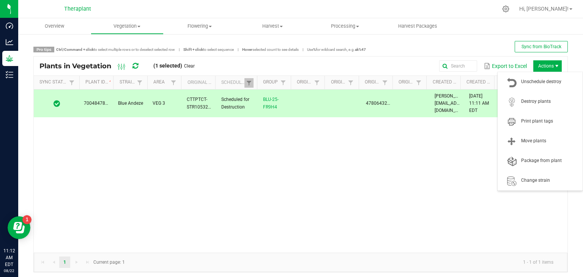
click at [542, 69] on span "Actions" at bounding box center [547, 65] width 28 height 11
click at [536, 100] on span "Destroy plants" at bounding box center [549, 101] width 57 height 6
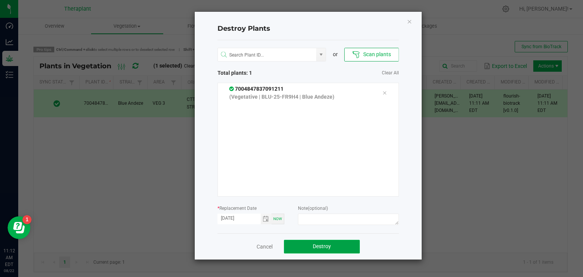
click at [321, 245] on span "Destroy" at bounding box center [322, 246] width 18 height 6
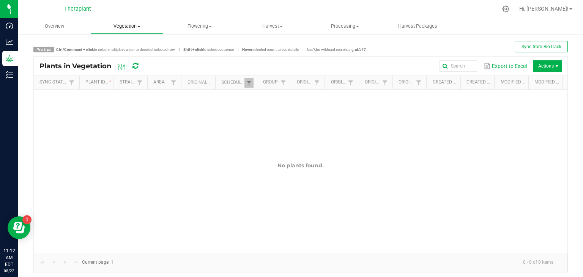
click at [132, 25] on span "Vegetation" at bounding box center [127, 26] width 72 height 7
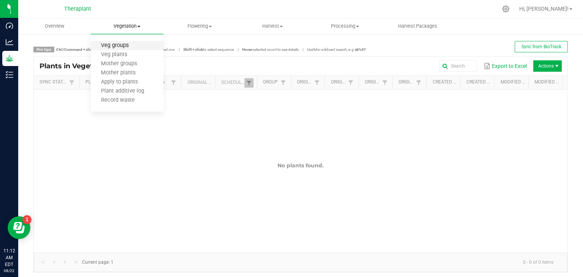
click at [120, 48] on span "Veg groups" at bounding box center [115, 45] width 48 height 6
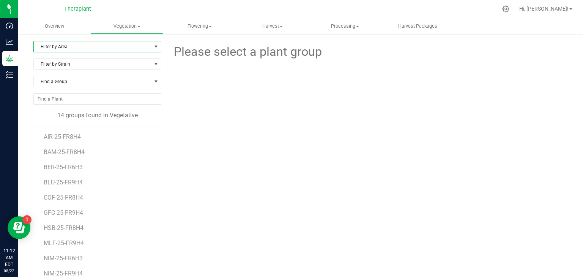
click at [135, 44] on span "Filter by Area" at bounding box center [93, 46] width 118 height 11
click at [39, 91] on li "VEG 3" at bounding box center [97, 93] width 126 height 11
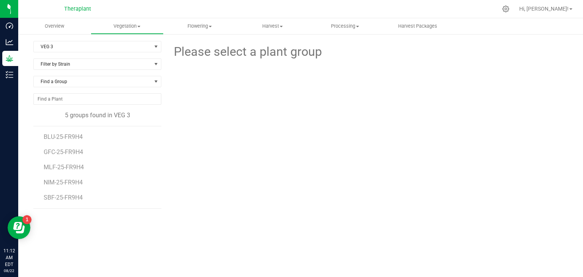
click at [40, 91] on div "Find a Group" at bounding box center [97, 84] width 128 height 17
click at [75, 154] on span "GFC-25-FR9H4" at bounding box center [64, 151] width 41 height 7
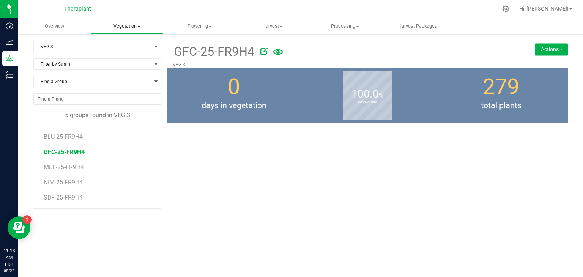
click at [135, 27] on span "Vegetation" at bounding box center [127, 26] width 72 height 7
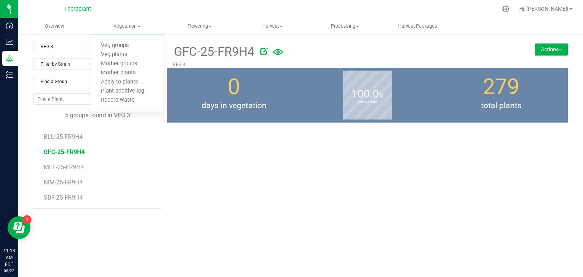
click at [63, 154] on span "GFC-25-FR9H4" at bounding box center [64, 151] width 41 height 7
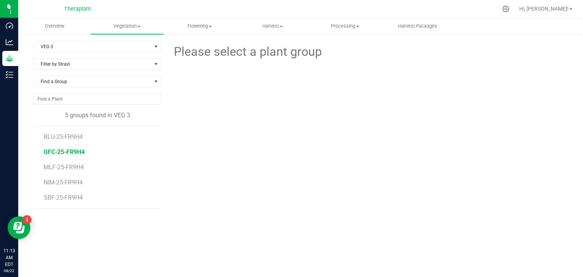
click at [73, 151] on span "GFC-25-FR9H4" at bounding box center [64, 151] width 41 height 7
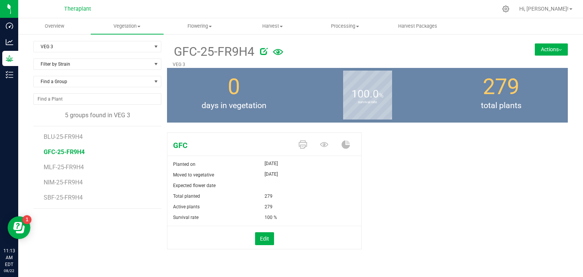
click at [545, 47] on button "Actions" at bounding box center [551, 49] width 33 height 12
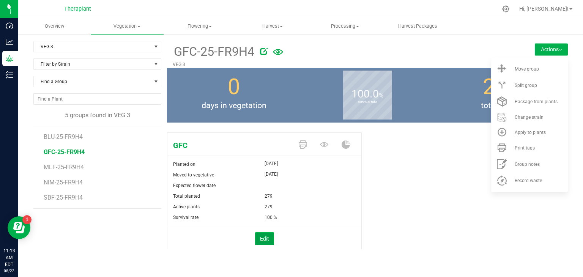
click at [259, 237] on button "Edit" at bounding box center [264, 238] width 19 height 13
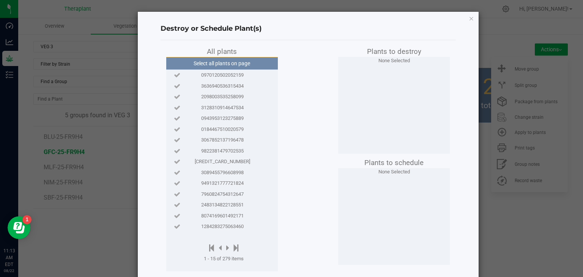
click at [222, 74] on span "0970120502052159" at bounding box center [222, 75] width 42 height 8
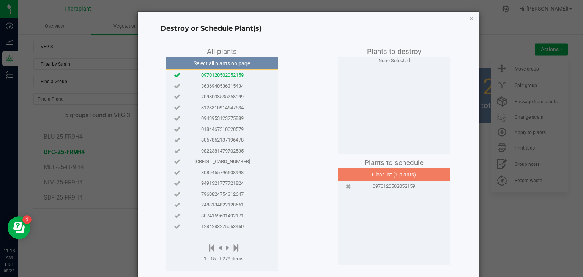
click at [220, 83] on span "3636940536315434" at bounding box center [222, 86] width 42 height 8
click at [218, 94] on span "2098003535258099" at bounding box center [222, 97] width 42 height 8
click at [221, 107] on span "3128310914647534" at bounding box center [222, 108] width 42 height 8
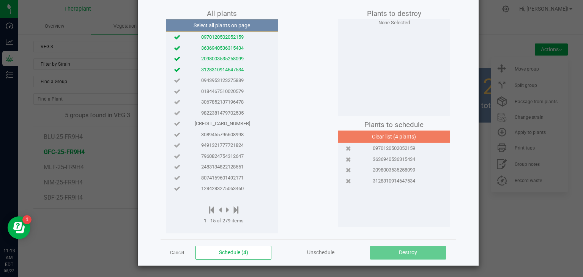
scroll to position [38, 0]
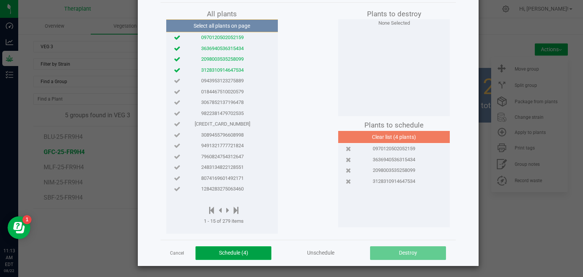
click at [249, 249] on button "Schedule (4)" at bounding box center [233, 253] width 76 height 14
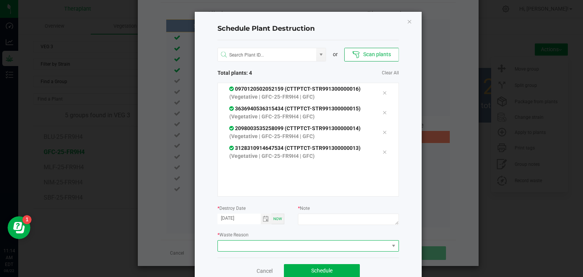
click at [311, 245] on span at bounding box center [303, 246] width 171 height 11
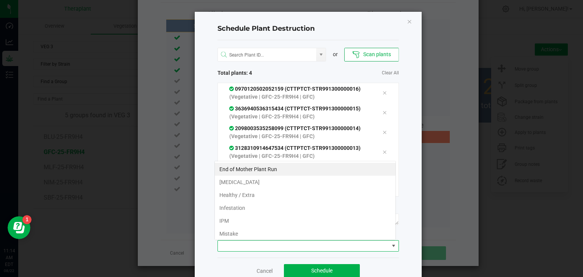
scroll to position [11, 181]
click at [233, 232] on li "Mistake" at bounding box center [305, 233] width 181 height 13
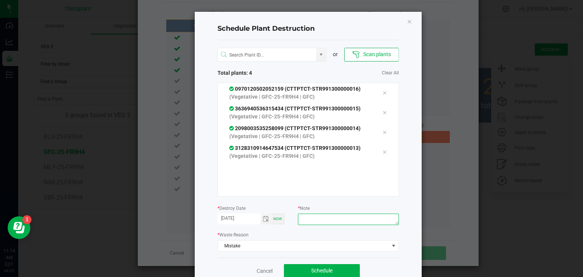
click at [319, 223] on textarea at bounding box center [348, 219] width 101 height 11
type textarea "mistake"
click at [319, 268] on span "Schedule" at bounding box center [321, 270] width 21 height 6
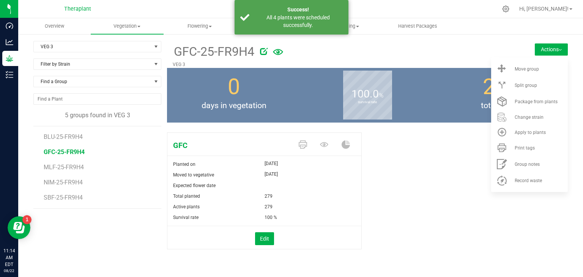
click at [379, 217] on div "GFC Planted on Aug 22, 2025 Moved to vegetative Aug 22, 2025 Expected flower da…" at bounding box center [367, 198] width 401 height 139
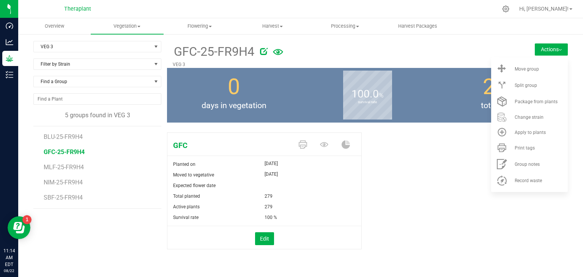
click at [446, 182] on div "GFC Planted on Aug 22, 2025 Moved to vegetative Aug 22, 2025 Expected flower da…" at bounding box center [367, 198] width 401 height 139
click at [420, 158] on div "GFC Planted on Aug 22, 2025 Moved to vegetative Aug 22, 2025 Expected flower da…" at bounding box center [367, 198] width 401 height 139
click at [138, 27] on span "Vegetation" at bounding box center [127, 26] width 72 height 7
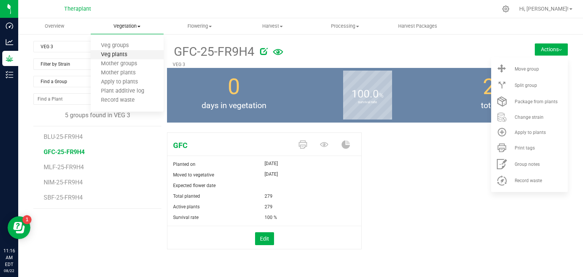
click at [124, 53] on span "Veg plants" at bounding box center [114, 55] width 47 height 6
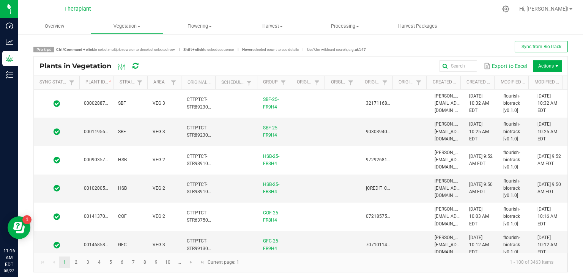
click at [232, 83] on th "Scheduled" at bounding box center [236, 83] width 42 height 14
click at [246, 83] on span at bounding box center [249, 83] width 6 height 6
click at [257, 115] on li "Scheduled" at bounding box center [285, 114] width 74 height 10
checkbox input "true"
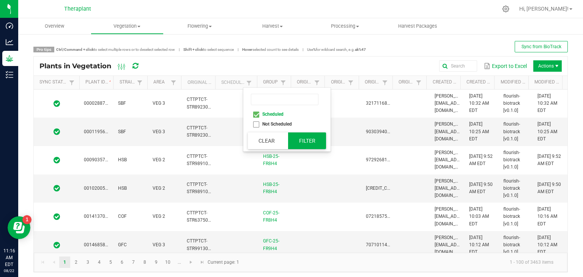
click at [300, 141] on button "Filter" at bounding box center [307, 140] width 38 height 17
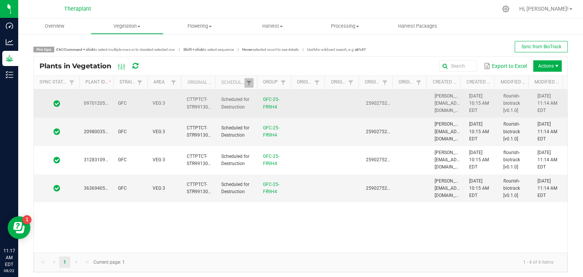
click at [108, 102] on span "0970120502052159" at bounding box center [105, 103] width 42 height 5
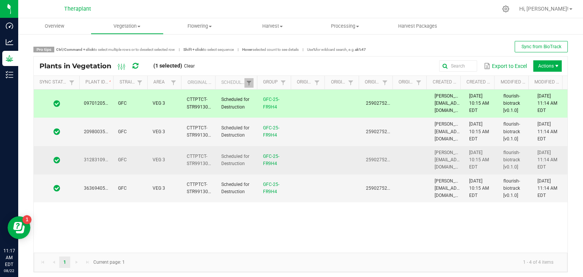
scroll to position [3, 0]
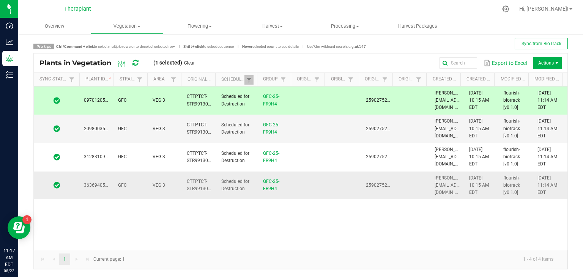
click at [115, 187] on td "GFC" at bounding box center [130, 185] width 34 height 28
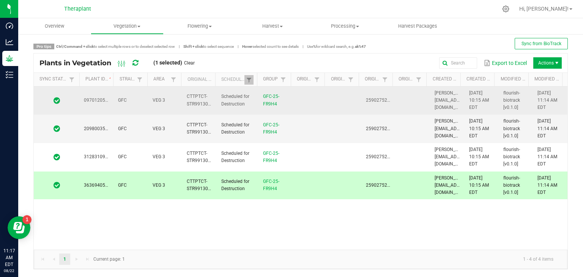
click at [107, 104] on td "0970120502052159" at bounding box center [96, 100] width 34 height 28
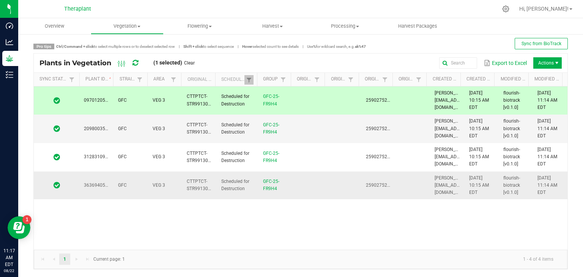
click at [127, 178] on td "GFC" at bounding box center [130, 185] width 34 height 28
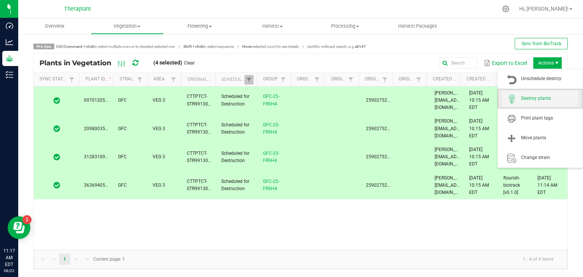
click at [529, 96] on span "Destroy plants" at bounding box center [549, 98] width 57 height 6
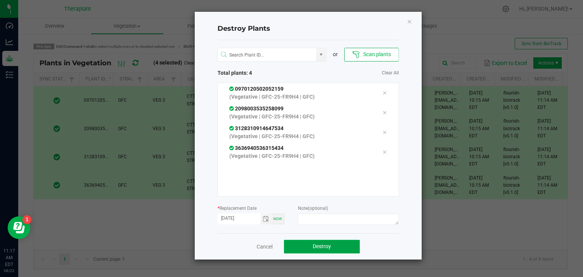
click at [331, 249] on button "Destroy" at bounding box center [322, 247] width 76 height 14
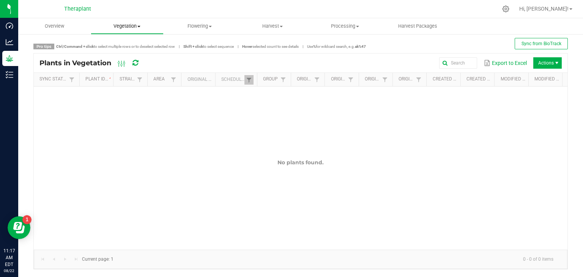
click at [133, 27] on span "Vegetation" at bounding box center [127, 26] width 72 height 7
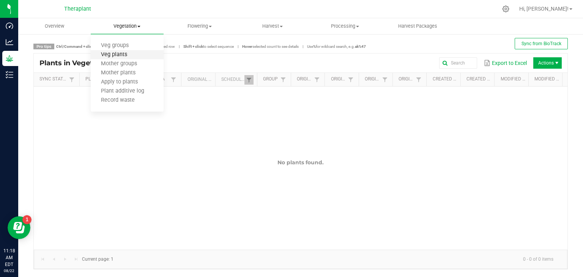
click at [105, 54] on span "Veg plants" at bounding box center [114, 55] width 47 height 6
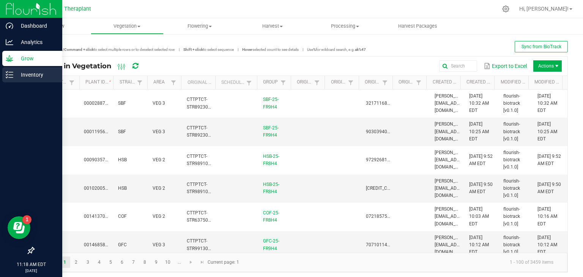
click at [23, 75] on p "Inventory" at bounding box center [36, 74] width 46 height 9
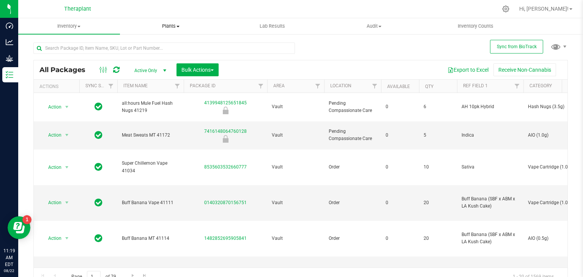
click at [173, 29] on span "Plants" at bounding box center [170, 26] width 101 height 7
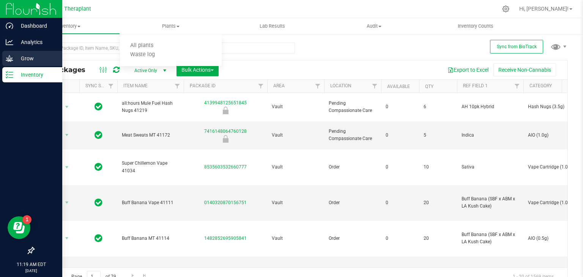
click at [22, 60] on p "Grow" at bounding box center [36, 58] width 46 height 9
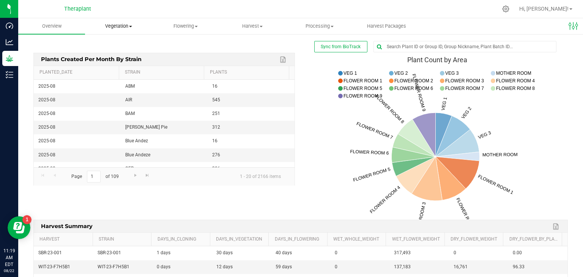
click at [120, 26] on span "Vegetation" at bounding box center [118, 26] width 66 height 7
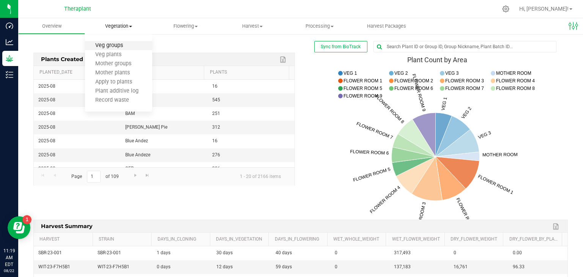
click at [110, 49] on span "Veg groups" at bounding box center [109, 45] width 48 height 6
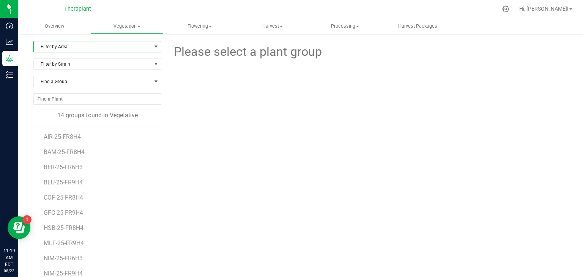
click at [117, 42] on span "Filter by Area" at bounding box center [93, 46] width 118 height 11
click at [53, 90] on li "VEG 3" at bounding box center [97, 93] width 126 height 11
click at [66, 151] on span "GFC-25-FR9H4" at bounding box center [64, 151] width 41 height 7
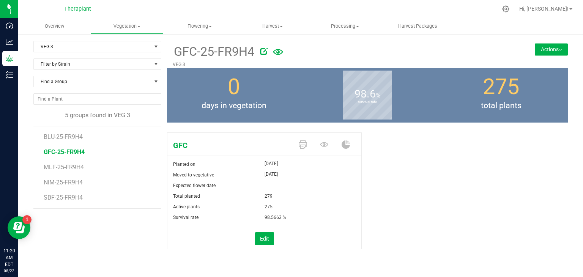
click at [547, 50] on button "Actions" at bounding box center [551, 49] width 33 height 12
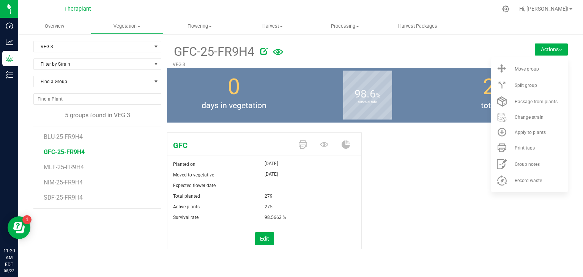
click at [435, 187] on div "GFC Planted on Aug 22, 2025 Moved to vegetative Aug 22, 2025 Expected flower da…" at bounding box center [367, 198] width 401 height 139
drag, startPoint x: 435, startPoint y: 187, endPoint x: 428, endPoint y: 207, distance: 21.2
click at [428, 207] on div "GFC Planted on Aug 22, 2025 Moved to vegetative Aug 22, 2025 Expected flower da…" at bounding box center [367, 198] width 401 height 139
click at [560, 50] on img at bounding box center [559, 50] width 3 height 2
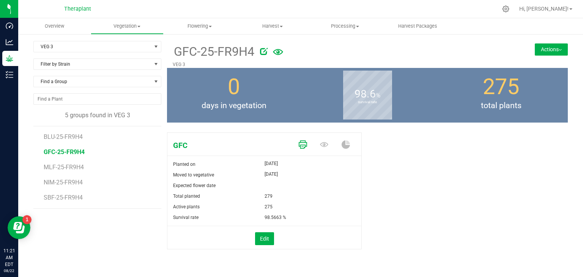
click at [303, 145] on icon at bounding box center [303, 144] width 8 height 8
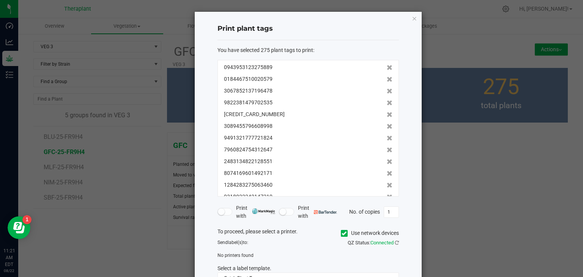
scroll to position [50, 0]
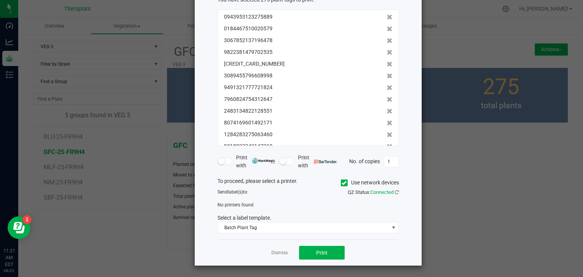
click at [341, 183] on icon at bounding box center [343, 183] width 5 height 0
click at [0, 0] on input "Use network devices" at bounding box center [0, 0] width 0 height 0
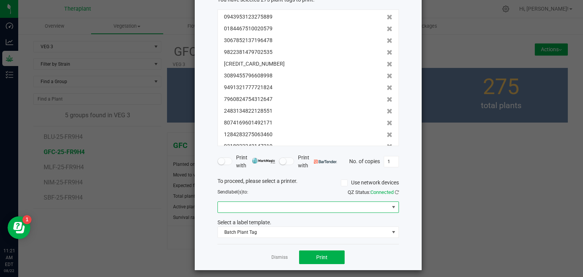
click at [341, 205] on span at bounding box center [303, 207] width 171 height 11
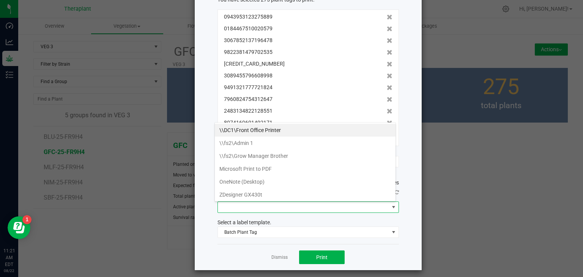
scroll to position [11, 181]
click at [250, 192] on GX430t "ZDesigner GX430t" at bounding box center [305, 194] width 181 height 13
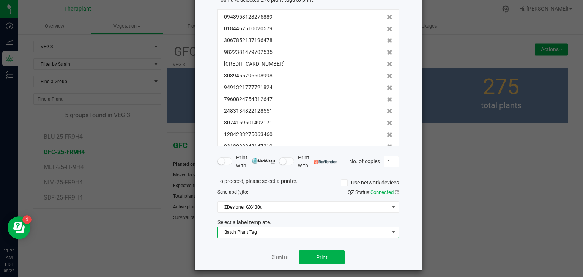
click at [335, 230] on span "Batch Plant Tag" at bounding box center [303, 232] width 171 height 11
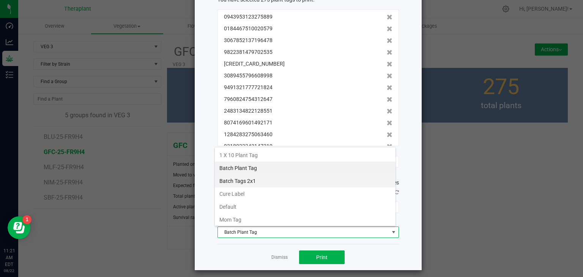
click at [250, 178] on li "Batch Tags 2x1" at bounding box center [305, 181] width 181 height 13
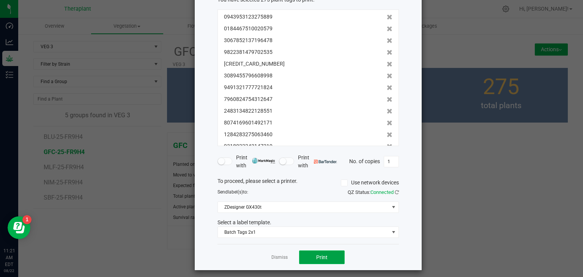
click at [326, 251] on button "Print" at bounding box center [322, 257] width 46 height 14
click at [273, 258] on link "Dismiss" at bounding box center [279, 257] width 16 height 6
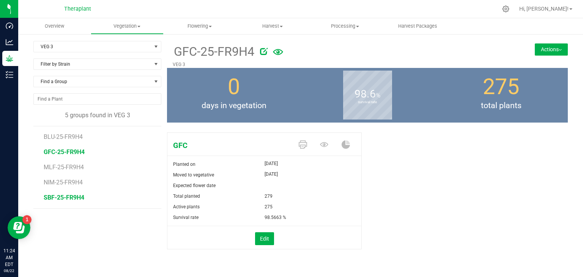
click at [79, 197] on span "SBF-25-FR9H4" at bounding box center [64, 197] width 41 height 7
click at [301, 146] on icon at bounding box center [303, 144] width 8 height 8
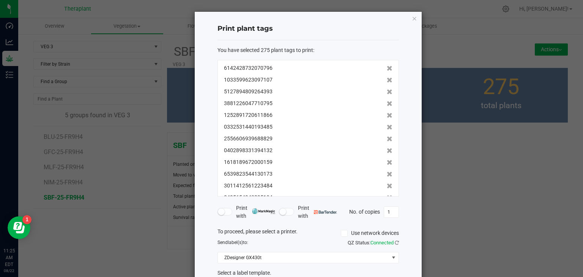
scroll to position [55, 0]
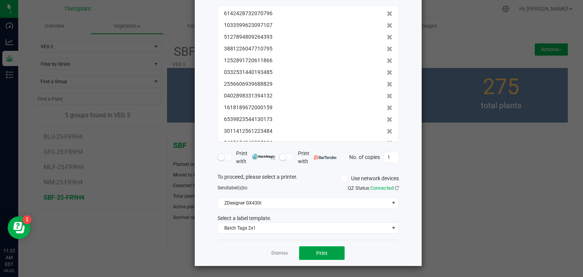
click at [308, 252] on button "Print" at bounding box center [322, 253] width 46 height 14
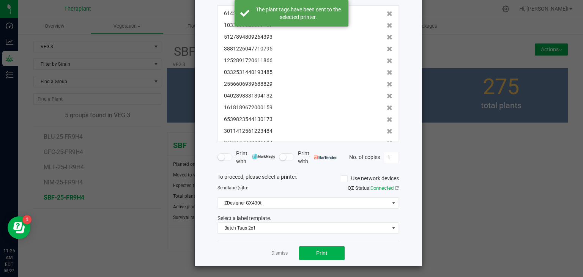
click at [484, 37] on ngb-modal-window "Print plant tags You have selected 275 plant tags to print : 9609249217293617 2…" at bounding box center [294, 138] width 588 height 277
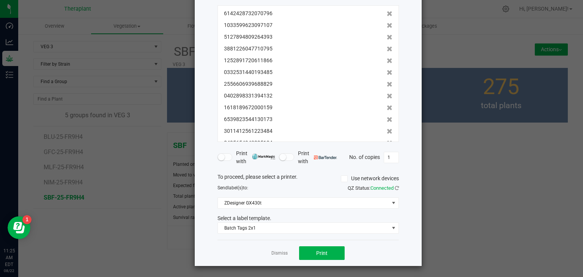
scroll to position [0, 0]
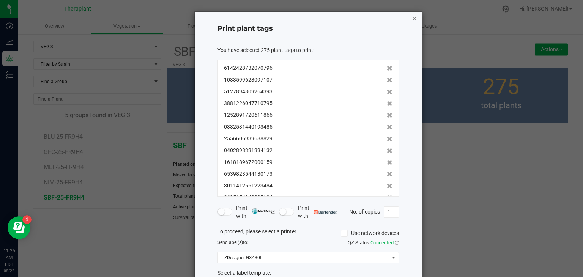
click at [413, 19] on icon "button" at bounding box center [414, 18] width 5 height 9
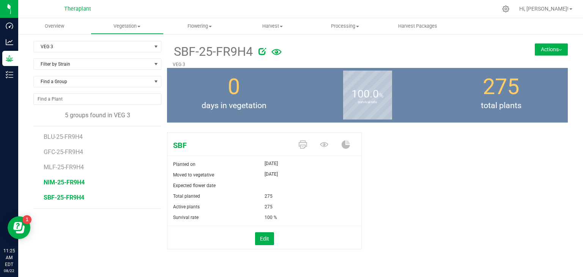
click at [64, 183] on span "NIM-25-FR9H4" at bounding box center [64, 182] width 41 height 7
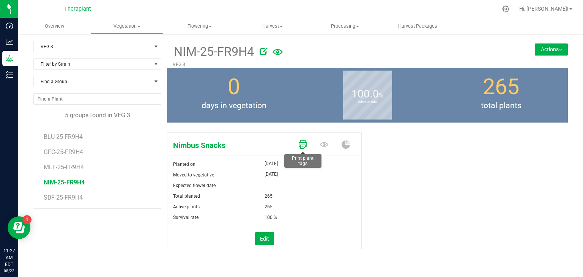
click at [302, 149] on link at bounding box center [303, 144] width 8 height 13
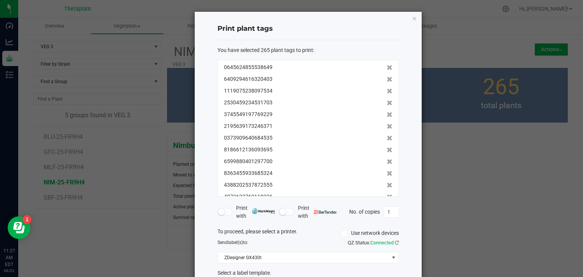
scroll to position [55, 0]
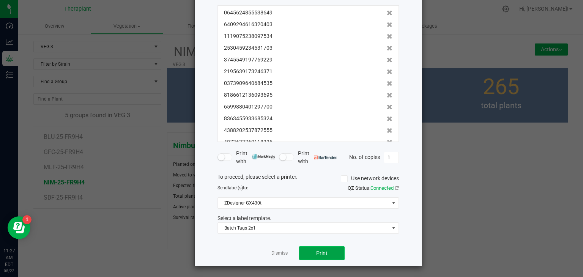
click at [322, 252] on span "Print" at bounding box center [321, 253] width 11 height 6
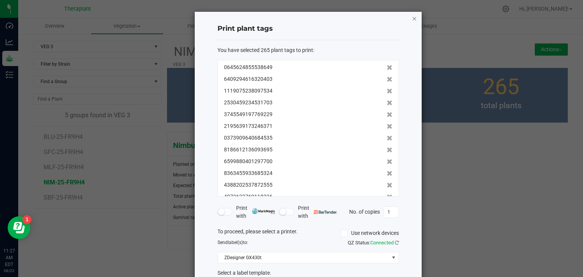
click at [412, 20] on icon "button" at bounding box center [414, 18] width 5 height 9
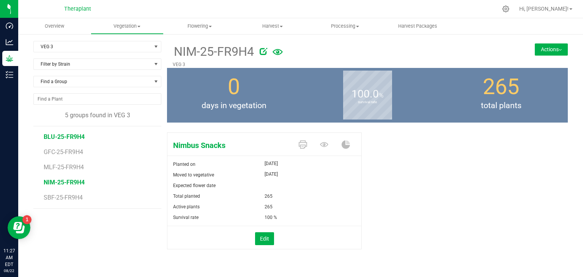
click at [68, 138] on span "BLU-25-FR9H4" at bounding box center [64, 136] width 41 height 7
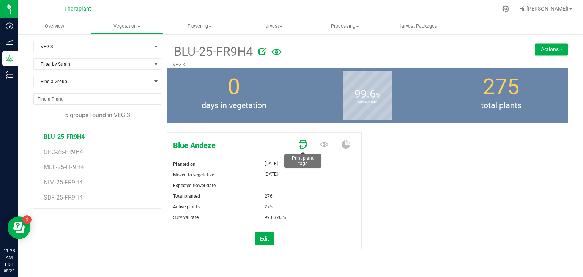
click at [301, 147] on icon at bounding box center [303, 144] width 8 height 8
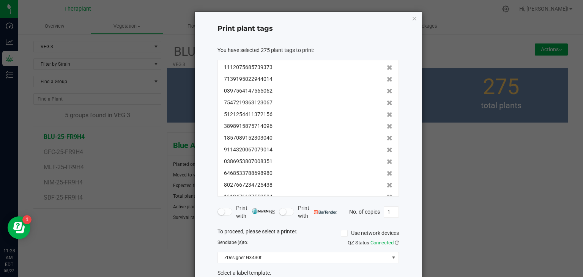
scroll to position [55, 0]
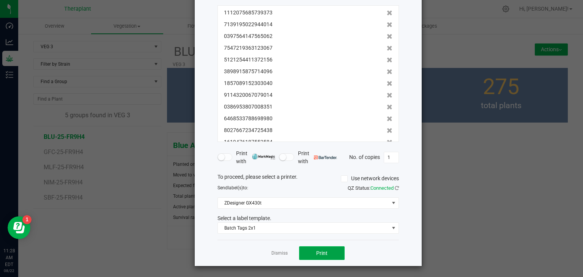
click at [318, 253] on span "Print" at bounding box center [321, 253] width 11 height 6
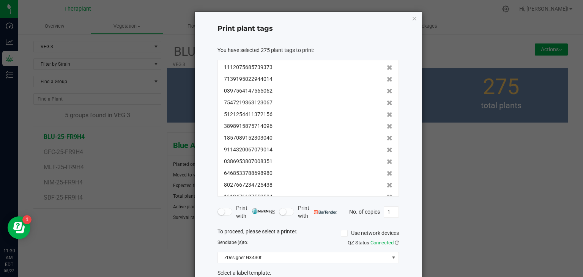
scroll to position [0, 0]
click at [412, 20] on icon "button" at bounding box center [414, 18] width 5 height 9
